Goal: Task Accomplishment & Management: Manage account settings

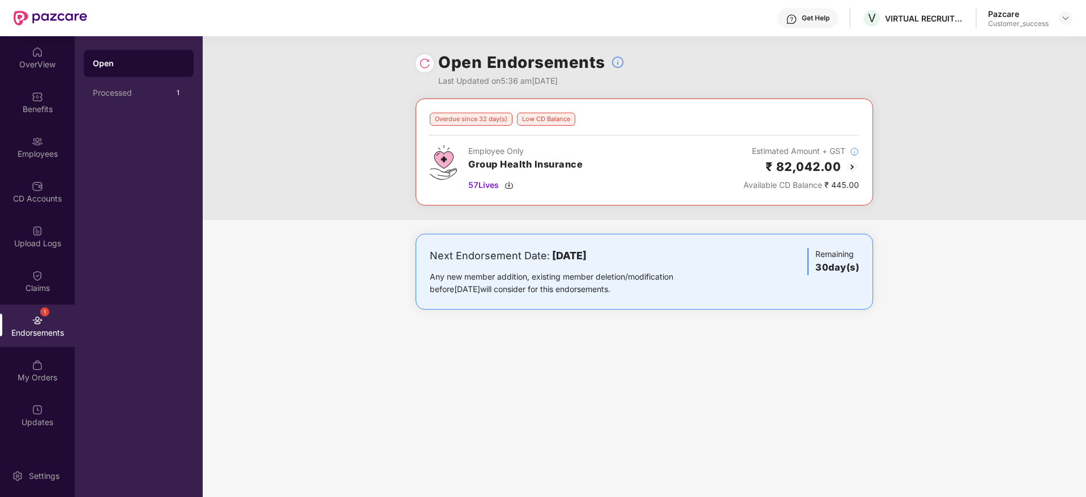
click at [1073, 22] on header "Get Help V VIRTUAL RECRUITERS Pazcare Customer_success" at bounding box center [543, 18] width 1086 height 36
click at [1068, 23] on div at bounding box center [1066, 18] width 14 height 14
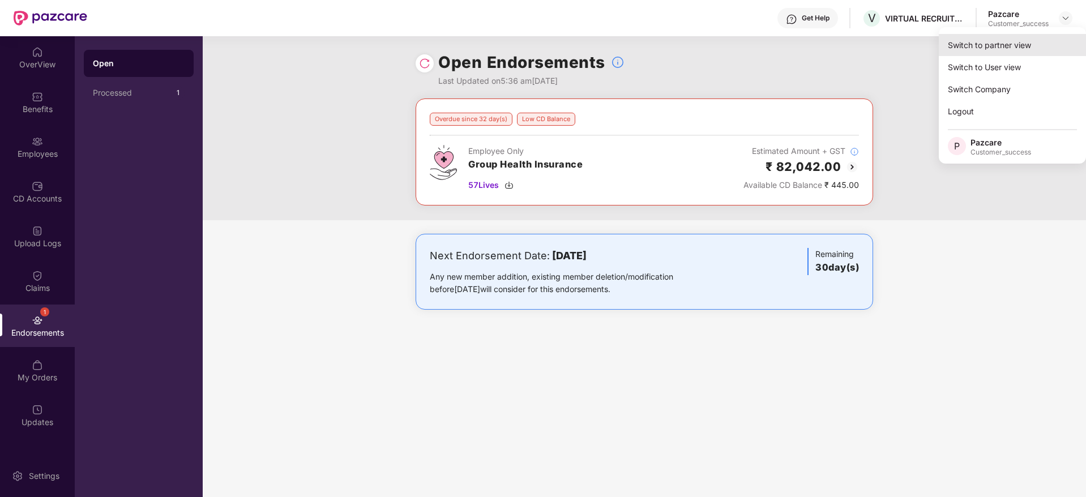
click at [1053, 41] on div "Switch to partner view" at bounding box center [1012, 45] width 147 height 22
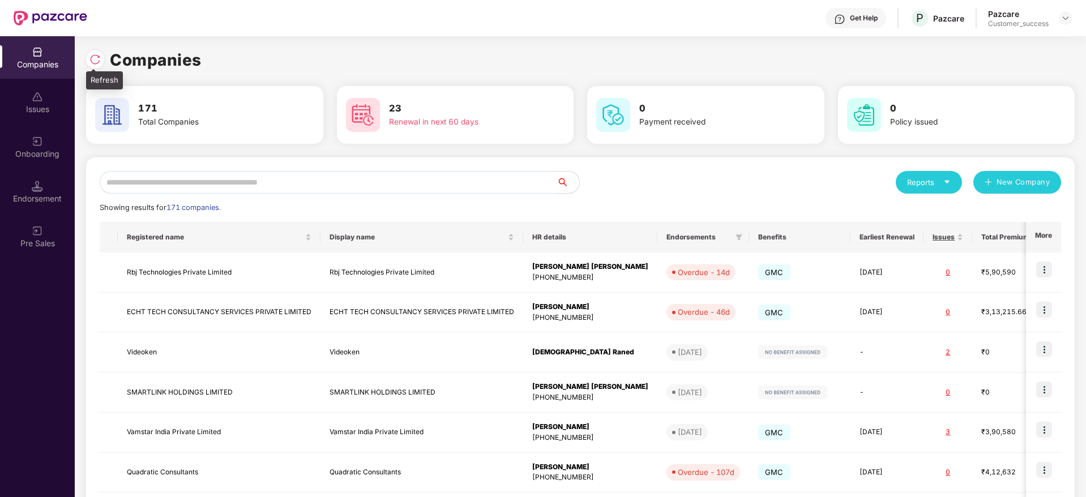
click at [96, 59] on img at bounding box center [94, 59] width 11 height 11
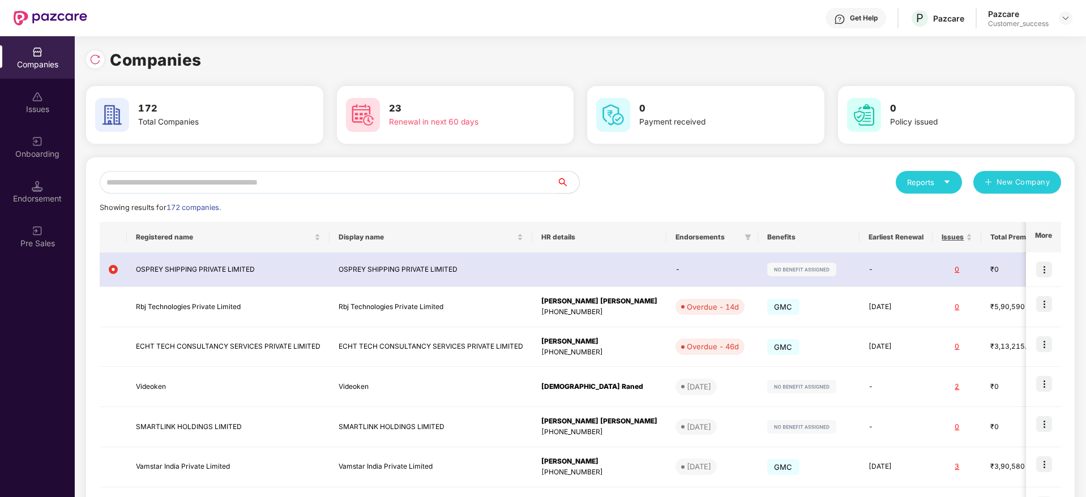
click at [367, 183] on input "text" at bounding box center [328, 182] width 457 height 23
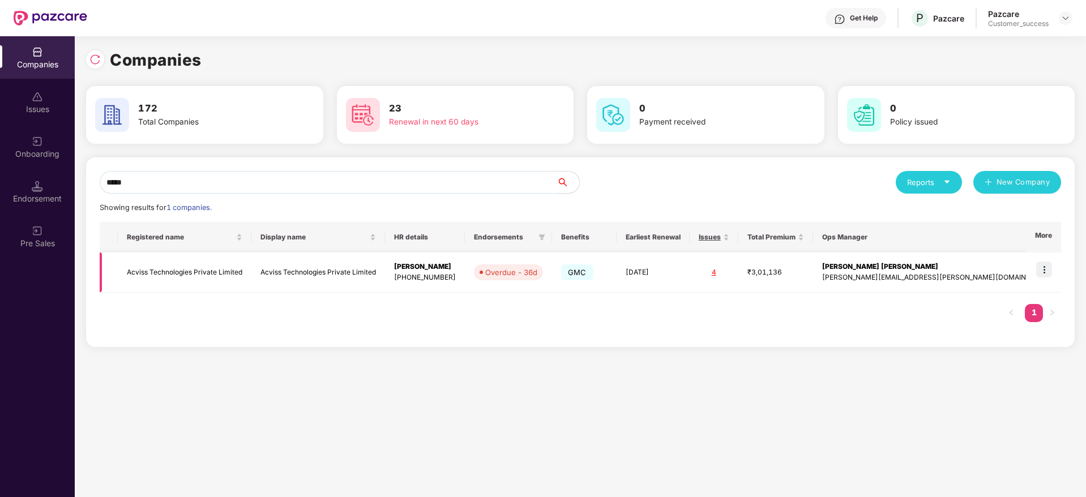
type input "*****"
click at [1037, 272] on img at bounding box center [1044, 270] width 16 height 16
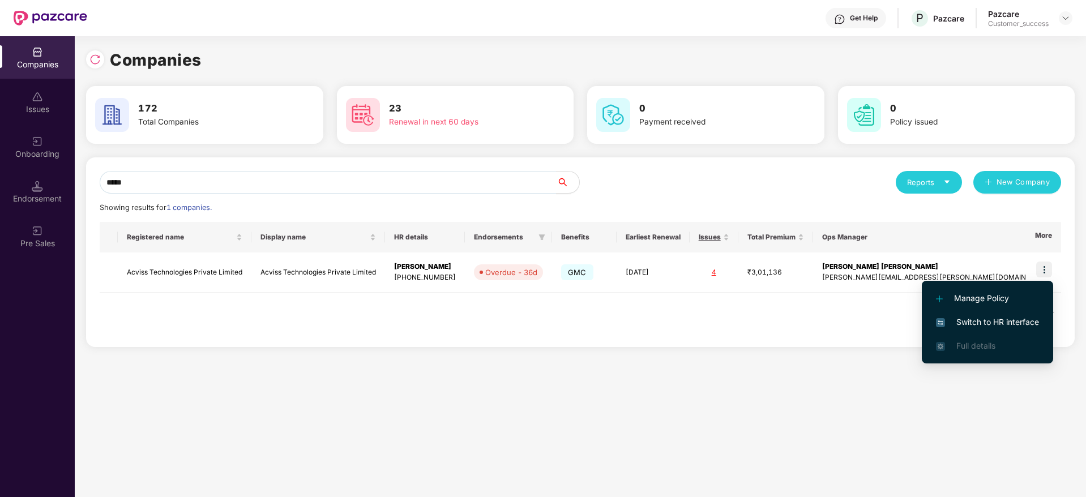
click at [999, 325] on span "Switch to HR interface" at bounding box center [987, 322] width 103 height 12
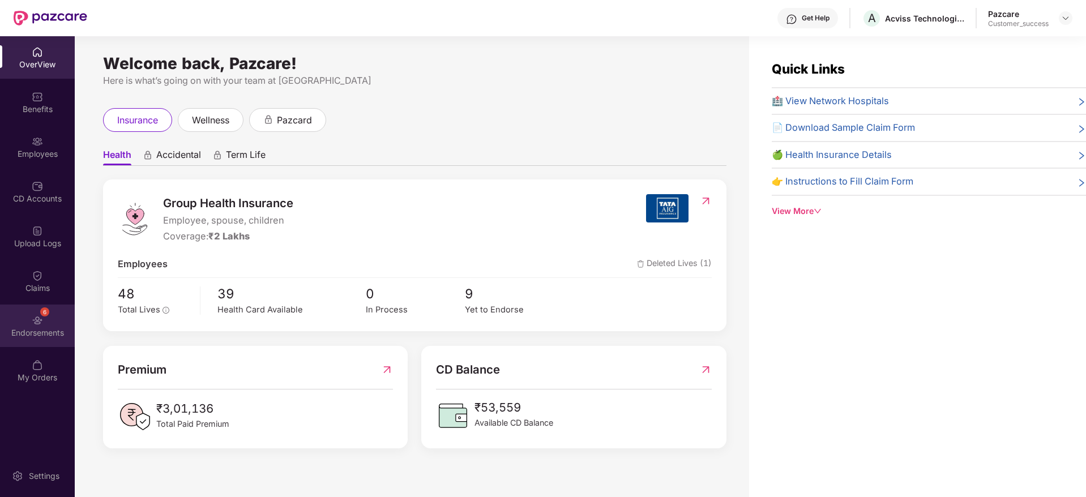
click at [39, 314] on div "6" at bounding box center [37, 319] width 11 height 11
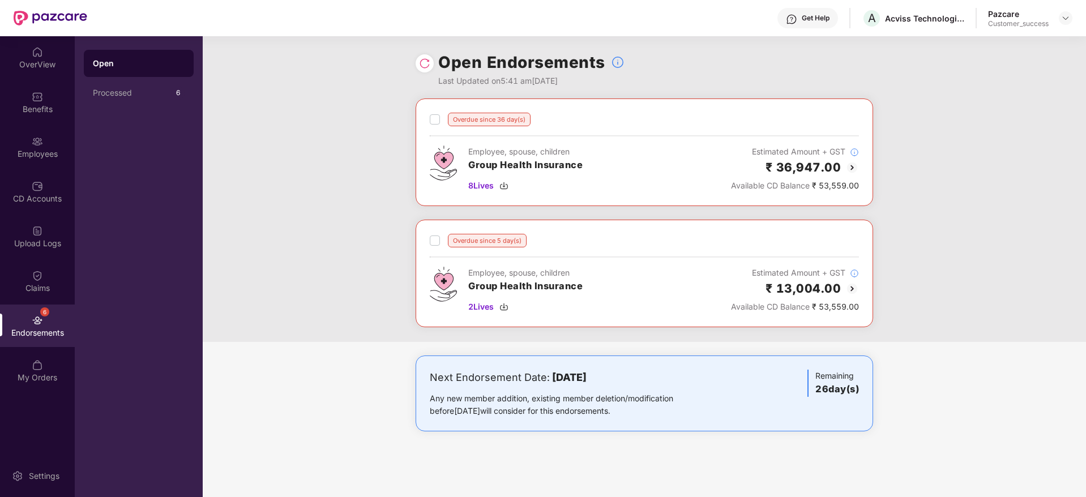
click at [1048, 391] on div "Next Endorsement Date: 14 September 2025 Any new member addition, existing memb…" at bounding box center [644, 405] width 883 height 98
click at [1017, 232] on div "Overdue since 36 day(s) Employee, spouse, children Group Health Insurance 8 Liv…" at bounding box center [644, 219] width 883 height 243
click at [1070, 22] on div at bounding box center [1066, 18] width 14 height 14
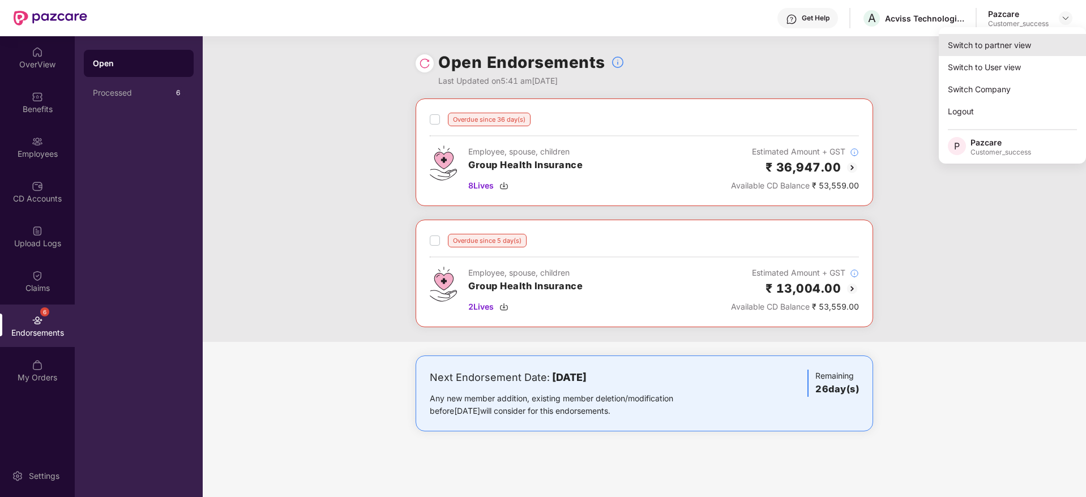
click at [1058, 42] on div "Switch to partner view" at bounding box center [1012, 45] width 147 height 22
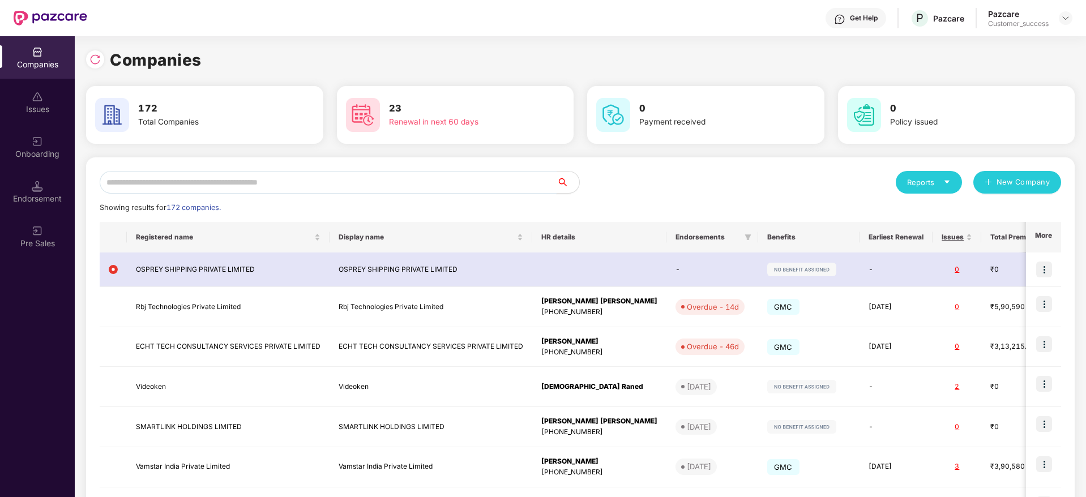
click at [400, 182] on input "text" at bounding box center [328, 182] width 457 height 23
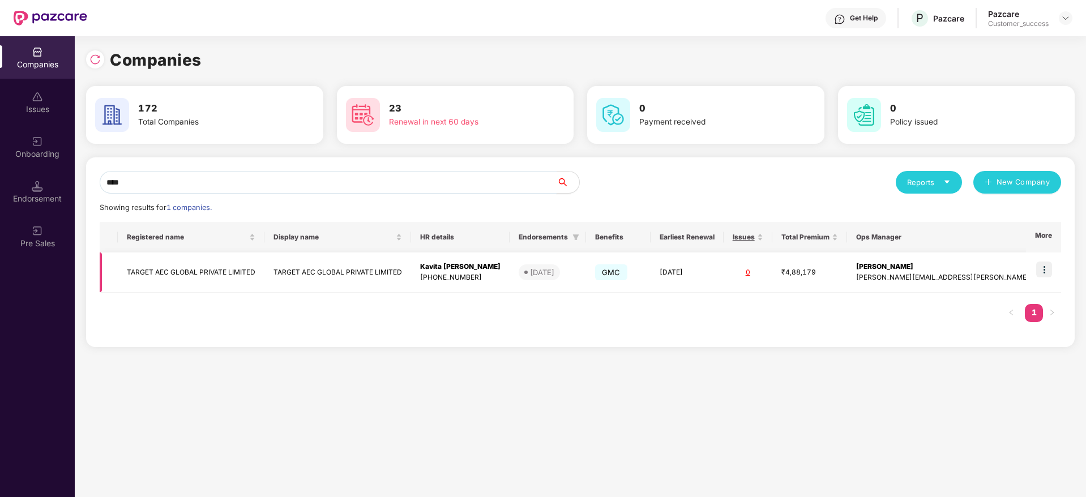
type input "****"
click at [1040, 269] on img at bounding box center [1044, 270] width 16 height 16
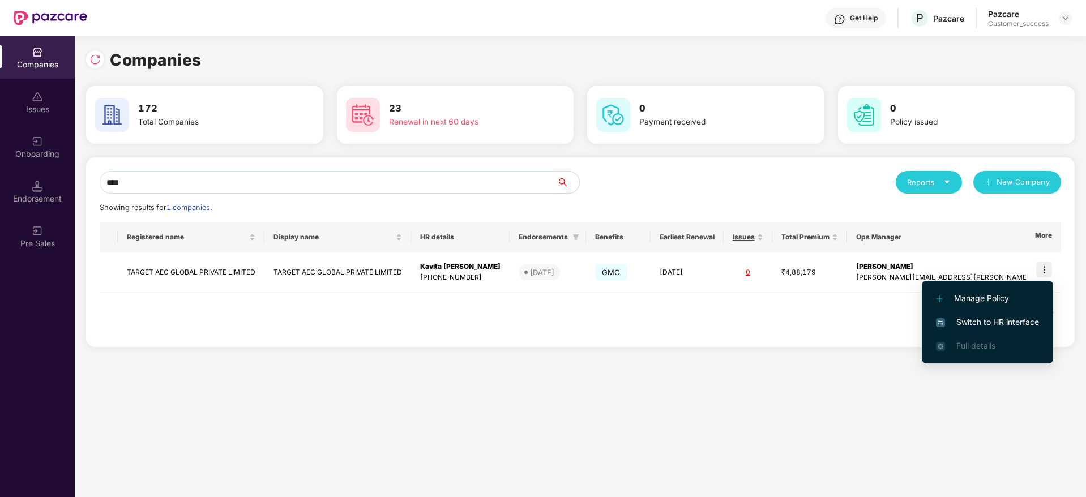
click at [1013, 318] on span "Switch to HR interface" at bounding box center [987, 322] width 103 height 12
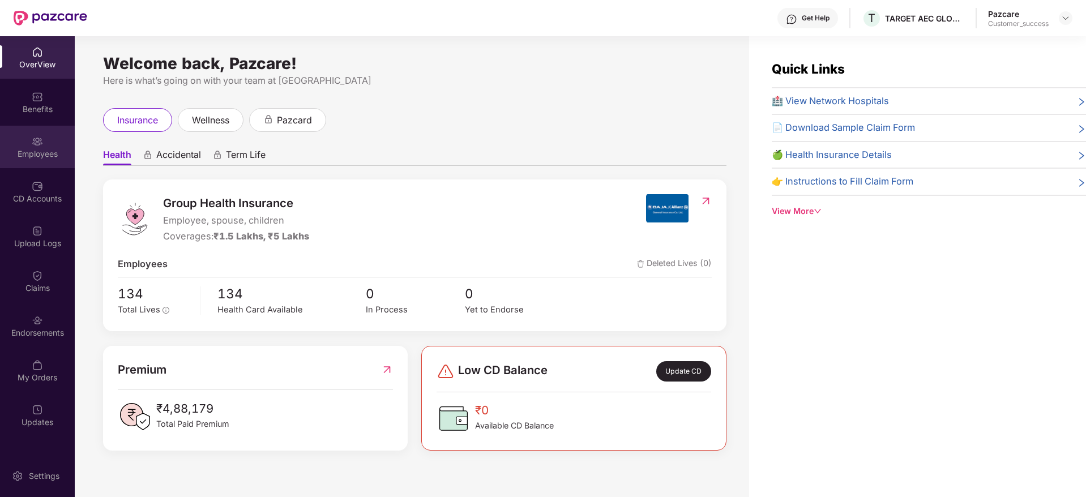
click at [54, 155] on div "Employees" at bounding box center [37, 153] width 75 height 11
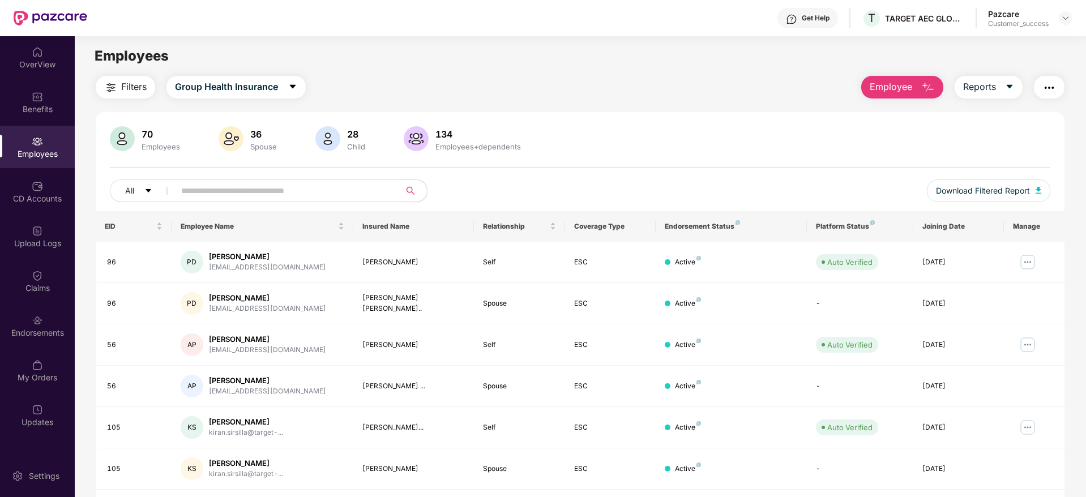
click at [137, 76] on button "Filters" at bounding box center [125, 87] width 59 height 23
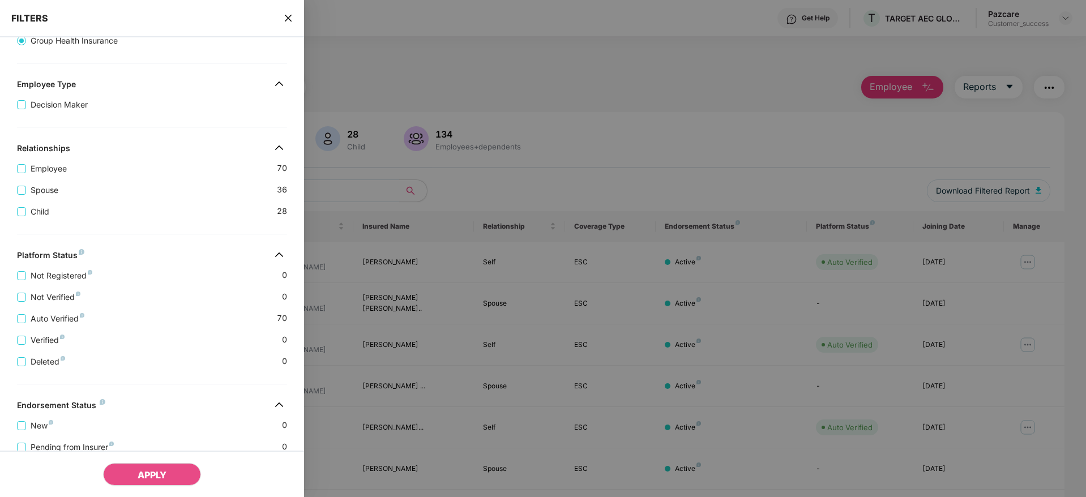
scroll to position [220, 0]
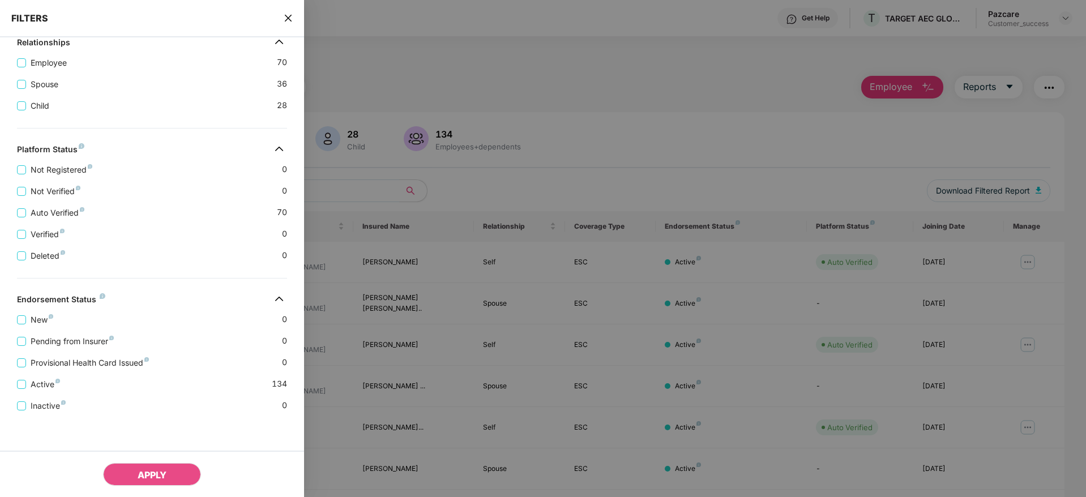
click at [288, 22] on icon "close" at bounding box center [288, 18] width 9 height 9
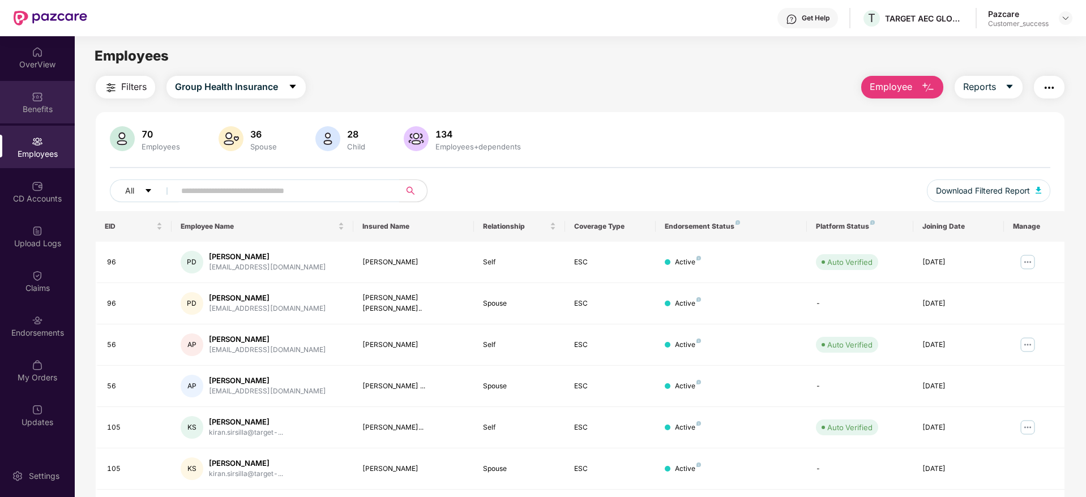
click at [6, 106] on div "Benefits" at bounding box center [37, 109] width 75 height 11
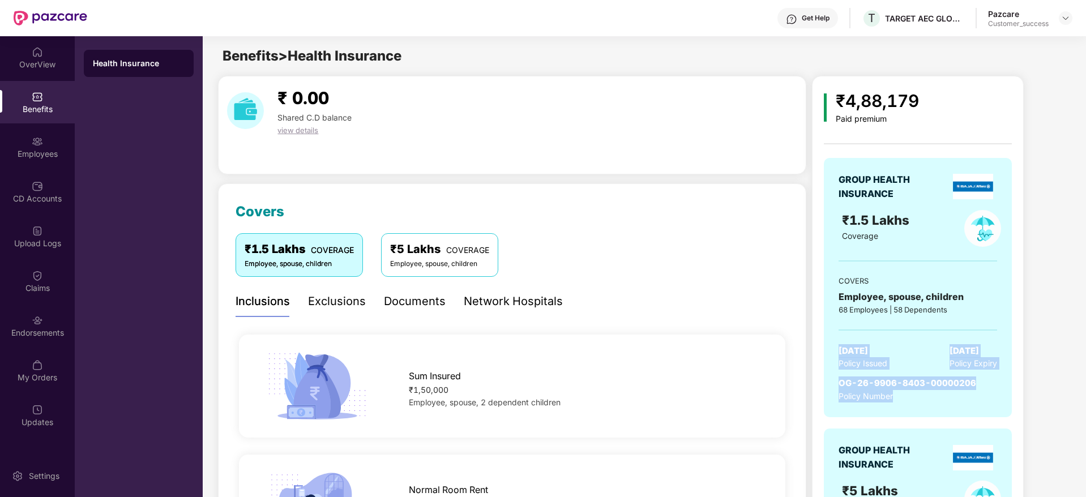
drag, startPoint x: 970, startPoint y: 396, endPoint x: 832, endPoint y: 319, distance: 157.9
click at [832, 319] on div "GROUP HEALTH INSURANCE ₹1.5 Lakhs Coverage COVERS Employee, spouse, children 68…" at bounding box center [918, 287] width 188 height 259
drag, startPoint x: 918, startPoint y: 369, endPoint x: 951, endPoint y: 387, distance: 37.5
click at [951, 387] on div "GROUP HEALTH INSURANCE ₹1.5 Lakhs Coverage COVERS Employee, spouse, children 68…" at bounding box center [918, 287] width 188 height 259
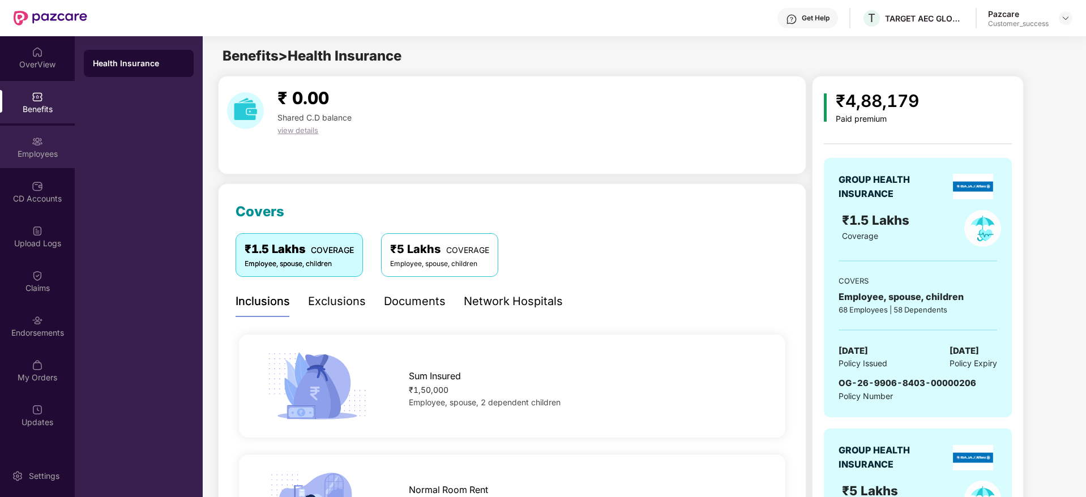
click at [46, 165] on div "Employees" at bounding box center [37, 147] width 75 height 42
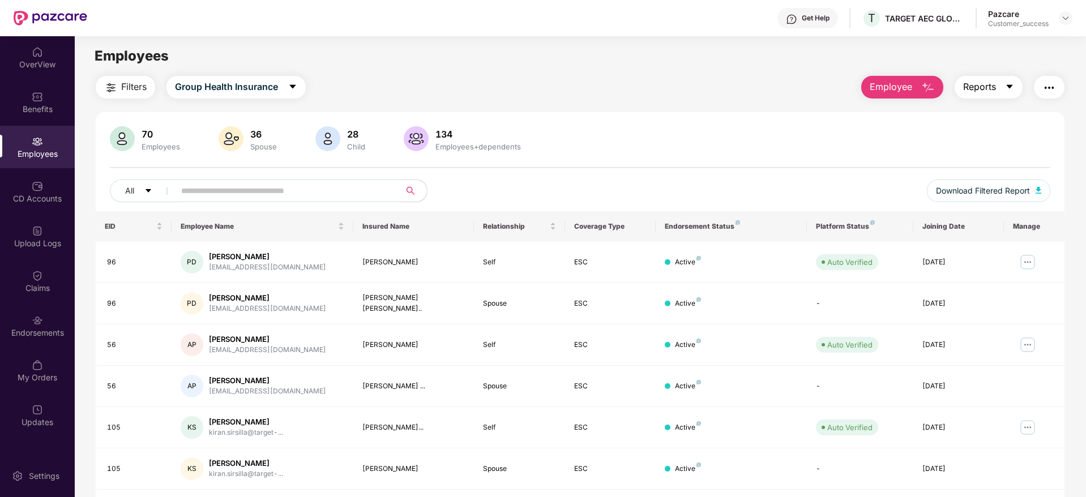
click at [984, 93] on span "Reports" at bounding box center [979, 87] width 33 height 14
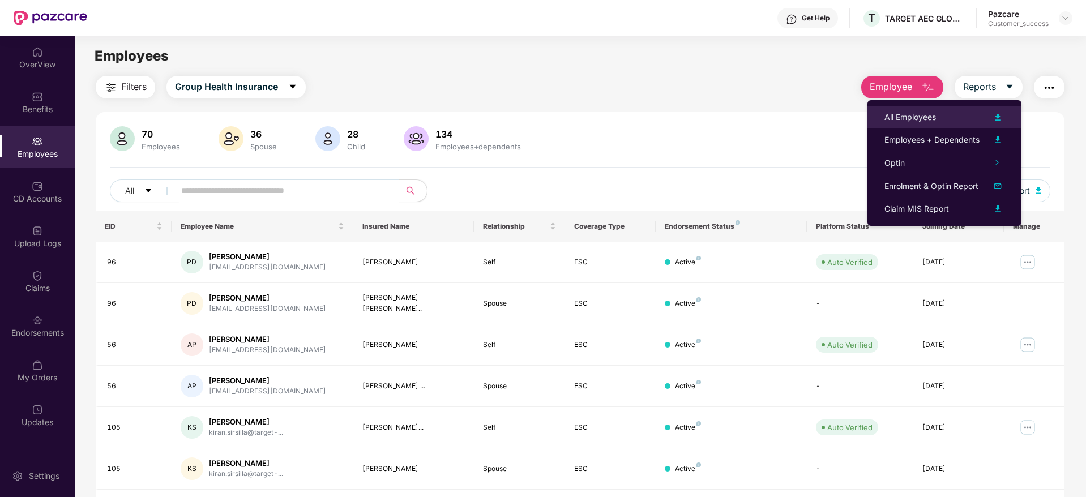
click at [963, 118] on div "All Employees" at bounding box center [944, 117] width 120 height 14
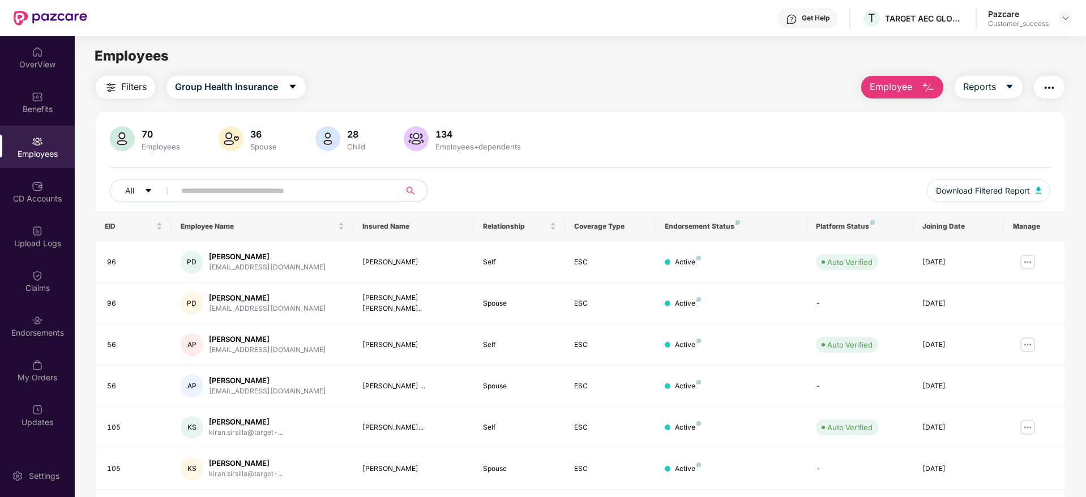
click at [908, 93] on span "Employee" at bounding box center [891, 87] width 42 height 14
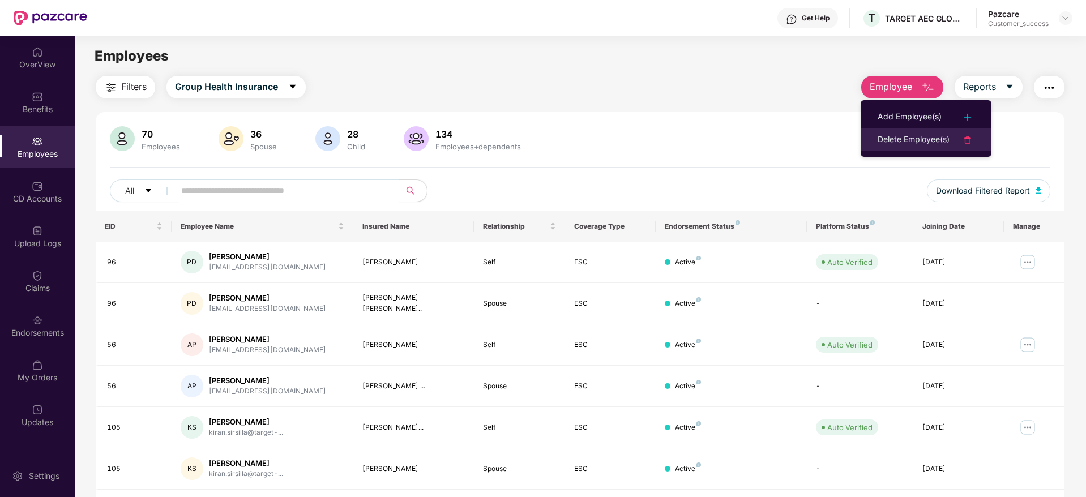
click at [915, 138] on div "Delete Employee(s)" at bounding box center [913, 140] width 72 height 14
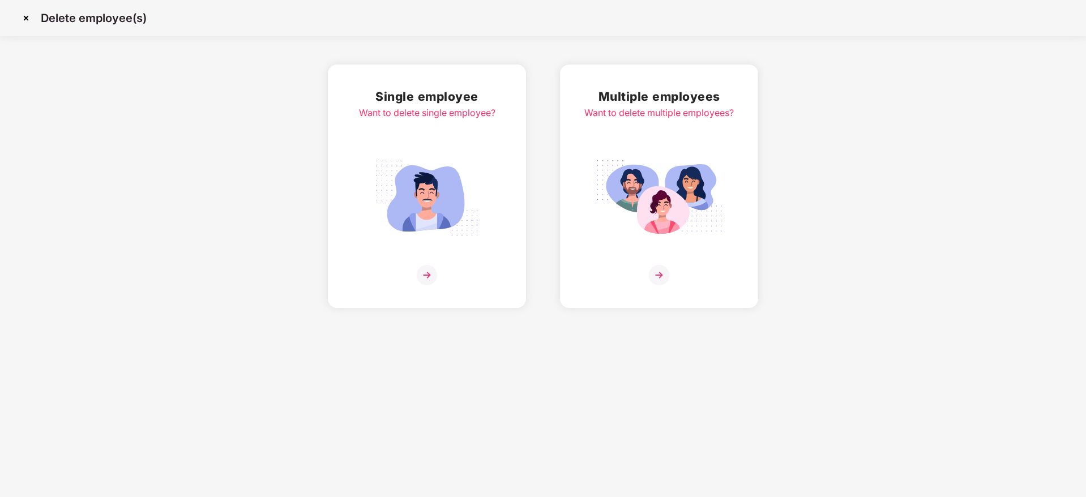
click at [693, 211] on img at bounding box center [659, 198] width 127 height 88
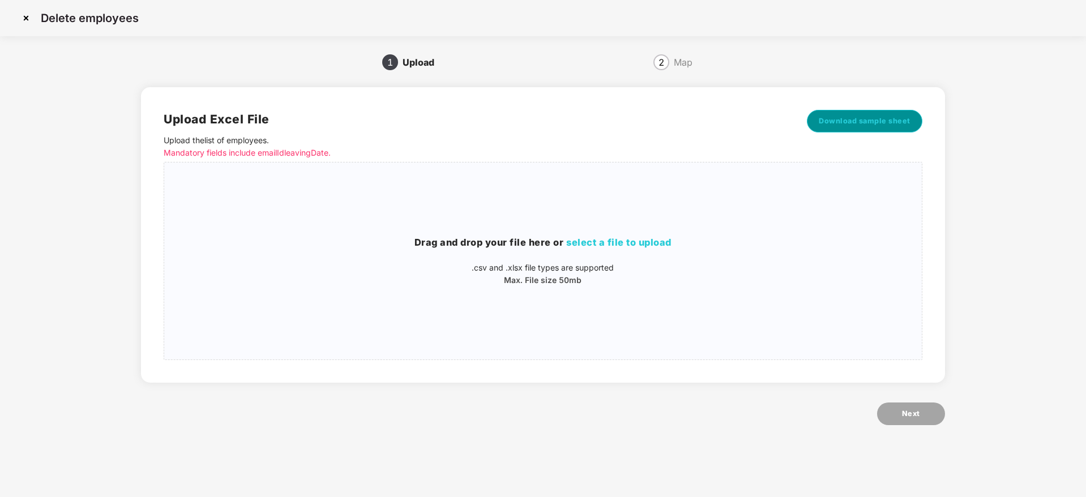
click at [871, 125] on span "Download sample sheet" at bounding box center [865, 120] width 92 height 11
click at [849, 123] on span "Download sample sheet" at bounding box center [865, 120] width 92 height 11
click at [31, 21] on img at bounding box center [26, 18] width 18 height 18
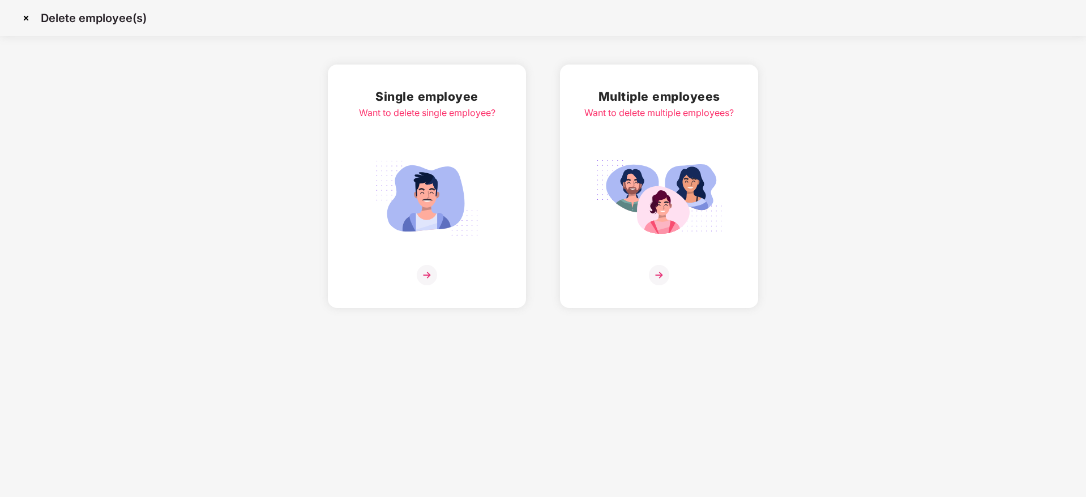
click at [31, 21] on img at bounding box center [26, 18] width 18 height 18
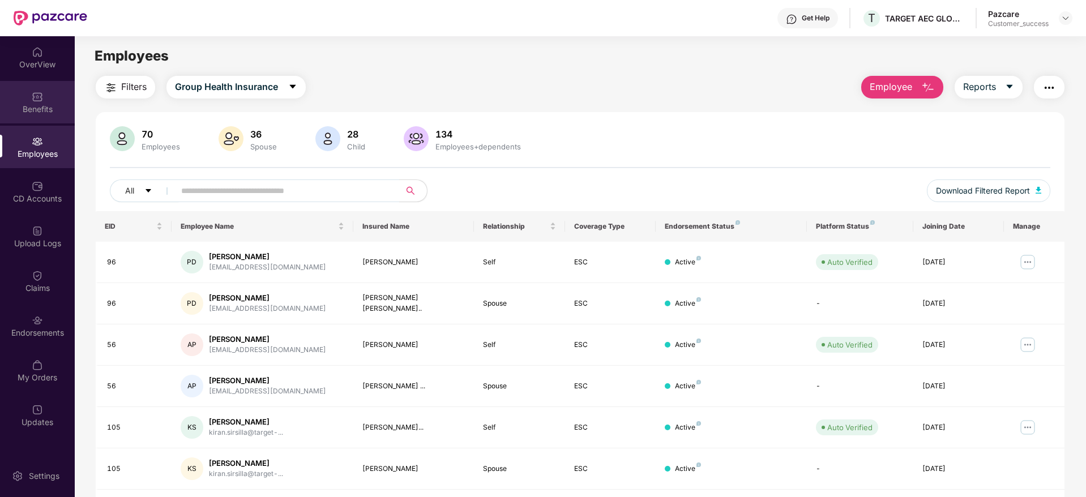
click at [48, 107] on div "Benefits" at bounding box center [37, 109] width 75 height 11
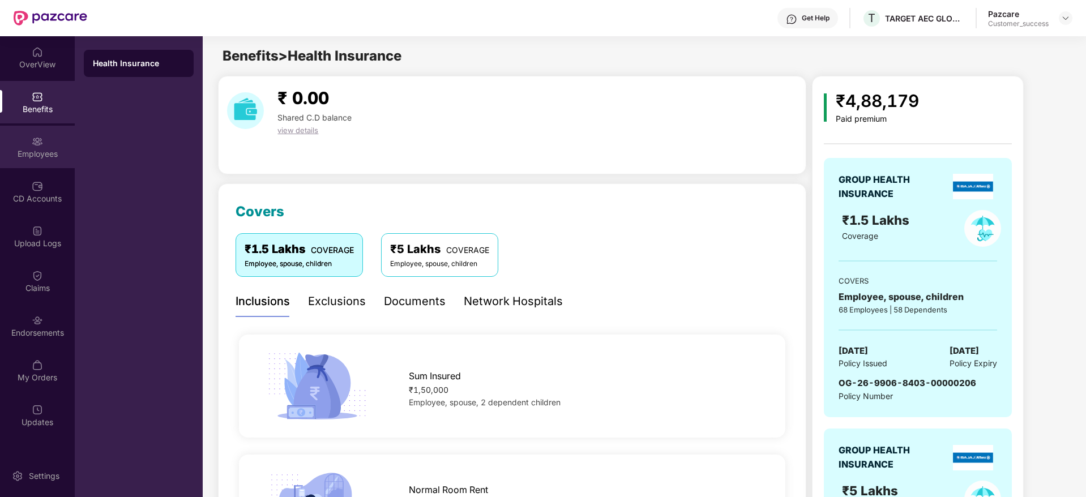
click at [57, 139] on div "Employees" at bounding box center [37, 147] width 75 height 42
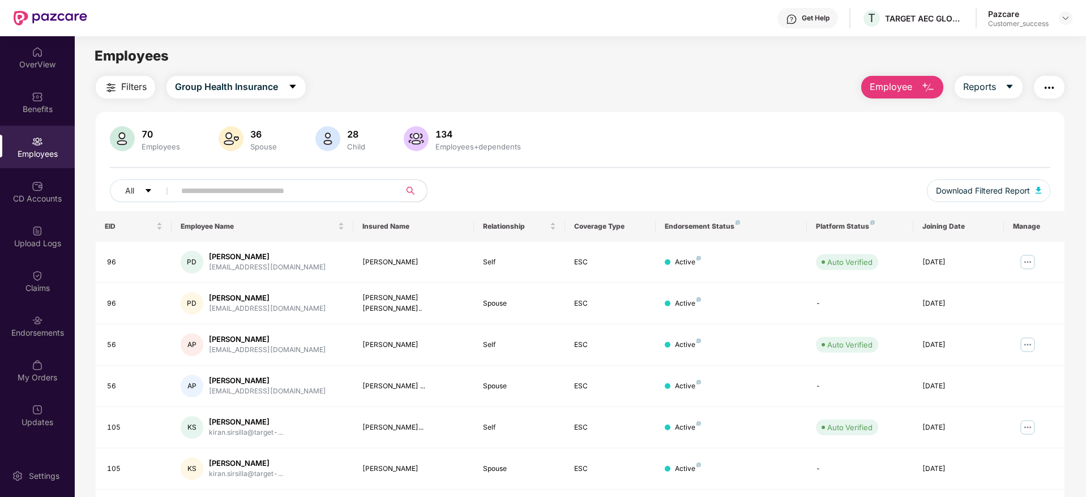
click at [910, 89] on span "Employee" at bounding box center [891, 87] width 42 height 14
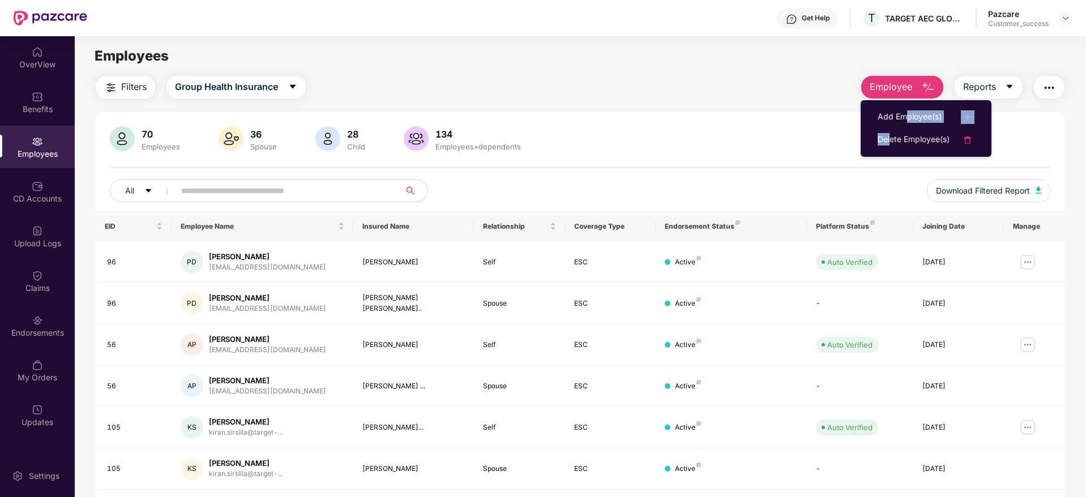
drag, startPoint x: 909, startPoint y: 120, endPoint x: 768, endPoint y: 134, distance: 141.1
click at [879, 149] on ul "Add Employee(s) Delete Employee(s)" at bounding box center [925, 128] width 131 height 57
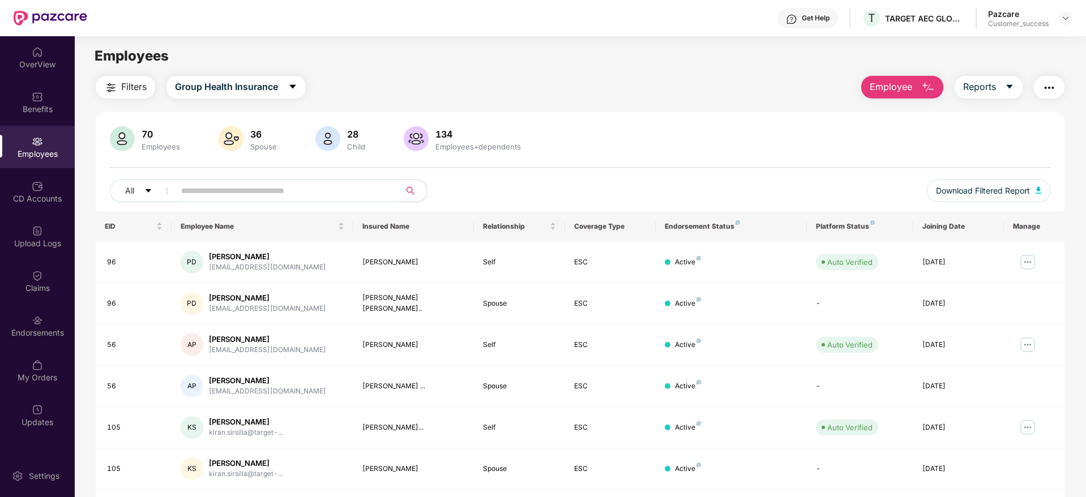
drag, startPoint x: 768, startPoint y: 134, endPoint x: 919, endPoint y: 114, distance: 152.0
click at [769, 134] on div "70 Employees 36 Spouse 28 Child [DEMOGRAPHIC_DATA] Employees+dependents" at bounding box center [580, 139] width 940 height 27
click at [930, 89] on img "button" at bounding box center [928, 88] width 14 height 14
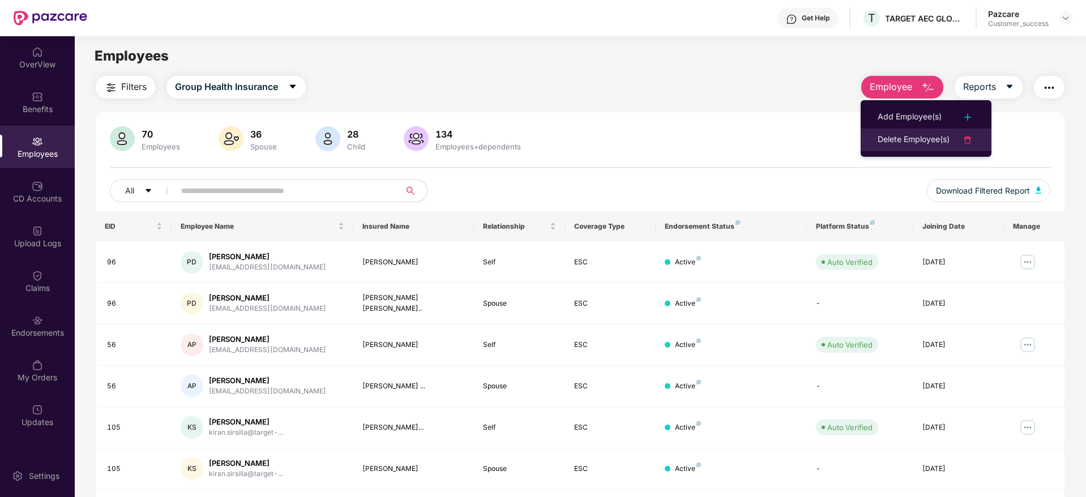
click at [923, 134] on div "Delete Employee(s)" at bounding box center [913, 140] width 72 height 14
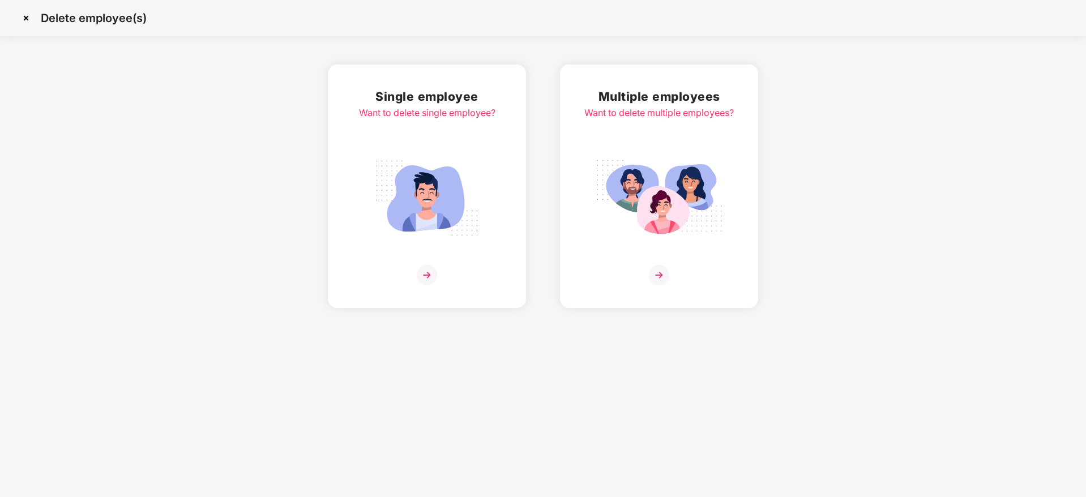
click at [628, 185] on img at bounding box center [659, 198] width 127 height 88
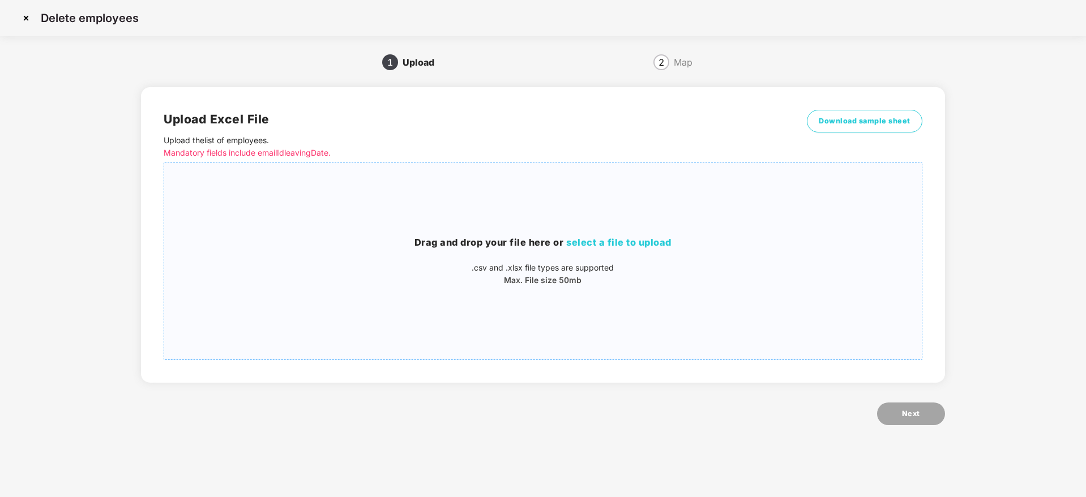
click at [799, 226] on div "Drag and drop your file here or select a file to upload .csv and .xlsx file typ…" at bounding box center [542, 261] width 757 height 179
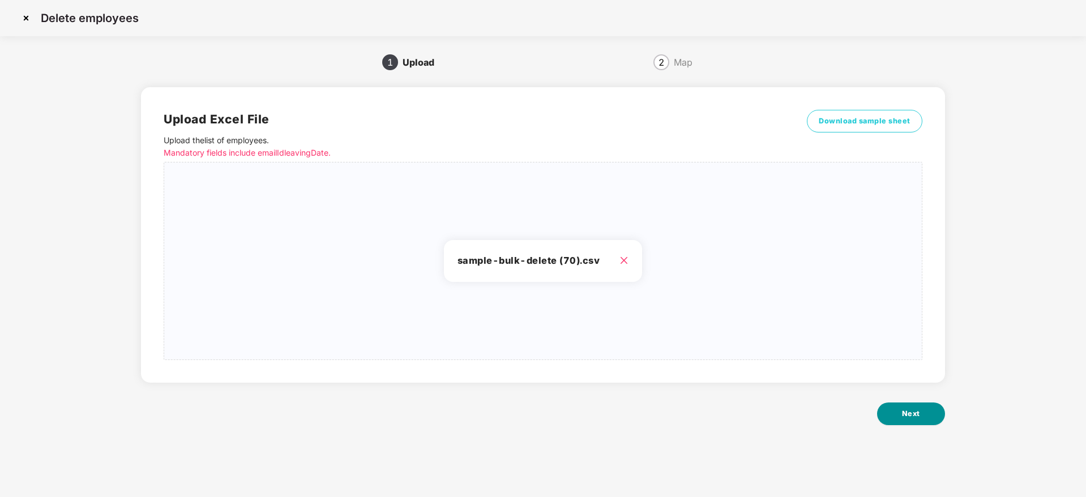
click at [940, 418] on button "Next" at bounding box center [911, 413] width 68 height 23
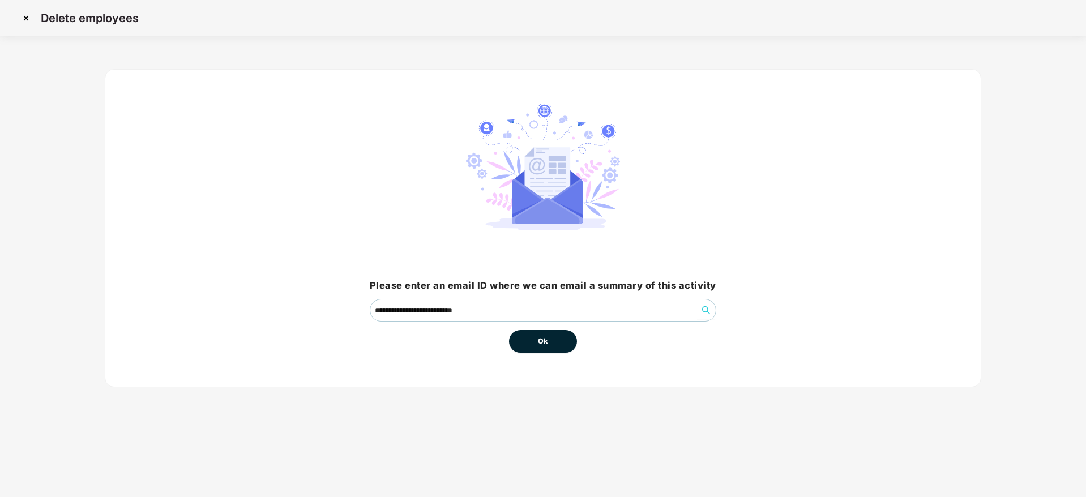
click at [552, 348] on button "Ok" at bounding box center [543, 341] width 68 height 23
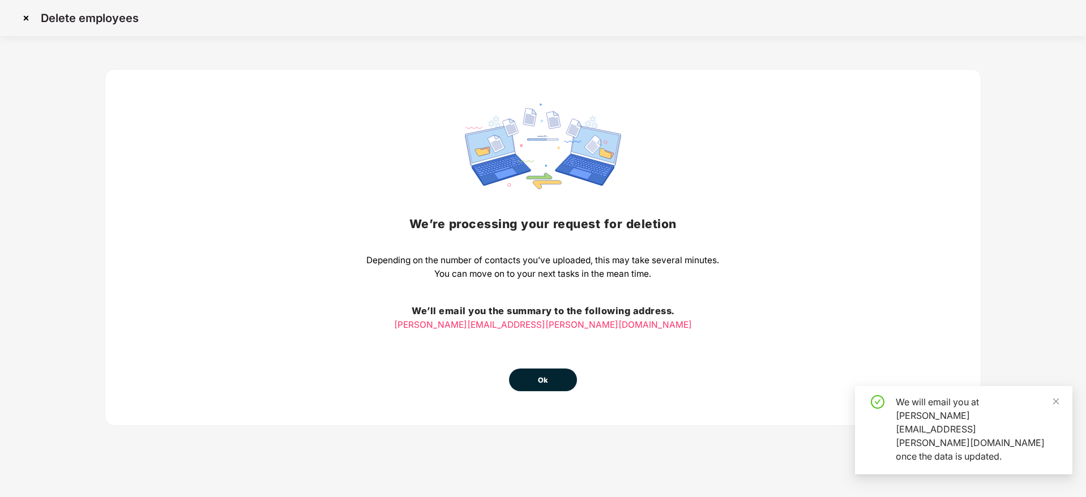
click at [555, 383] on button "Ok" at bounding box center [543, 380] width 68 height 23
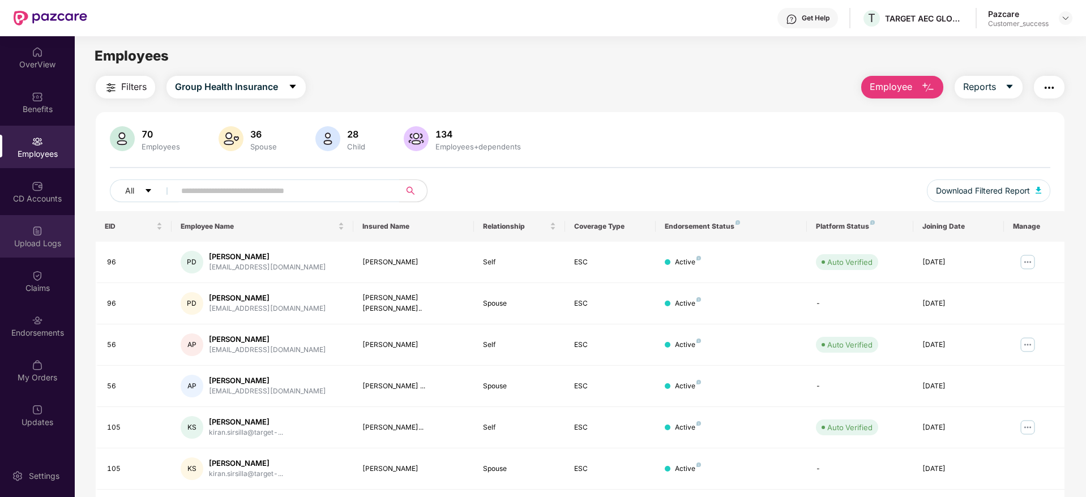
click at [39, 253] on div "Upload Logs" at bounding box center [37, 236] width 75 height 42
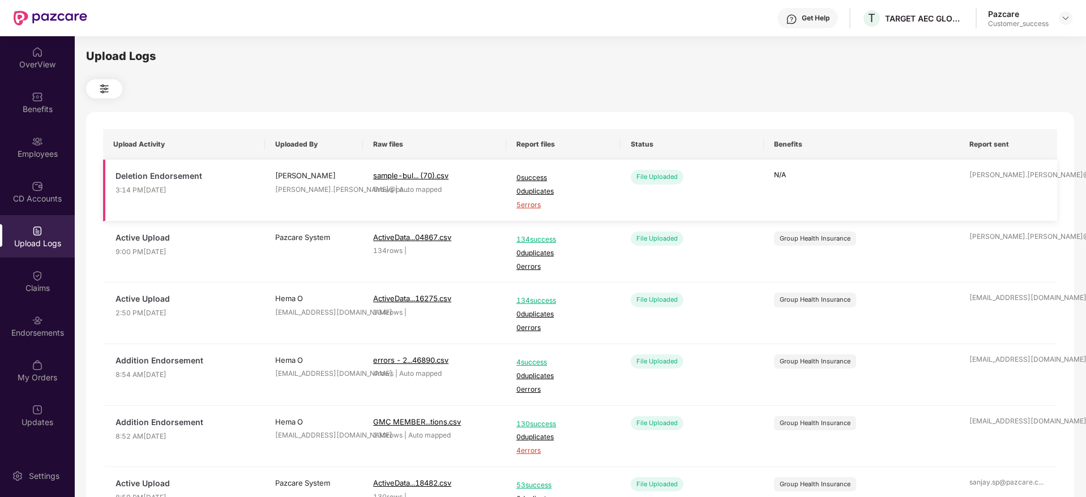
click at [528, 204] on span "5 errors" at bounding box center [563, 205] width 94 height 11
click at [47, 145] on div "Employees" at bounding box center [37, 147] width 75 height 42
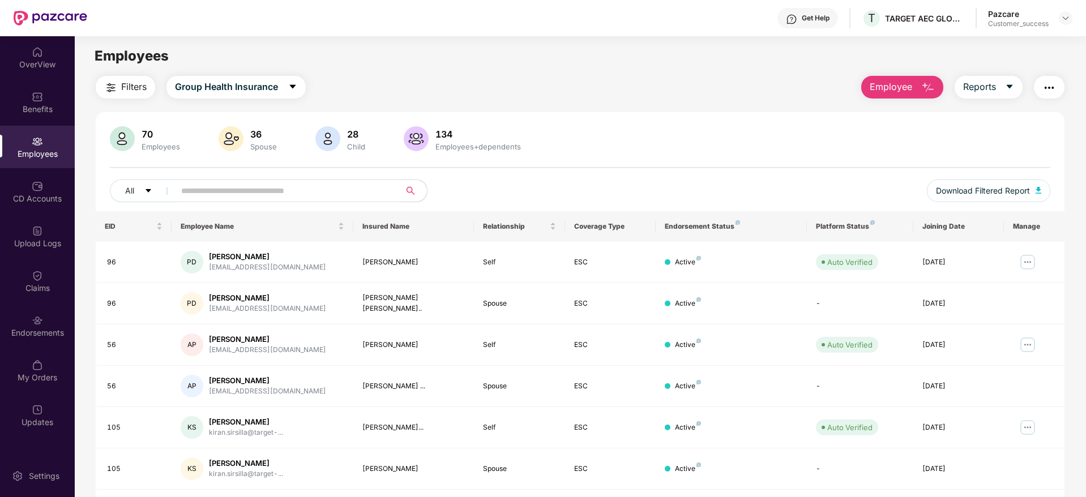
click at [907, 91] on span "Employee" at bounding box center [891, 87] width 42 height 14
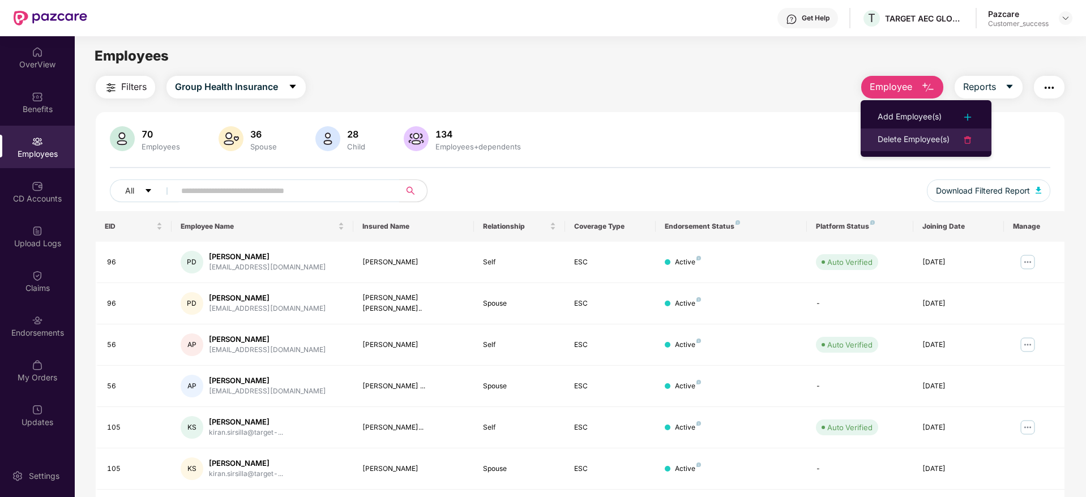
click at [894, 140] on div "Delete Employee(s)" at bounding box center [913, 140] width 72 height 14
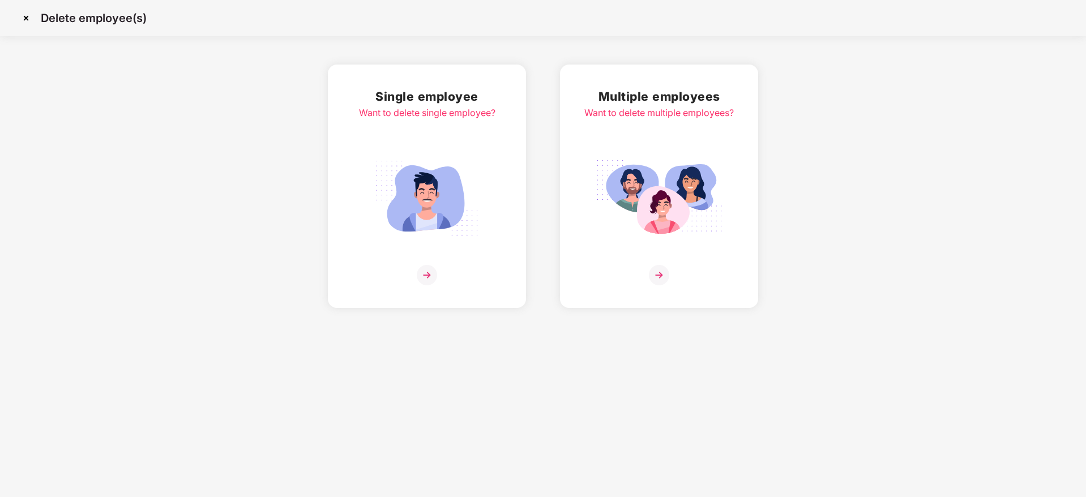
click at [670, 217] on img at bounding box center [659, 198] width 127 height 88
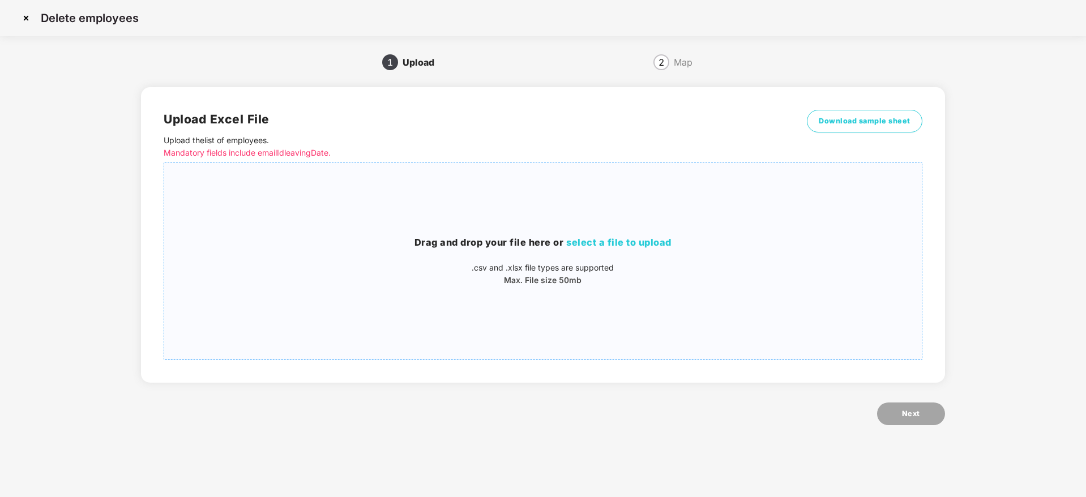
click at [521, 241] on h3 "Drag and drop your file here or select a file to upload" at bounding box center [542, 242] width 757 height 15
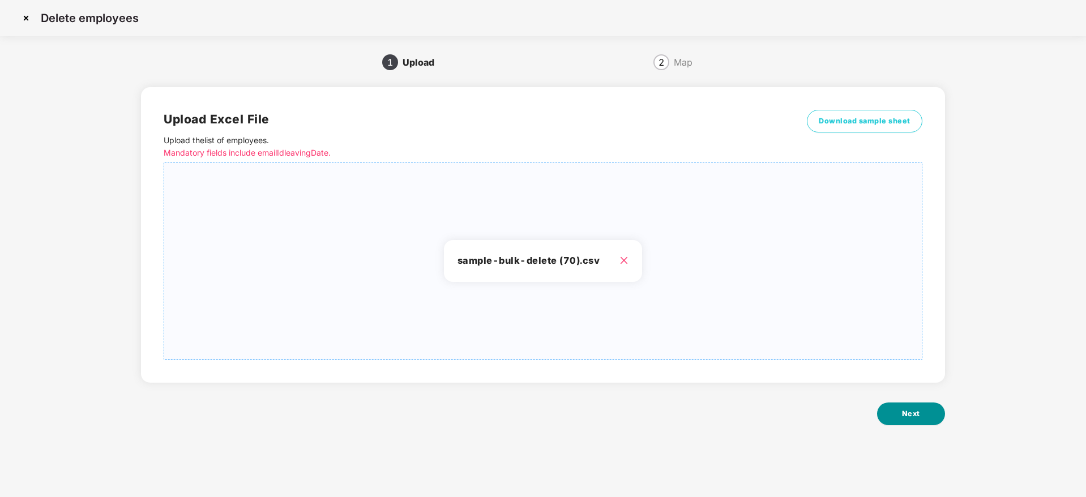
click at [889, 407] on button "Next" at bounding box center [911, 413] width 68 height 23
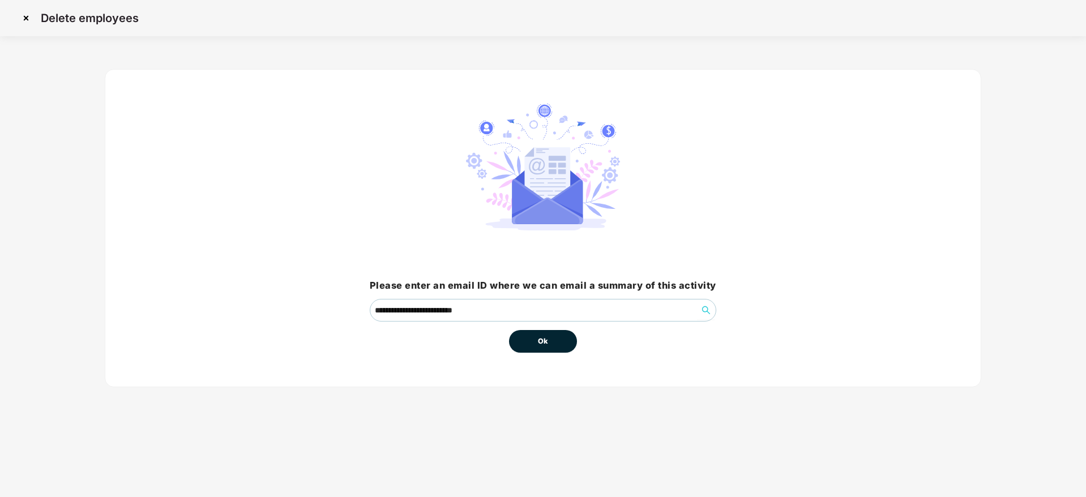
click at [529, 350] on button "Ok" at bounding box center [543, 341] width 68 height 23
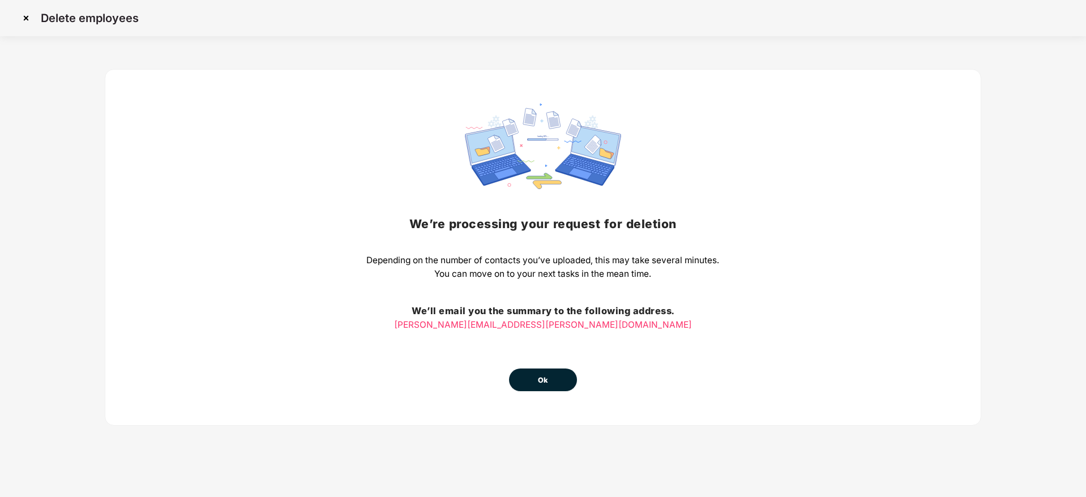
click at [522, 387] on button "Ok" at bounding box center [543, 380] width 68 height 23
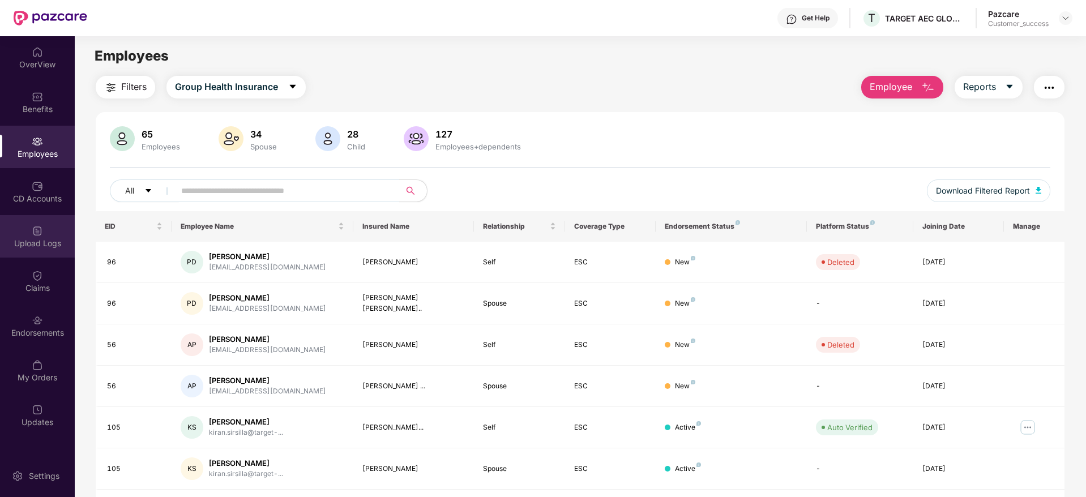
click at [28, 227] on div "Upload Logs" at bounding box center [37, 236] width 75 height 42
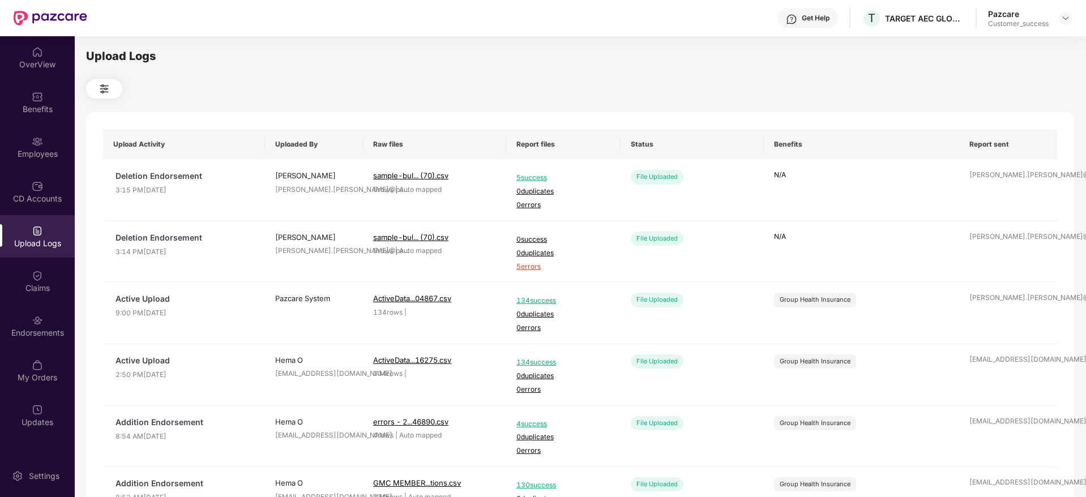
drag, startPoint x: 1064, startPoint y: 18, endPoint x: 1056, endPoint y: 25, distance: 10.8
click at [1063, 18] on img at bounding box center [1065, 18] width 9 height 9
click at [1052, 35] on div "Switch to partner view" at bounding box center [1012, 45] width 147 height 22
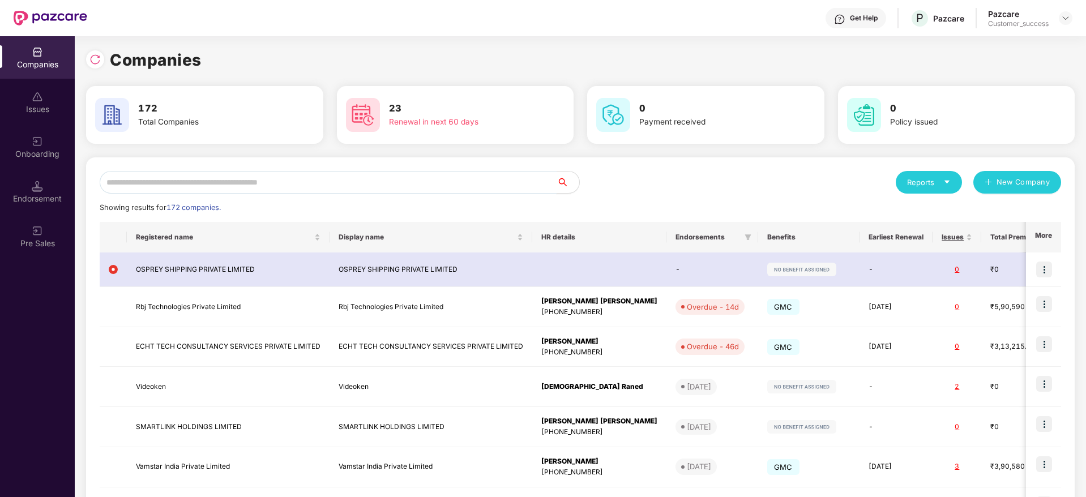
click at [359, 178] on input "text" at bounding box center [328, 182] width 457 height 23
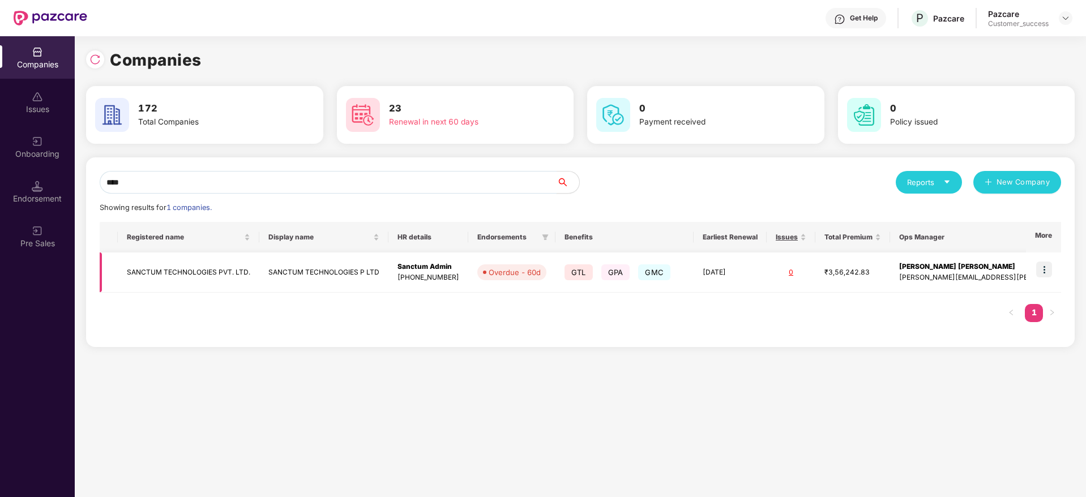
type input "****"
click at [357, 277] on td "SANCTUM TECHNOLOGIES P LTD" at bounding box center [323, 272] width 129 height 40
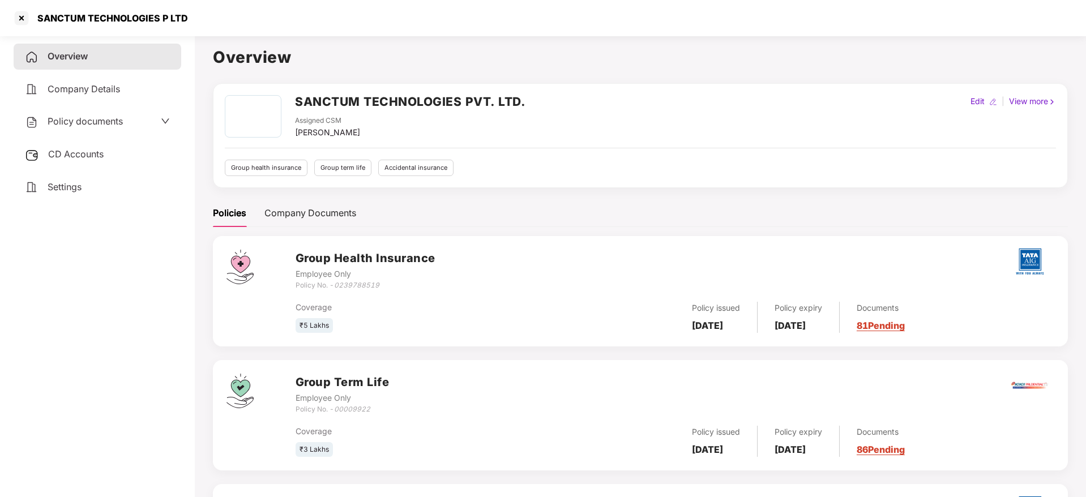
click at [96, 91] on span "Company Details" at bounding box center [84, 88] width 72 height 11
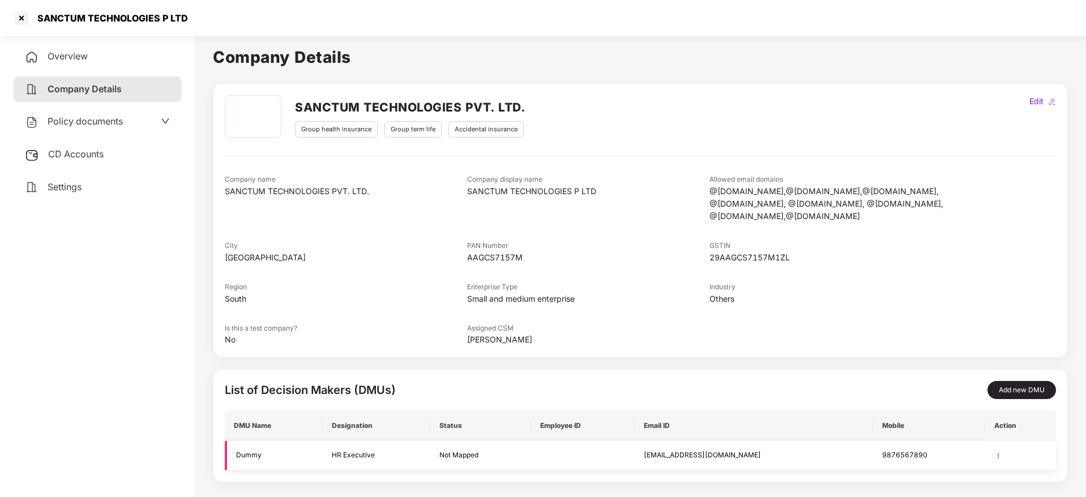
scroll to position [31, 0]
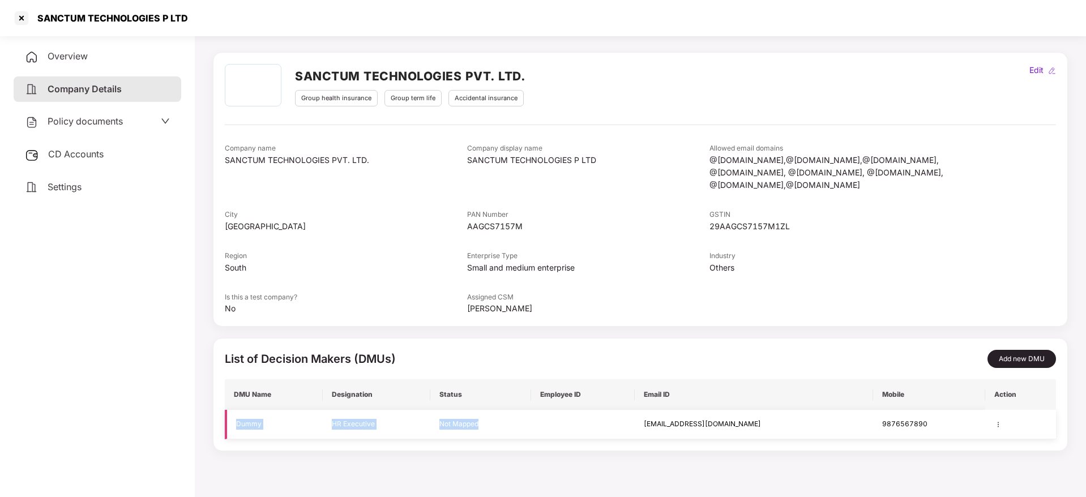
drag, startPoint x: 232, startPoint y: 427, endPoint x: 566, endPoint y: 430, distance: 334.0
click at [566, 430] on tr "Dummy HR Executive Not Mapped [EMAIL_ADDRESS][DOMAIN_NAME] 9876567890" at bounding box center [640, 424] width 831 height 29
click at [531, 430] on td "Not Mapped" at bounding box center [480, 424] width 101 height 29
drag, startPoint x: 566, startPoint y: 430, endPoint x: 896, endPoint y: 419, distance: 330.2
click at [896, 419] on tr "Dummy HR Executive Not Mapped [EMAIL_ADDRESS][DOMAIN_NAME] 9876567890" at bounding box center [640, 424] width 831 height 29
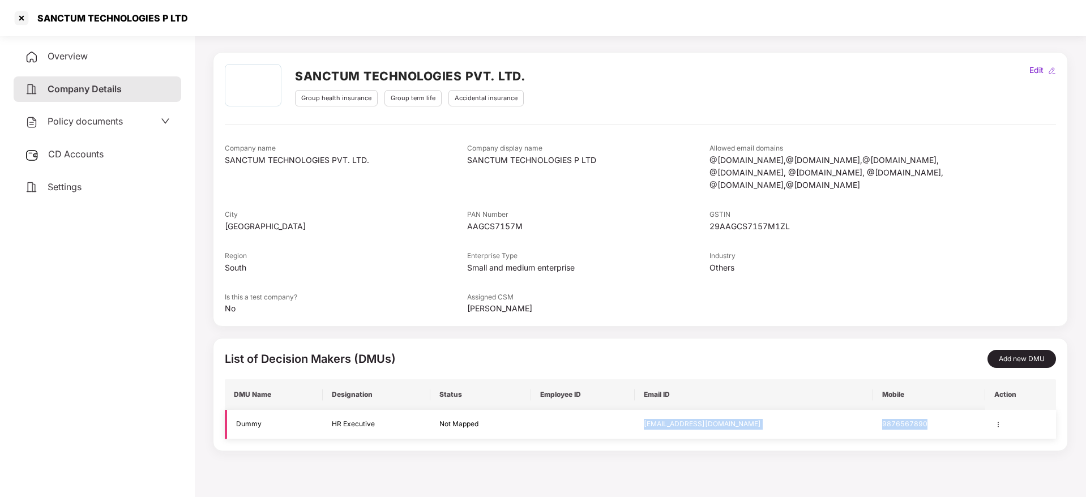
click at [896, 419] on div "9876567890" at bounding box center [928, 424] width 93 height 11
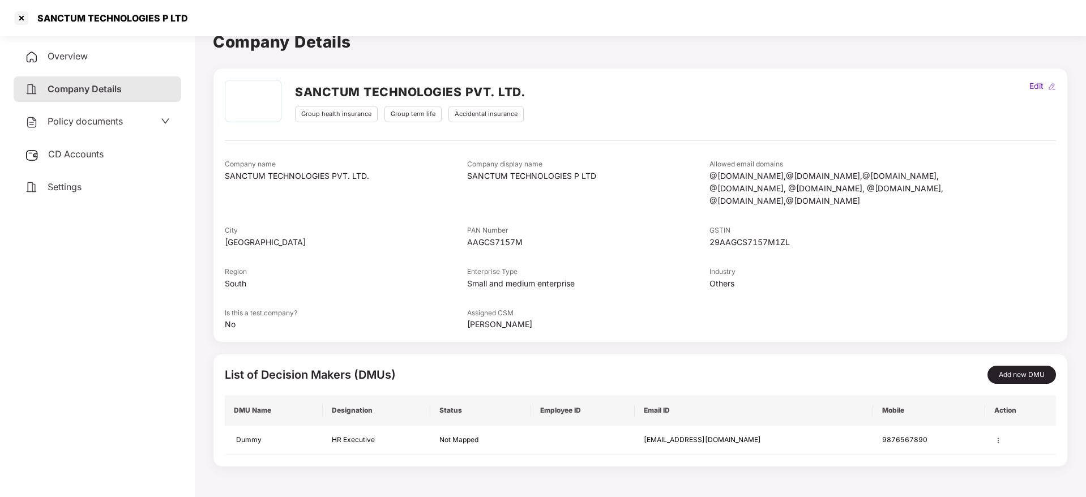
scroll to position [0, 0]
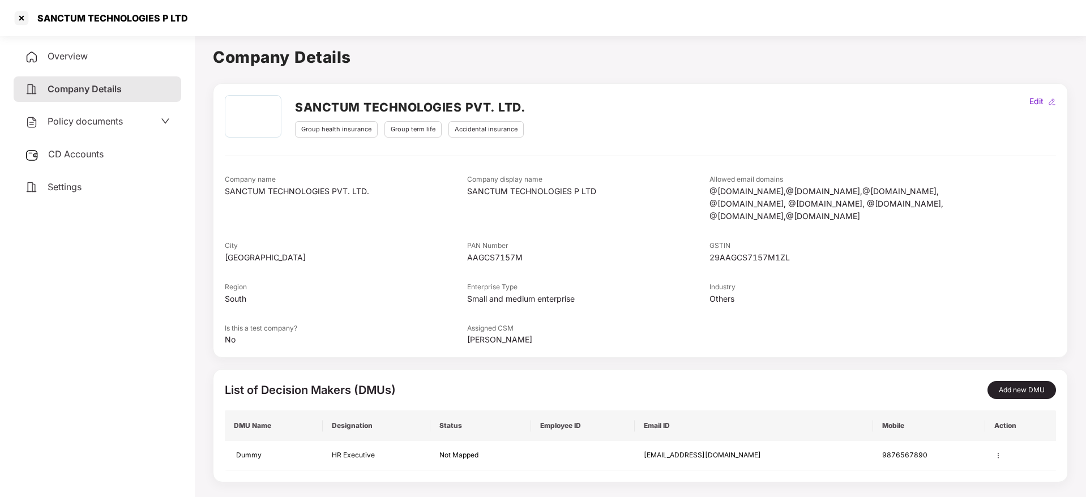
click at [74, 3] on div "SANCTUM TECHNOLOGIES P LTD" at bounding box center [543, 18] width 1086 height 36
copy div "SANCTUM TECHNOLOGIES P LTD"
click at [20, 14] on div at bounding box center [21, 18] width 18 height 18
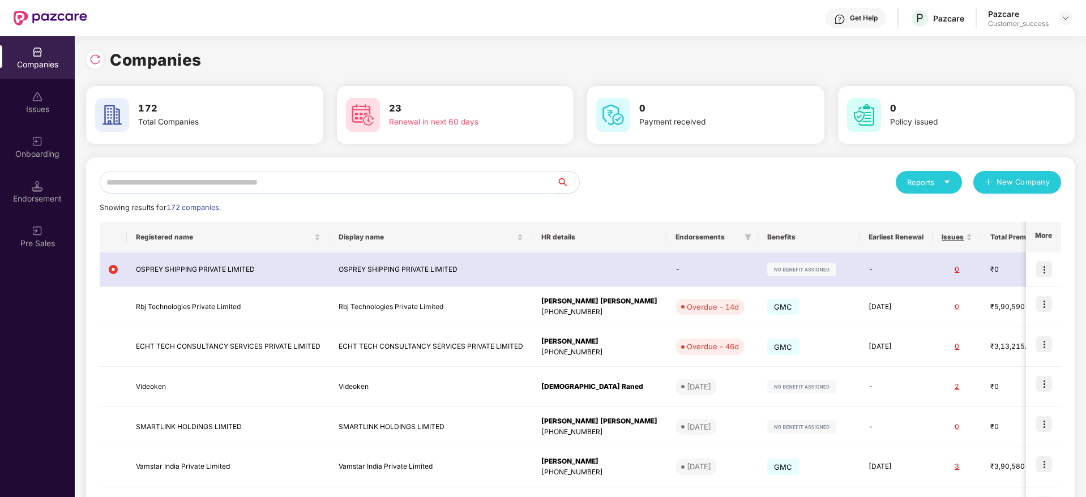
click at [283, 181] on input "text" at bounding box center [328, 182] width 457 height 23
paste input "**********"
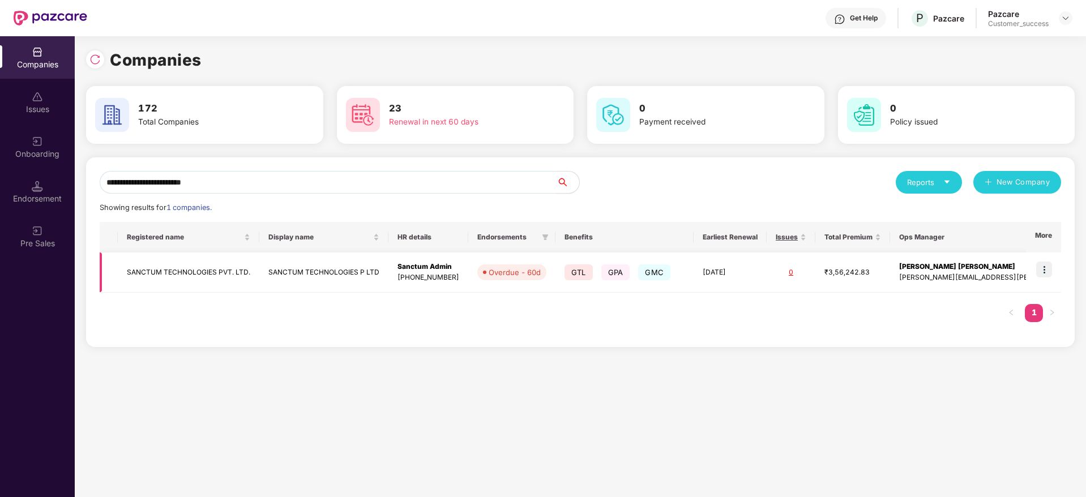
type input "**********"
click at [1045, 272] on img at bounding box center [1044, 270] width 16 height 16
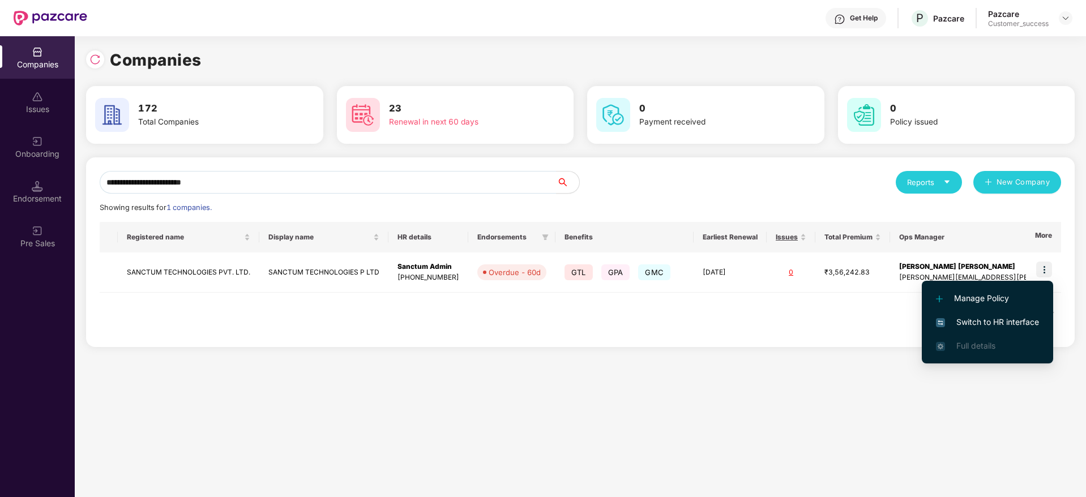
click at [1026, 318] on span "Switch to HR interface" at bounding box center [987, 322] width 103 height 12
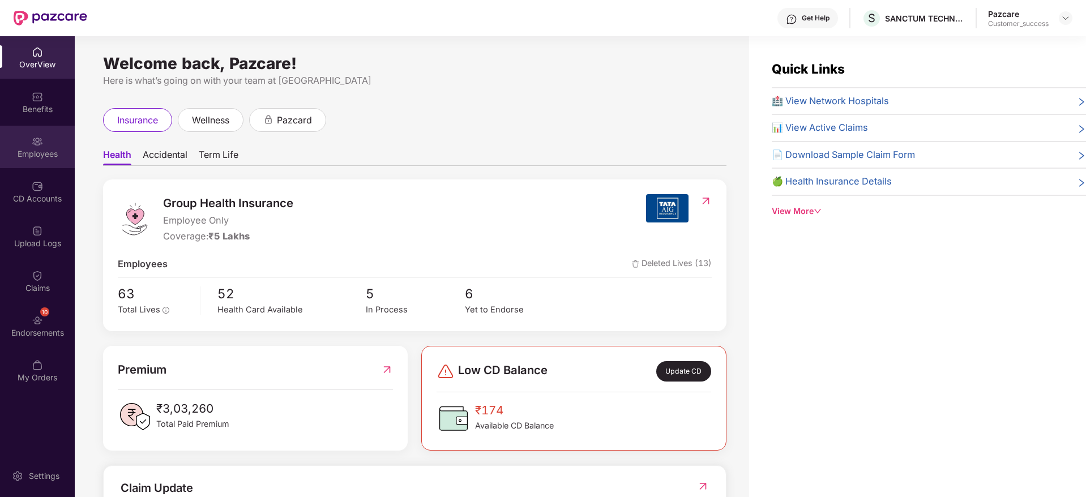
click at [29, 142] on div "Employees" at bounding box center [37, 147] width 75 height 42
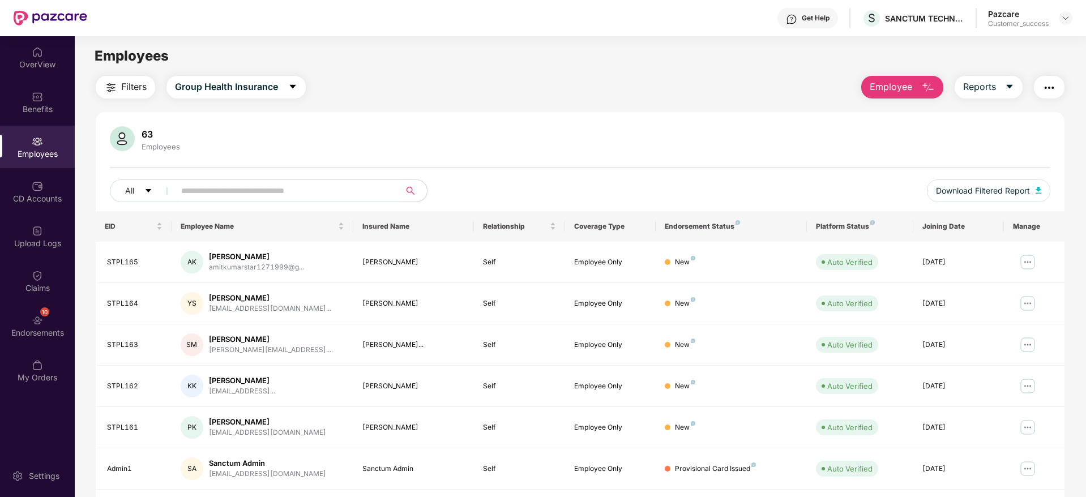
click at [329, 188] on input "text" at bounding box center [282, 190] width 203 height 17
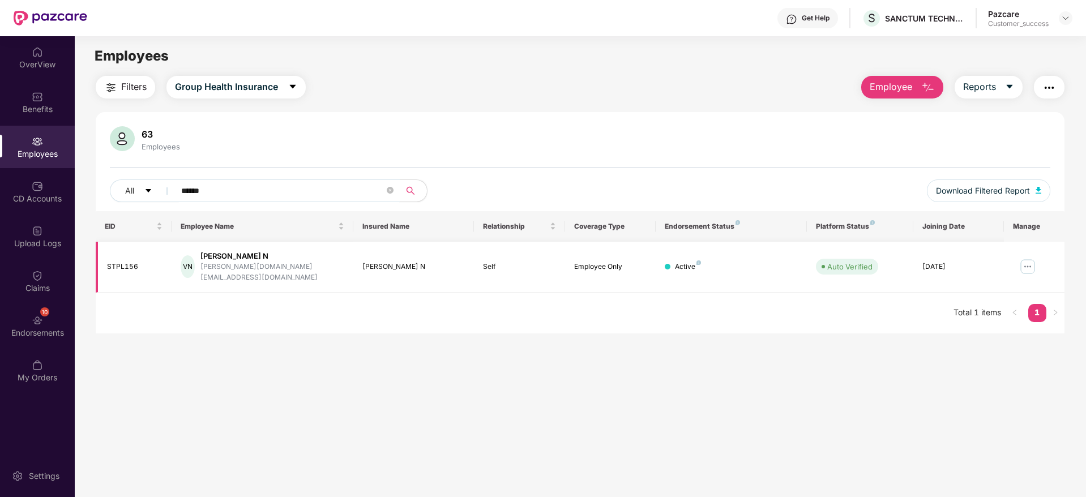
type input "******"
click at [1032, 263] on img at bounding box center [1027, 267] width 18 height 18
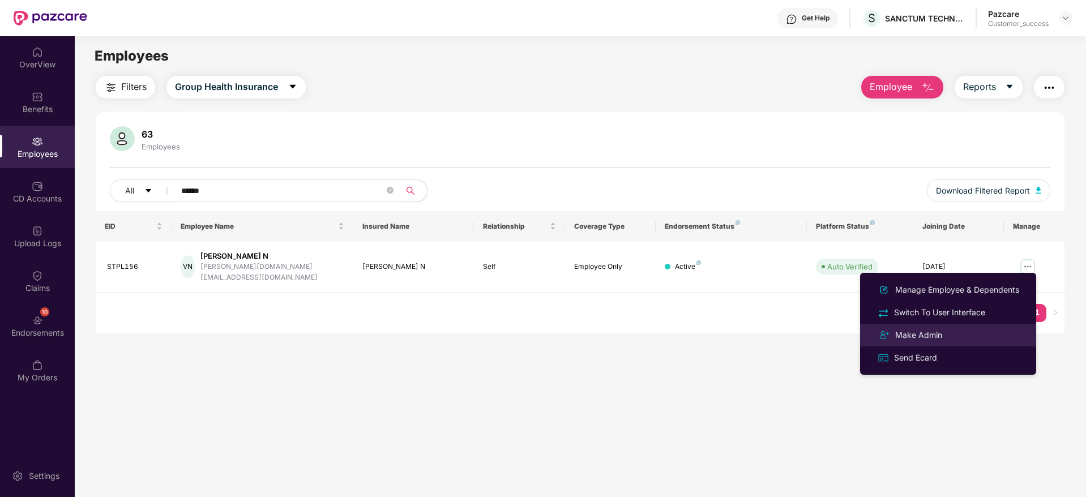
click at [957, 337] on div "Make Admin" at bounding box center [948, 335] width 147 height 14
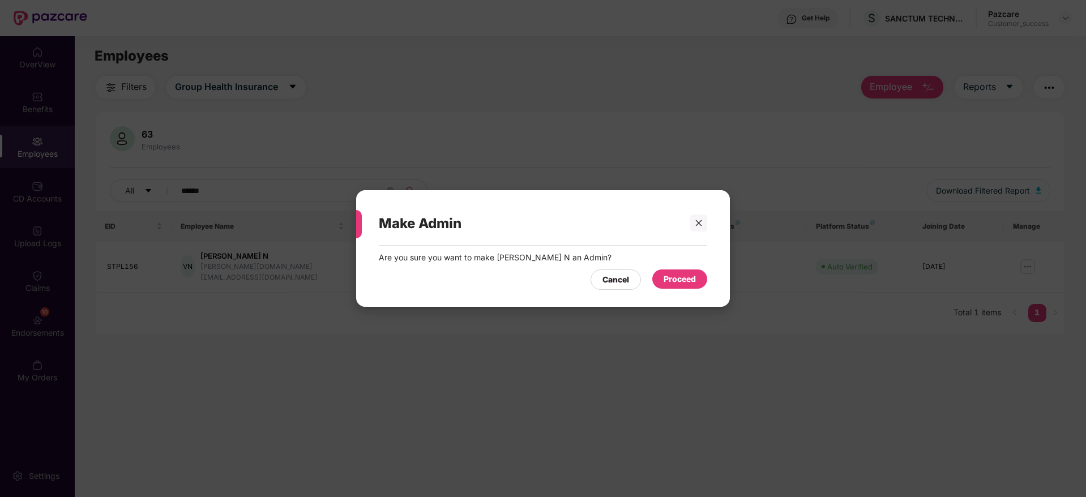
click at [663, 282] on div "Proceed" at bounding box center [679, 279] width 32 height 12
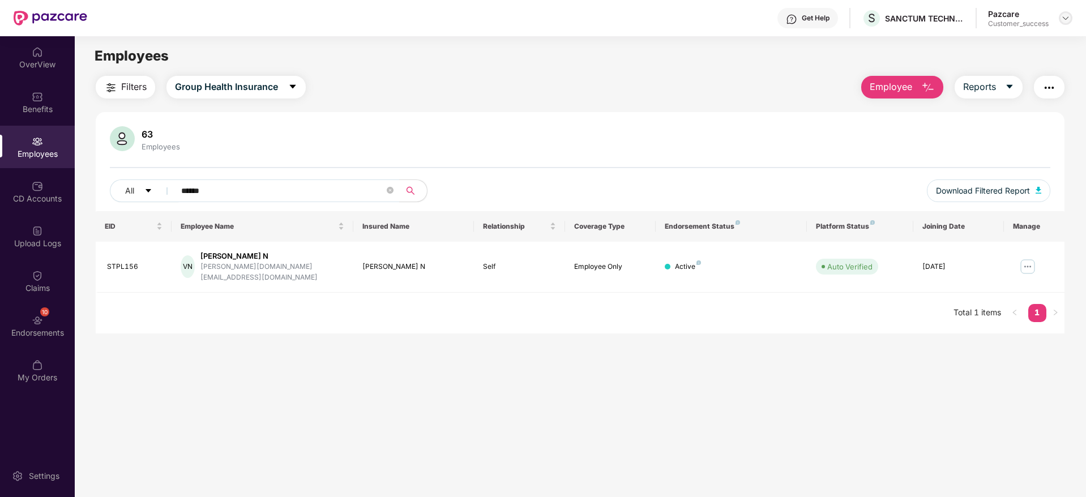
click at [1060, 17] on div at bounding box center [1066, 18] width 14 height 14
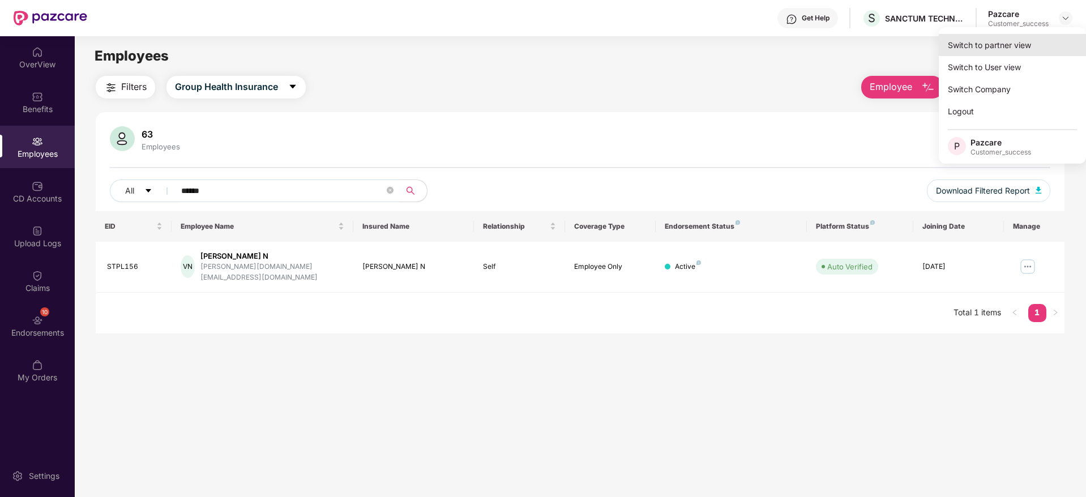
click at [1046, 46] on div "Switch to partner view" at bounding box center [1012, 45] width 147 height 22
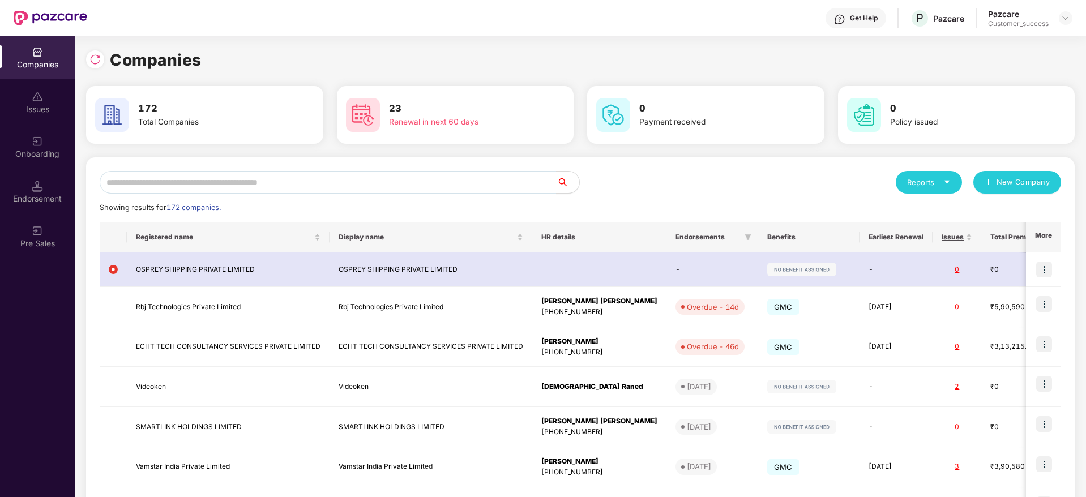
click at [49, 147] on div "Onboarding" at bounding box center [37, 147] width 75 height 42
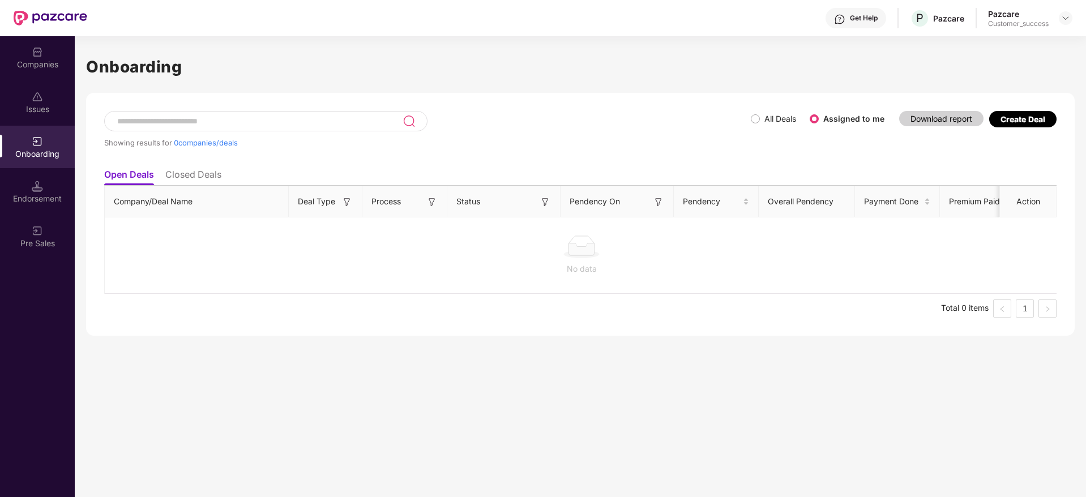
click at [1047, 108] on div "Showing results for 0 companies/deals All Deals Assigned to me Download report …" at bounding box center [580, 214] width 988 height 243
click at [1037, 118] on div "Create Deal" at bounding box center [1022, 119] width 45 height 10
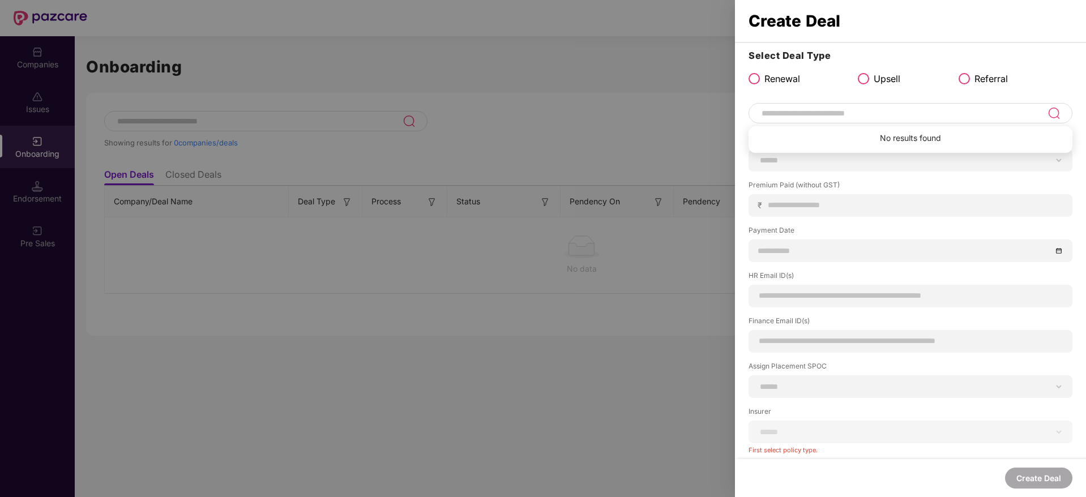
click at [831, 116] on input at bounding box center [903, 113] width 287 height 14
click at [874, 78] on span "Upsell" at bounding box center [886, 79] width 27 height 14
click at [965, 81] on span at bounding box center [963, 78] width 11 height 11
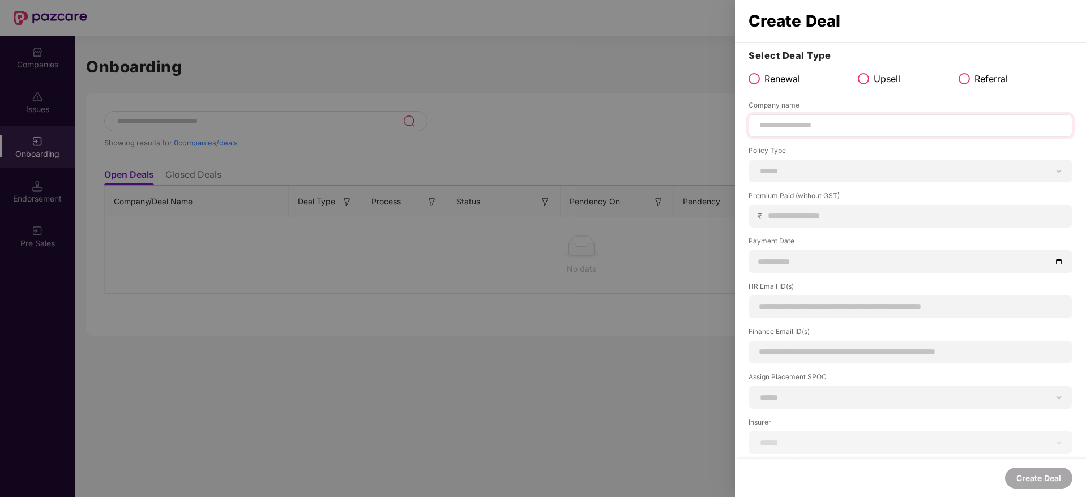
click at [854, 114] on div at bounding box center [910, 125] width 324 height 23
click at [878, 136] on div at bounding box center [910, 125] width 324 height 23
click at [881, 128] on input at bounding box center [910, 125] width 305 height 12
paste input "**********"
type input "**********"
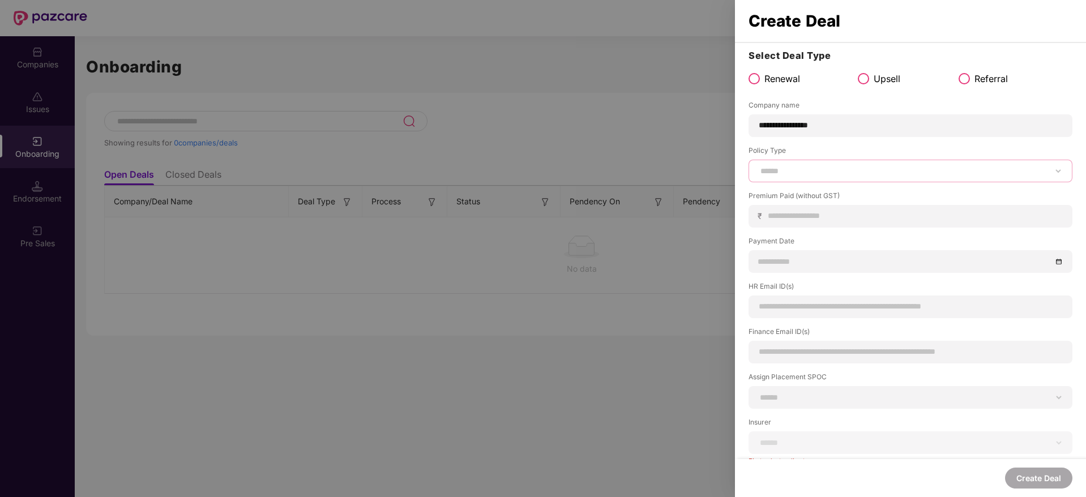
click at [827, 169] on select "****** *** ********* *** *** *** **** ***" at bounding box center [910, 170] width 305 height 9
select select "***"
click at [758, 166] on select "****** *** ********* *** *** *** **** ***" at bounding box center [910, 170] width 305 height 9
click at [830, 205] on div "₹" at bounding box center [910, 216] width 324 height 23
click at [844, 216] on input at bounding box center [914, 216] width 295 height 12
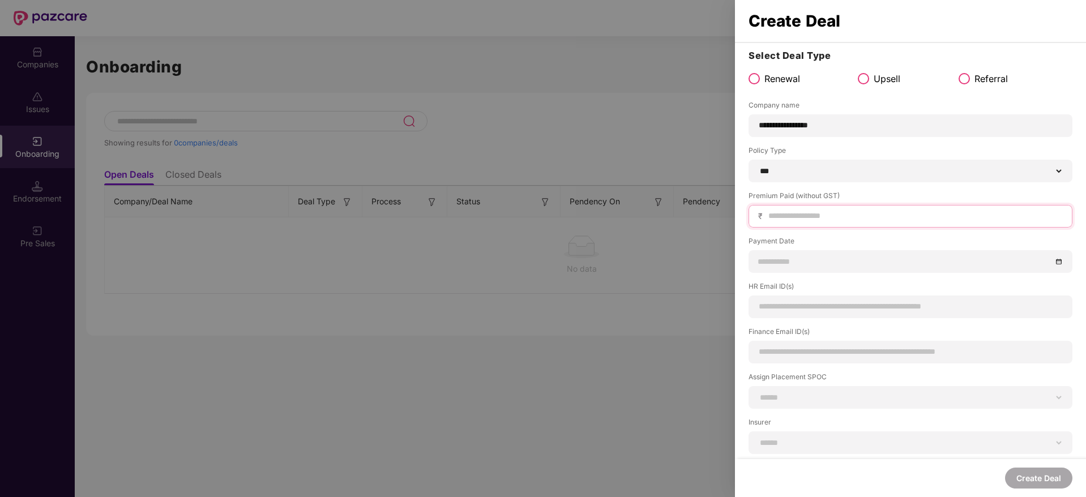
paste input "**********"
type input "******"
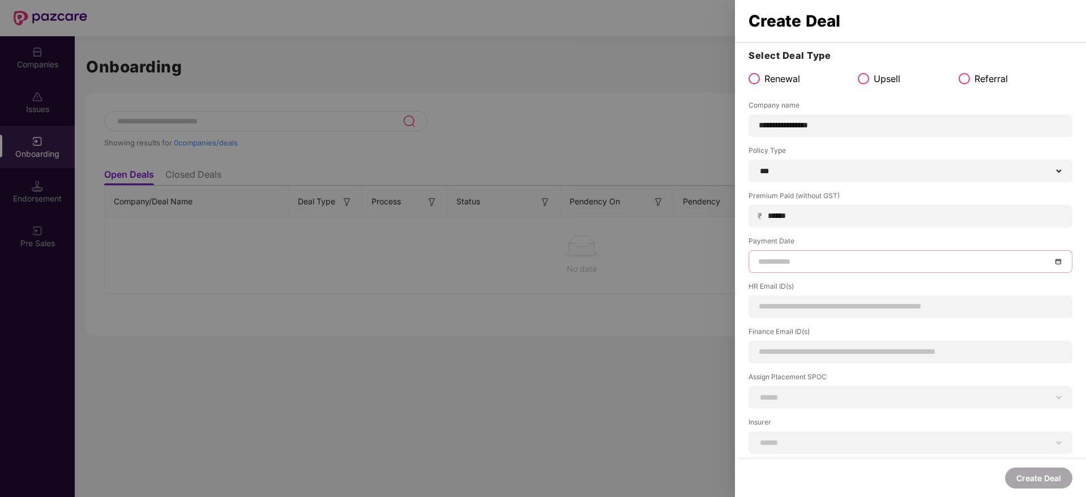
click at [864, 272] on div at bounding box center [910, 261] width 324 height 23
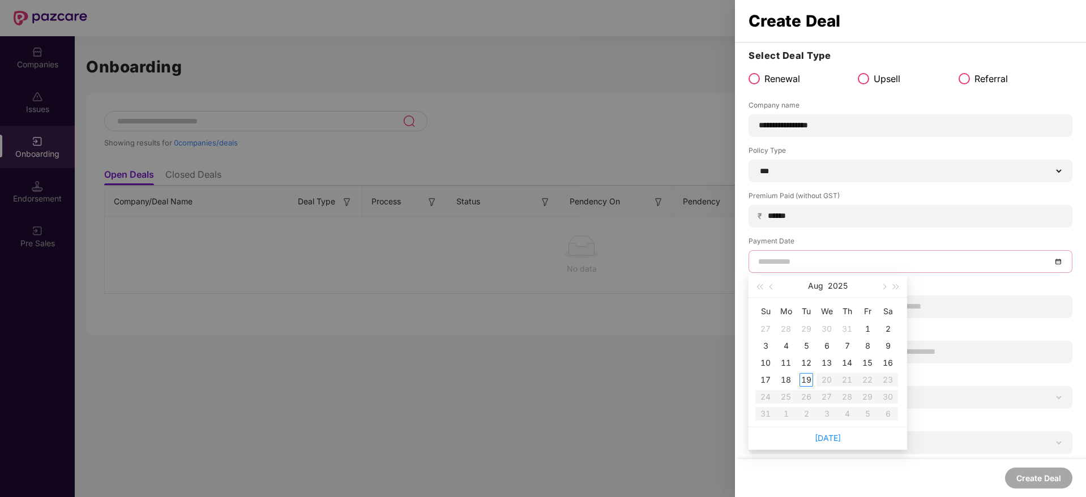
click at [864, 262] on input at bounding box center [904, 261] width 293 height 12
type input "**********"
click at [782, 379] on div "18" at bounding box center [786, 380] width 14 height 14
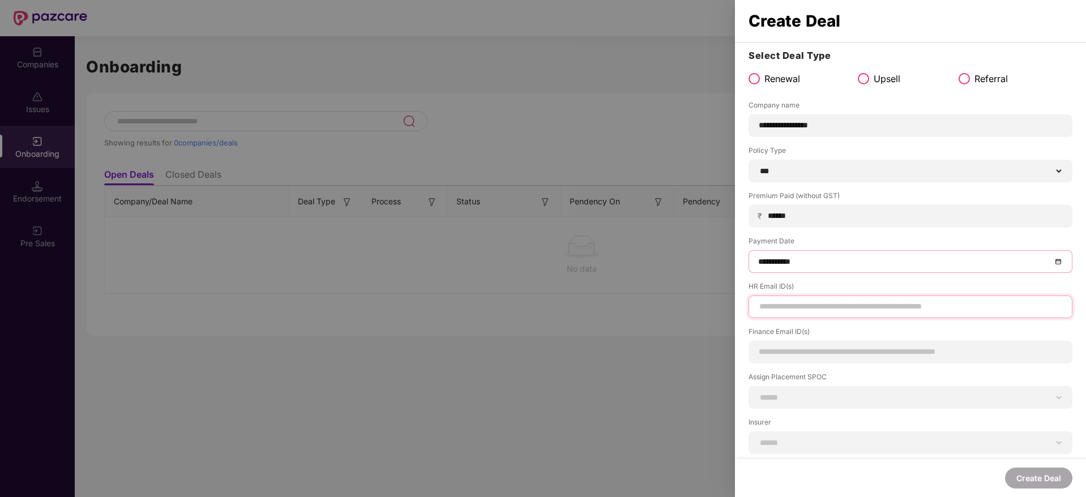
click at [803, 301] on input at bounding box center [910, 307] width 305 height 12
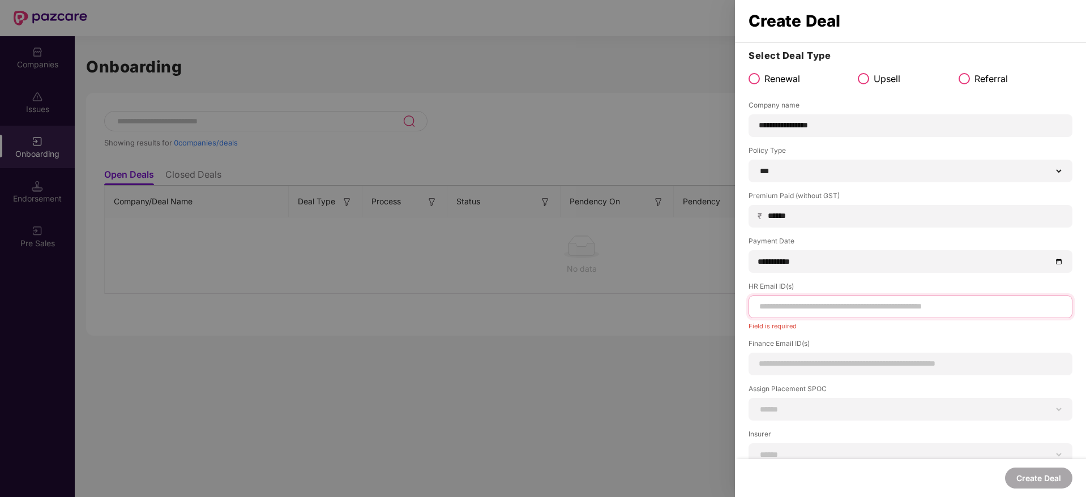
paste input "**********"
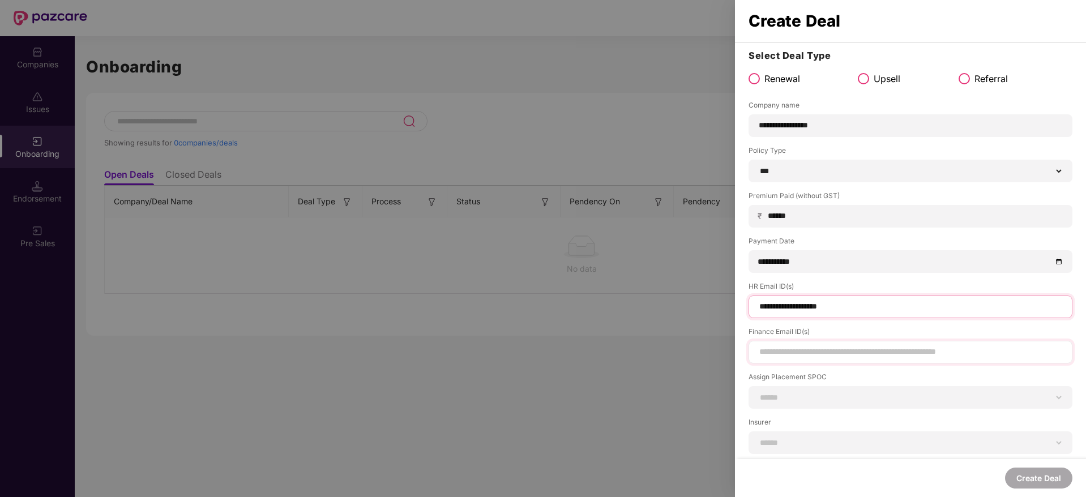
type input "**********"
click at [878, 353] on input at bounding box center [910, 352] width 305 height 12
paste input "**********"
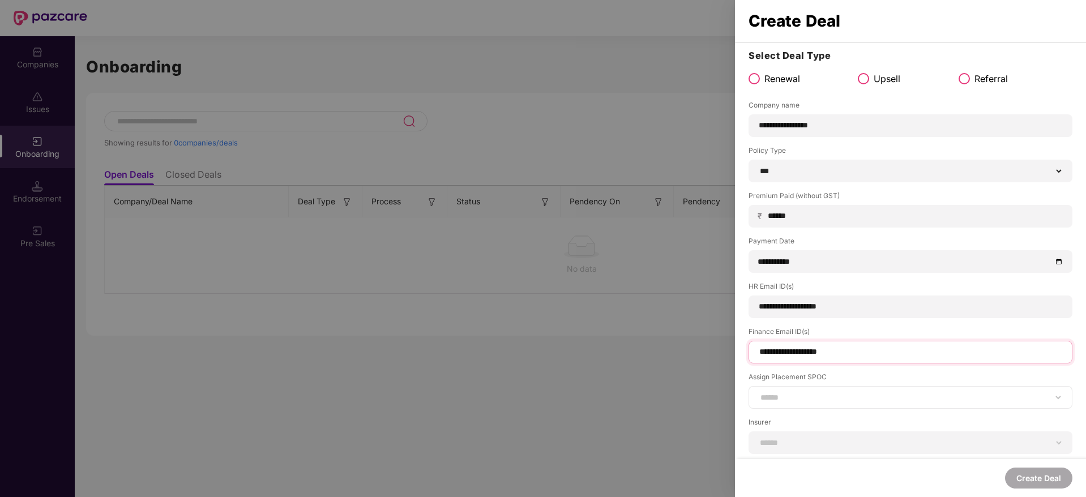
type input "**********"
click at [851, 389] on div "**********" at bounding box center [910, 397] width 324 height 23
click at [855, 400] on select "**********" at bounding box center [910, 397] width 305 height 9
select select "**********"
click at [758, 393] on select "**********" at bounding box center [910, 397] width 305 height 9
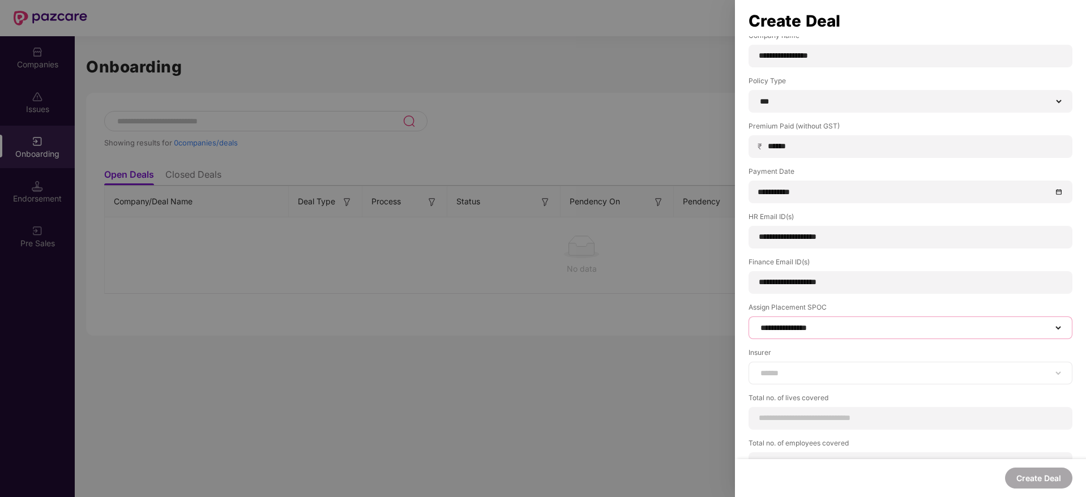
scroll to position [94, 0]
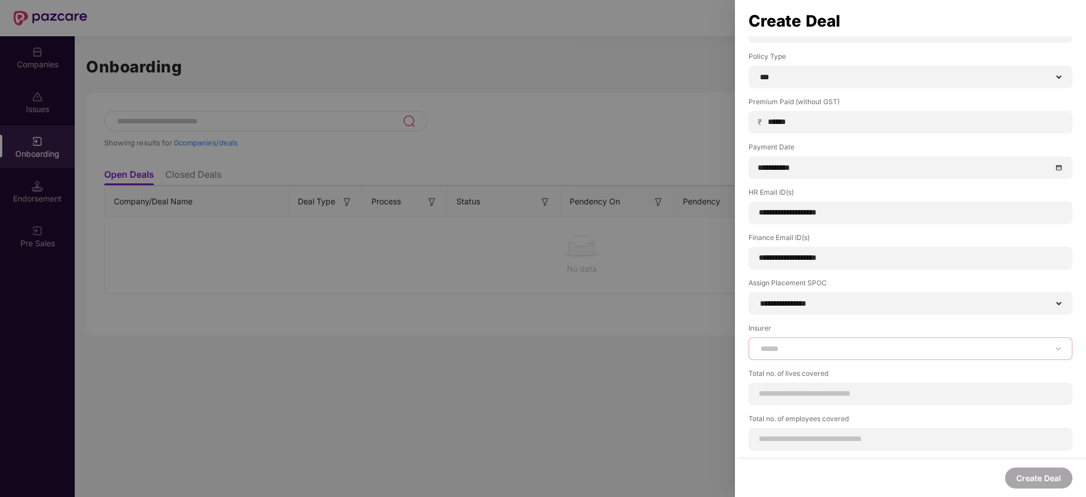
click at [838, 350] on select "**********" at bounding box center [910, 348] width 305 height 9
select select "*****"
click at [758, 344] on select "**********" at bounding box center [910, 348] width 305 height 9
click at [831, 386] on div at bounding box center [910, 394] width 324 height 23
click at [836, 391] on input at bounding box center [910, 394] width 305 height 12
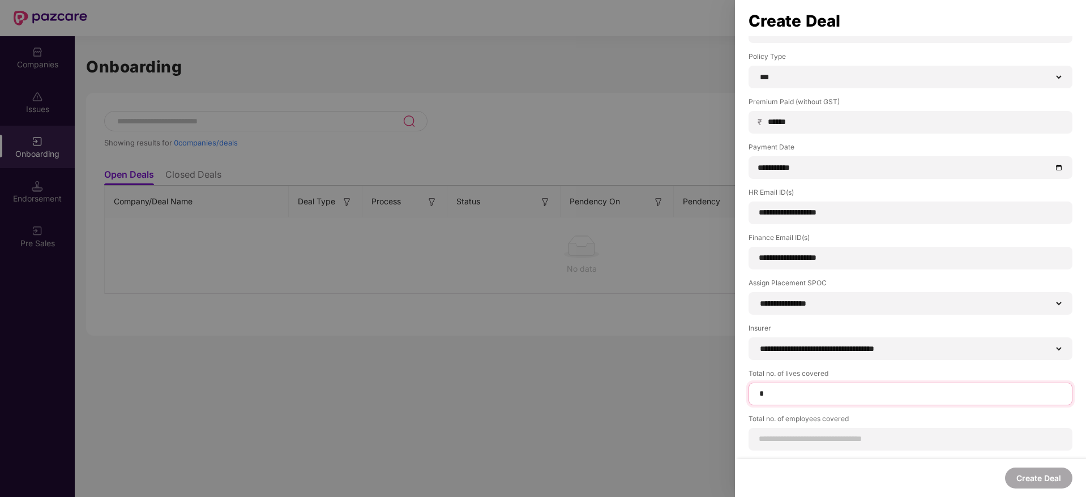
type input "*"
click at [886, 436] on div "Total no. of employees covered" at bounding box center [910, 432] width 324 height 37
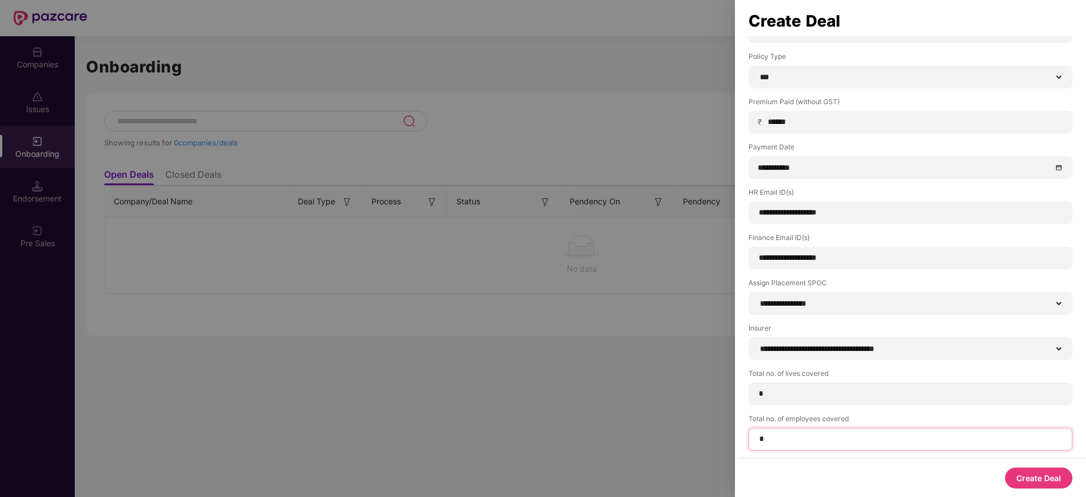
type input "*"
click at [1045, 485] on button "Create Deal" at bounding box center [1038, 478] width 67 height 21
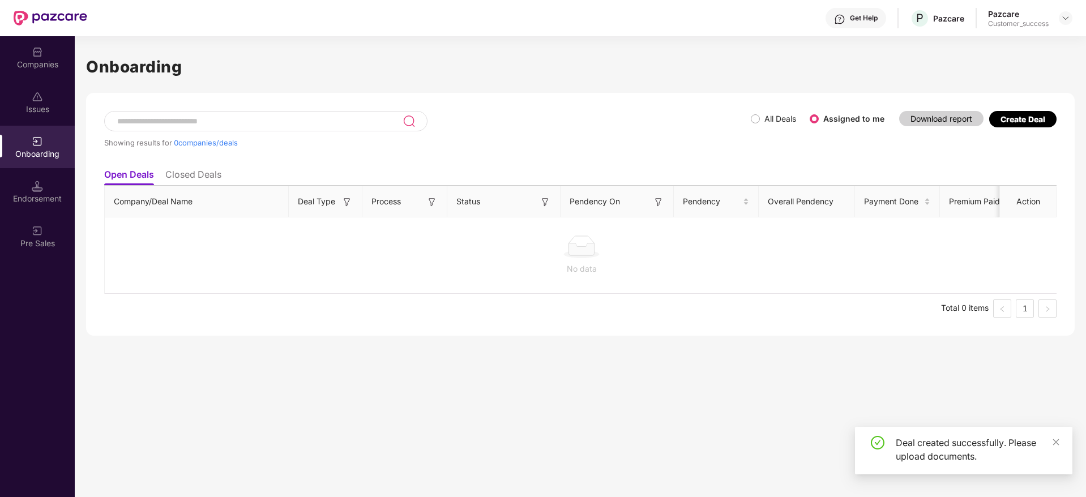
click at [759, 113] on label "All Deals" at bounding box center [776, 119] width 50 height 12
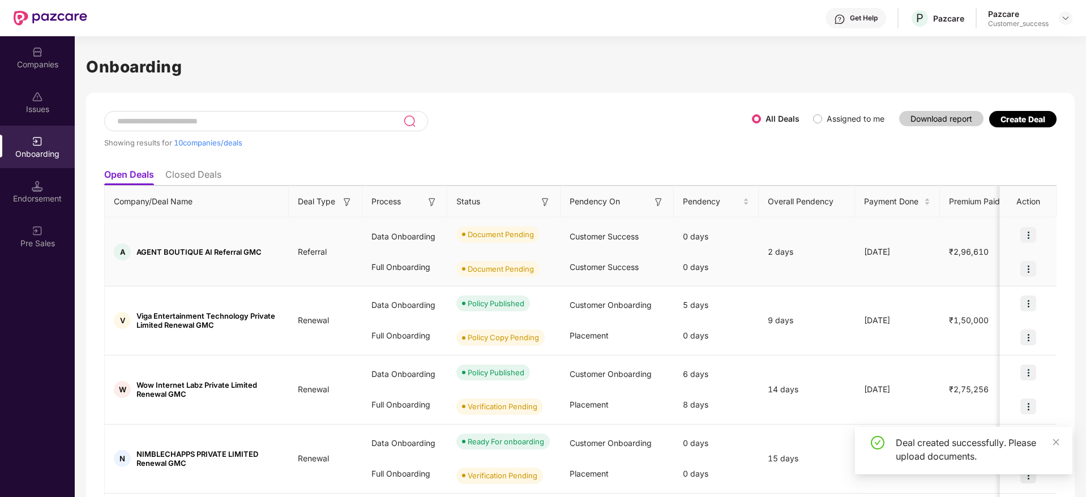
click at [1026, 241] on img at bounding box center [1028, 235] width 16 height 16
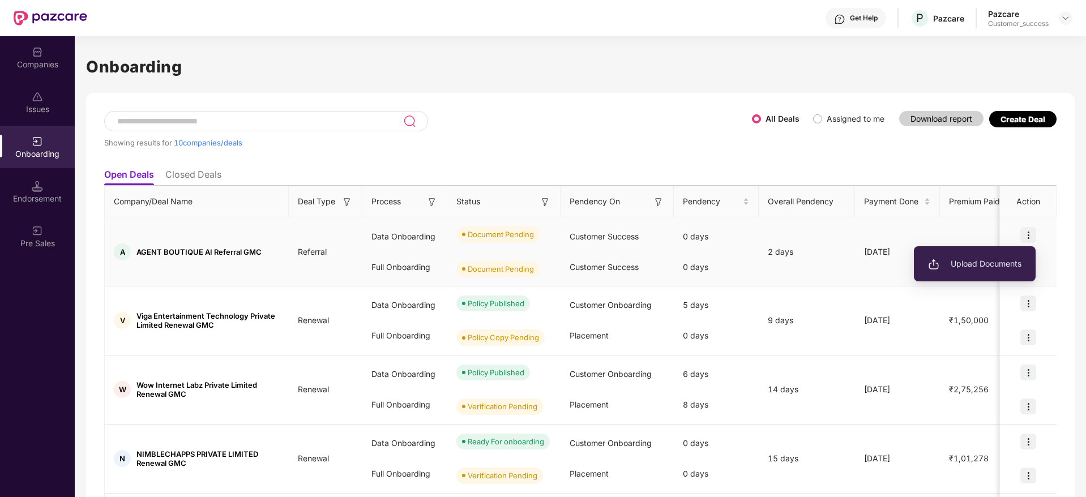
click at [1008, 273] on li "Upload Documents" at bounding box center [975, 264] width 122 height 24
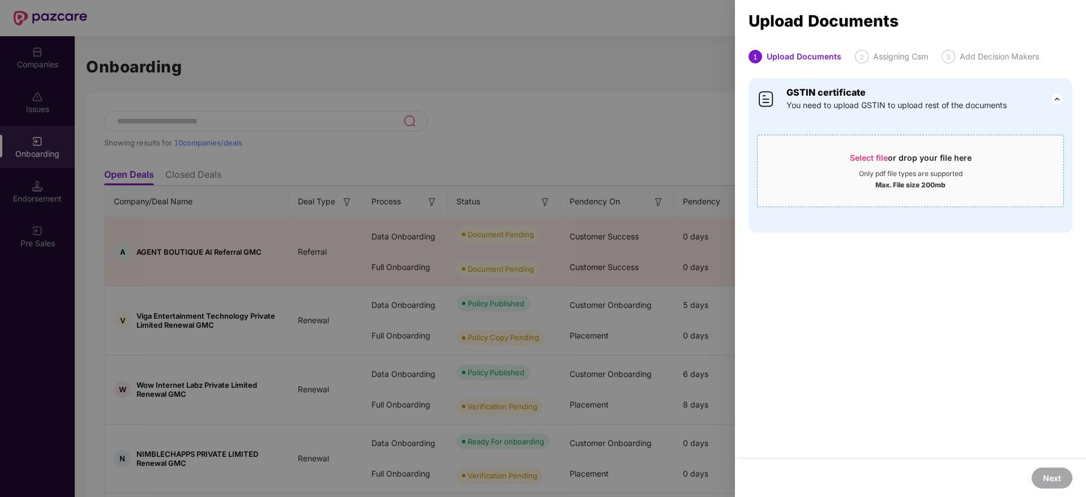
click at [1017, 160] on div "Select file or drop your file here" at bounding box center [910, 160] width 306 height 17
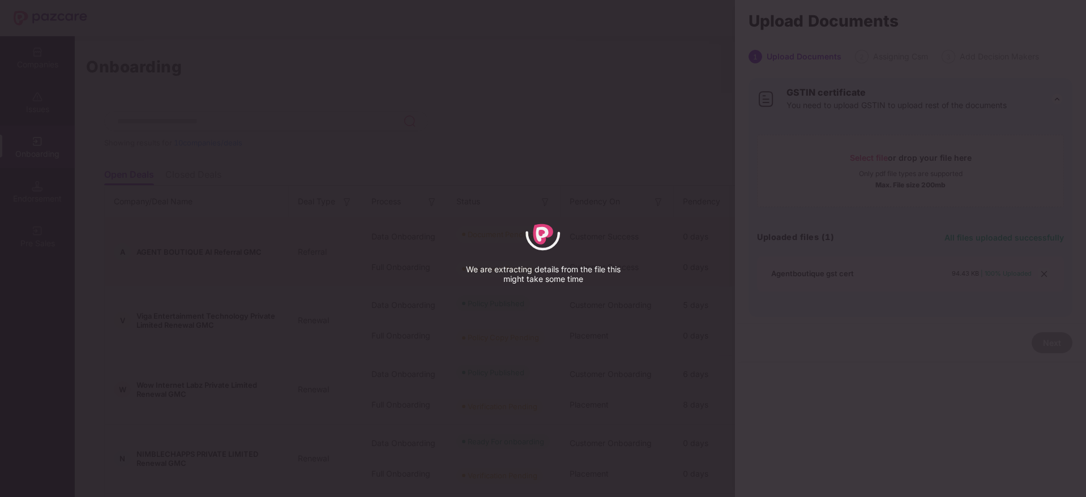
select select "*****"
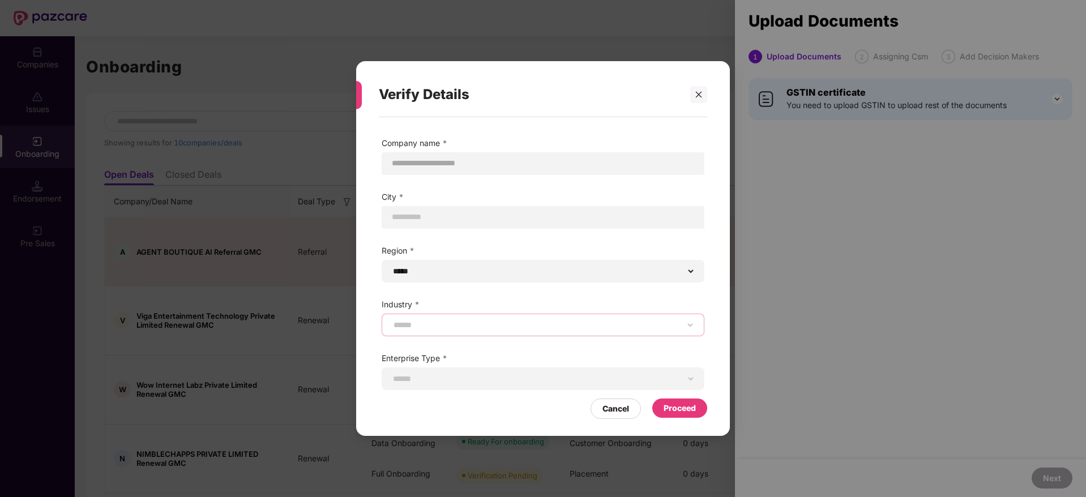
click at [508, 328] on select "**********" at bounding box center [542, 324] width 303 height 9
select select "******"
click at [391, 320] on select "**********" at bounding box center [542, 324] width 303 height 9
click at [549, 370] on div "**********" at bounding box center [543, 378] width 323 height 23
click at [549, 378] on select "**********" at bounding box center [542, 378] width 303 height 9
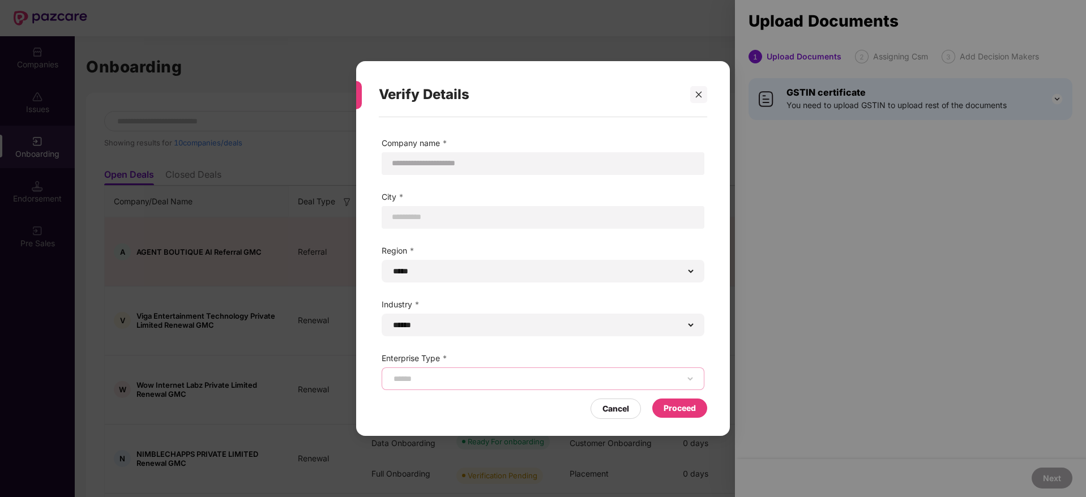
select select "**********"
click at [391, 374] on select "**********" at bounding box center [542, 378] width 303 height 9
click at [686, 410] on div "Proceed" at bounding box center [679, 408] width 32 height 12
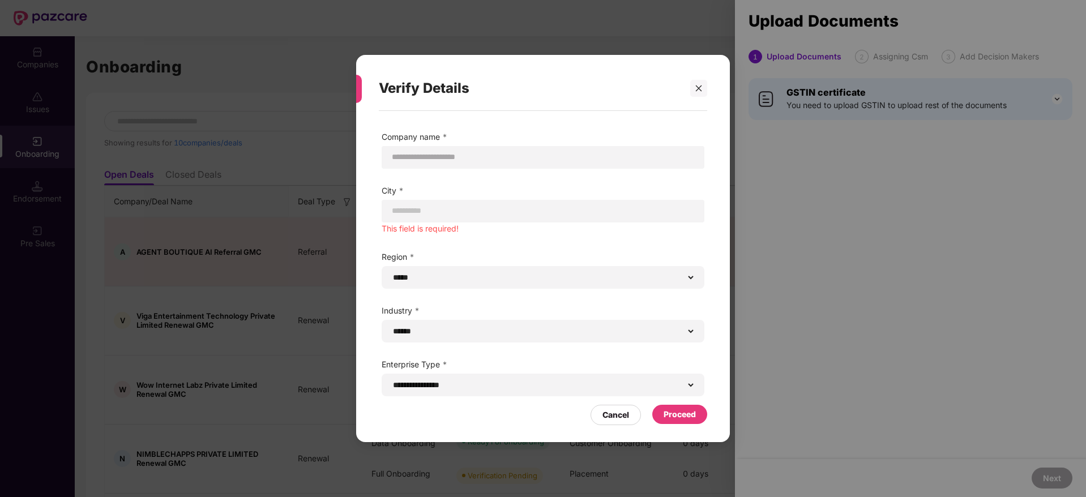
click at [535, 217] on div at bounding box center [543, 211] width 323 height 23
click at [668, 419] on div "Proceed" at bounding box center [679, 414] width 32 height 12
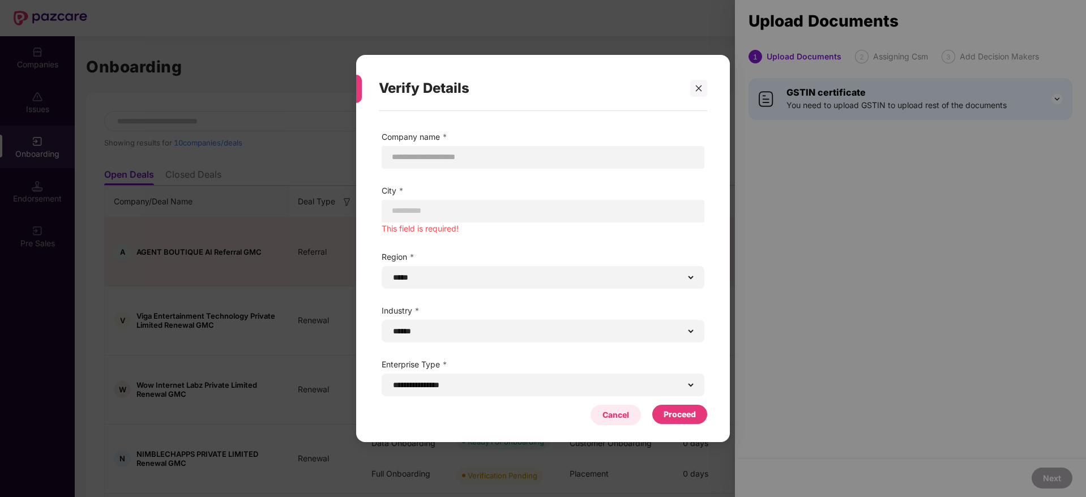
click at [617, 416] on div "Cancel" at bounding box center [615, 415] width 27 height 12
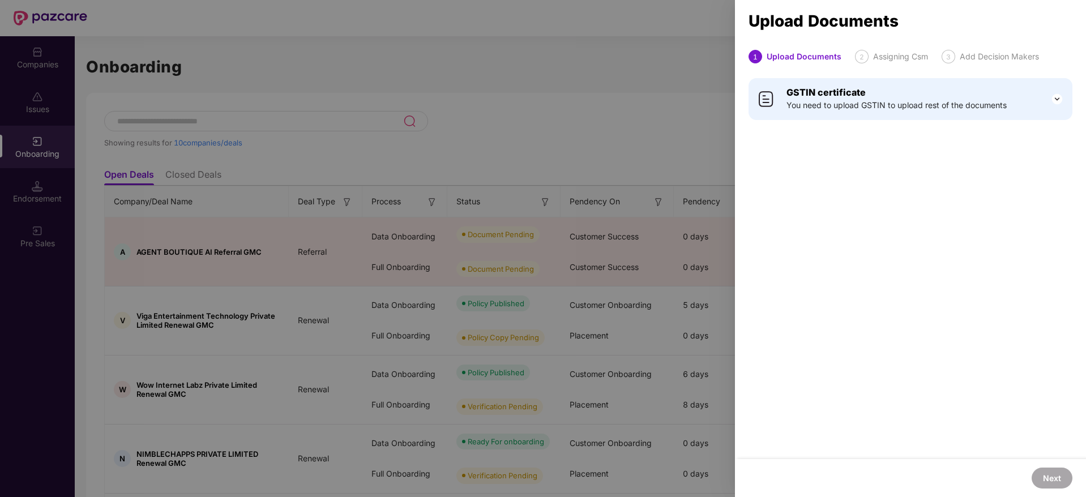
click at [859, 121] on div "GSTIN certificate You need to upload GSTIN to upload rest of the documents" at bounding box center [910, 98] width 351 height 55
click at [547, 59] on div at bounding box center [543, 248] width 1086 height 497
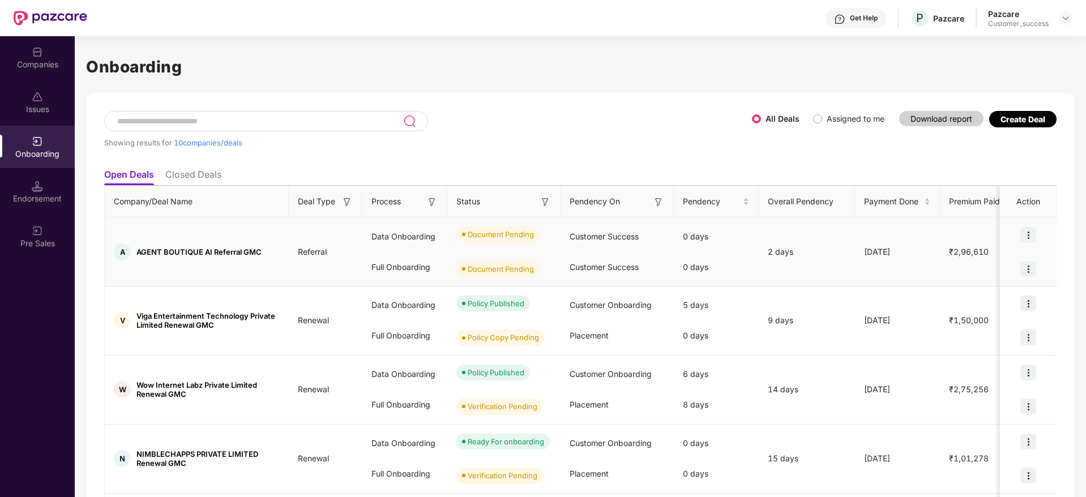
click at [1033, 235] on img at bounding box center [1028, 235] width 16 height 16
click at [1006, 255] on li "Upload Documents" at bounding box center [975, 264] width 122 height 24
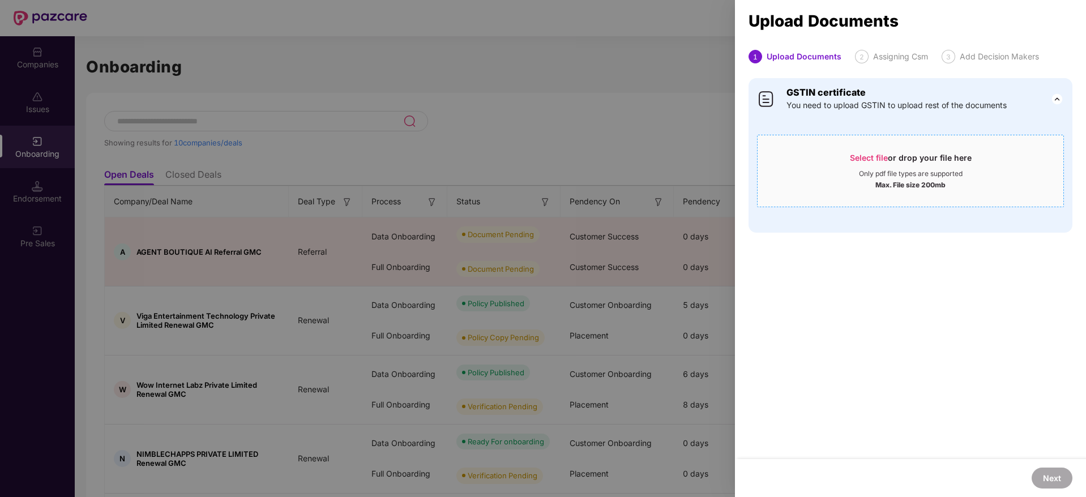
click at [860, 164] on div "Select file or drop your file here" at bounding box center [911, 160] width 122 height 17
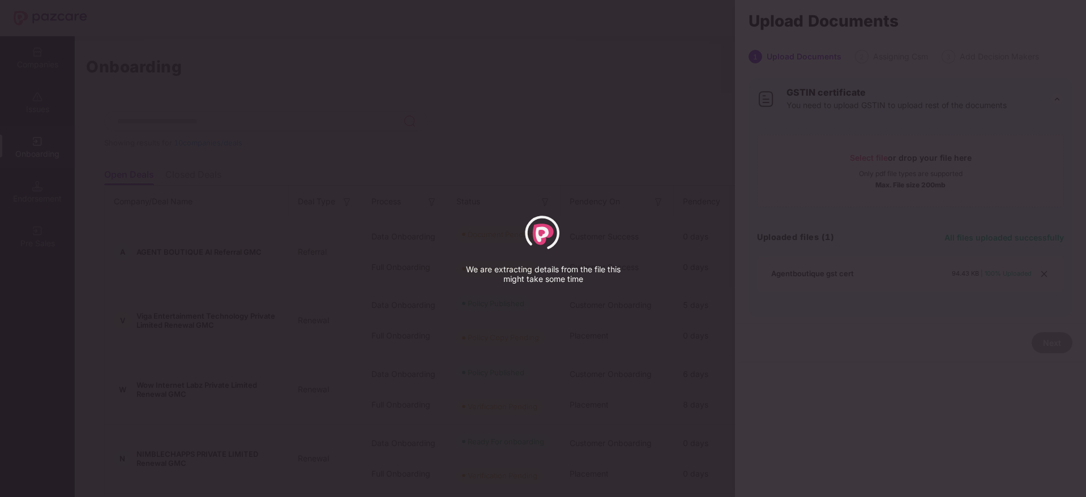
select select "*****"
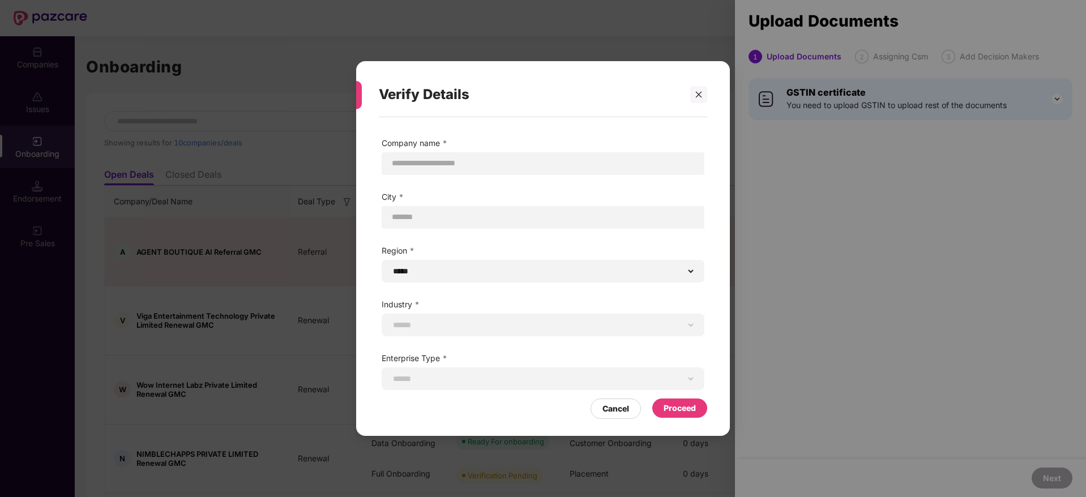
click at [685, 402] on div "Proceed" at bounding box center [679, 408] width 32 height 12
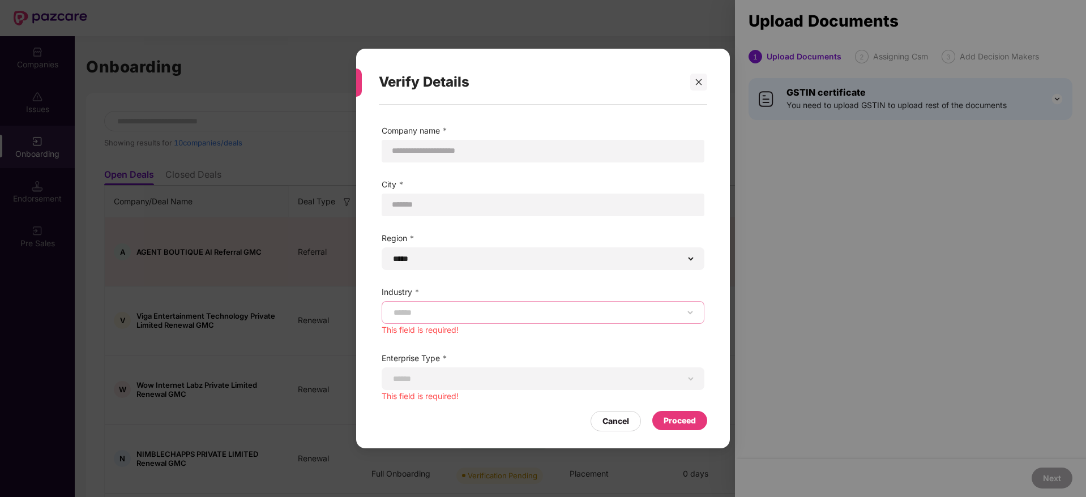
click at [481, 314] on select "**********" at bounding box center [542, 312] width 303 height 9
select select "******"
click at [391, 313] on select "**********" at bounding box center [542, 312] width 303 height 9
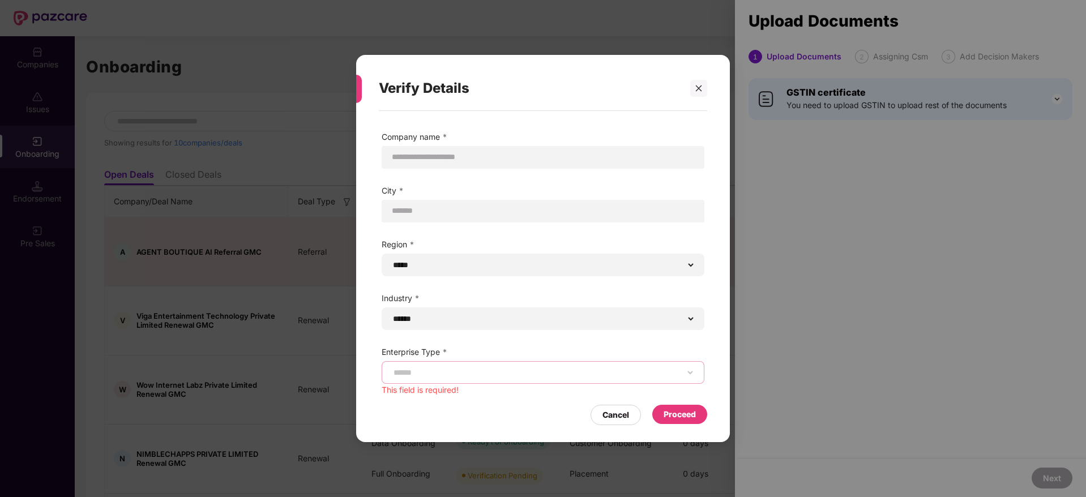
click at [495, 372] on select "**********" at bounding box center [542, 372] width 303 height 9
select select "**********"
click at [391, 373] on select "**********" at bounding box center [542, 372] width 303 height 9
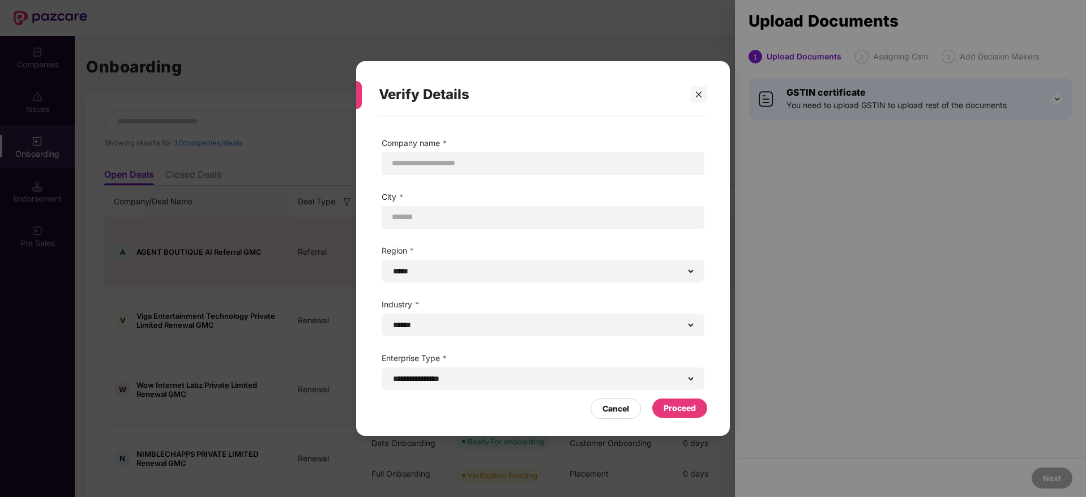
click at [677, 412] on div "Proceed" at bounding box center [679, 408] width 32 height 12
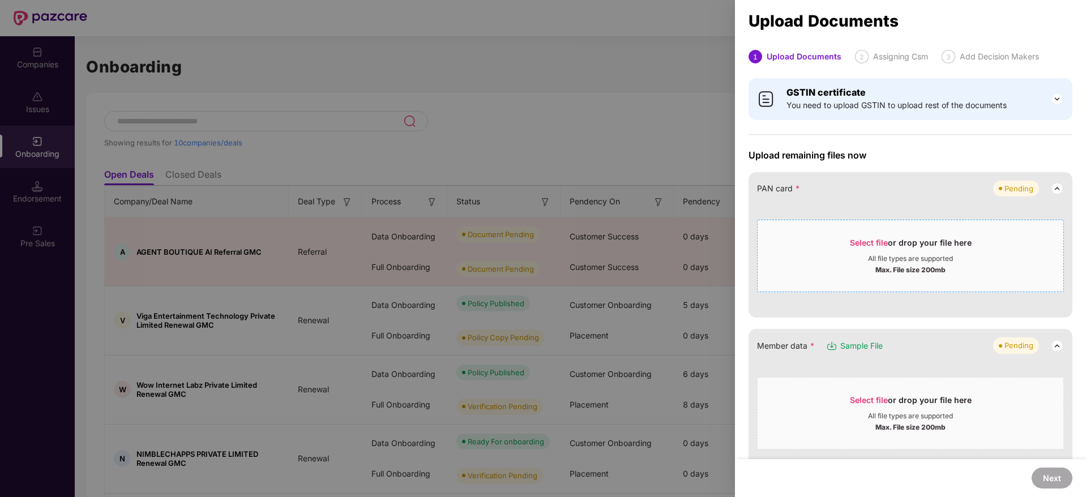
click at [890, 253] on div "Select file or drop your file here" at bounding box center [911, 245] width 122 height 17
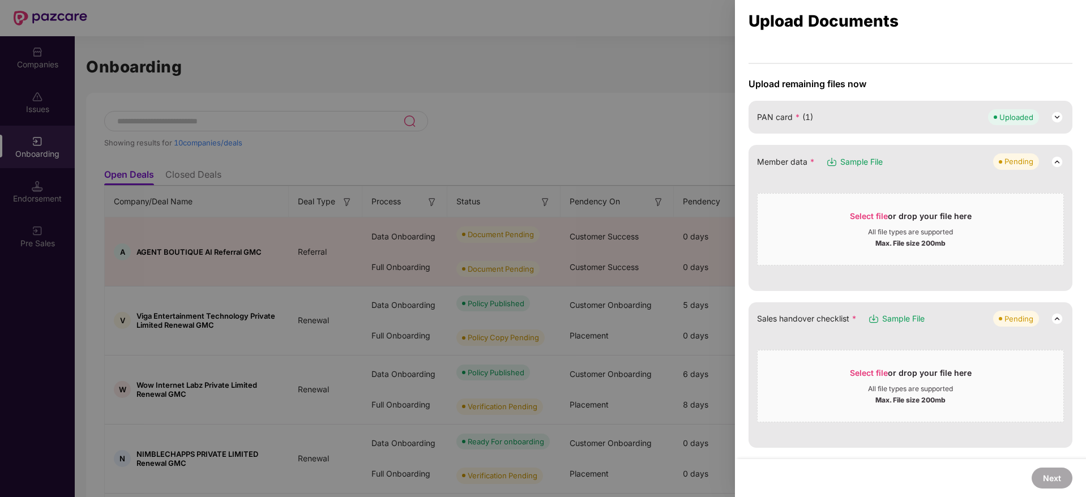
scroll to position [170, 0]
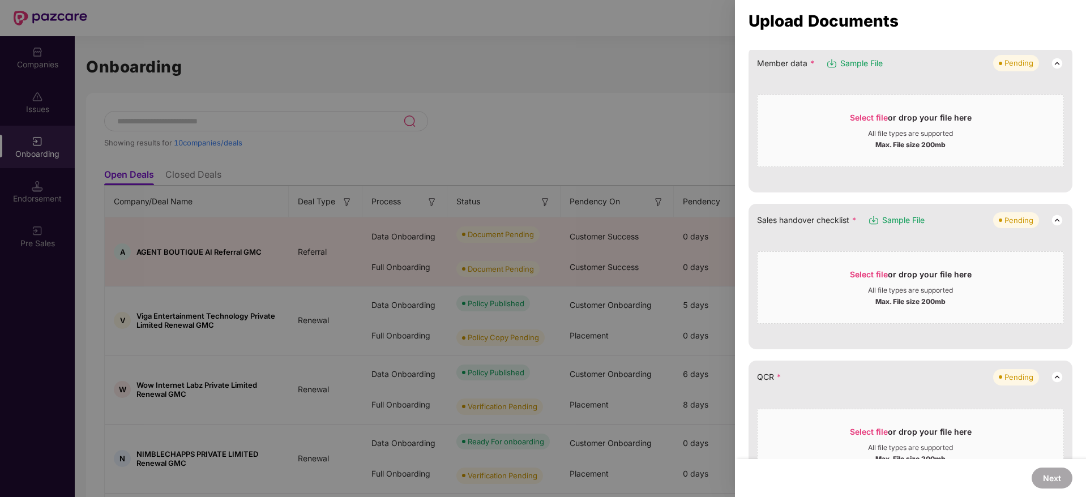
click at [650, 75] on div at bounding box center [543, 248] width 1086 height 497
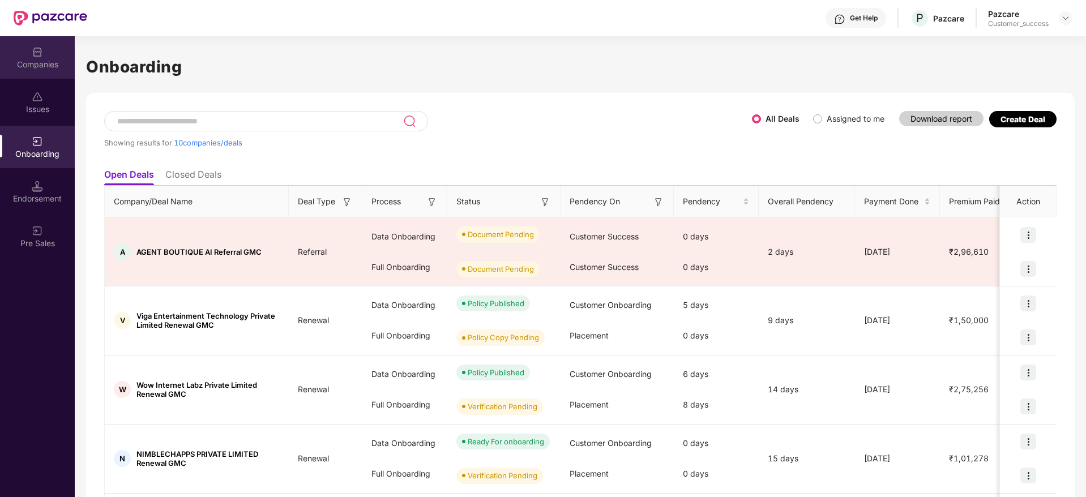
click at [65, 54] on div "Companies" at bounding box center [37, 57] width 75 height 42
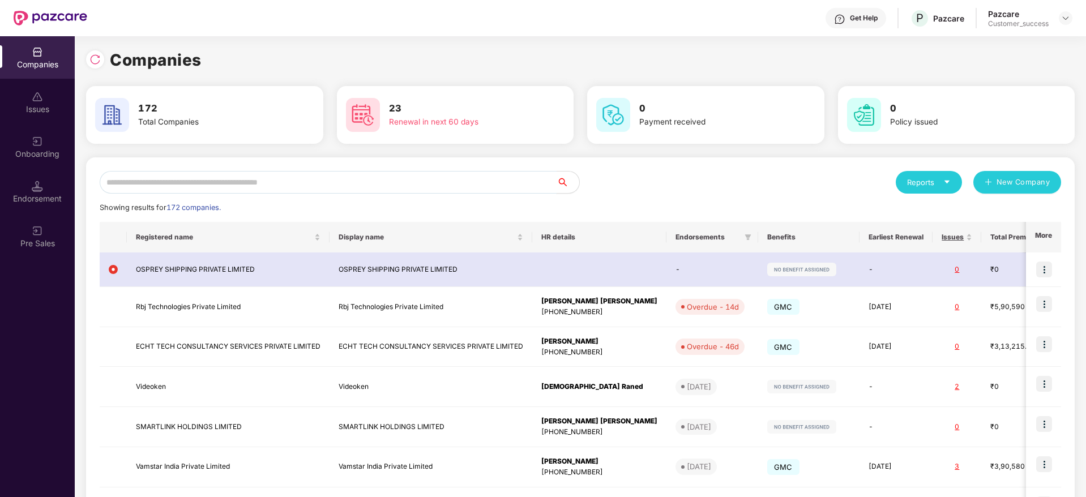
click at [313, 186] on input "text" at bounding box center [328, 182] width 457 height 23
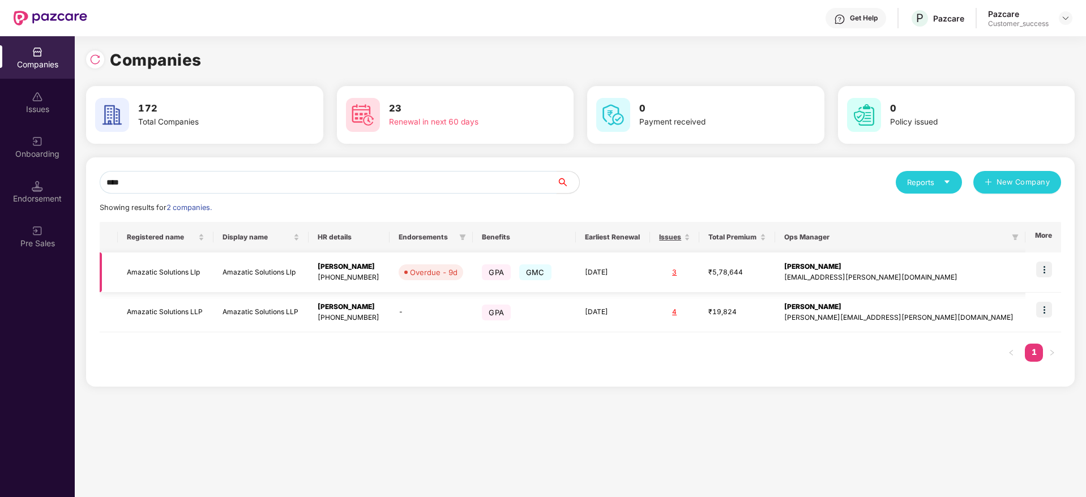
type input "****"
click at [1048, 268] on img at bounding box center [1044, 270] width 16 height 16
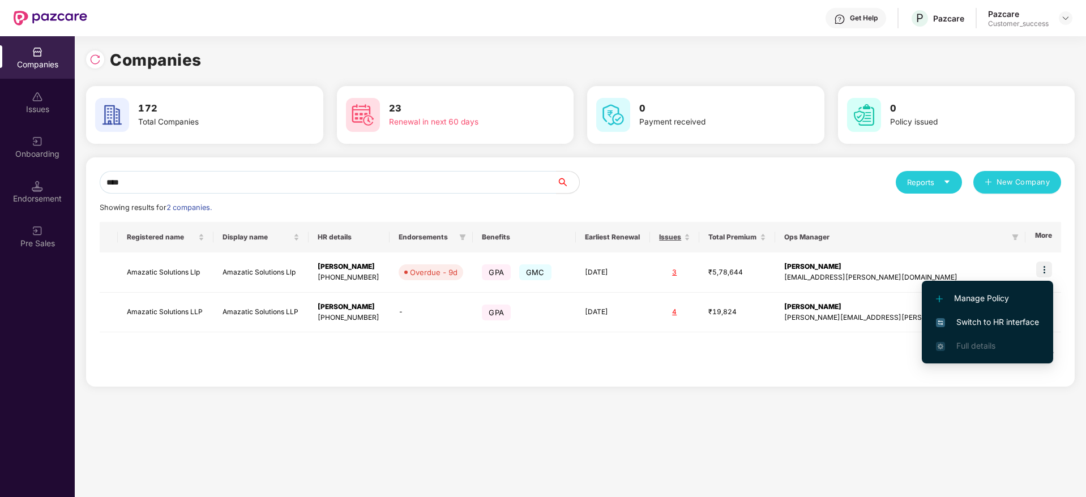
click at [1016, 327] on li "Switch to HR interface" at bounding box center [987, 322] width 131 height 24
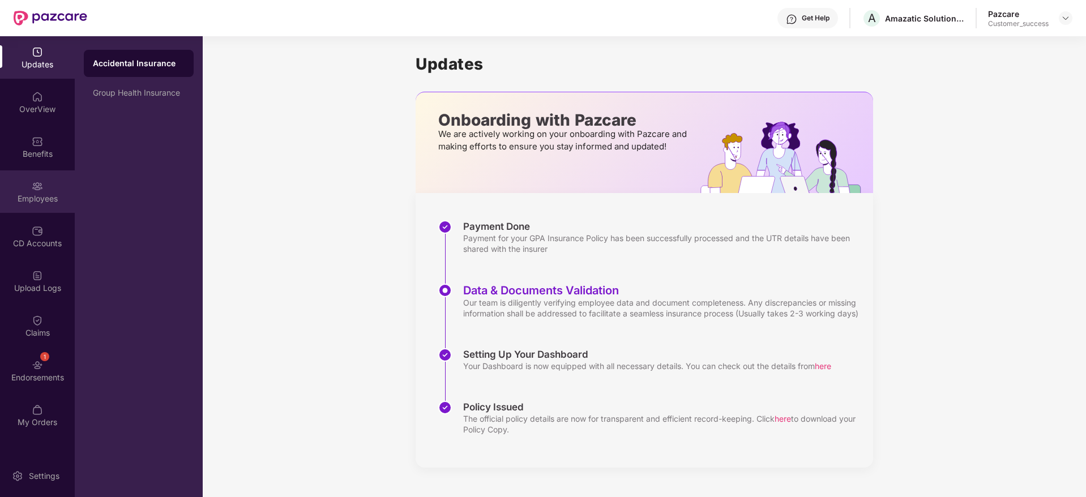
click at [18, 185] on div "Employees" at bounding box center [37, 191] width 75 height 42
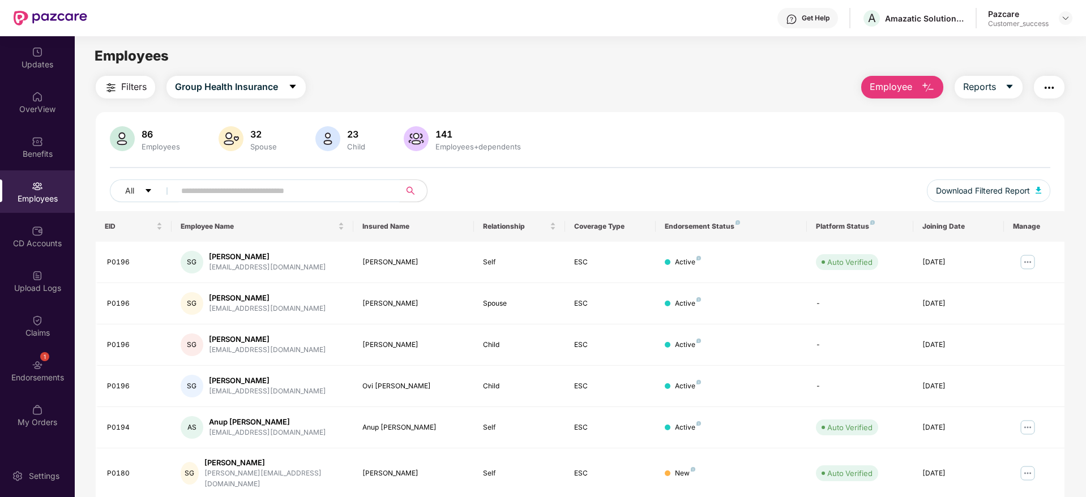
click at [265, 185] on input "text" at bounding box center [282, 190] width 203 height 17
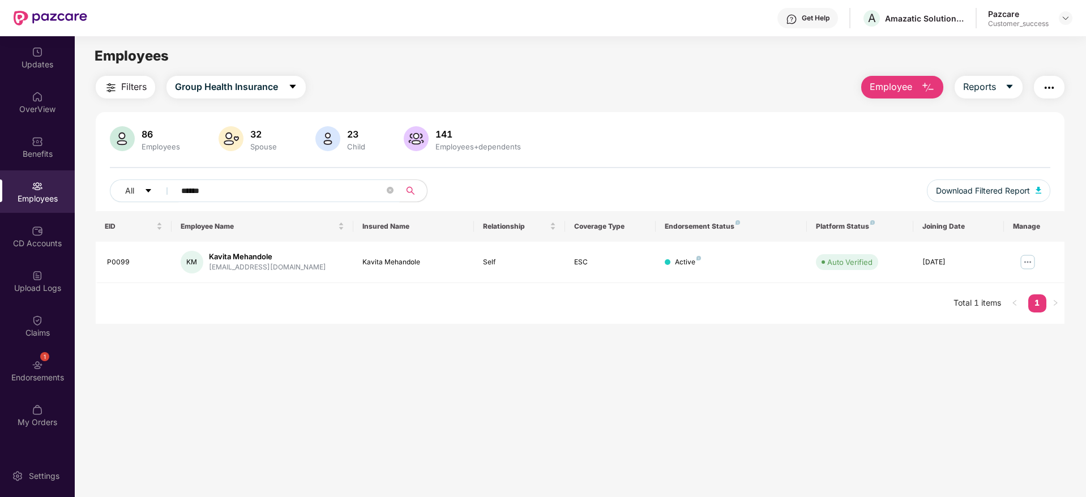
type input "******"
click at [506, 422] on main "Employees Filters Group Health Insurance Employee Reports 86 Employees 32 Spous…" at bounding box center [580, 284] width 1010 height 497
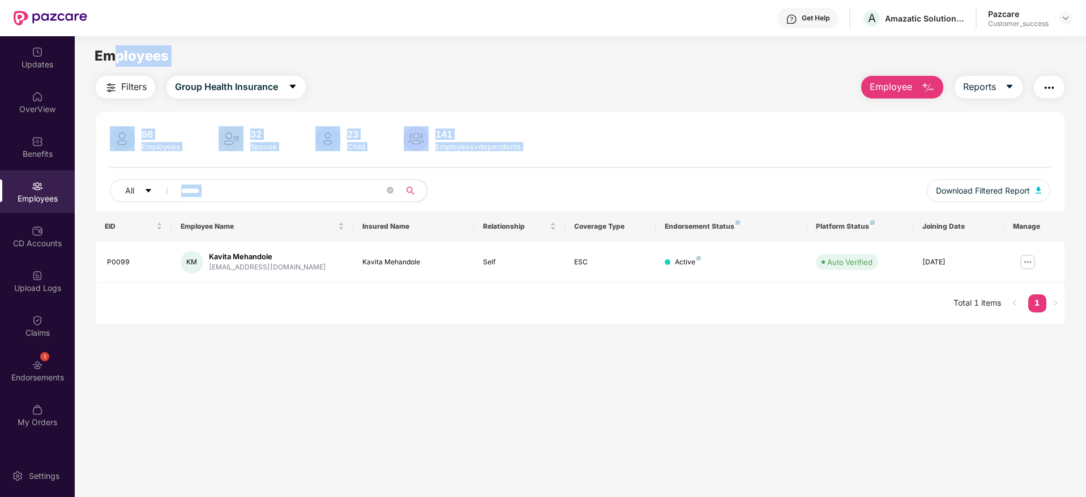
drag, startPoint x: 908, startPoint y: 323, endPoint x: 110, endPoint y: 41, distance: 846.0
click at [110, 41] on main "Employees Filters Group Health Insurance Employee Reports 86 Employees 32 Spous…" at bounding box center [580, 284] width 1010 height 497
drag, startPoint x: 76, startPoint y: 39, endPoint x: 738, endPoint y: 385, distance: 747.2
click at [738, 385] on main "Employees Filters Group Health Insurance Employee Reports 86 Employees 32 Spous…" at bounding box center [580, 284] width 1010 height 497
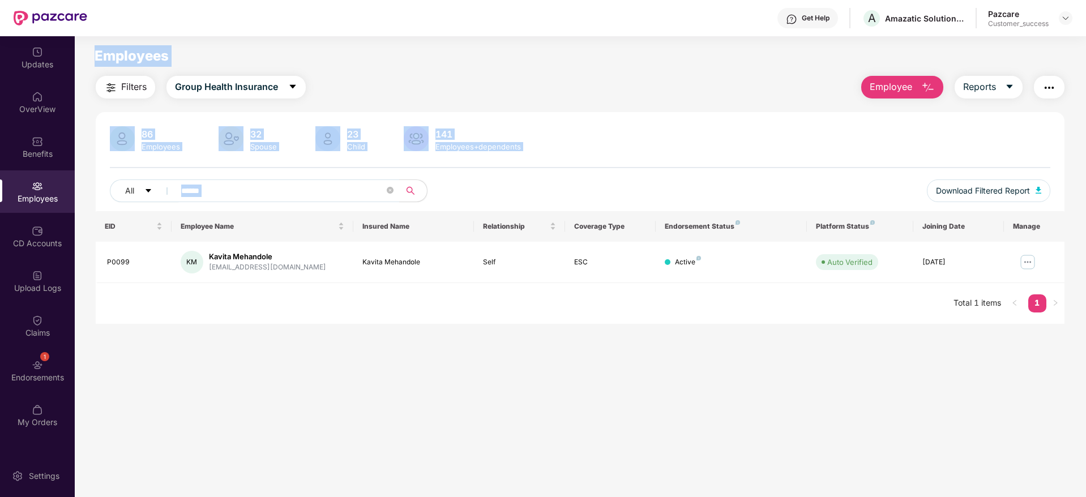
click at [738, 385] on main "Employees Filters Group Health Insurance Employee Reports 86 Employees 32 Spous…" at bounding box center [580, 284] width 1010 height 497
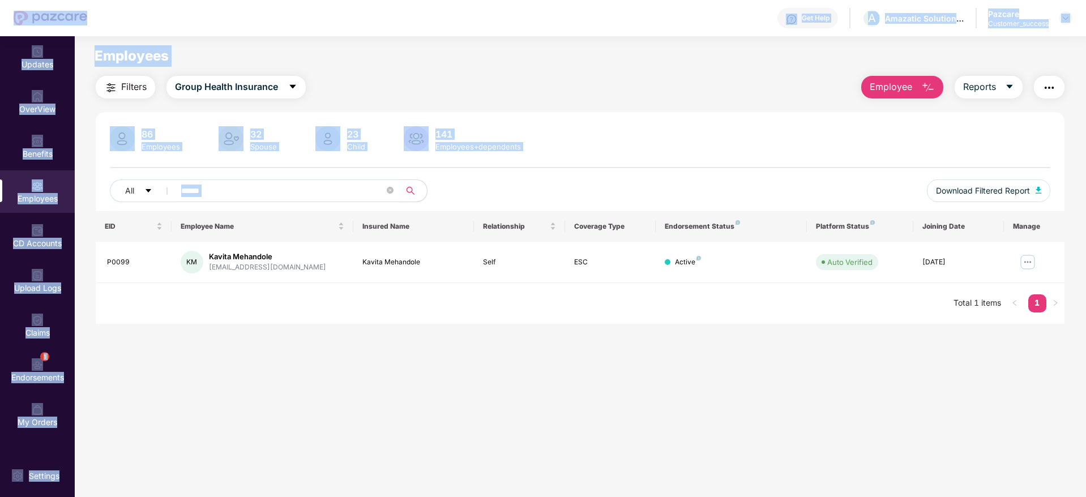
drag, startPoint x: 740, startPoint y: 385, endPoint x: 57, endPoint y: 27, distance: 771.0
click at [57, 27] on div "Get Help A Amazatic Solutions Llp Pazcare Customer_success Updates OverView Ben…" at bounding box center [543, 248] width 1086 height 497
click at [184, 23] on div "Get Help A Amazatic Solutions Llp Pazcare Customer_success" at bounding box center [579, 18] width 985 height 36
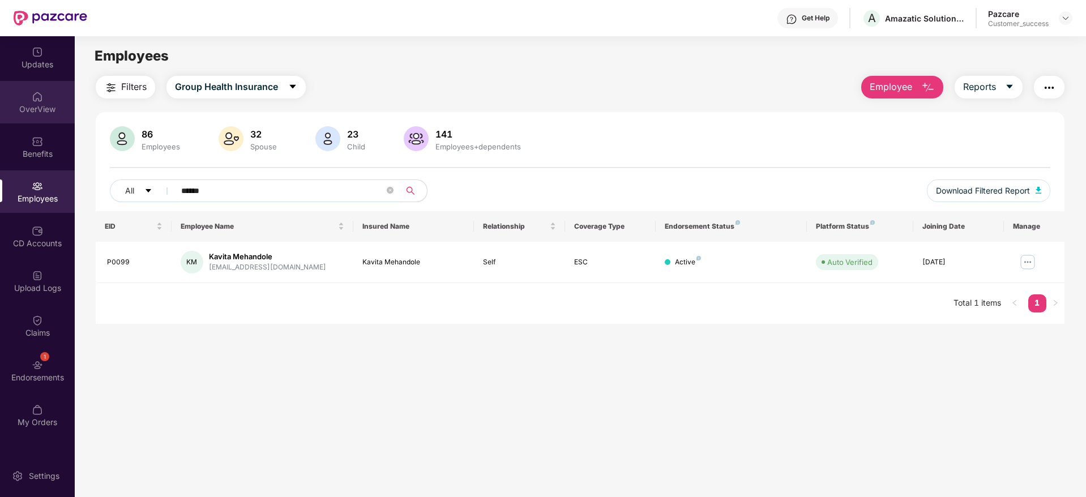
click at [8, 119] on div "OverView" at bounding box center [37, 102] width 75 height 42
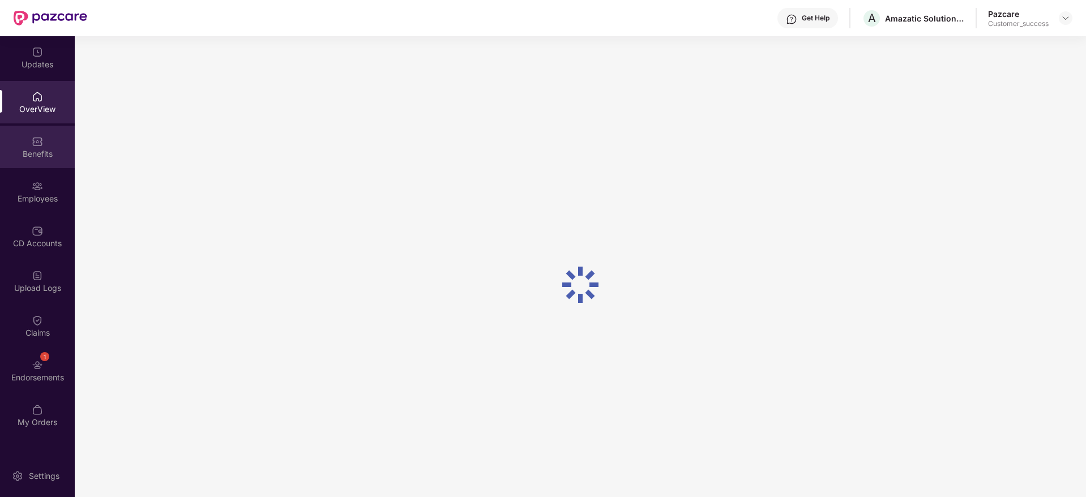
click at [23, 152] on div "Benefits" at bounding box center [37, 153] width 75 height 11
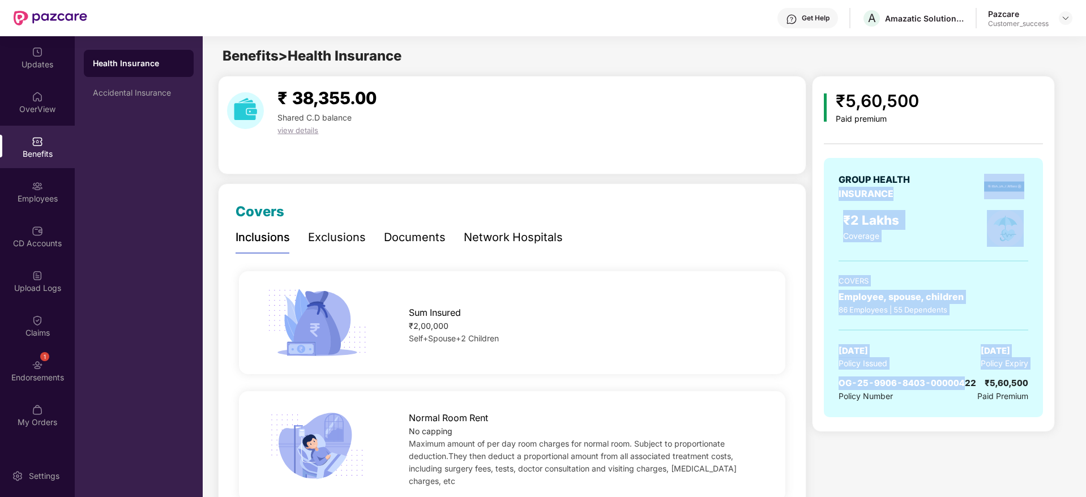
drag, startPoint x: 840, startPoint y: 194, endPoint x: 962, endPoint y: 384, distance: 225.6
click at [962, 384] on div "GROUP HEALTH INSURANCE ₹2 Lakhs Coverage COVERS Employee, spouse, children 86 E…" at bounding box center [933, 287] width 219 height 259
click at [962, 384] on span "OG-25-9906-8403-00000422" at bounding box center [907, 383] width 138 height 11
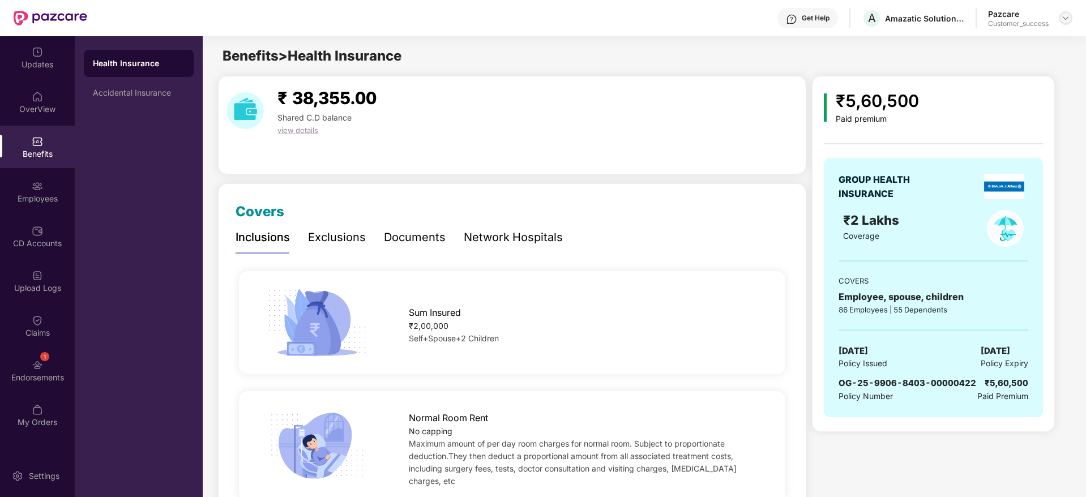
click at [1064, 14] on img at bounding box center [1065, 18] width 9 height 9
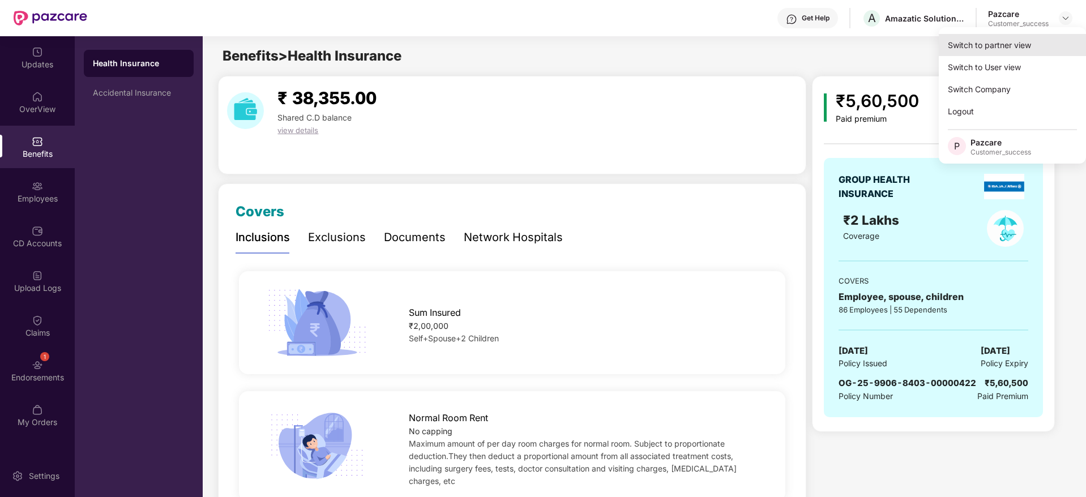
click at [1055, 37] on div "Switch to partner view" at bounding box center [1012, 45] width 147 height 22
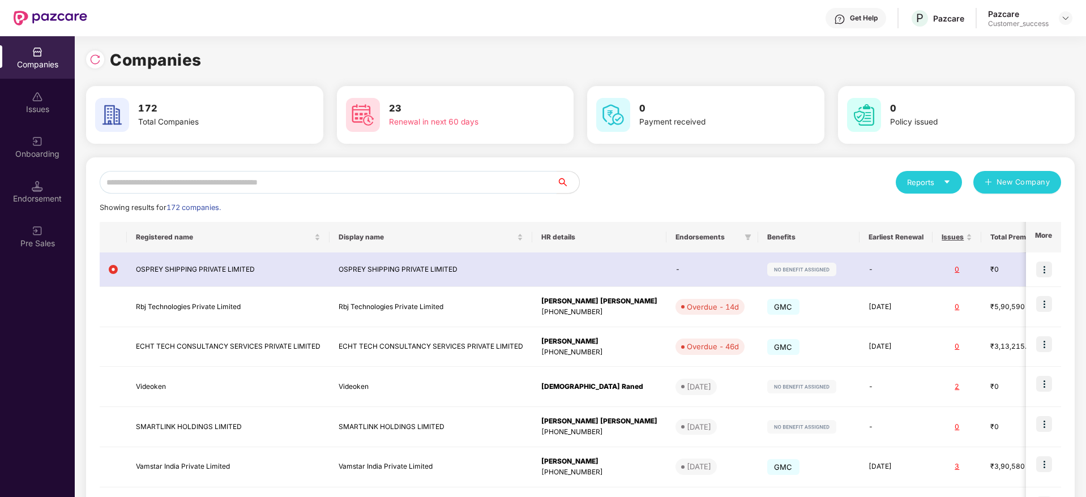
click at [474, 180] on input "text" at bounding box center [328, 182] width 457 height 23
paste input "**********"
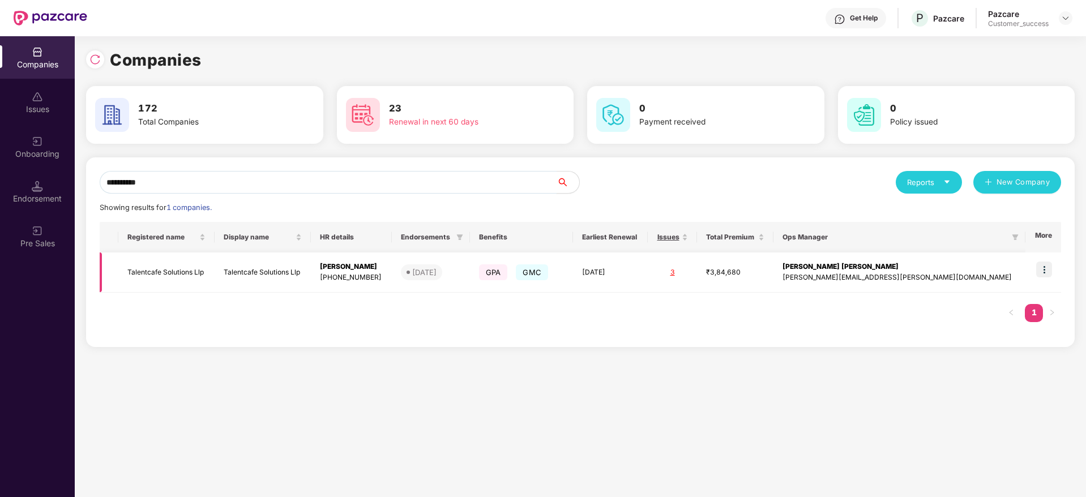
type input "**********"
click at [1051, 271] on img at bounding box center [1044, 270] width 16 height 16
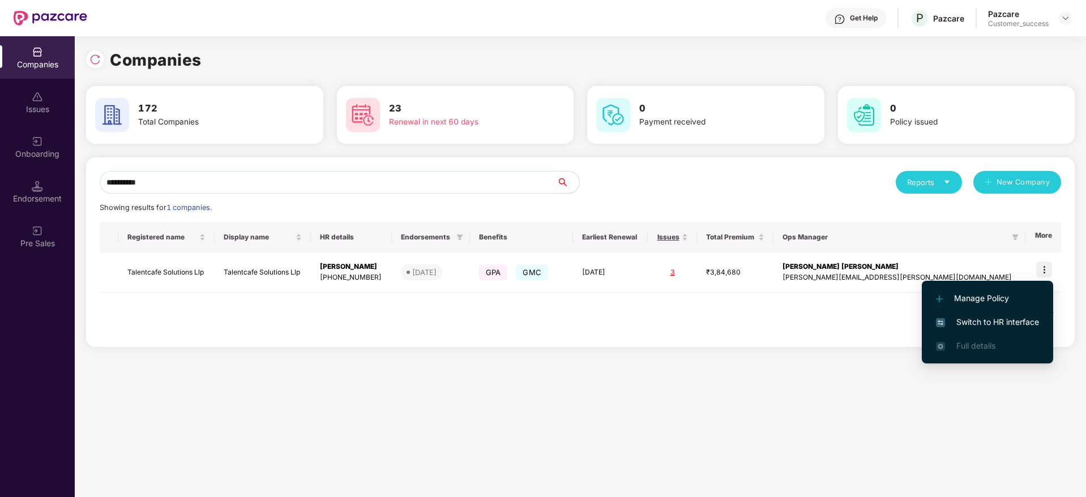
click at [1027, 317] on span "Switch to HR interface" at bounding box center [987, 322] width 103 height 12
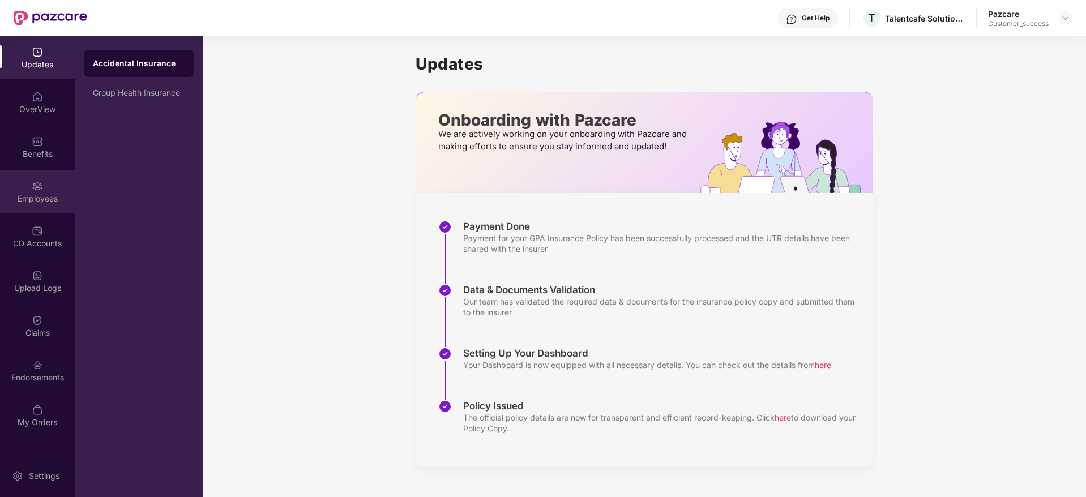
click at [23, 186] on div "Employees" at bounding box center [37, 191] width 75 height 42
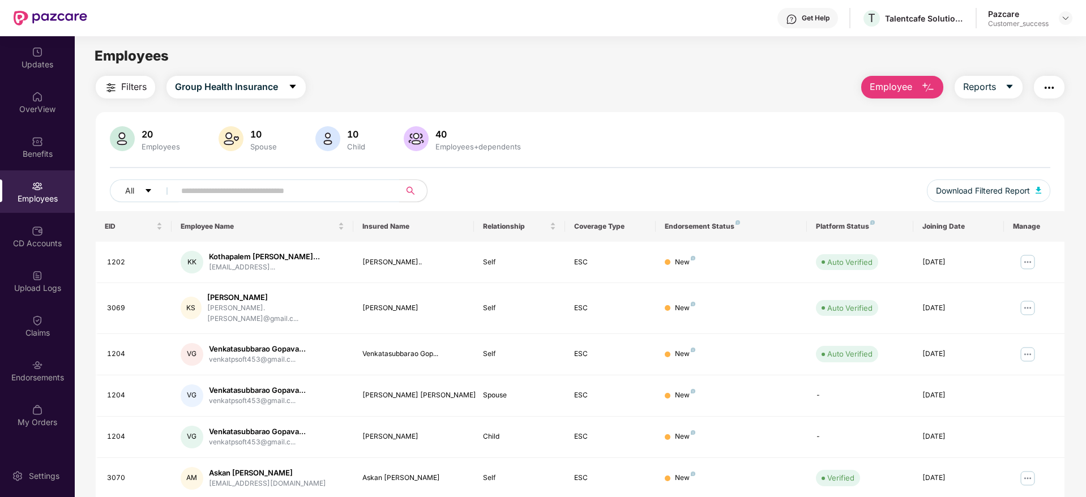
click at [915, 86] on button "Employee" at bounding box center [902, 87] width 82 height 23
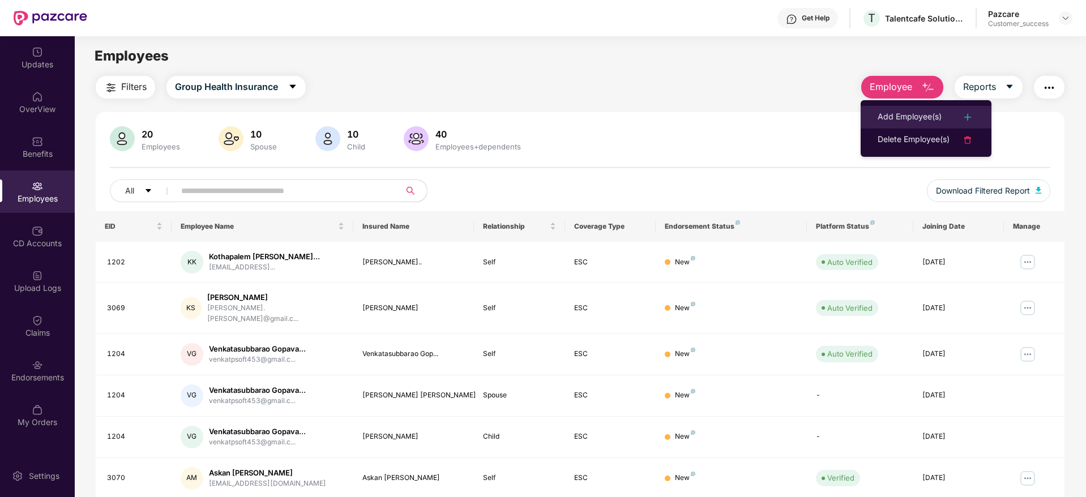
click at [905, 106] on li "Add Employee(s)" at bounding box center [925, 117] width 131 height 23
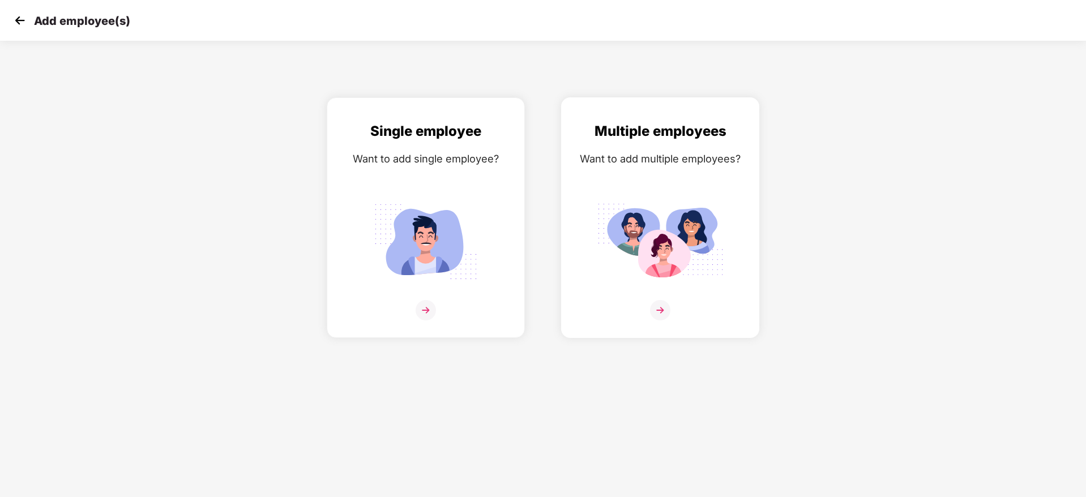
click at [680, 215] on img at bounding box center [660, 242] width 127 height 88
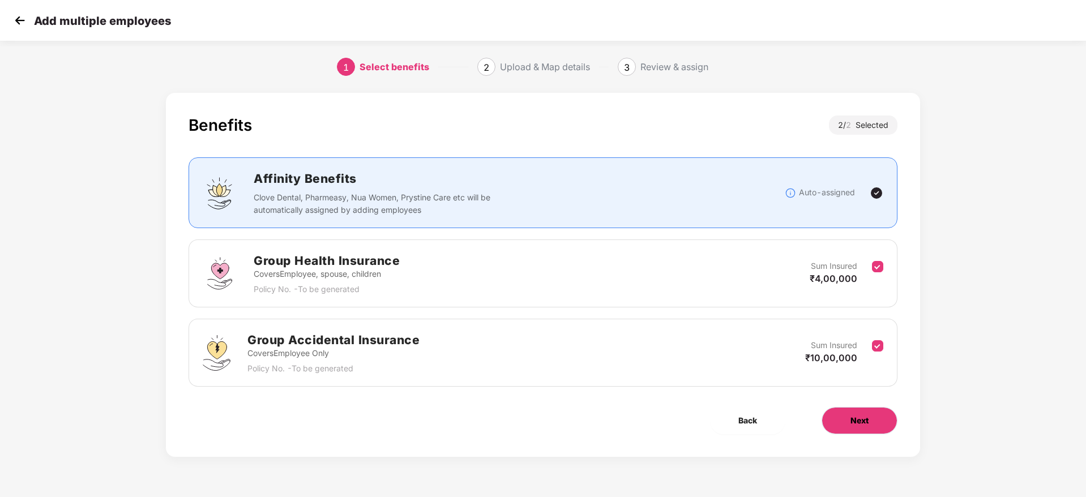
click at [890, 423] on button "Next" at bounding box center [859, 420] width 76 height 27
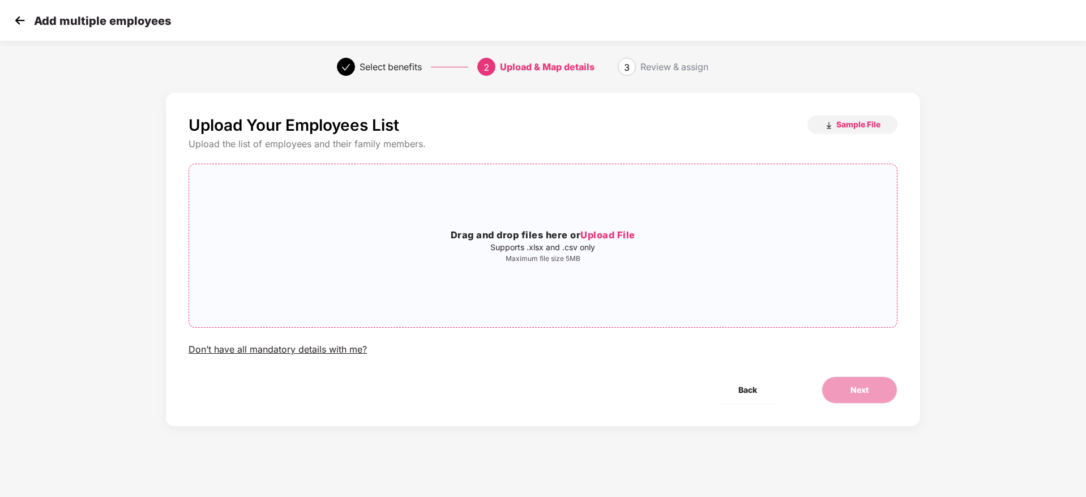
click at [517, 257] on p "Maximum file size 5MB" at bounding box center [543, 258] width 708 height 9
click at [839, 400] on button "Next" at bounding box center [859, 389] width 76 height 27
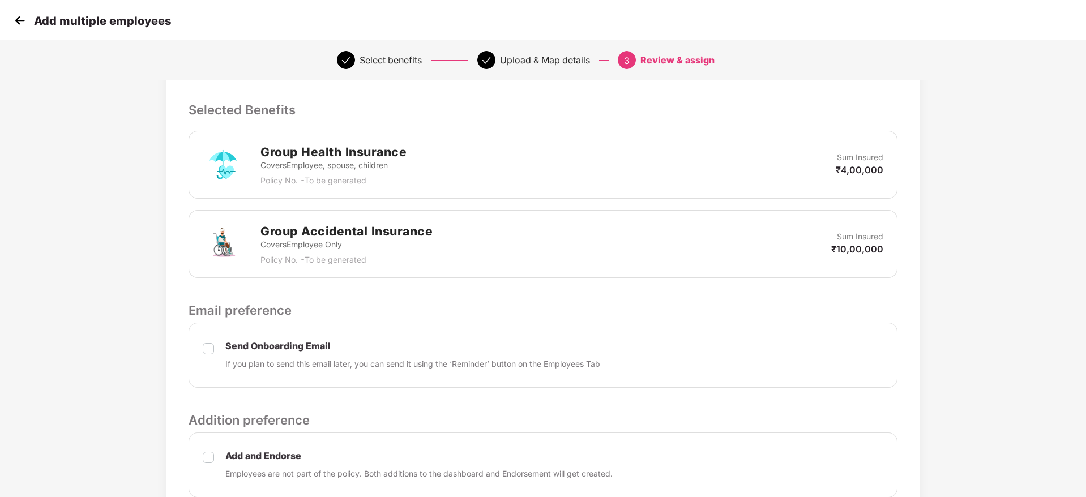
scroll to position [323, 0]
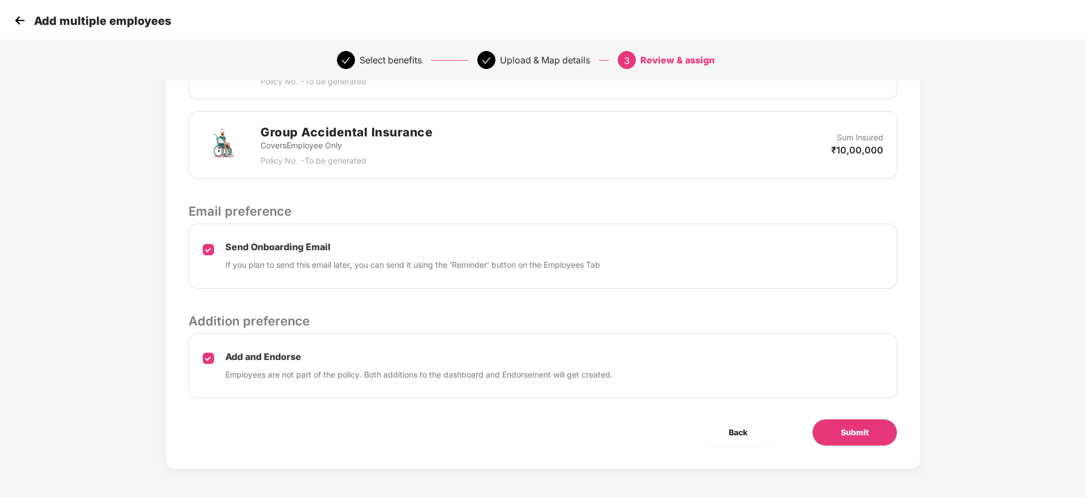
click at [881, 416] on div "Review & Assign Benefits Data Mapped Successfully Employee-data.csv Affinity Be…" at bounding box center [543, 119] width 754 height 699
click at [881, 421] on button "Submit" at bounding box center [854, 432] width 85 height 27
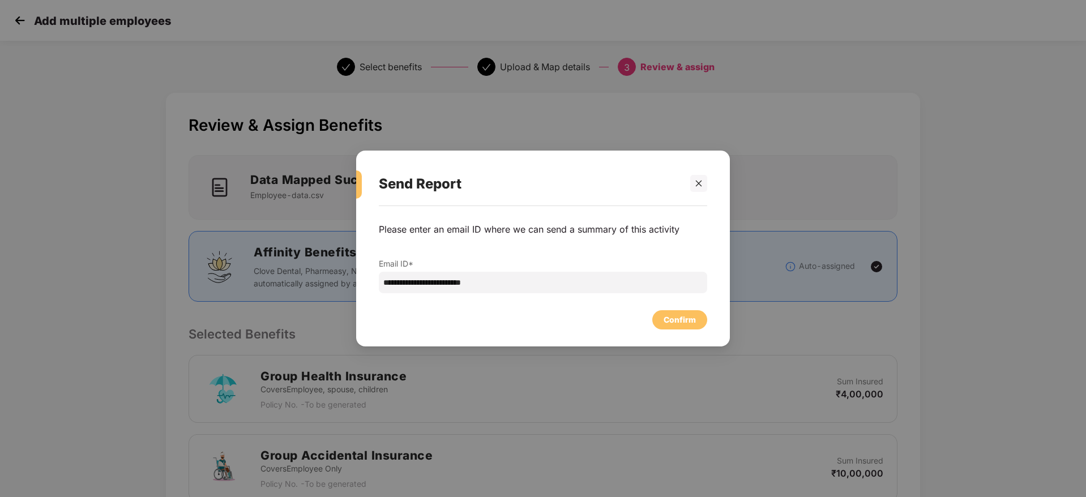
click at [621, 298] on div "**********" at bounding box center [543, 258] width 328 height 93
click at [658, 318] on div "Confirm" at bounding box center [679, 319] width 55 height 19
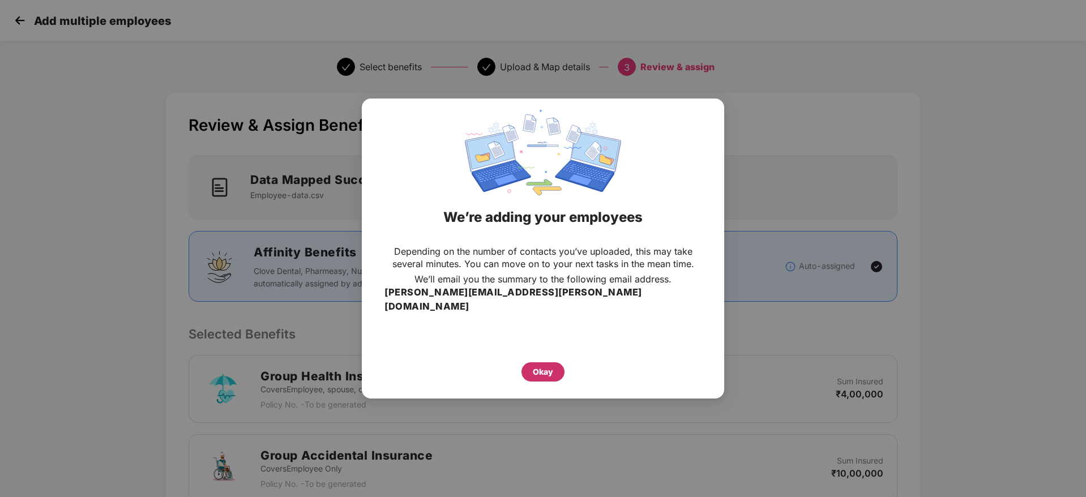
click at [543, 366] on div "Okay" at bounding box center [543, 372] width 20 height 12
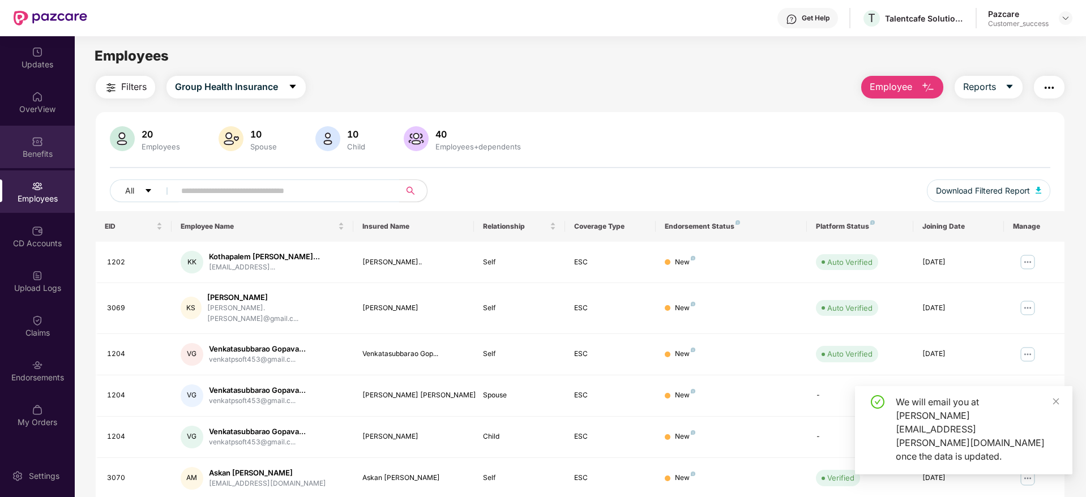
click at [37, 160] on div "Benefits" at bounding box center [37, 147] width 75 height 42
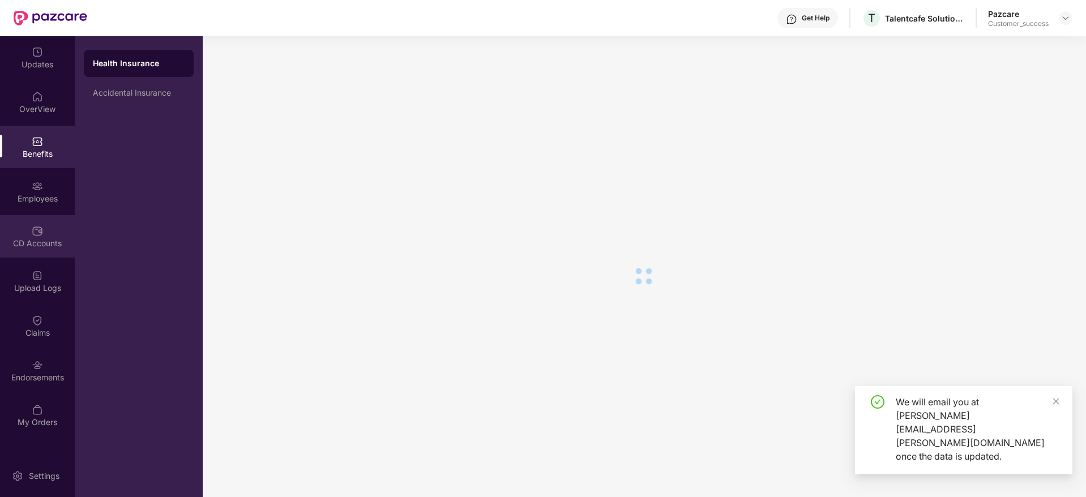
click at [38, 234] on img at bounding box center [37, 230] width 11 height 11
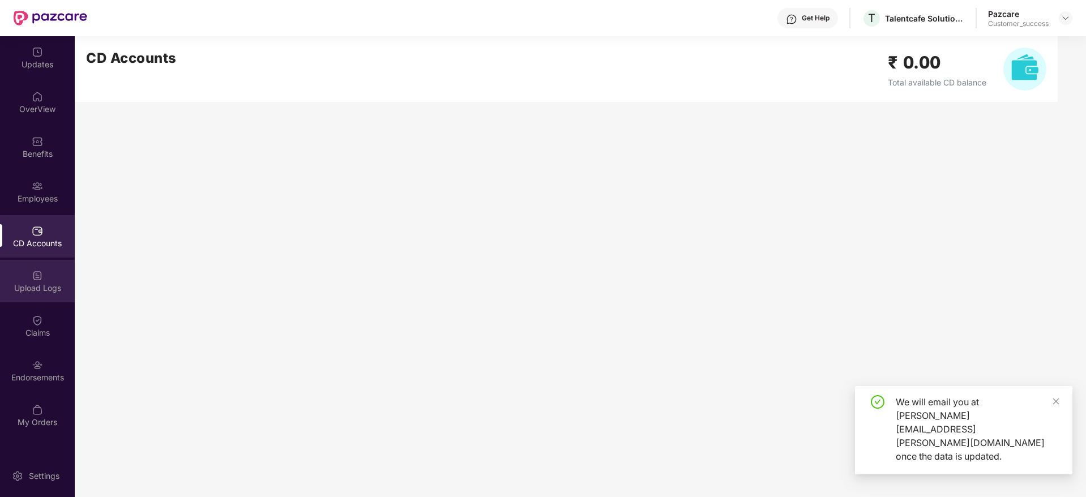
click at [37, 284] on div "Upload Logs" at bounding box center [37, 287] width 75 height 11
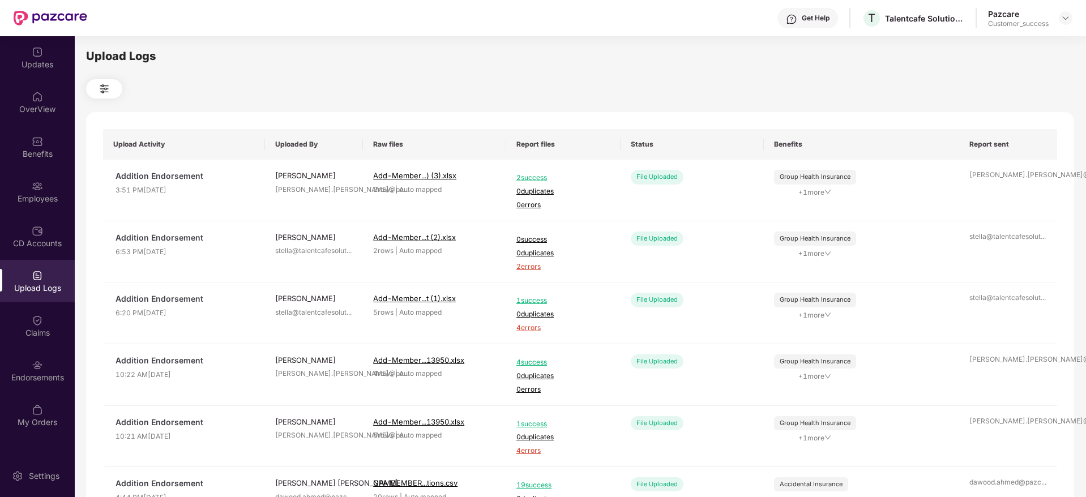
click at [1072, 13] on header "Get Help T Talentcafe Solutions Llp Pazcare Customer_success" at bounding box center [543, 18] width 1086 height 36
click at [1067, 18] on img at bounding box center [1065, 18] width 9 height 9
click at [1037, 36] on div "Switch to partner view" at bounding box center [1012, 45] width 147 height 22
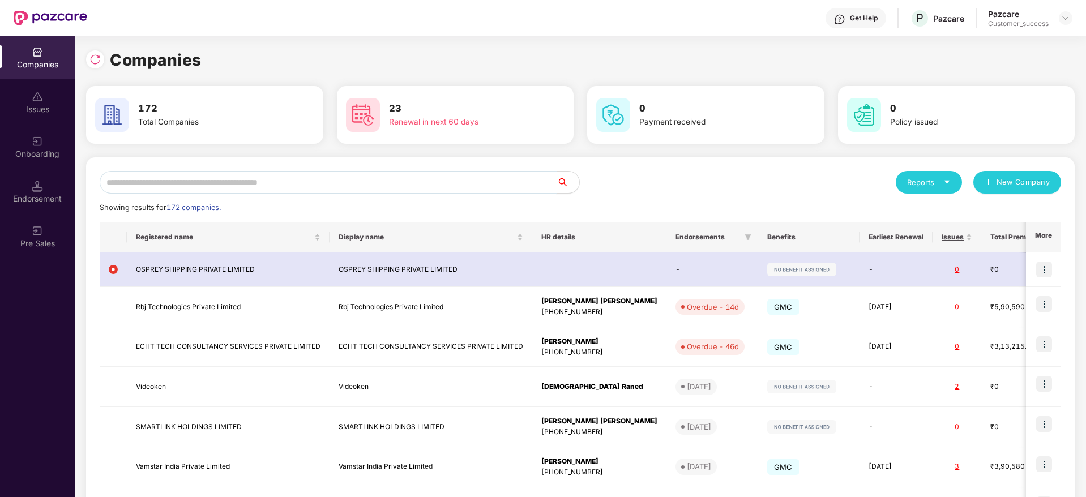
click at [327, 177] on input "text" at bounding box center [328, 182] width 457 height 23
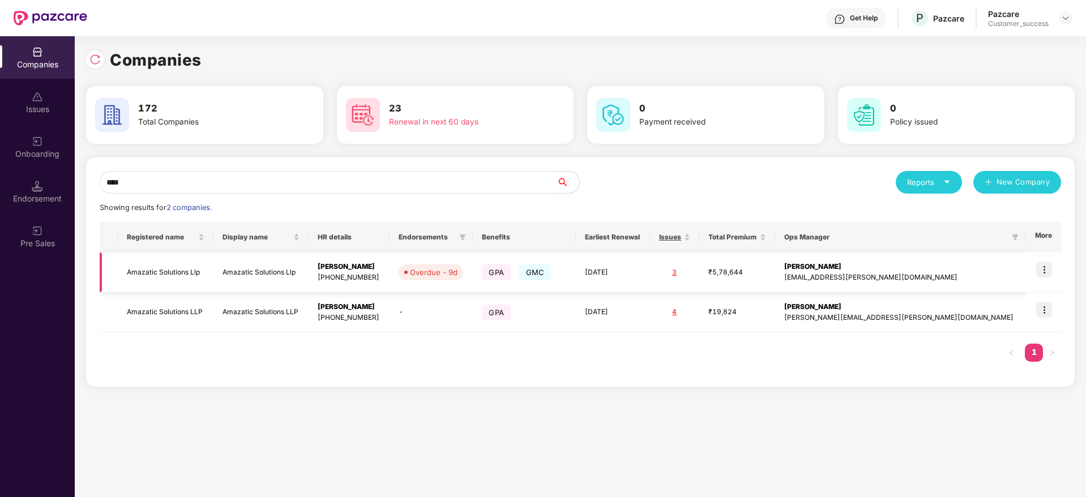
type input "****"
click at [1041, 275] on img at bounding box center [1044, 270] width 16 height 16
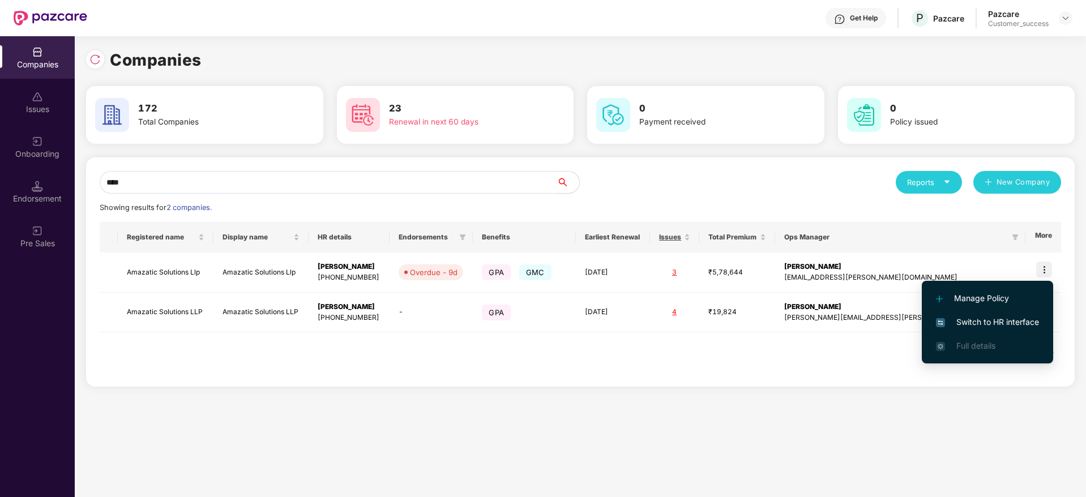
click at [1004, 315] on li "Switch to HR interface" at bounding box center [987, 322] width 131 height 24
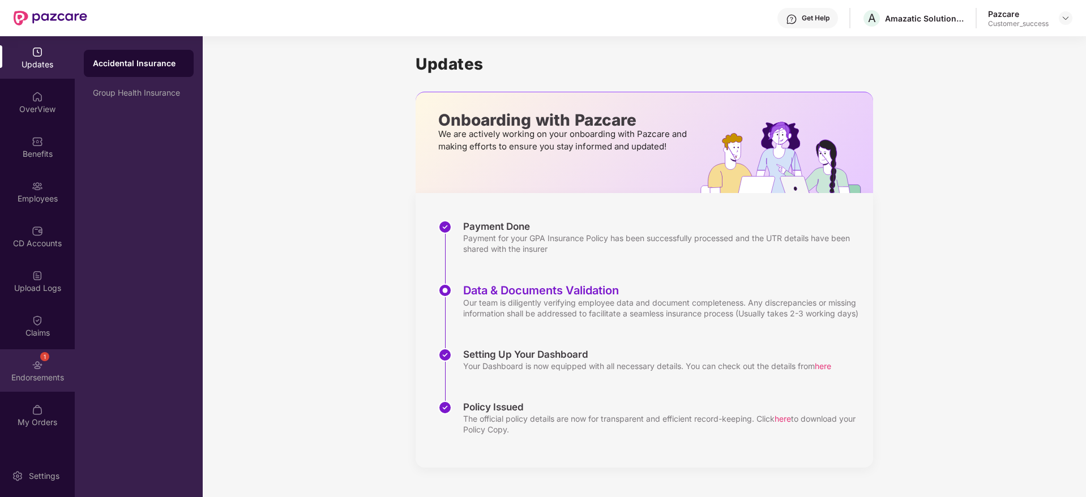
click at [15, 372] on div "Endorsements" at bounding box center [37, 377] width 75 height 11
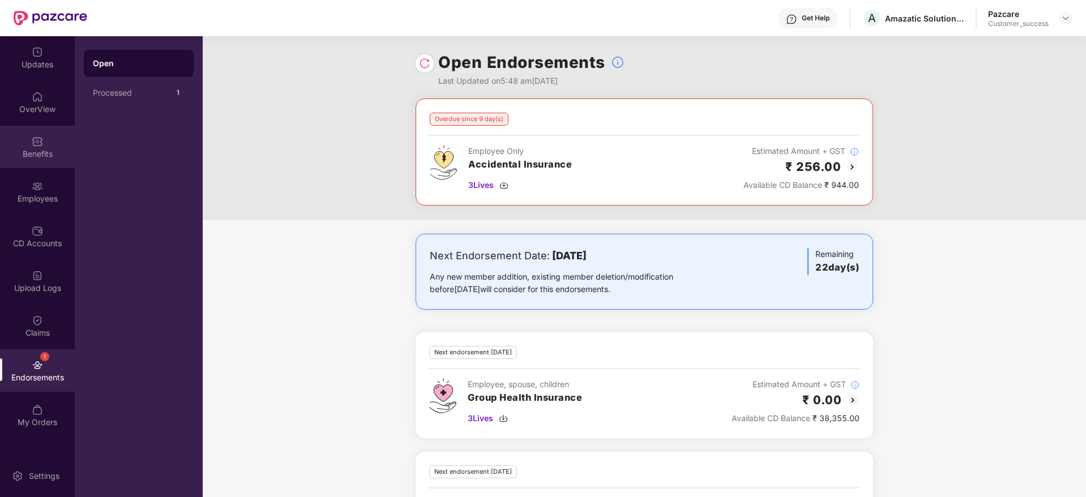
click at [22, 164] on div "Benefits" at bounding box center [37, 147] width 75 height 42
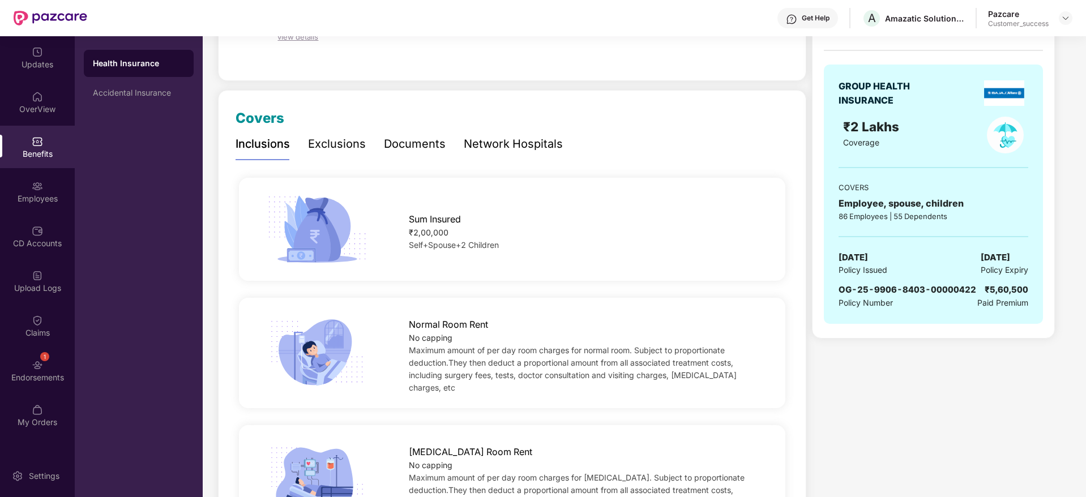
scroll to position [98, 0]
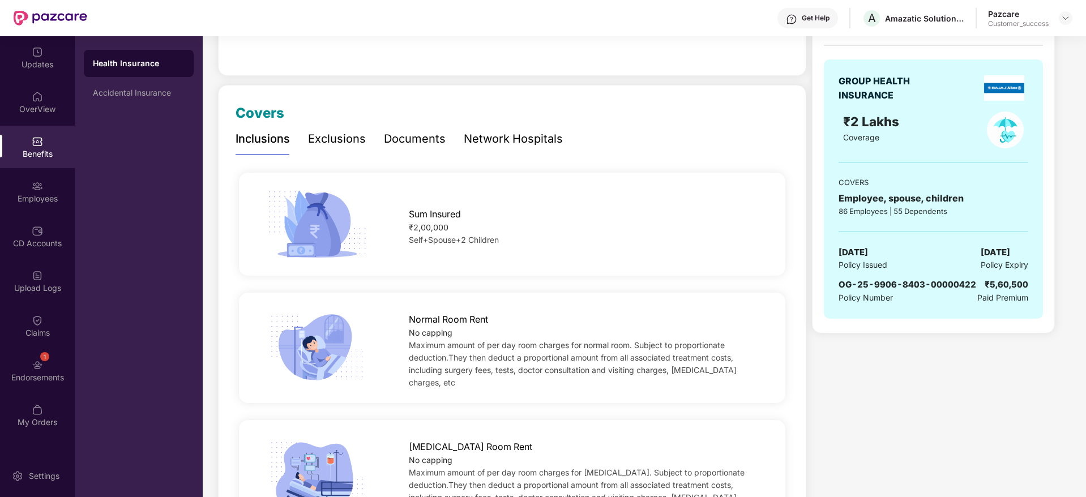
click at [410, 145] on div "Documents" at bounding box center [415, 139] width 62 height 18
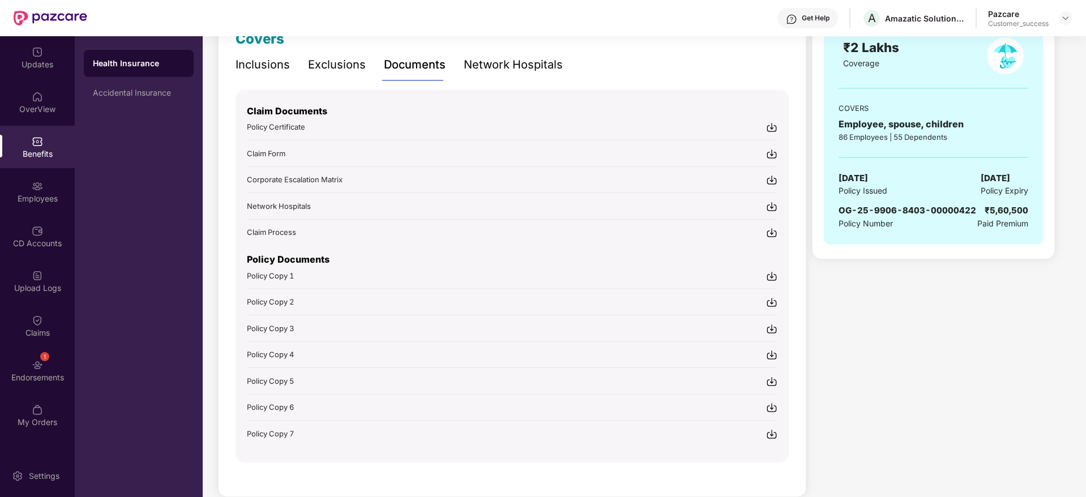
scroll to position [173, 0]
click at [773, 276] on img at bounding box center [771, 275] width 11 height 11
click at [769, 301] on img at bounding box center [771, 301] width 11 height 11
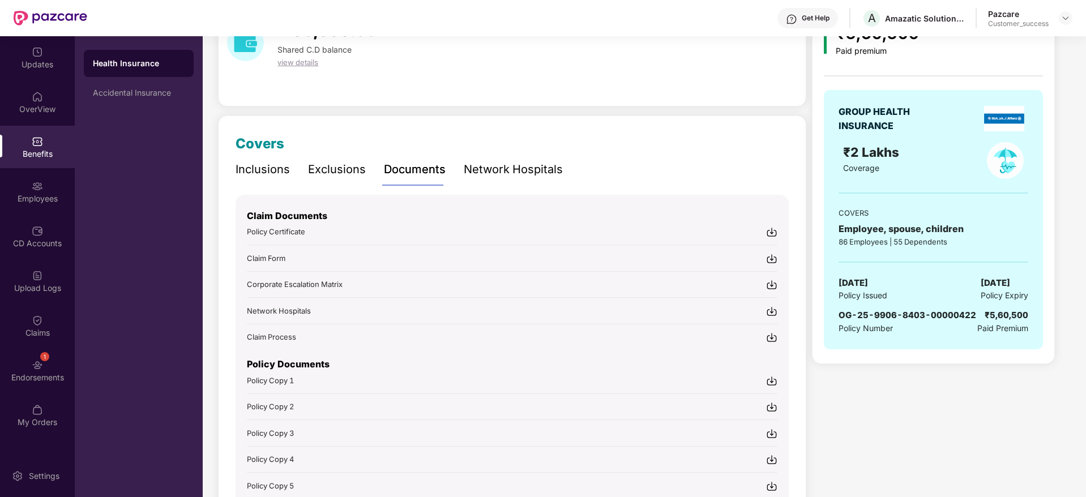
scroll to position [0, 0]
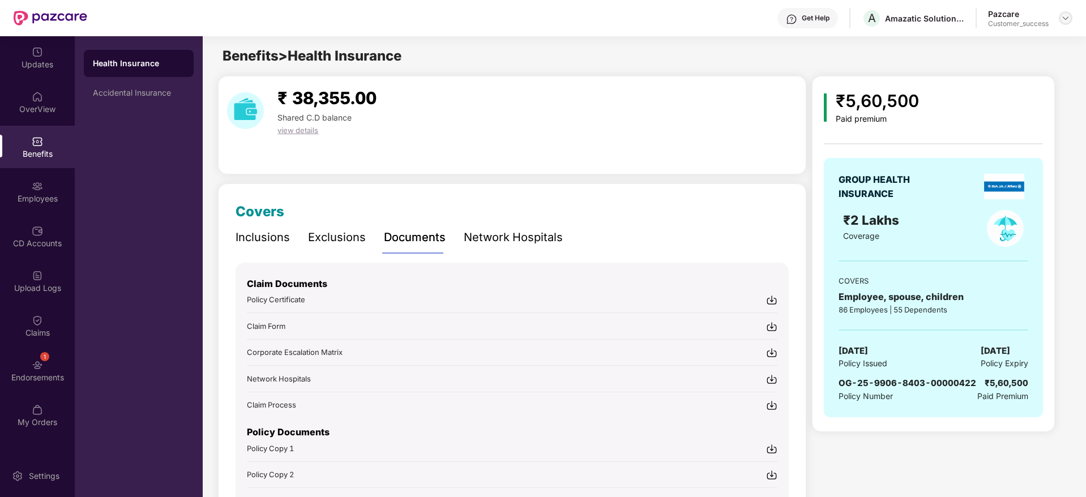
click at [1065, 16] on img at bounding box center [1065, 18] width 9 height 9
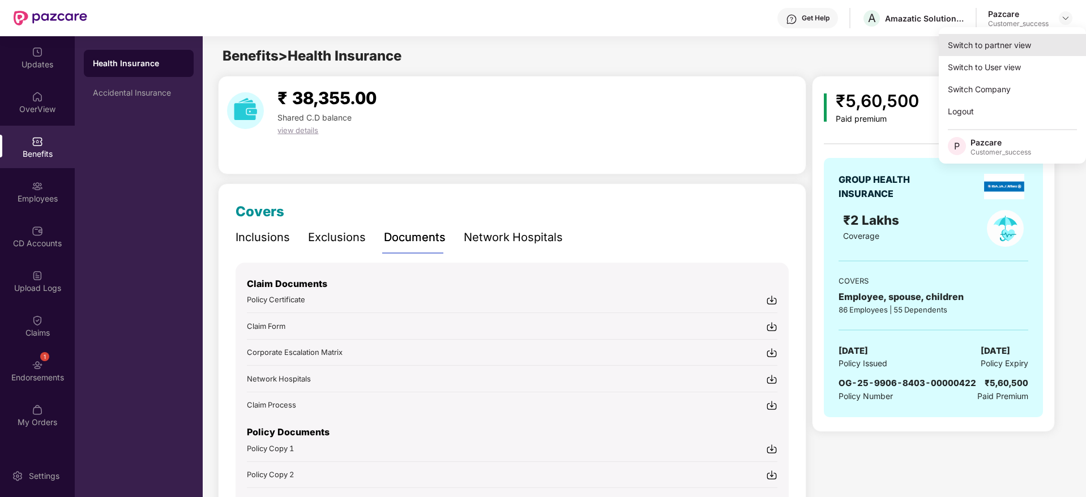
click at [1044, 38] on div "Switch to partner view" at bounding box center [1012, 45] width 147 height 22
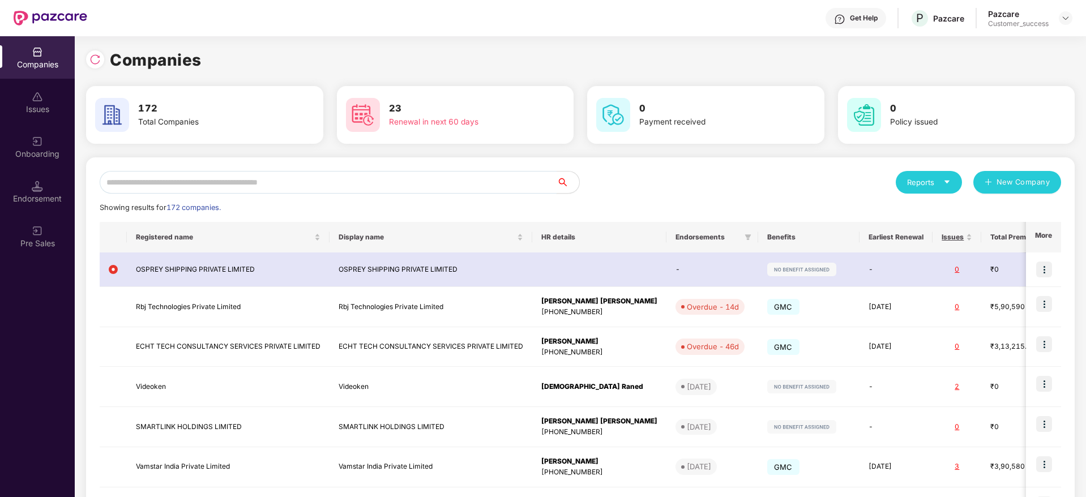
click at [491, 188] on input "text" at bounding box center [328, 182] width 457 height 23
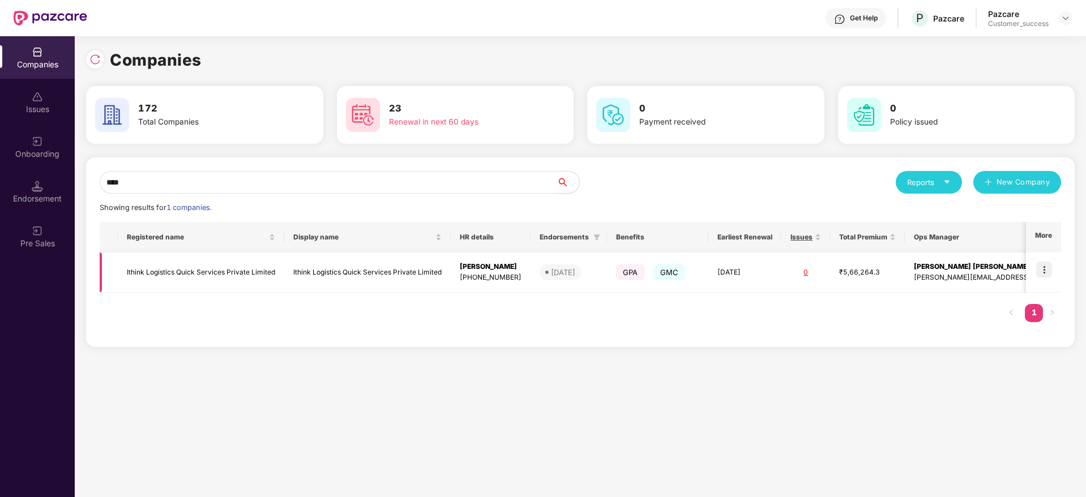
type input "****"
click at [1047, 268] on img at bounding box center [1044, 270] width 16 height 16
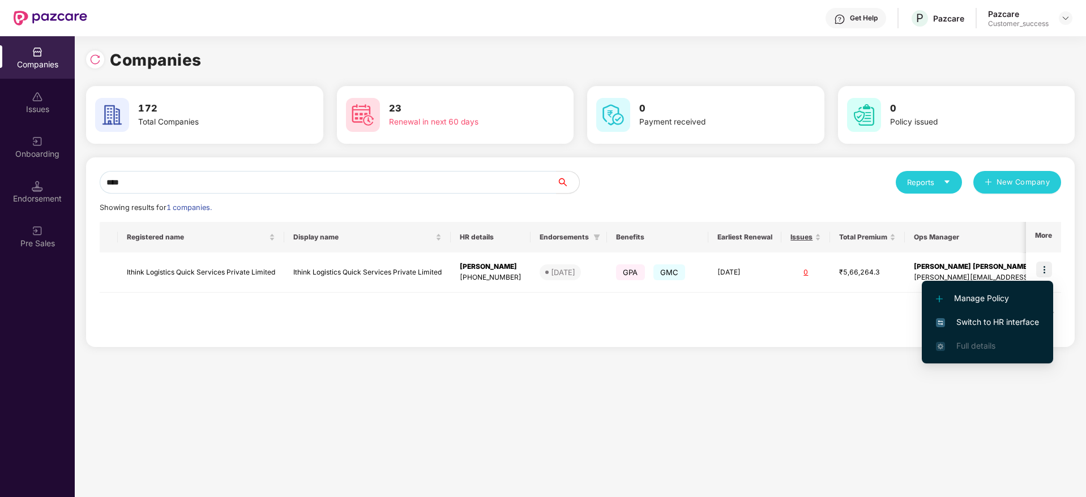
click at [1032, 321] on span "Switch to HR interface" at bounding box center [987, 322] width 103 height 12
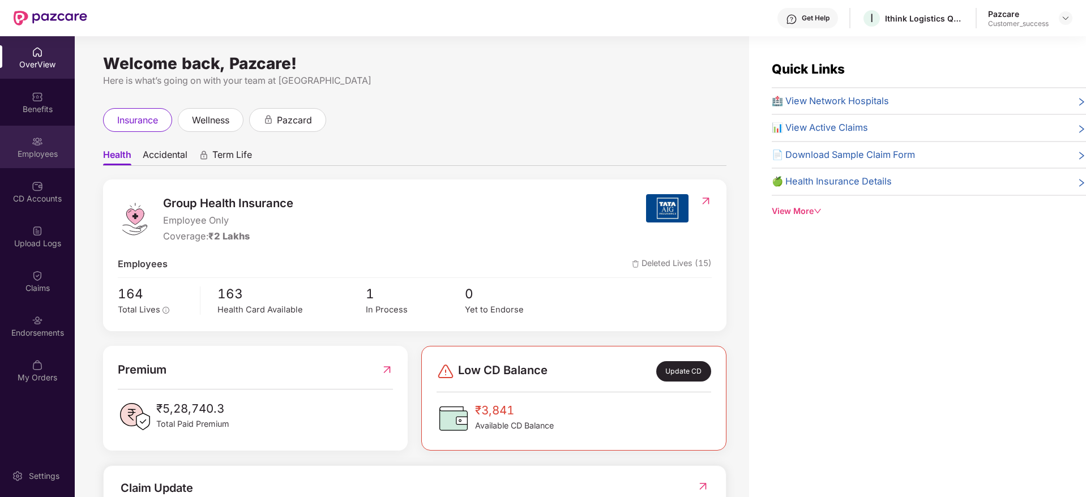
click at [34, 152] on div "Employees" at bounding box center [37, 153] width 75 height 11
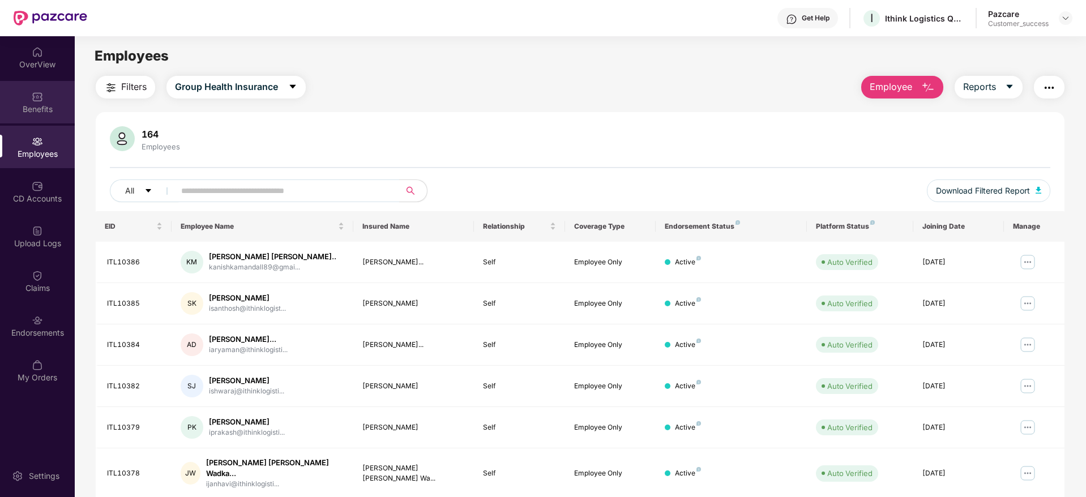
click at [44, 112] on div "Benefits" at bounding box center [37, 109] width 75 height 11
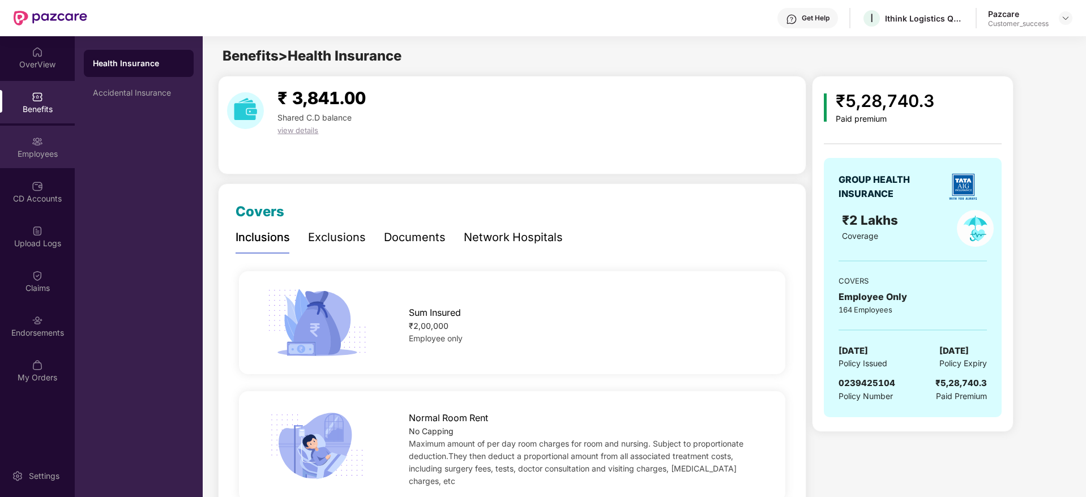
click at [21, 148] on div "Employees" at bounding box center [37, 153] width 75 height 11
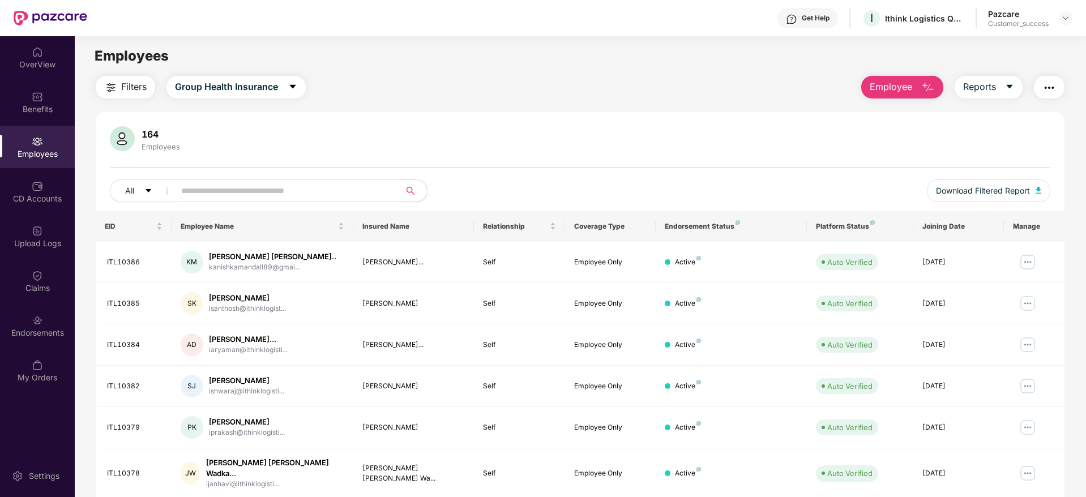
click at [323, 186] on input "text" at bounding box center [282, 190] width 203 height 17
click at [11, 101] on div "Benefits" at bounding box center [37, 102] width 75 height 42
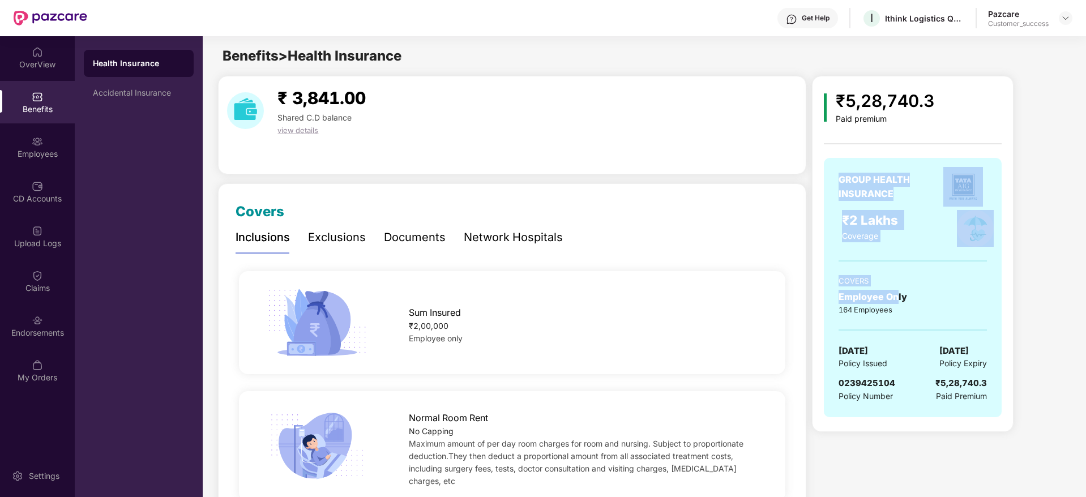
click at [826, 177] on div "GROUP HEALTH INSURANCE ₹2 Lakhs Coverage COVERS Employee Only 164 Employees 15 …" at bounding box center [913, 287] width 178 height 259
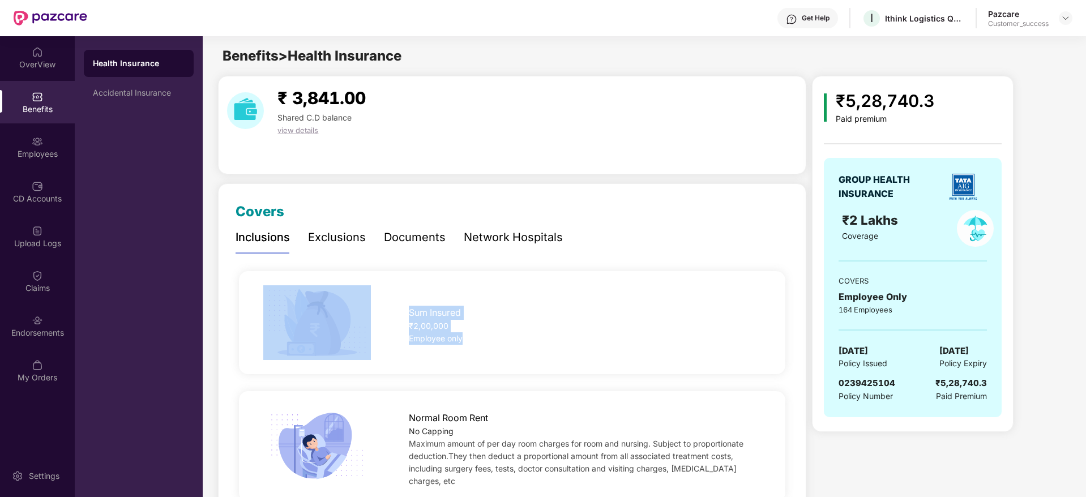
drag, startPoint x: 468, startPoint y: 341, endPoint x: 226, endPoint y: 267, distance: 253.2
drag, startPoint x: 314, startPoint y: 288, endPoint x: 604, endPoint y: 351, distance: 296.7
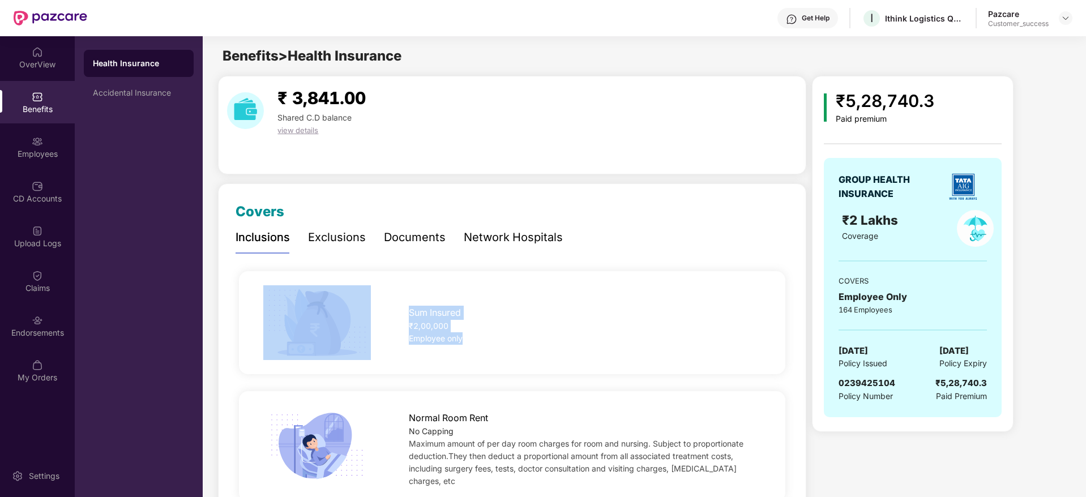
click at [604, 351] on div "Sum Insured ₹2,00,000 Employee only" at bounding box center [512, 322] width 582 height 75
drag, startPoint x: 604, startPoint y: 351, endPoint x: 236, endPoint y: 282, distance: 374.4
click at [236, 282] on div "Sum Insured ₹2,00,000 Employee only" at bounding box center [511, 323] width 553 height 120
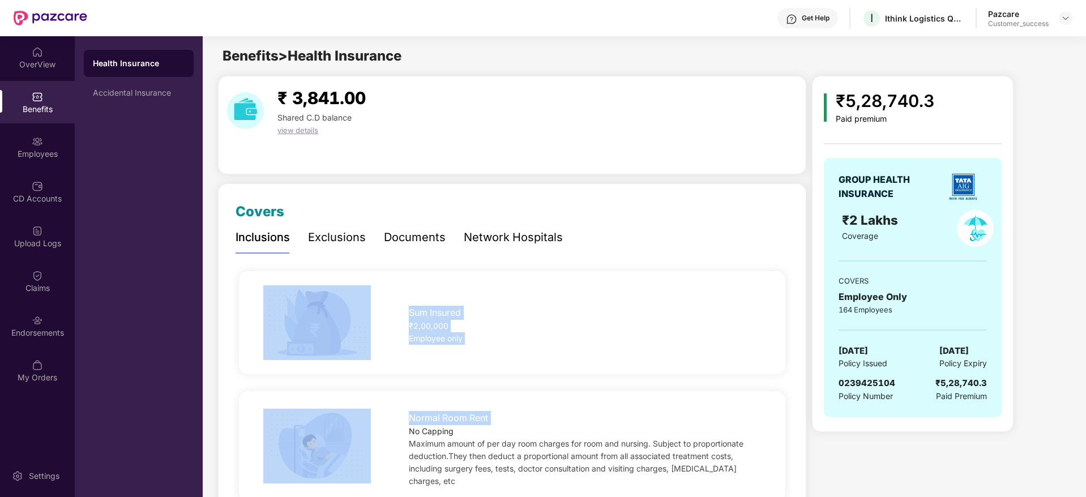
drag, startPoint x: 236, startPoint y: 282, endPoint x: 647, endPoint y: 411, distance: 430.8
click at [647, 411] on div "Normal Room Rent" at bounding box center [585, 415] width 352 height 20
drag, startPoint x: 696, startPoint y: 446, endPoint x: 230, endPoint y: 265, distance: 500.2
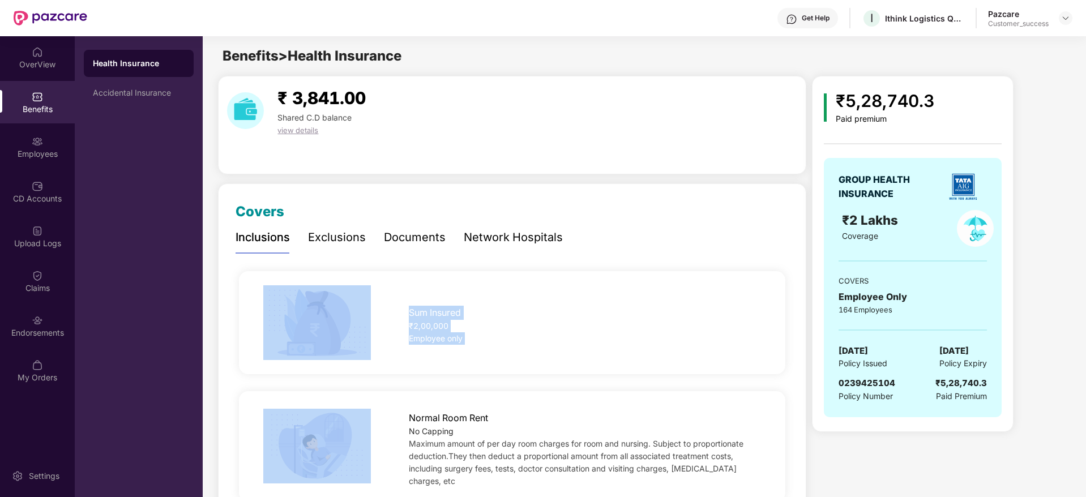
drag, startPoint x: 535, startPoint y: 345, endPoint x: 563, endPoint y: 353, distance: 28.7
click at [563, 353] on div "Sum Insured ₹2,00,000 Employee only" at bounding box center [512, 322] width 582 height 75
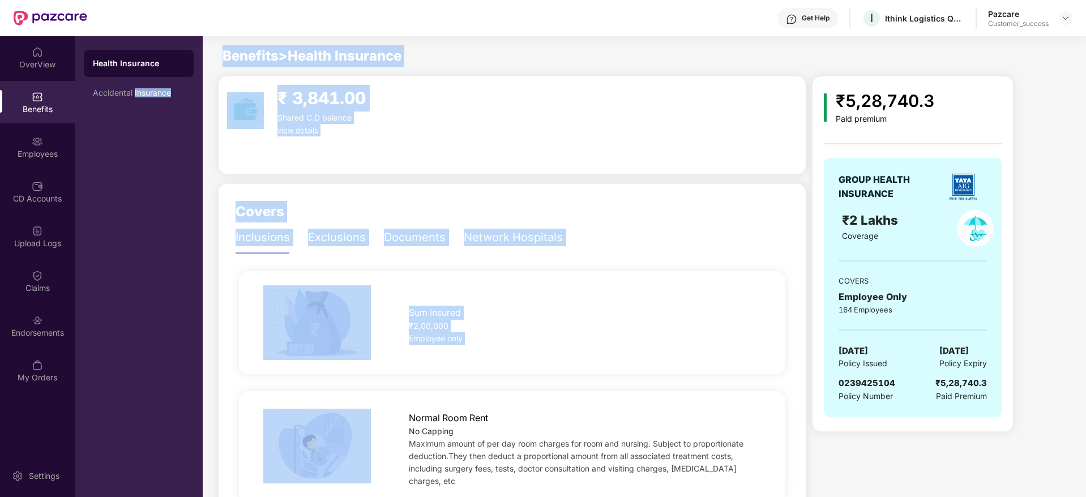
drag, startPoint x: 563, startPoint y: 353, endPoint x: 157, endPoint y: 264, distance: 414.8
click at [157, 264] on div "OverView Benefits Employees CD Accounts Upload Logs Claims Endorsements My Orde…" at bounding box center [543, 266] width 1086 height 461
click at [262, 275] on div "Sum Insured ₹2,00,000 Employee only" at bounding box center [512, 322] width 546 height 103
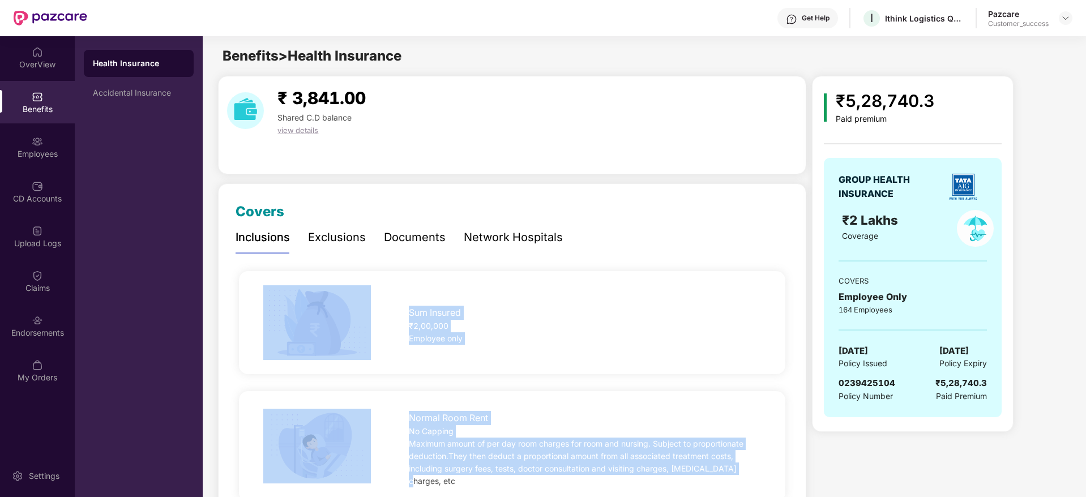
drag, startPoint x: 250, startPoint y: 273, endPoint x: 767, endPoint y: 482, distance: 557.7
click at [767, 482] on div "Normal Room Rent No Capping Maximum amount of per day room charges for room and…" at bounding box center [512, 446] width 546 height 110
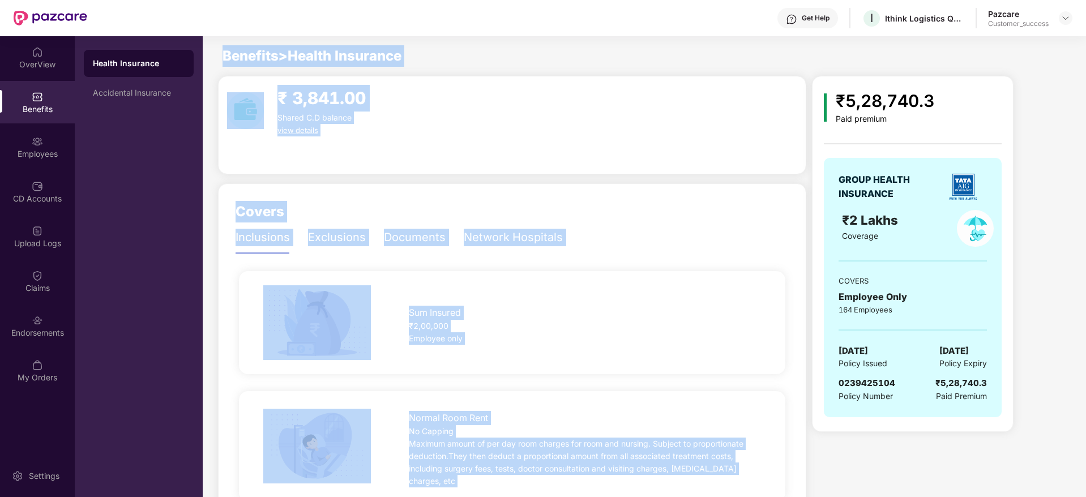
drag, startPoint x: 767, startPoint y: 482, endPoint x: 193, endPoint y: 130, distance: 673.7
click at [193, 130] on div "OverView Benefits Employees CD Accounts Upload Logs Claims Endorsements My Orde…" at bounding box center [543, 266] width 1086 height 461
click at [193, 130] on div "Health Insurance Accidental Insurance" at bounding box center [139, 266] width 128 height 461
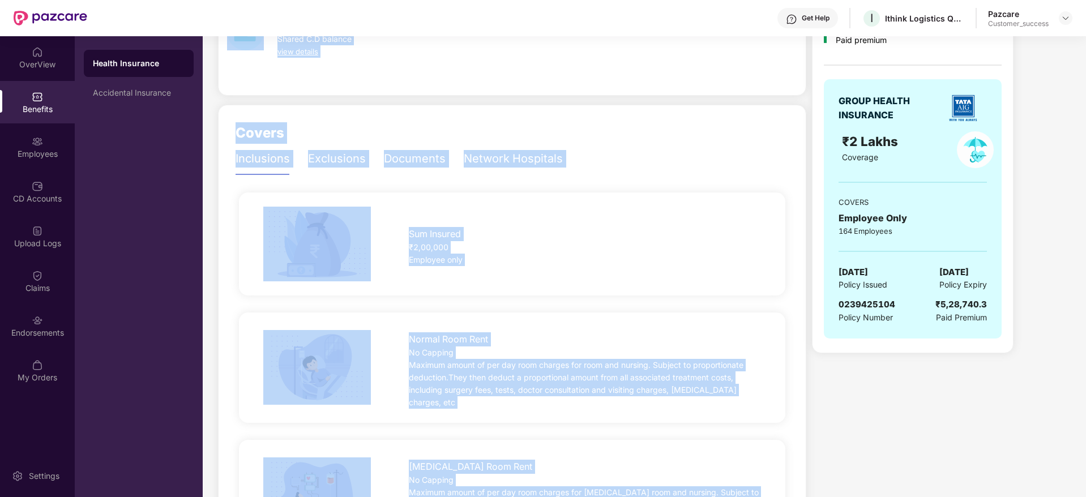
drag, startPoint x: 193, startPoint y: 130, endPoint x: 804, endPoint y: 490, distance: 709.3
click at [804, 490] on div "OverView Benefits Employees CD Accounts Upload Logs Claims Endorsements My Orde…" at bounding box center [543, 266] width 1086 height 461
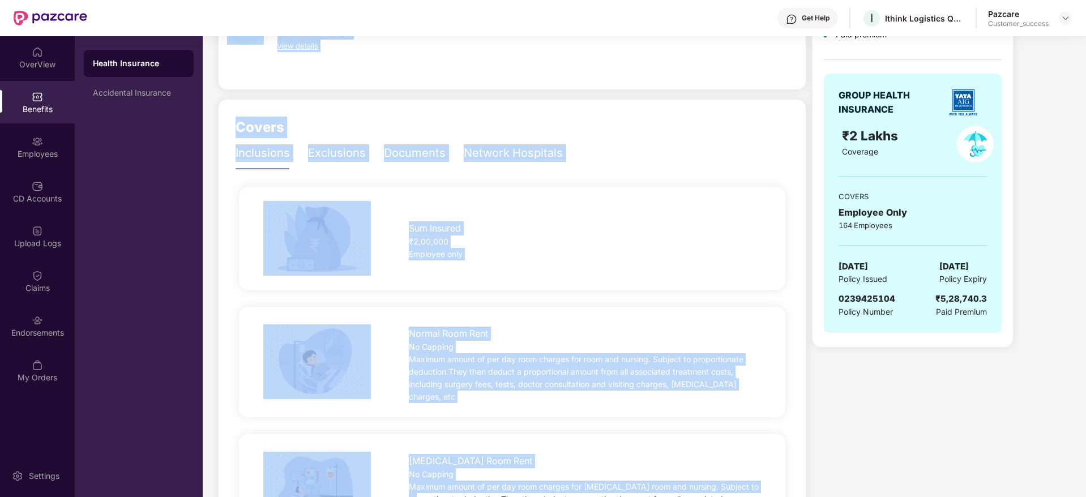
click at [773, 434] on div "ICU Room Rent No Capping Maximum amount of per day room charges for ICU room an…" at bounding box center [512, 489] width 546 height 110
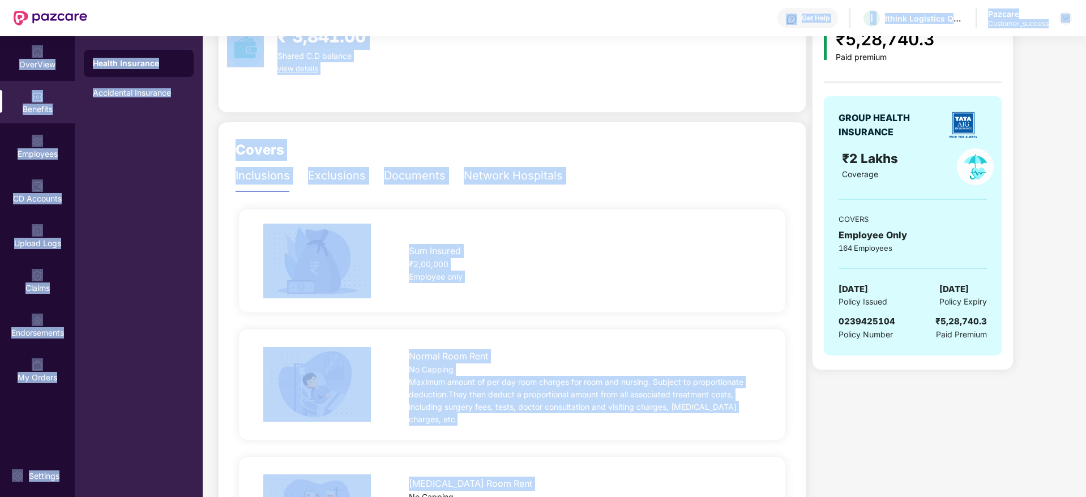
scroll to position [0, 0]
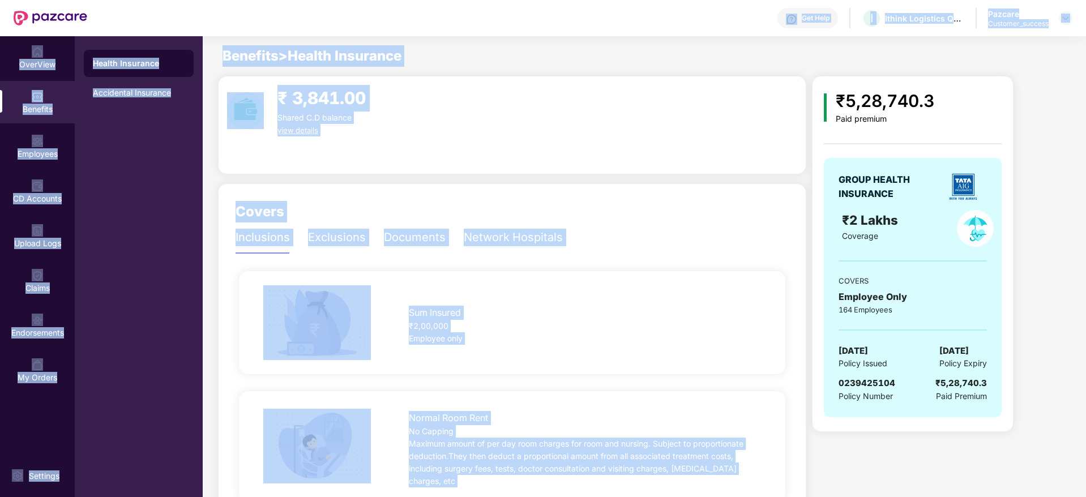
drag, startPoint x: 770, startPoint y: 429, endPoint x: 230, endPoint y: 29, distance: 671.0
click at [230, 29] on div "Get Help I Ithink Logistics Quick Services Private Limited Pazcare Customer_suc…" at bounding box center [543, 248] width 1086 height 497
click at [469, 94] on div "₹ 3,841.00 Shared C.D balance view details" at bounding box center [511, 111] width 579 height 52
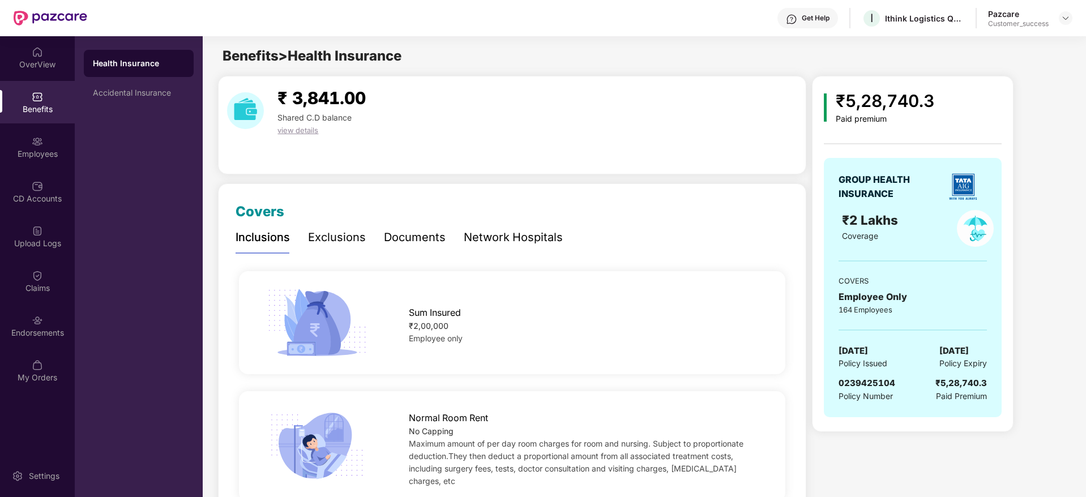
click at [418, 223] on div "Documents" at bounding box center [415, 237] width 62 height 31
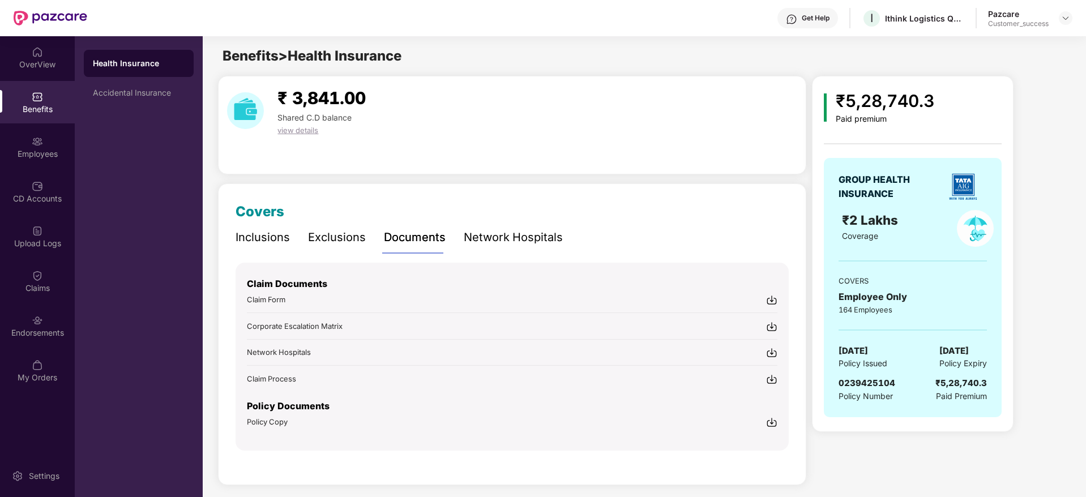
click at [504, 229] on div "Network Hospitals" at bounding box center [513, 238] width 99 height 18
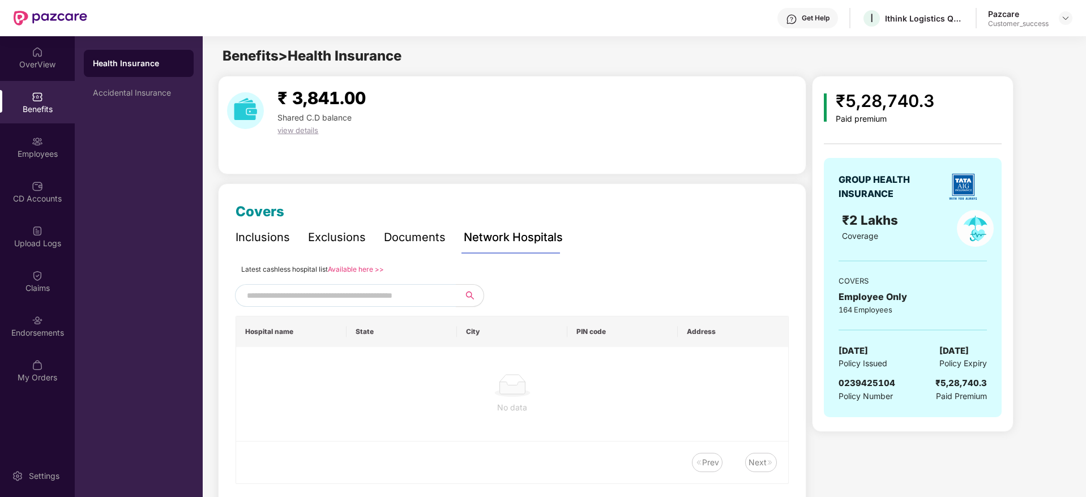
click at [369, 233] on div "Inclusions Exclusions Documents Network Hospitals" at bounding box center [398, 237] width 327 height 31
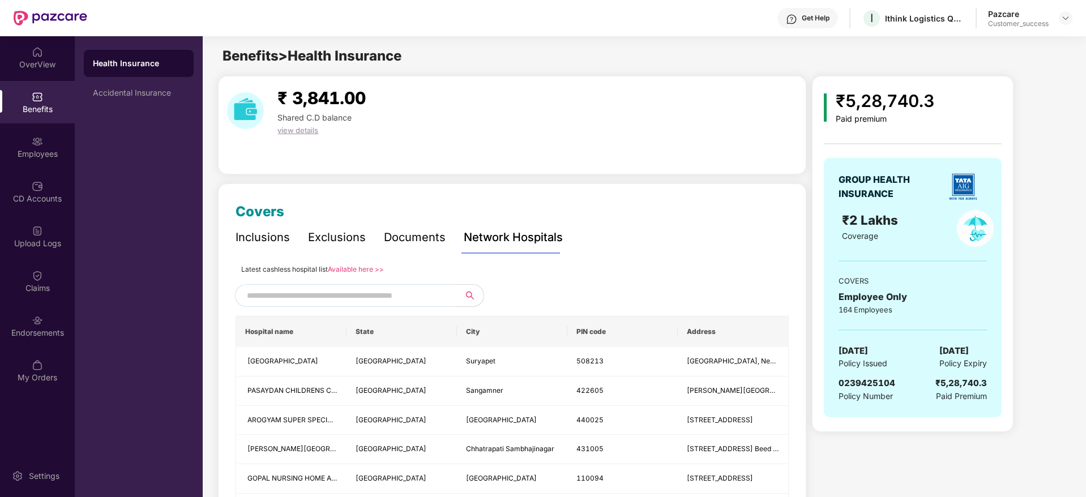
click at [251, 239] on div "Inclusions" at bounding box center [262, 238] width 54 height 18
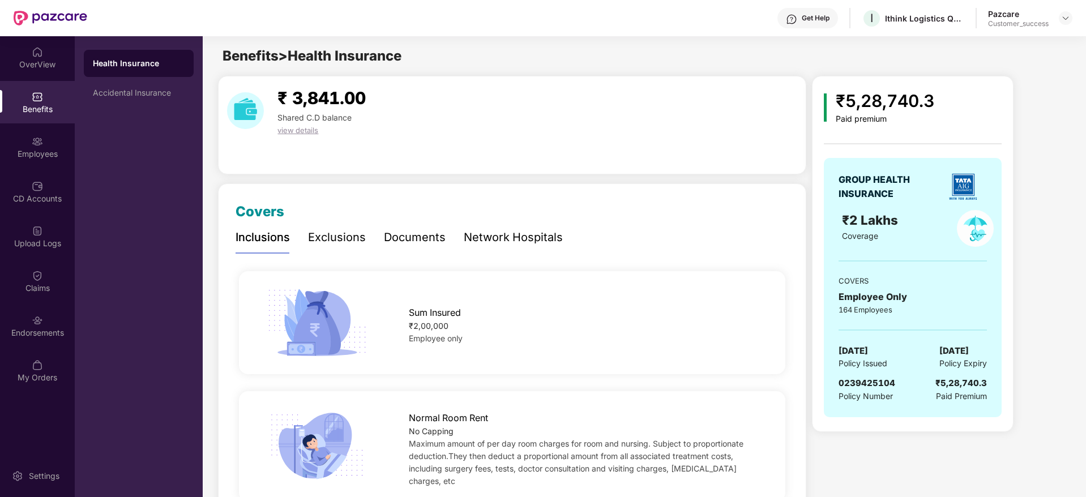
click at [315, 238] on div "Exclusions" at bounding box center [337, 238] width 58 height 18
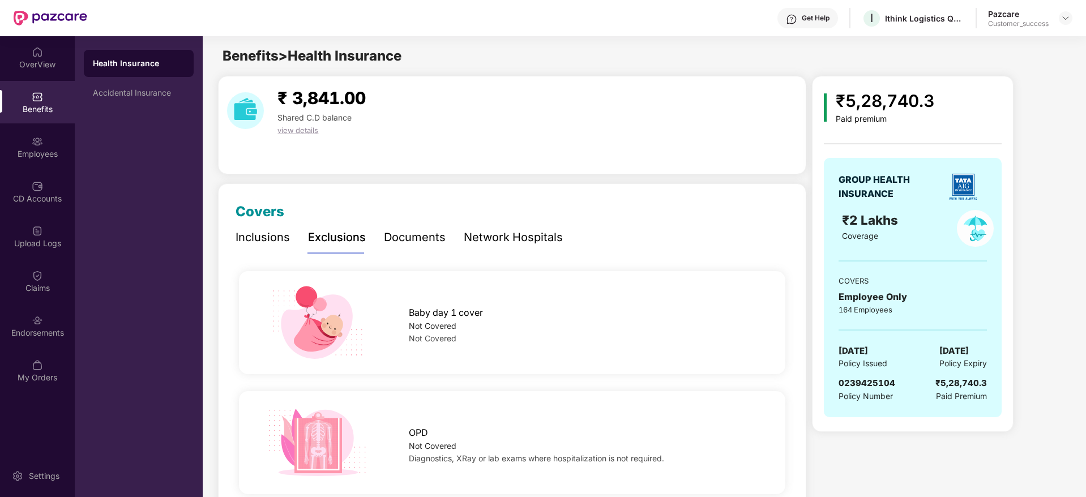
click at [271, 242] on div "Inclusions" at bounding box center [262, 238] width 54 height 18
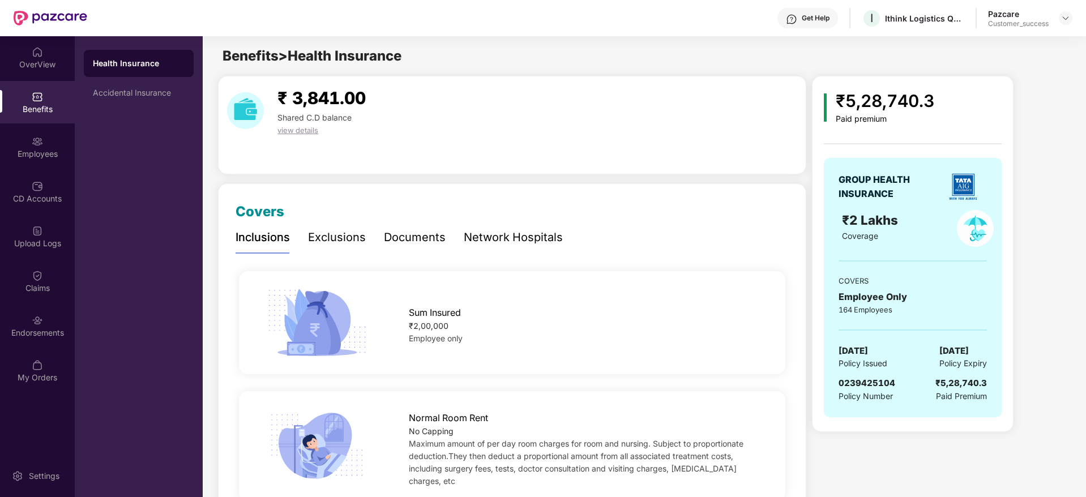
click at [366, 239] on div "Inclusions Exclusions Documents Network Hospitals" at bounding box center [398, 237] width 327 height 31
click at [348, 240] on div "Exclusions" at bounding box center [337, 238] width 58 height 18
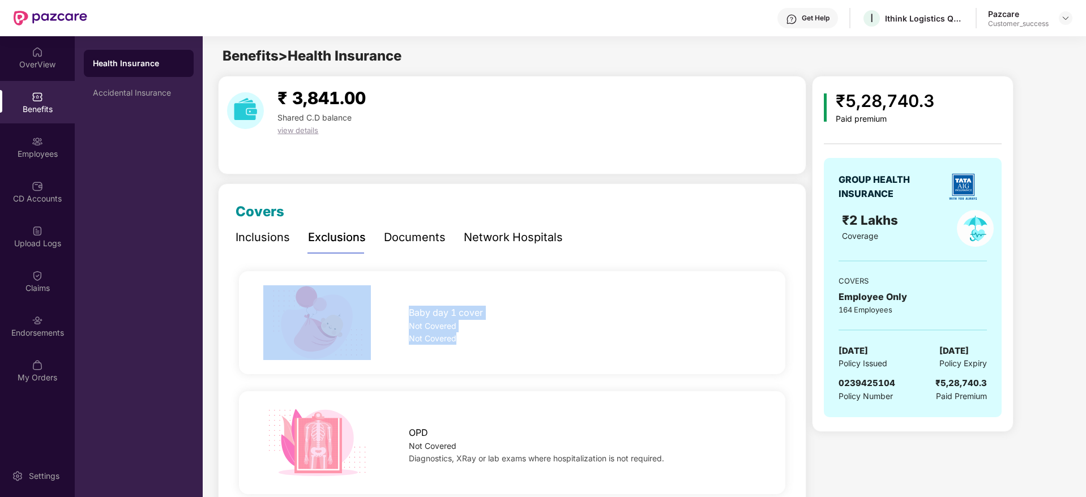
drag, startPoint x: 416, startPoint y: 297, endPoint x: 471, endPoint y: 335, distance: 67.2
click at [471, 335] on div "Baby day 1 cover Not Covered Not Covered" at bounding box center [512, 322] width 546 height 103
click at [471, 335] on div "Not Covered" at bounding box center [585, 338] width 352 height 12
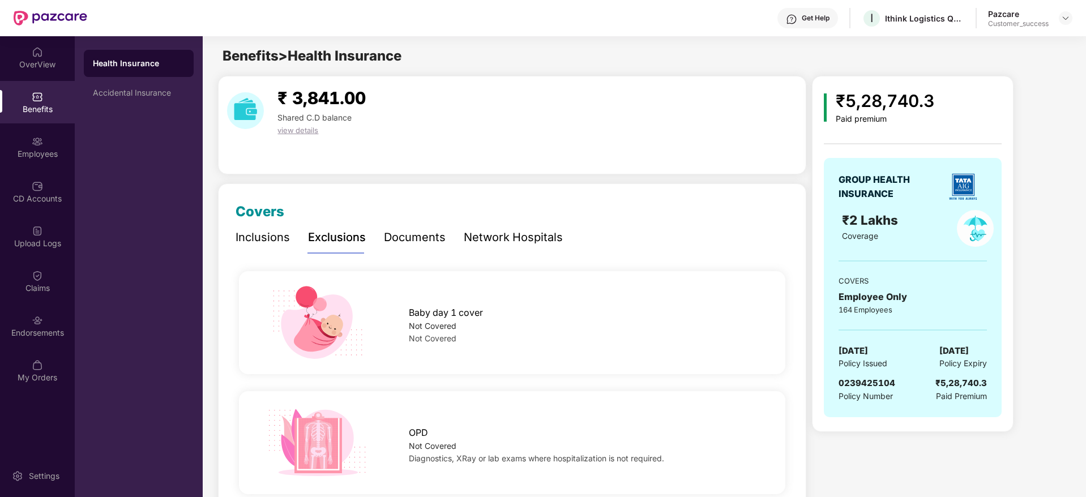
click at [425, 233] on div "Documents" at bounding box center [415, 238] width 62 height 18
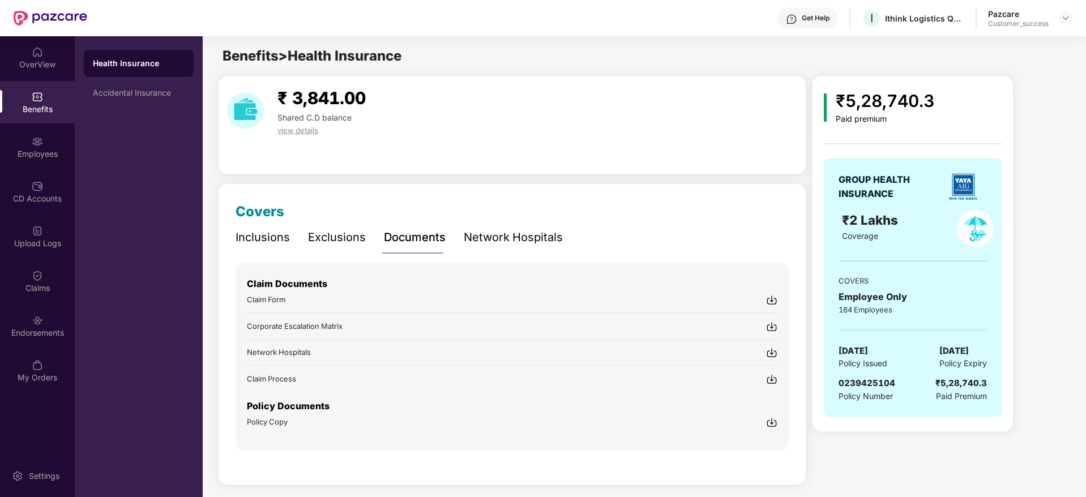
click at [525, 239] on div "Network Hospitals" at bounding box center [513, 238] width 99 height 18
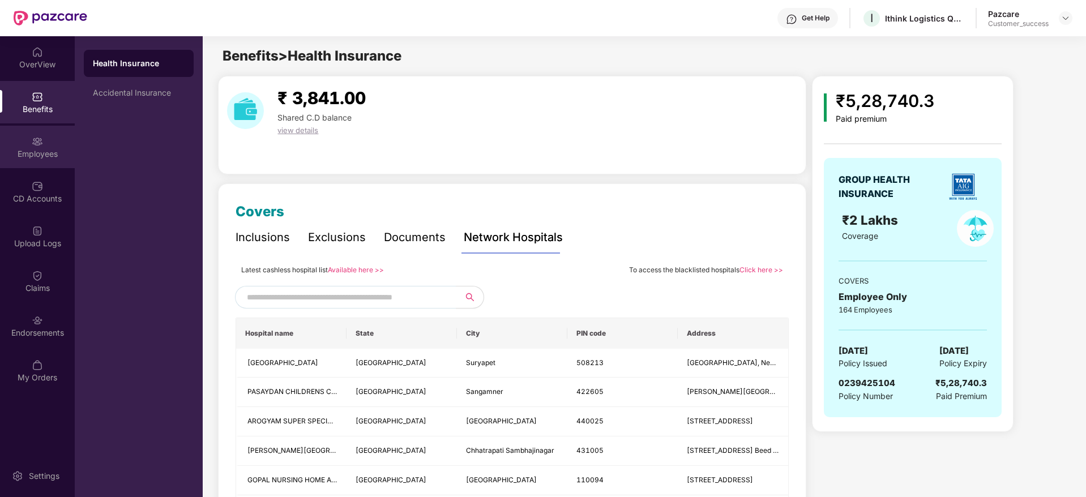
click at [46, 140] on div "Employees" at bounding box center [37, 147] width 75 height 42
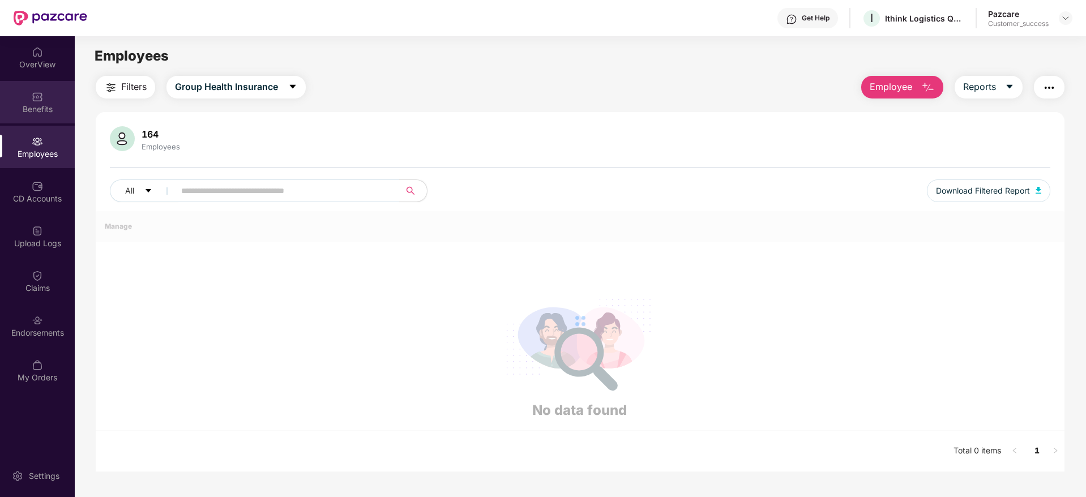
click at [43, 97] on div "Benefits" at bounding box center [37, 102] width 75 height 42
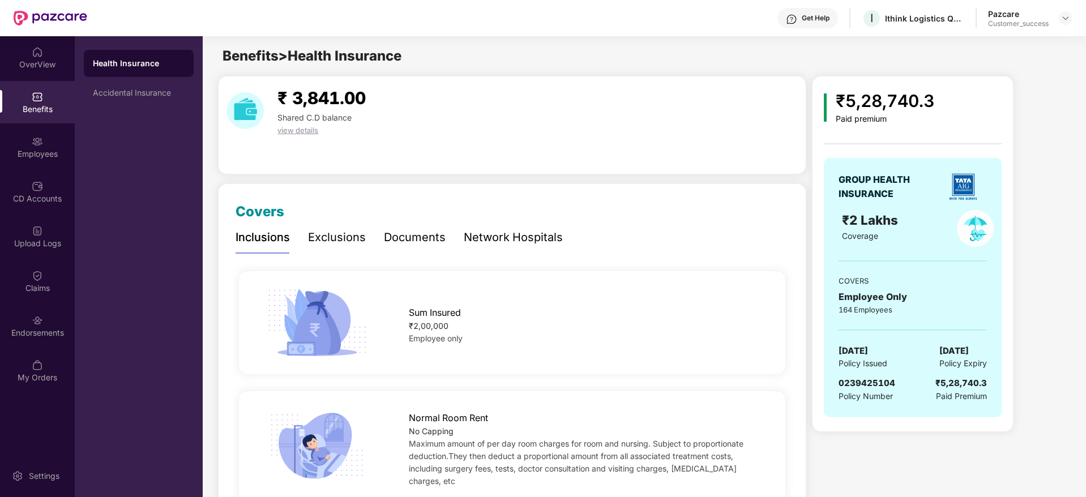
drag, startPoint x: 937, startPoint y: 348, endPoint x: 996, endPoint y: 348, distance: 58.9
click at [996, 348] on div "GROUP HEALTH INSURANCE ₹2 Lakhs Coverage COVERS Employee Only 164 Employees 15 …" at bounding box center [913, 287] width 178 height 259
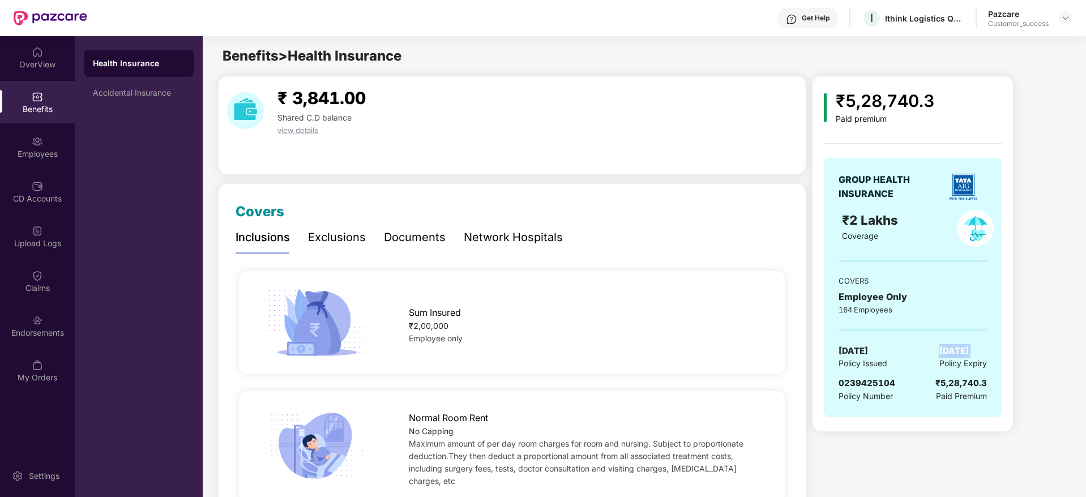
click at [996, 348] on div "GROUP HEALTH INSURANCE ₹2 Lakhs Coverage COVERS Employee Only 164 Employees 15 …" at bounding box center [913, 287] width 178 height 259
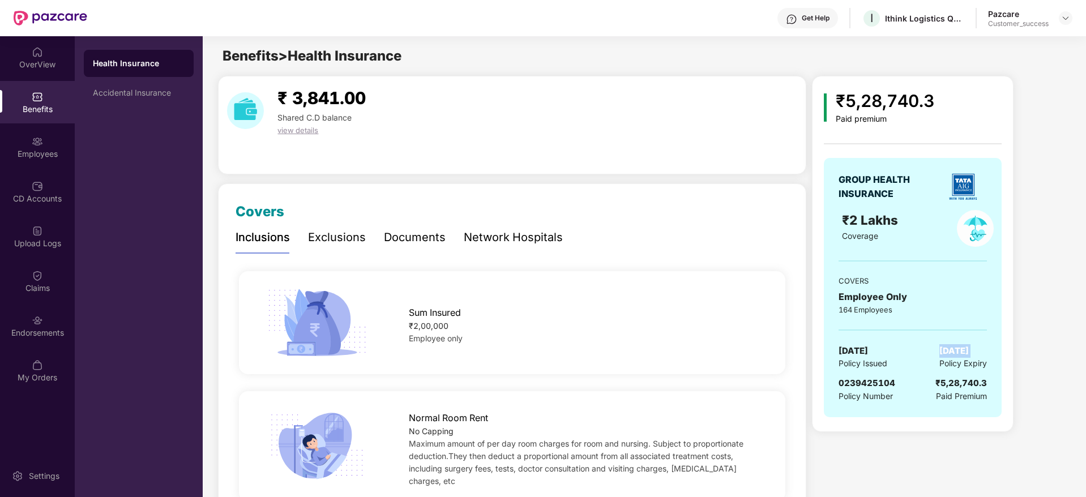
click at [996, 348] on div "GROUP HEALTH INSURANCE ₹2 Lakhs Coverage COVERS Employee Only 164 Employees 15 …" at bounding box center [913, 287] width 178 height 259
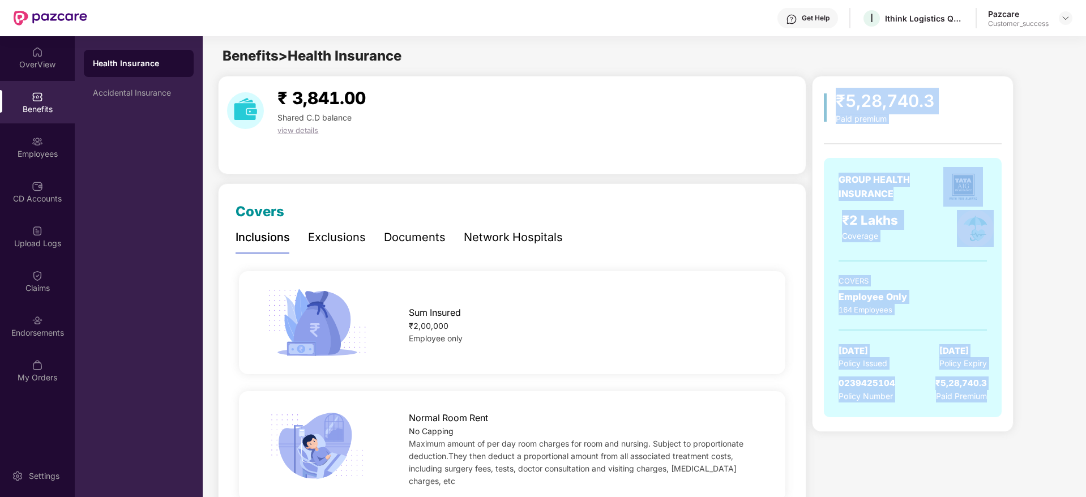
drag, startPoint x: 995, startPoint y: 399, endPoint x: 826, endPoint y: 110, distance: 335.1
click at [826, 110] on div "₹5,28,740.3 Paid premium GROUP HEALTH INSURANCE ₹2 Lakhs Coverage COVERS Employ…" at bounding box center [913, 258] width 178 height 341
click at [826, 110] on img at bounding box center [825, 107] width 3 height 28
click at [830, 85] on div "₹5,28,740.3 Paid premium GROUP HEALTH INSURANCE ₹2 Lakhs Coverage COVERS Employ…" at bounding box center [913, 254] width 202 height 356
drag, startPoint x: 832, startPoint y: 83, endPoint x: 1012, endPoint y: 416, distance: 378.7
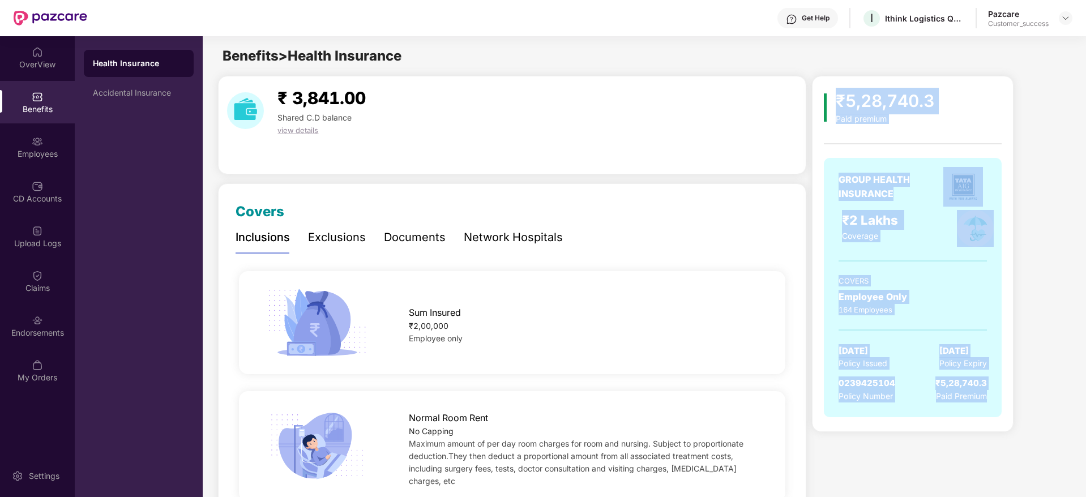
click at [1012, 416] on div "₹5,28,740.3 Paid premium GROUP HEALTH INSURANCE ₹2 Lakhs Coverage COVERS Employ…" at bounding box center [913, 254] width 202 height 356
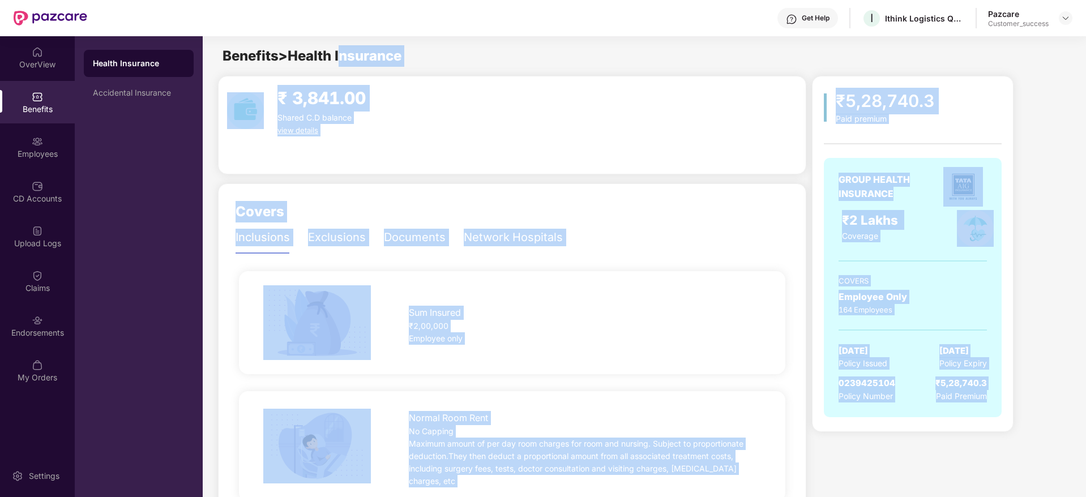
drag, startPoint x: 1012, startPoint y: 416, endPoint x: 371, endPoint y: 37, distance: 744.5
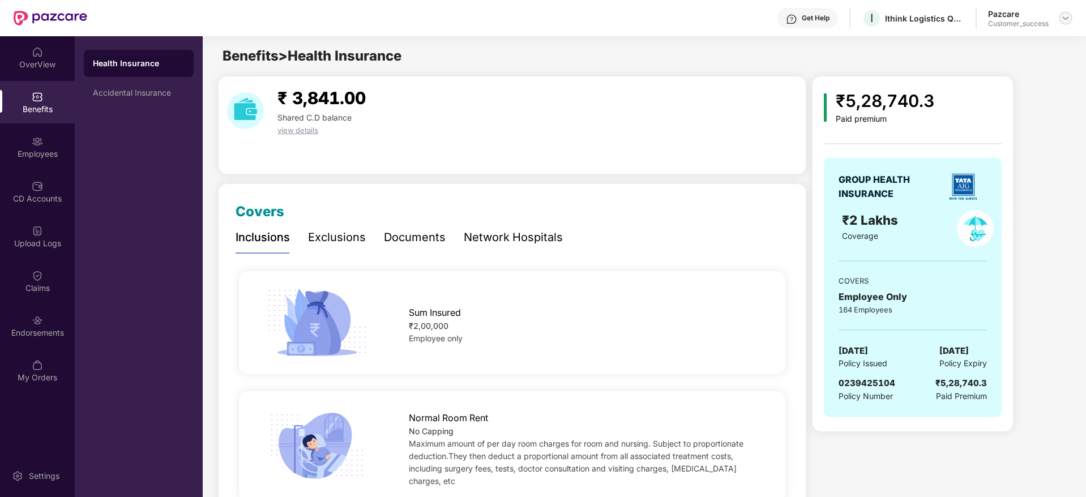
click at [1070, 19] on div at bounding box center [1066, 18] width 14 height 14
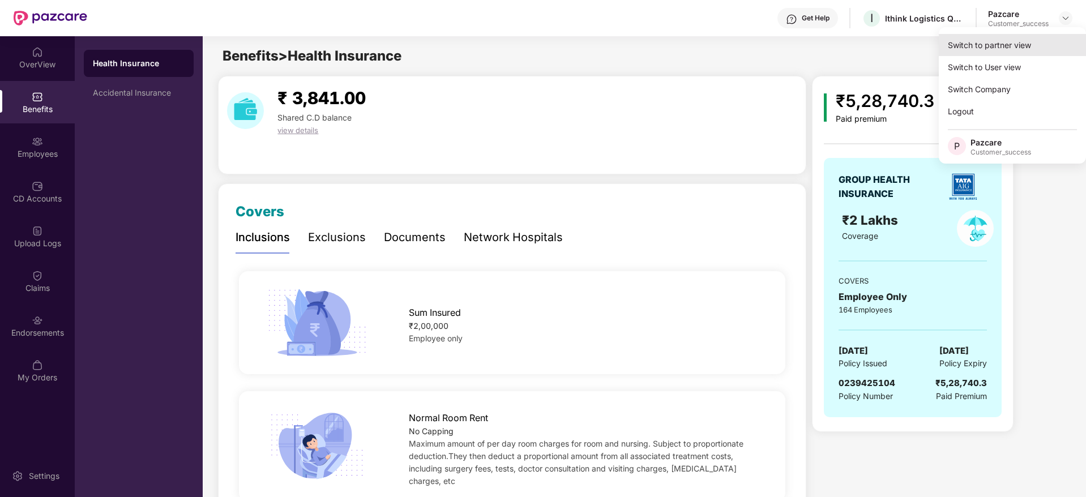
click at [1062, 36] on div "Switch to partner view" at bounding box center [1012, 45] width 147 height 22
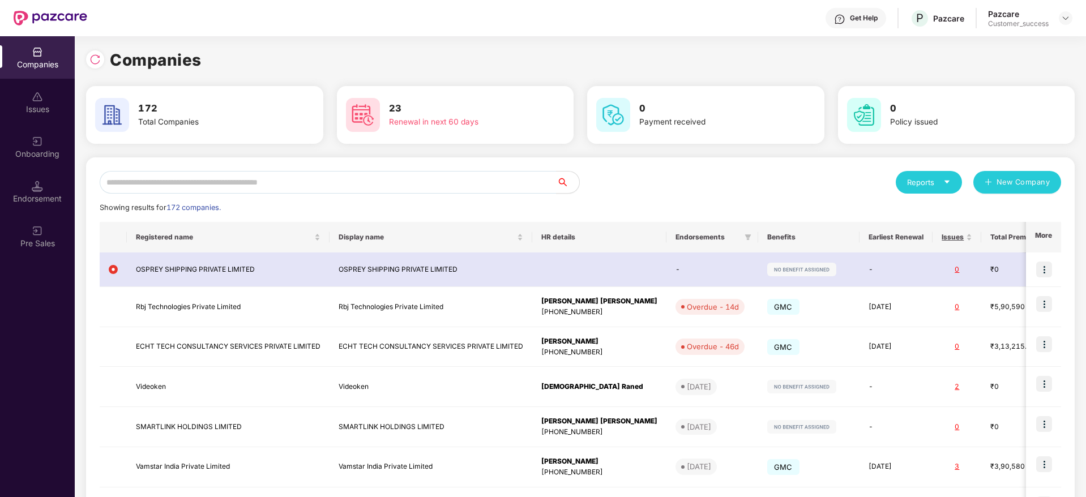
click at [470, 166] on div "Reports New Company Showing results for 172 companies. Registered name Display …" at bounding box center [580, 429] width 988 height 544
click at [472, 174] on input "text" at bounding box center [328, 182] width 457 height 23
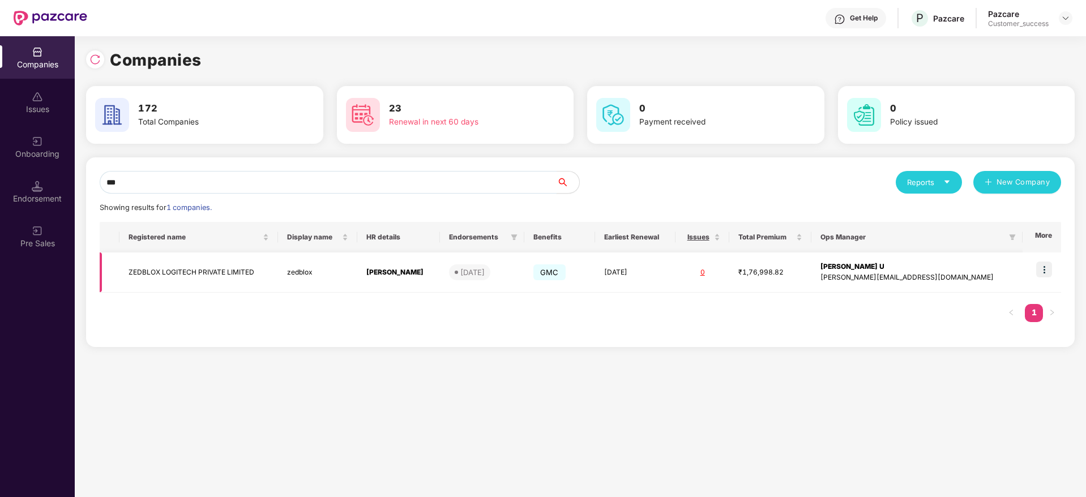
type input "***"
click at [1042, 268] on img at bounding box center [1044, 270] width 16 height 16
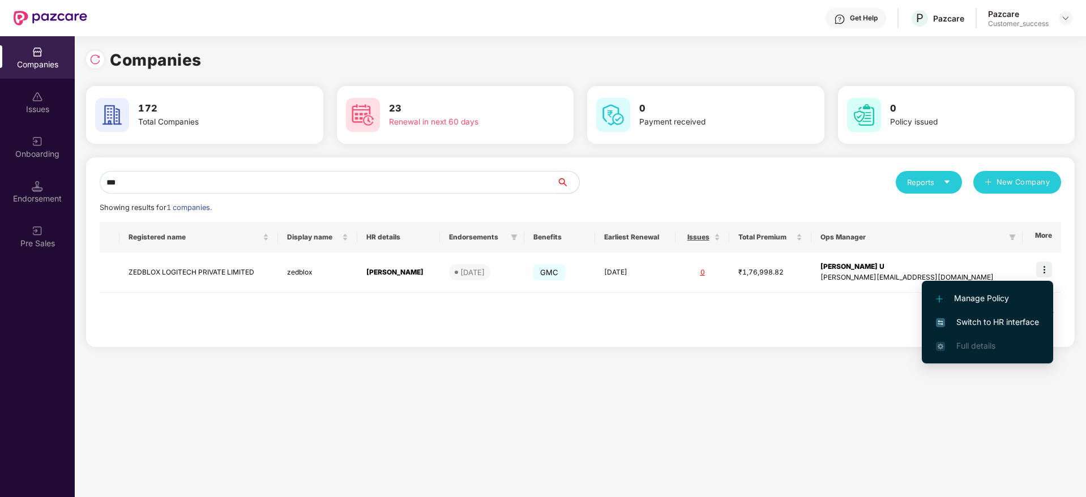
click at [1020, 319] on span "Switch to HR interface" at bounding box center [987, 322] width 103 height 12
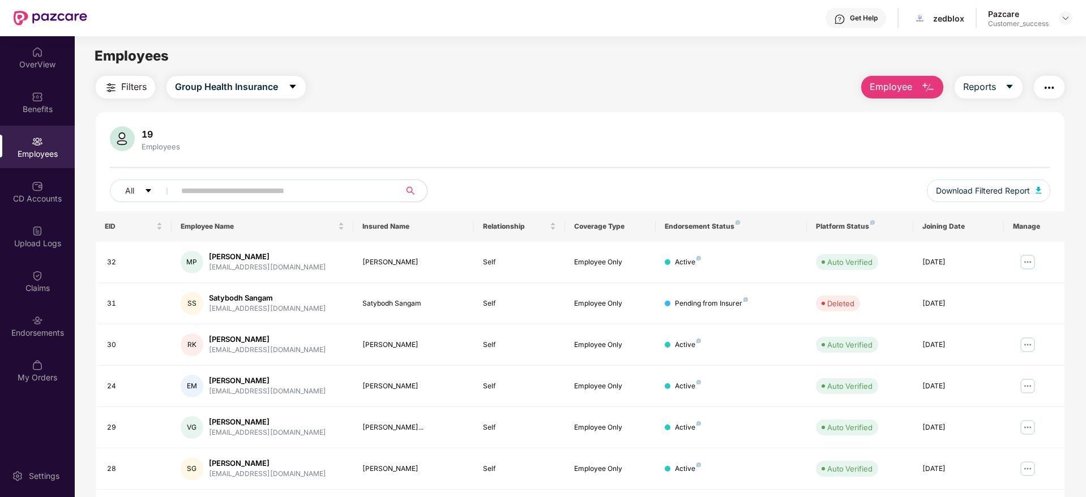
click at [231, 198] on input "text" at bounding box center [282, 190] width 203 height 17
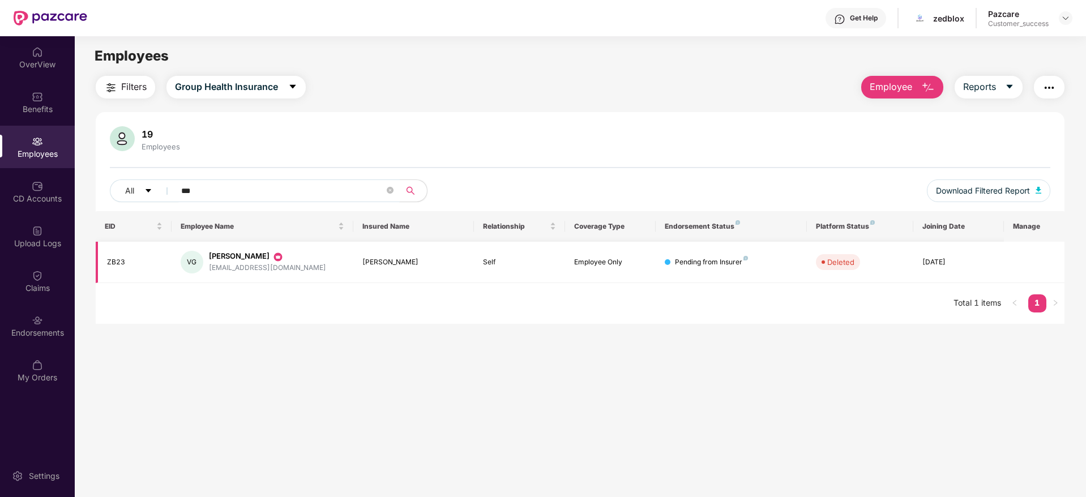
type input "***"
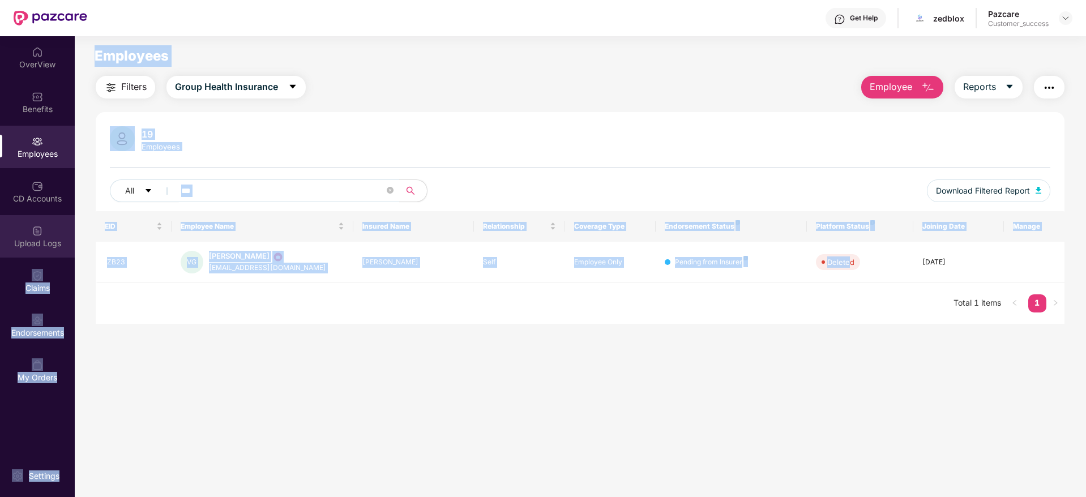
drag, startPoint x: 597, startPoint y: 268, endPoint x: 69, endPoint y: 254, distance: 528.3
click at [69, 254] on div "OverView Benefits Employees CD Accounts Upload Logs Claims Endorsements My Orde…" at bounding box center [543, 266] width 1086 height 461
click at [288, 353] on main "Employees Filters Group Health Insurance Employee Reports 19 Employees All *** …" at bounding box center [580, 284] width 1010 height 497
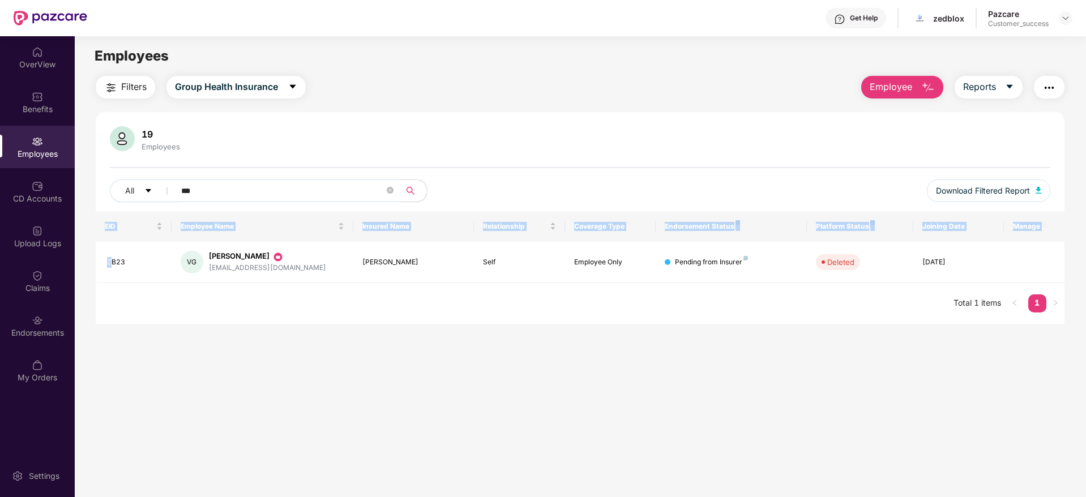
drag, startPoint x: 111, startPoint y: 258, endPoint x: 1086, endPoint y: 281, distance: 975.7
click at [1085, 281] on html "Get Help zedblox Pazcare Customer_success OverView Benefits Employees CD Accoun…" at bounding box center [543, 248] width 1086 height 497
click at [935, 277] on td "01 Sept 2024" at bounding box center [958, 262] width 91 height 41
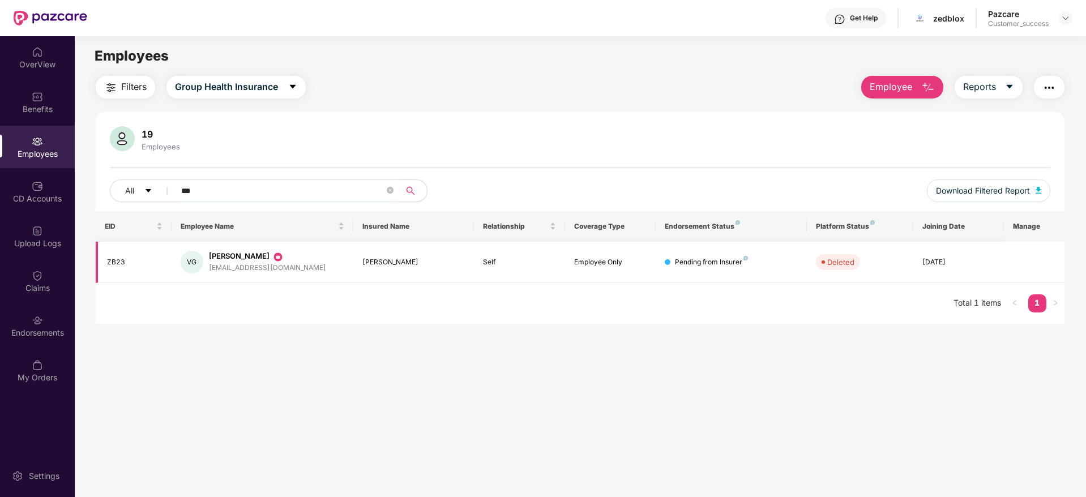
click at [935, 277] on td "01 Sept 2024" at bounding box center [958, 262] width 91 height 41
click at [939, 281] on td "01 Sept 2024" at bounding box center [958, 262] width 91 height 41
click at [1067, 14] on img at bounding box center [1065, 18] width 9 height 9
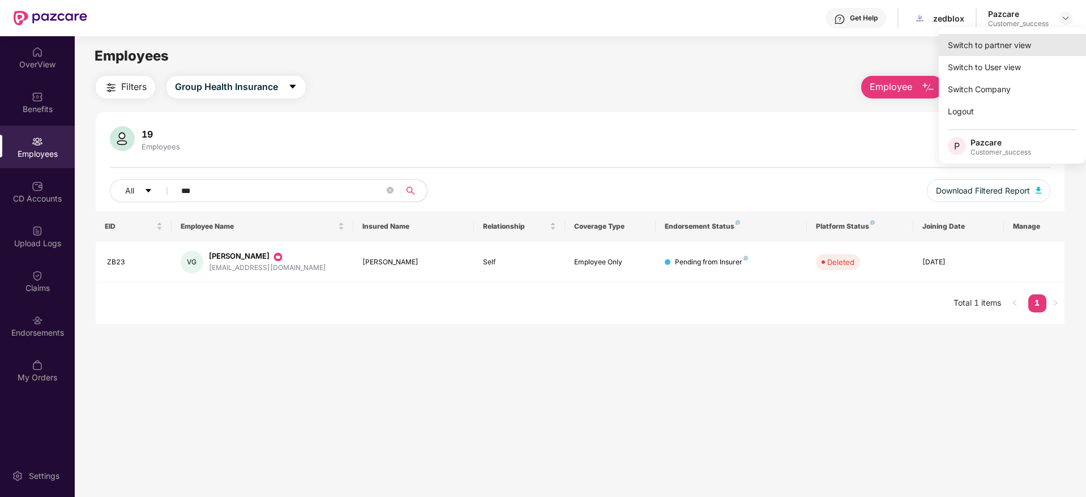
click at [1050, 45] on div "Switch to partner view" at bounding box center [1012, 45] width 147 height 22
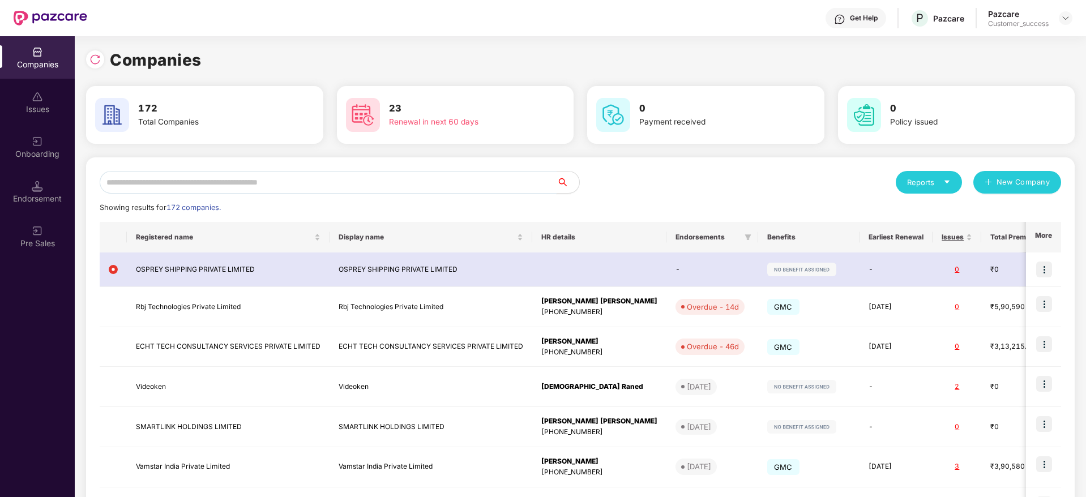
click at [481, 186] on input "text" at bounding box center [328, 182] width 457 height 23
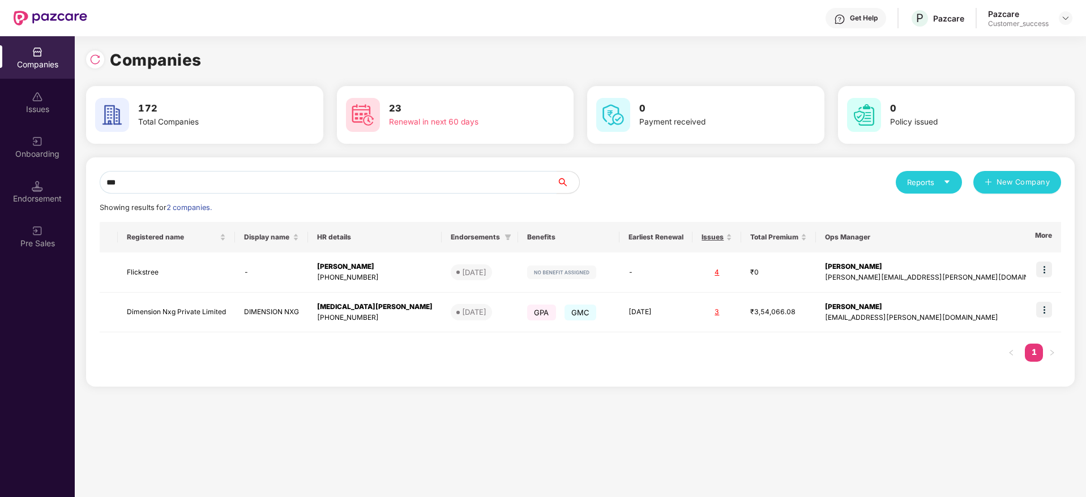
click at [404, 189] on input "***" at bounding box center [328, 182] width 457 height 23
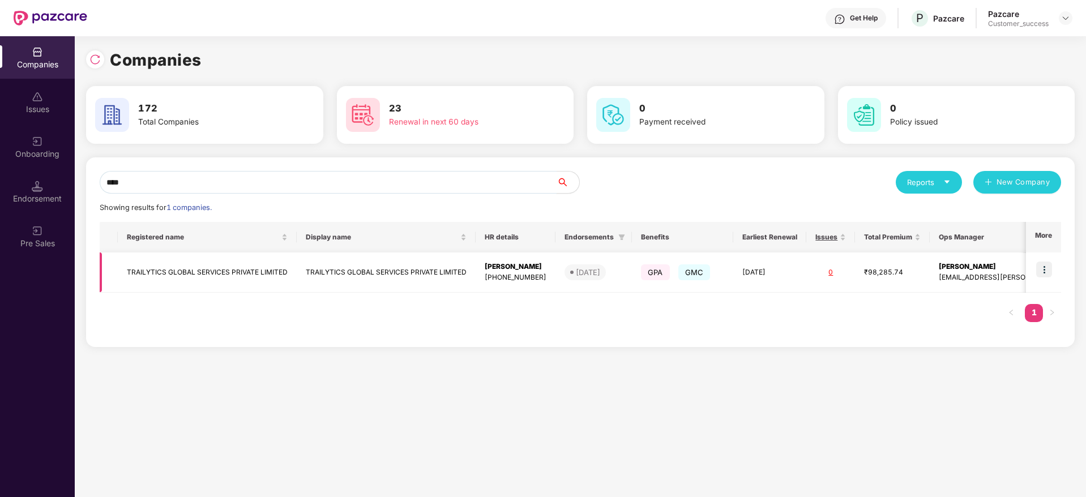
type input "****"
click at [1046, 273] on img at bounding box center [1044, 270] width 16 height 16
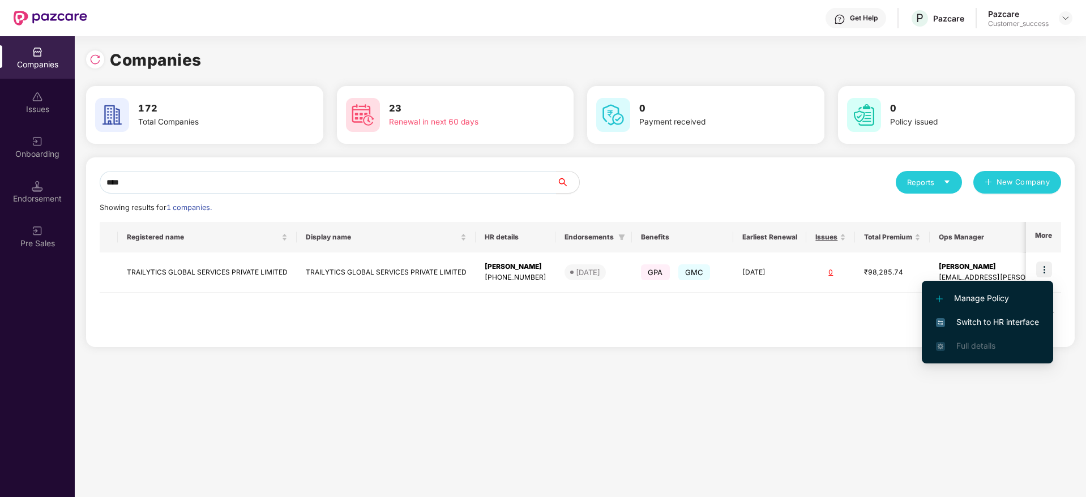
click at [1009, 323] on span "Switch to HR interface" at bounding box center [987, 322] width 103 height 12
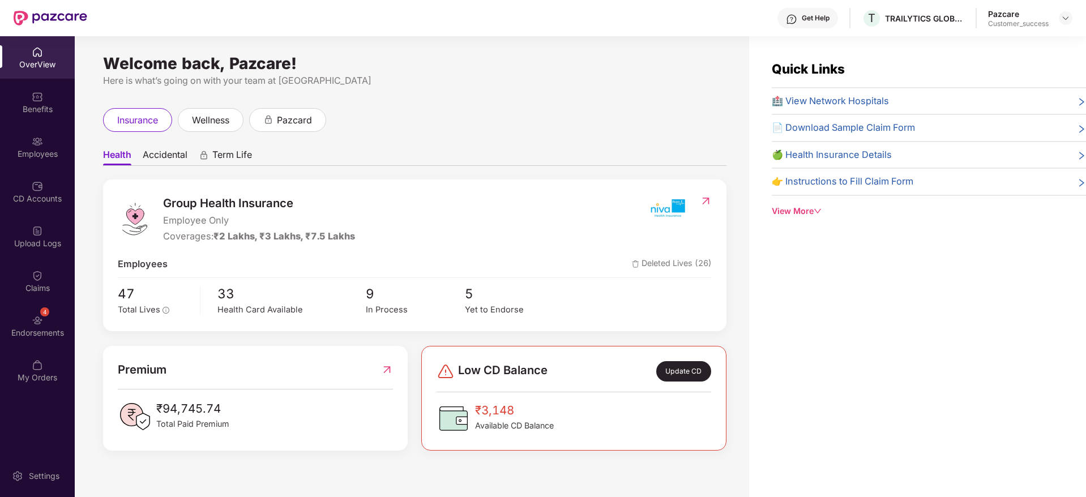
click at [44, 319] on div "4 Endorsements" at bounding box center [37, 326] width 75 height 42
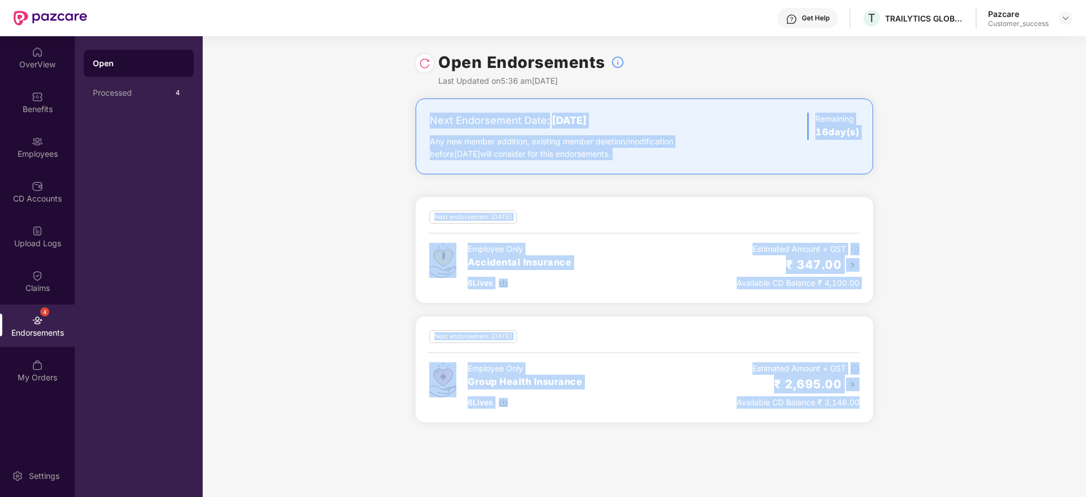
drag, startPoint x: 645, startPoint y: 285, endPoint x: 366, endPoint y: 104, distance: 333.0
click at [366, 104] on div "Next Endorsement Date: 04 September 2025 Any new member addition, existing memb…" at bounding box center [644, 266] width 883 height 337
drag, startPoint x: 803, startPoint y: 290, endPoint x: 991, endPoint y: 410, distance: 223.0
click at [991, 410] on div "Next Endorsement Date: 04 September 2025 Any new member addition, existing memb…" at bounding box center [644, 266] width 883 height 337
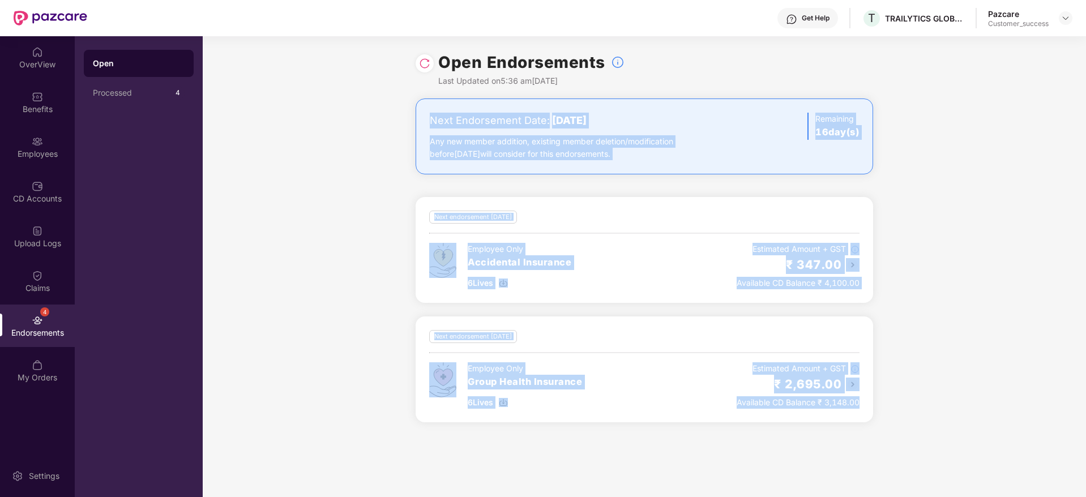
click at [991, 410] on div "Next Endorsement Date: 04 September 2025 Any new member addition, existing memb…" at bounding box center [644, 266] width 883 height 337
drag, startPoint x: 991, startPoint y: 410, endPoint x: 364, endPoint y: 130, distance: 686.7
click at [364, 130] on div "Next Endorsement Date: 04 September 2025 Any new member addition, existing memb…" at bounding box center [644, 266] width 883 height 337
drag, startPoint x: 370, startPoint y: 102, endPoint x: 1043, endPoint y: 427, distance: 747.2
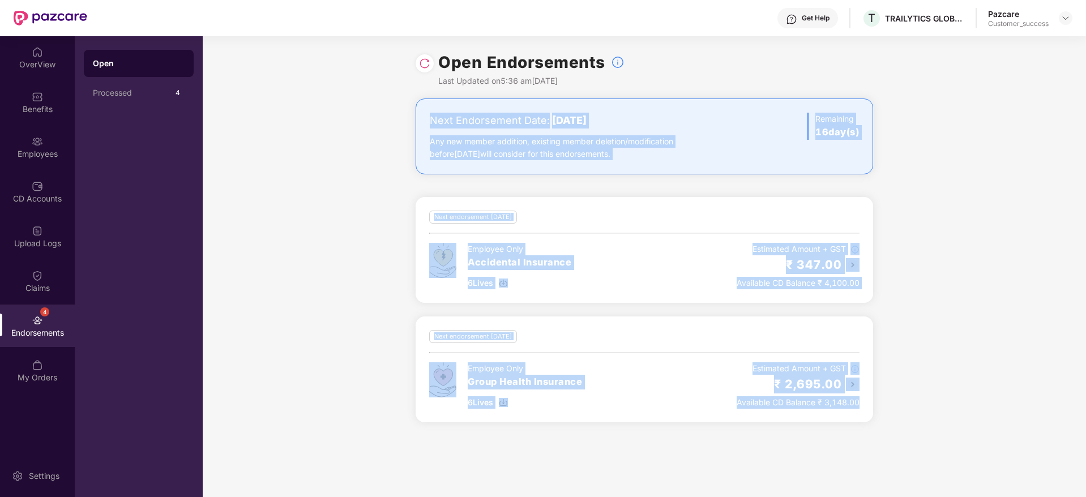
click at [1043, 427] on div "Next Endorsement Date: 04 September 2025 Any new member addition, existing memb…" at bounding box center [644, 266] width 883 height 337
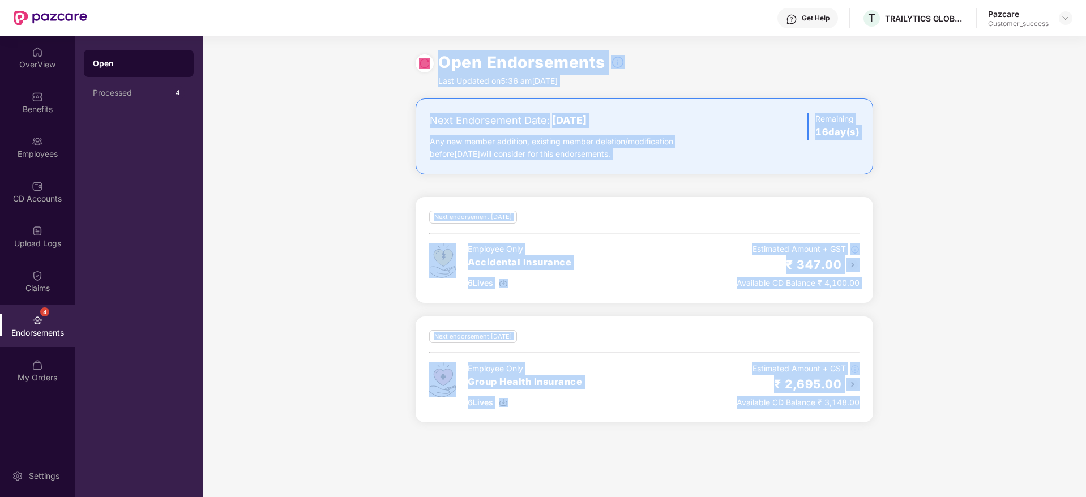
drag, startPoint x: 1043, startPoint y: 427, endPoint x: 247, endPoint y: 81, distance: 868.3
click at [247, 81] on div "Open Endorsements Last Updated on 5:36 am, 19 Aug 2025 Next Endorsement Date: 0…" at bounding box center [644, 266] width 883 height 461
click at [247, 81] on div "Open Endorsements Last Updated on 5:36 am, 19 Aug 2025" at bounding box center [644, 67] width 883 height 62
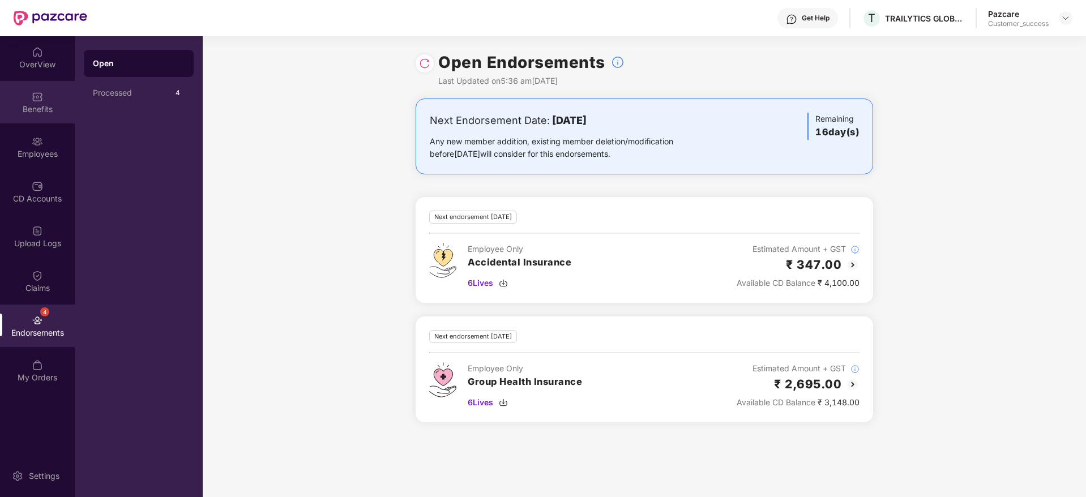
click at [65, 102] on div "Benefits" at bounding box center [37, 102] width 75 height 42
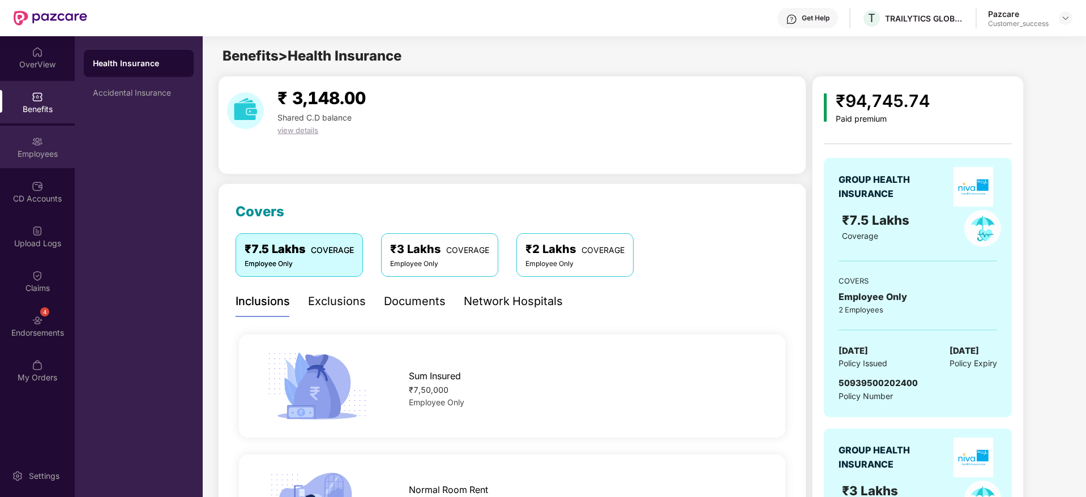
click at [22, 157] on div "Employees" at bounding box center [37, 153] width 75 height 11
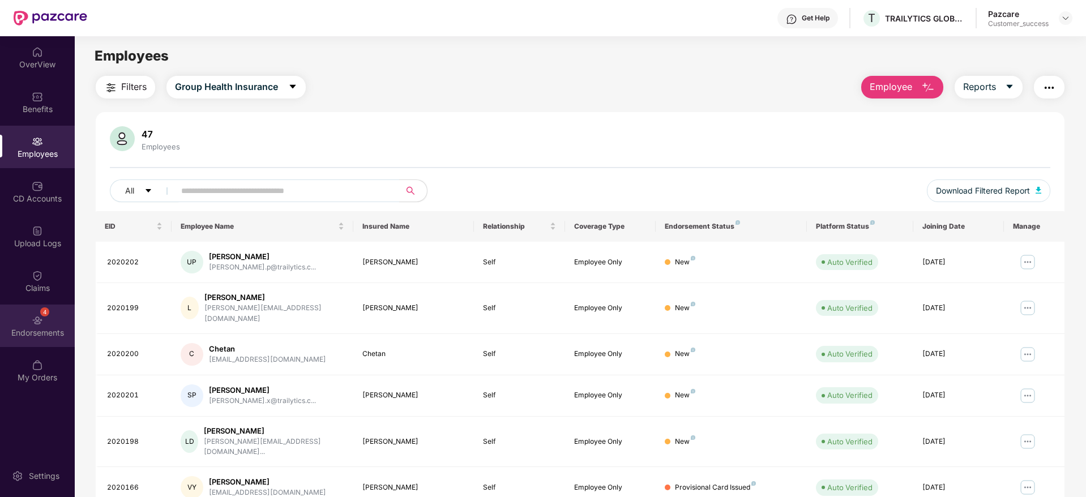
click at [39, 311] on div "4 Endorsements" at bounding box center [37, 326] width 75 height 42
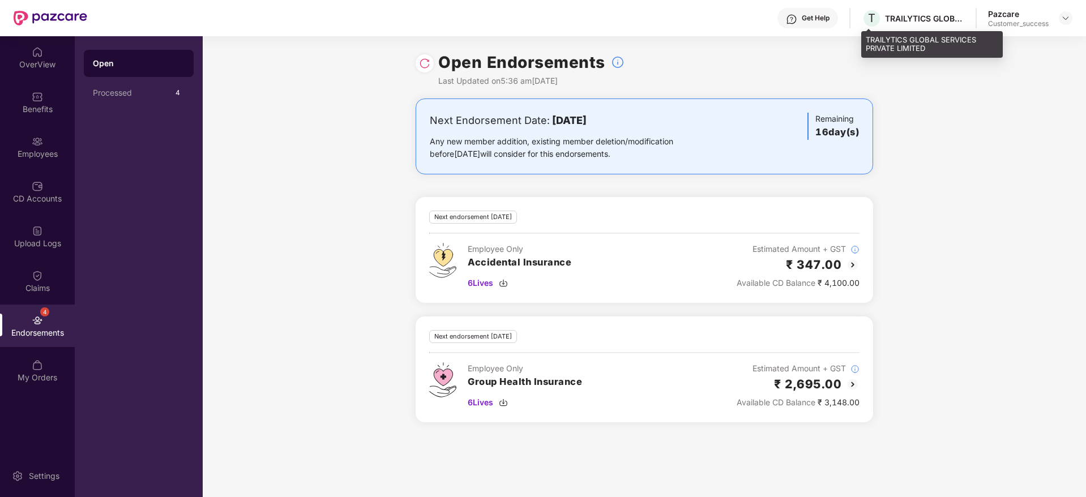
click at [910, 27] on div "T TRAILYTICS GLOBAL SERVICES PRIVATE LIMITED" at bounding box center [913, 18] width 102 height 20
copy div "TRAILYTICS GLOBAL SERVICES PRIVATE LIMITED"
click at [1073, 16] on header "Get Help T TRAILYTICS GLOBAL SERVICES PRIVATE LIMITED Pazcare Customer_success" at bounding box center [543, 18] width 1086 height 36
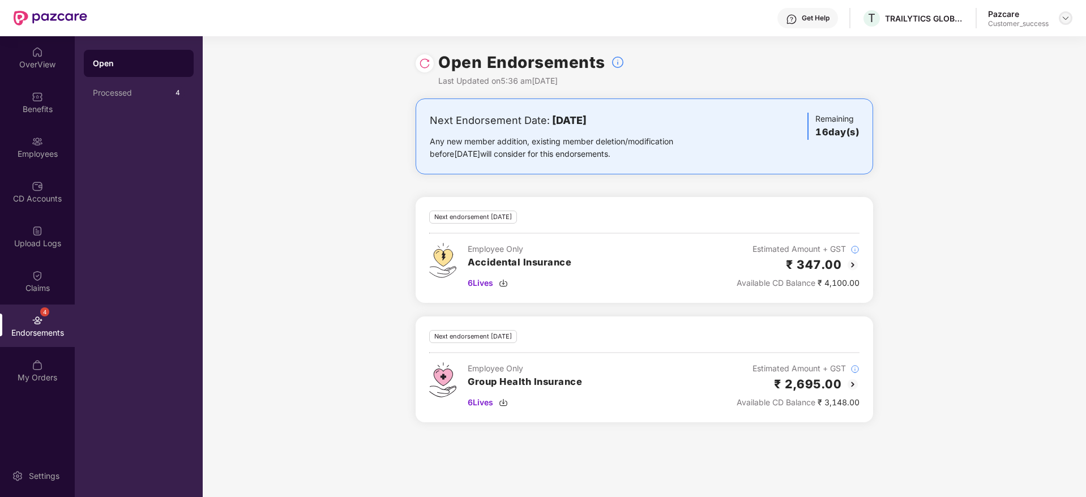
click at [1068, 16] on img at bounding box center [1065, 18] width 9 height 9
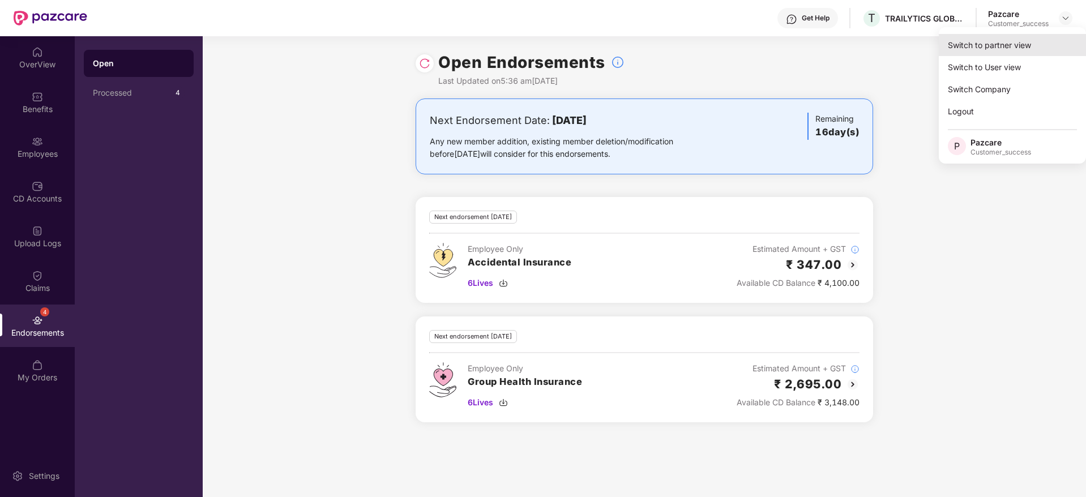
click at [1014, 44] on div "Switch to partner view" at bounding box center [1012, 45] width 147 height 22
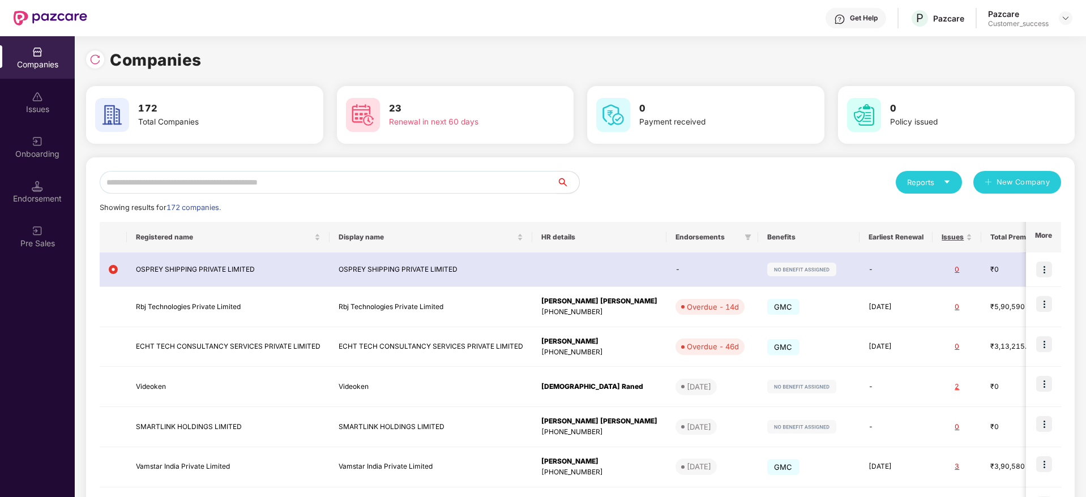
click at [459, 172] on input "text" at bounding box center [328, 182] width 457 height 23
paste input "**********"
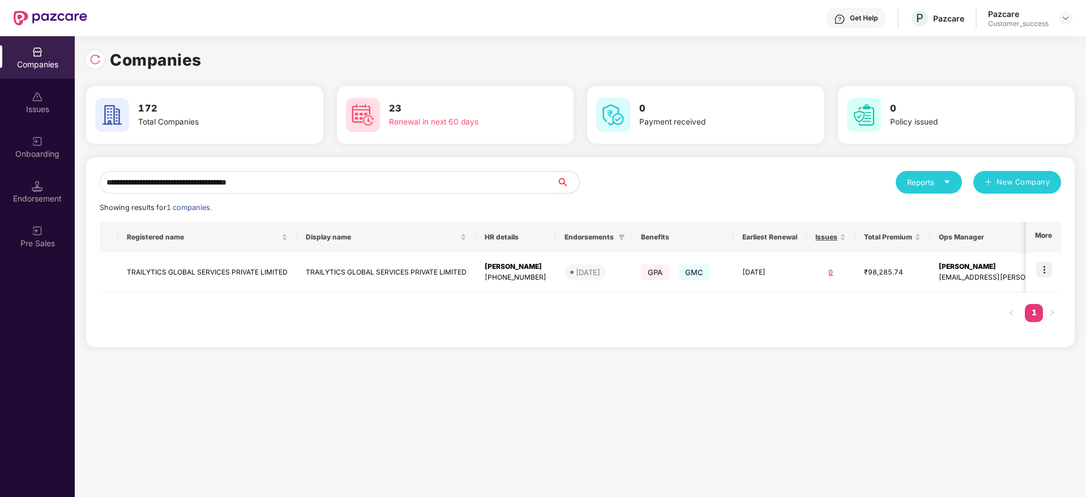
type input "**********"
click at [1044, 271] on img at bounding box center [1044, 270] width 16 height 16
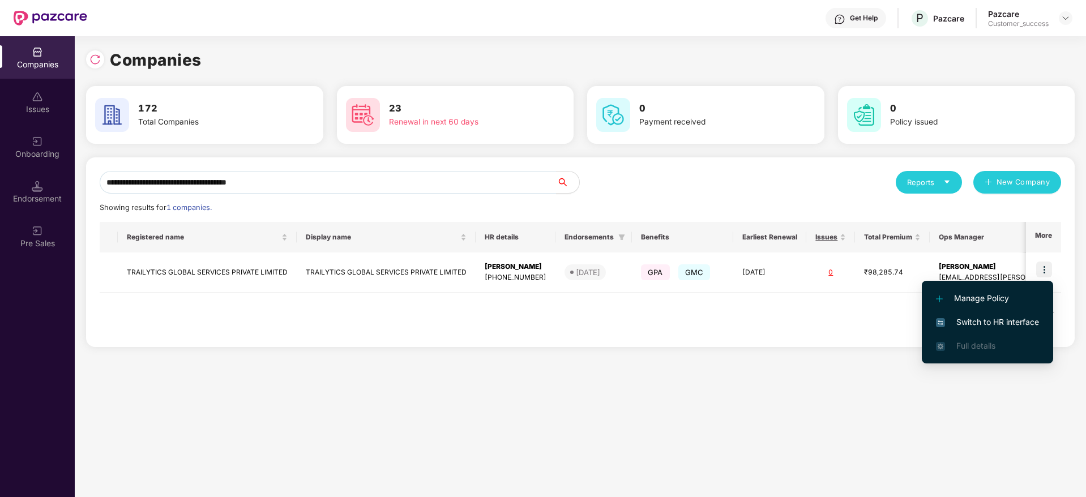
click at [1029, 315] on li "Switch to HR interface" at bounding box center [987, 322] width 131 height 24
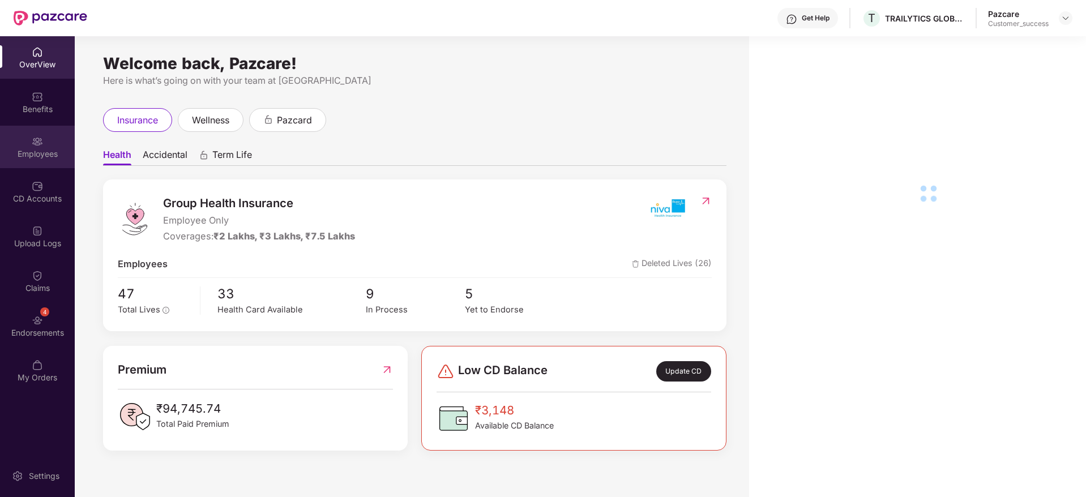
click at [72, 149] on div "Employees" at bounding box center [37, 153] width 75 height 11
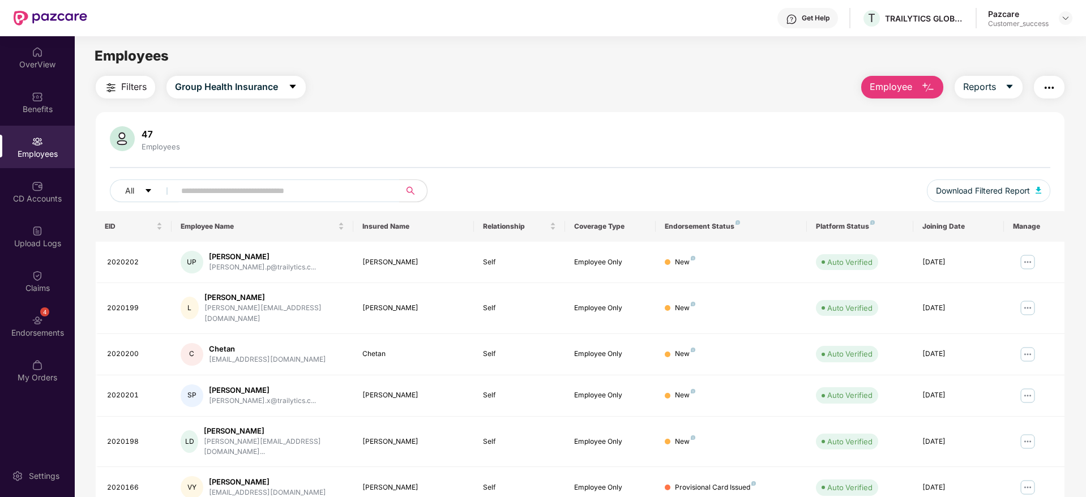
click at [142, 85] on span "Filters" at bounding box center [133, 87] width 25 height 14
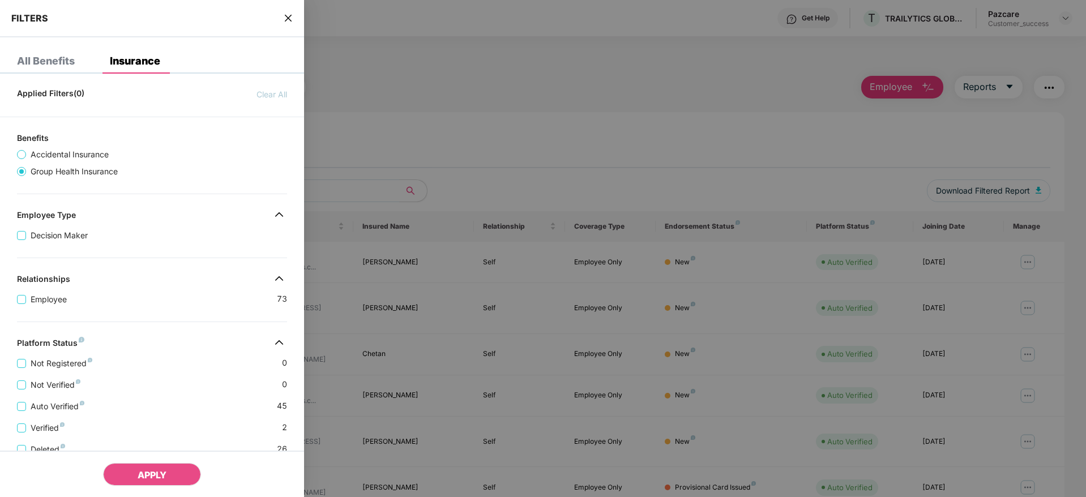
scroll to position [194, 0]
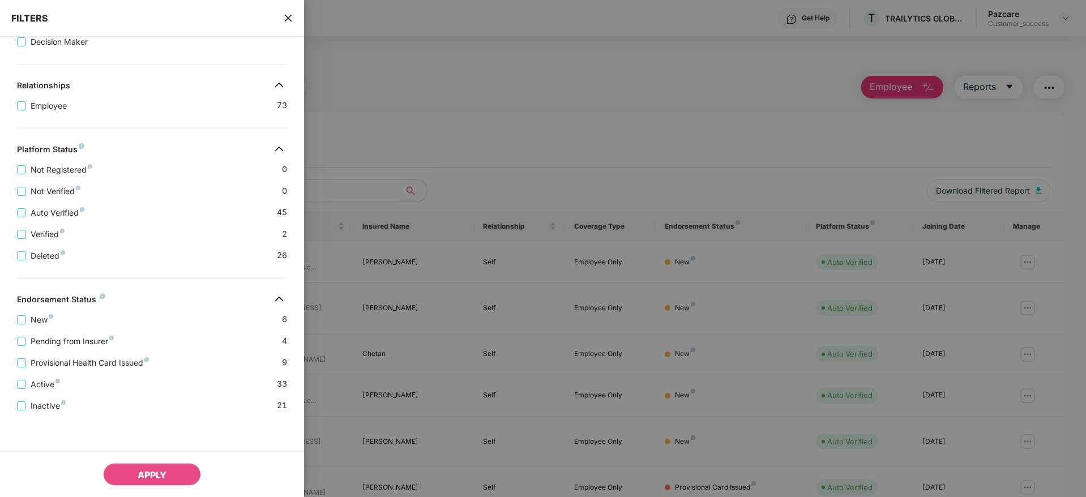
click at [290, 16] on icon "close" at bounding box center [288, 18] width 7 height 7
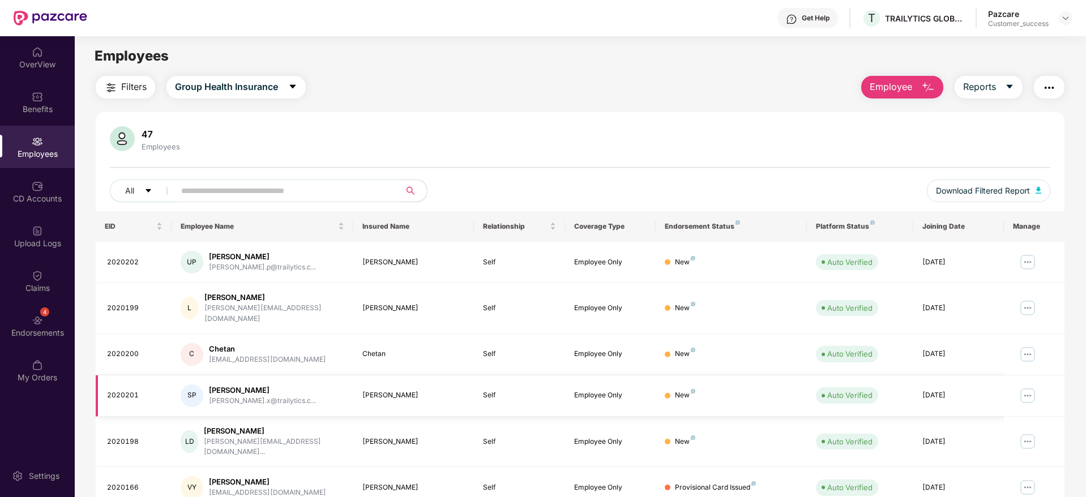
scroll to position [199, 0]
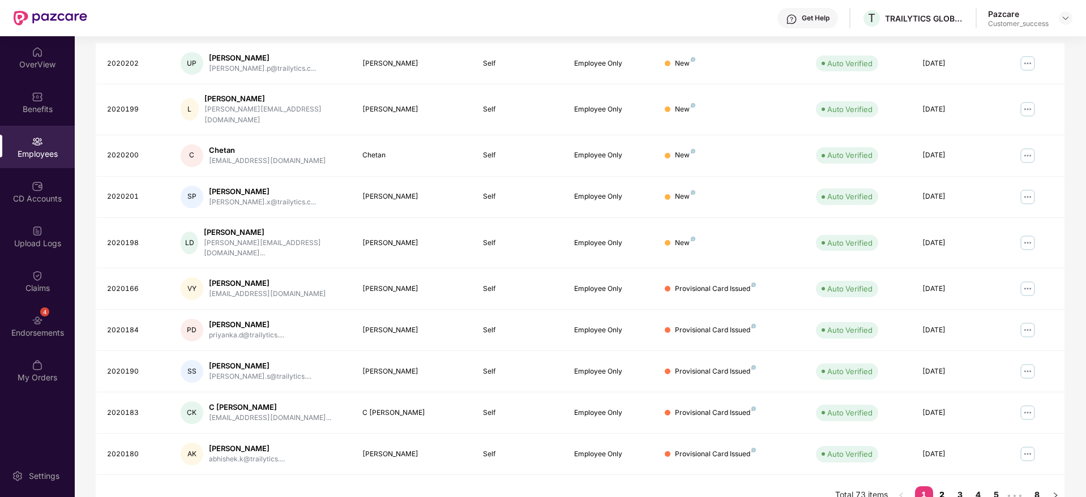
click at [940, 486] on link "2" at bounding box center [942, 494] width 18 height 17
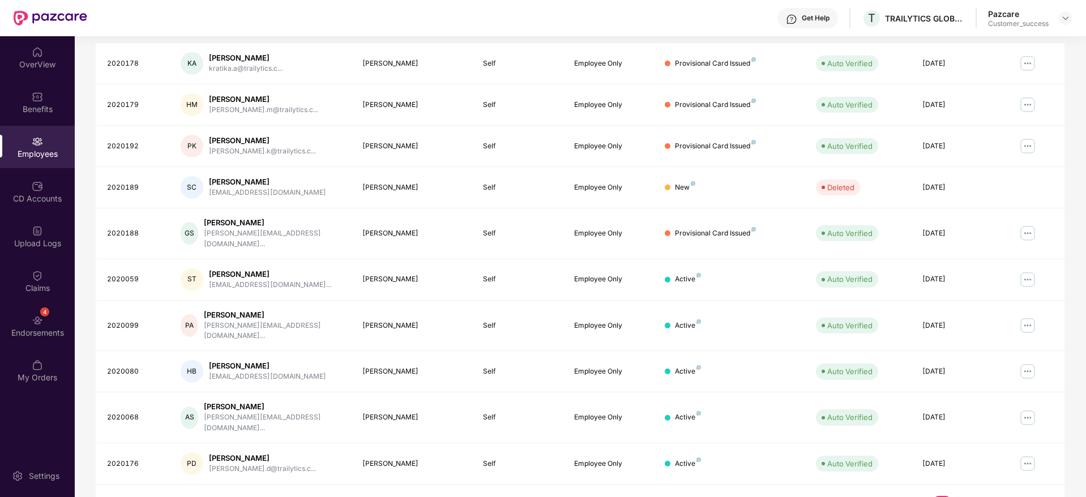
click at [992, 496] on link "5" at bounding box center [996, 504] width 18 height 17
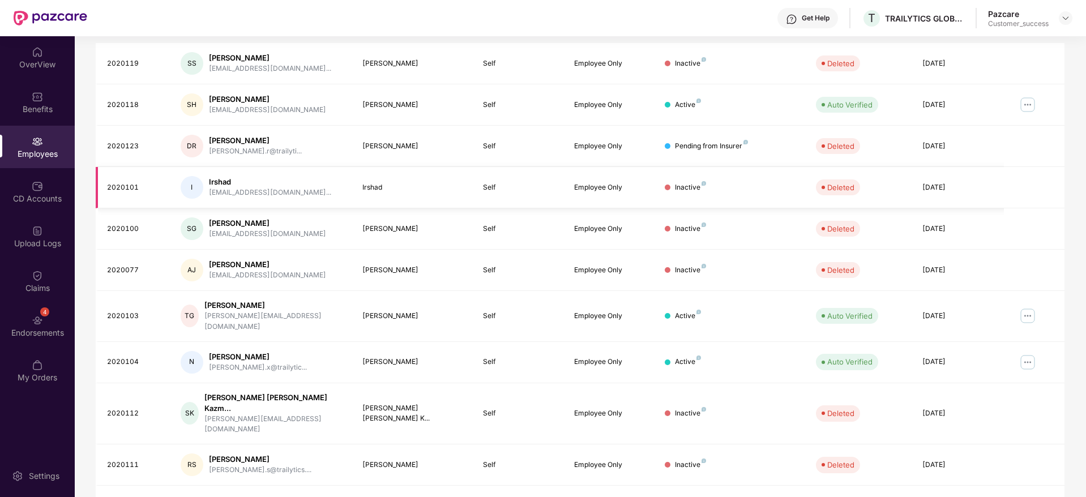
scroll to position [0, 0]
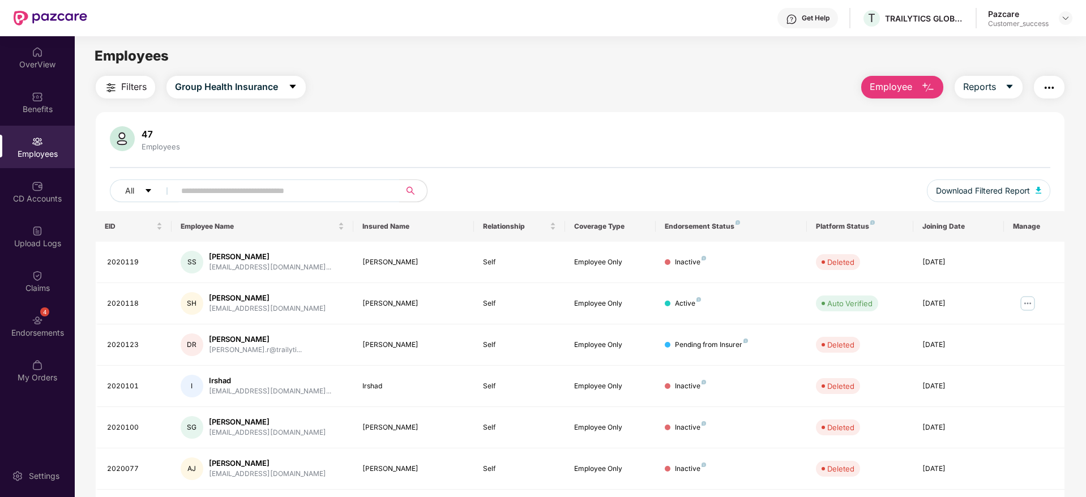
click at [139, 97] on button "Filters" at bounding box center [125, 87] width 59 height 23
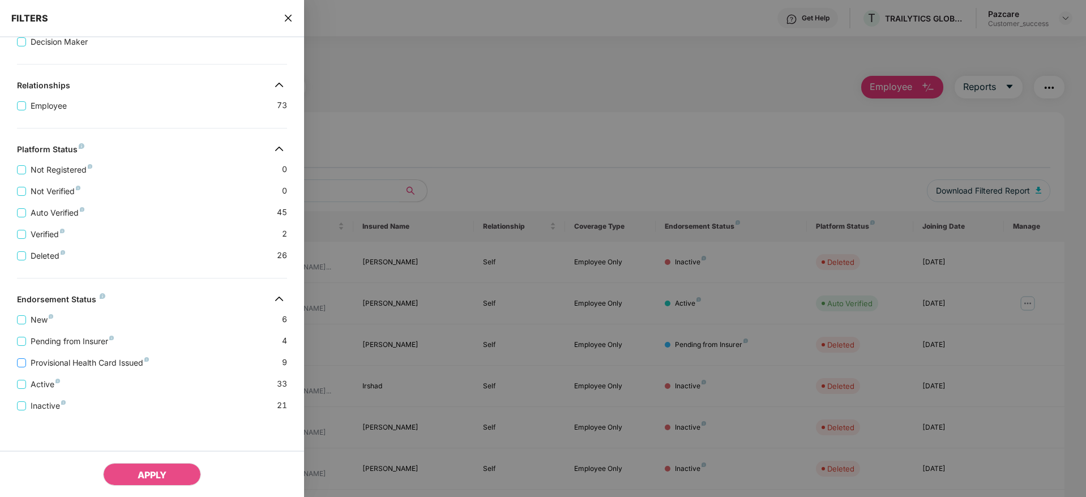
click at [120, 358] on span "Provisional Health Card Issued" at bounding box center [89, 363] width 127 height 12
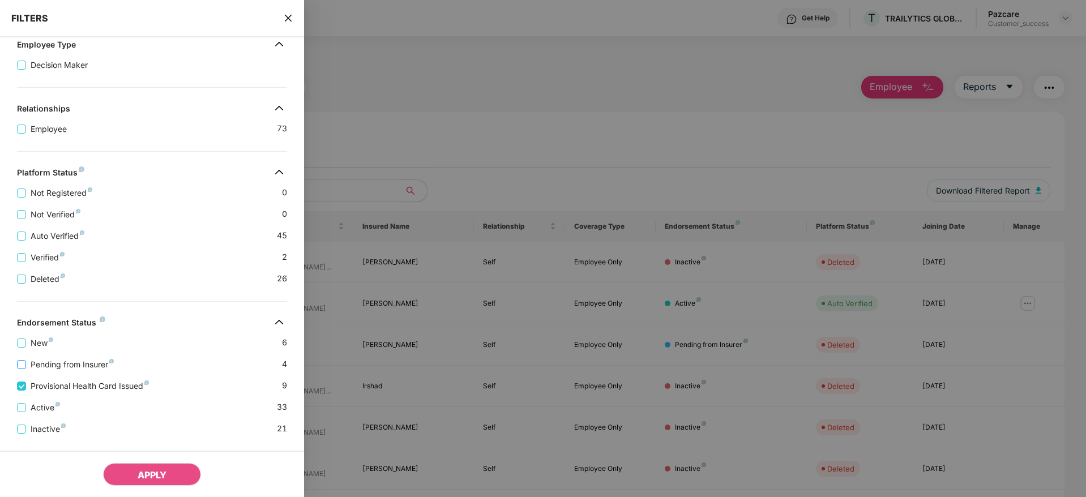
click at [95, 362] on span "Pending from Insurer" at bounding box center [72, 364] width 92 height 12
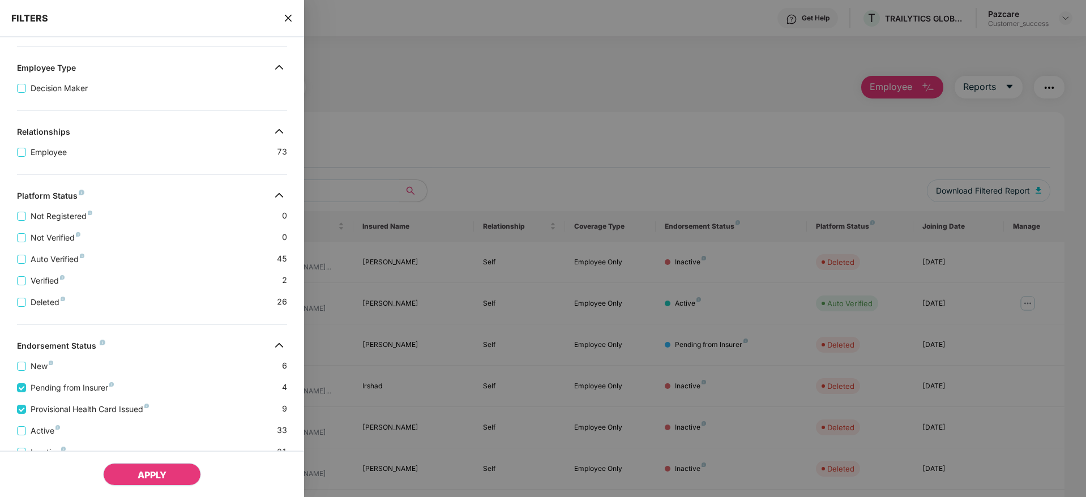
click at [177, 472] on button "APPLY" at bounding box center [152, 474] width 98 height 23
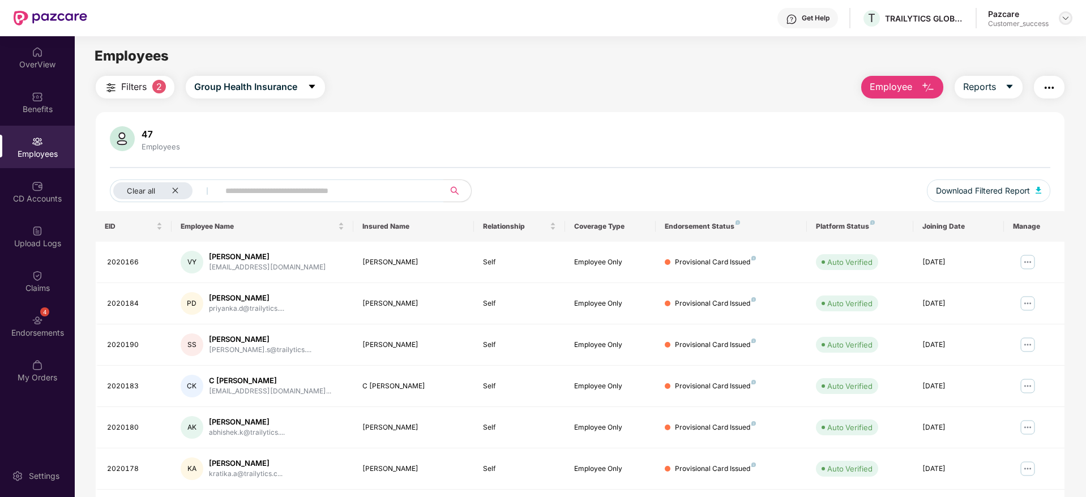
click at [1062, 23] on div at bounding box center [1066, 18] width 14 height 14
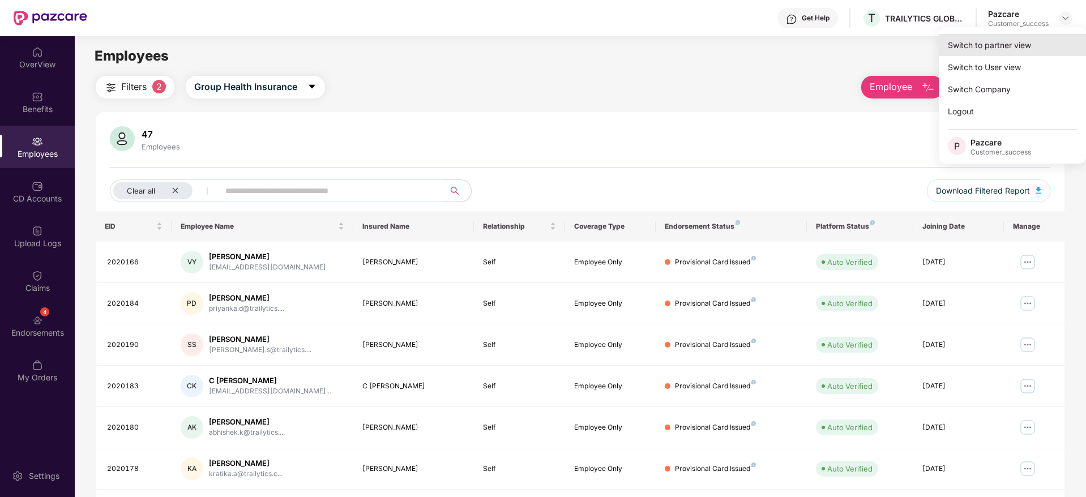
click at [1048, 48] on div "Switch to partner view" at bounding box center [1012, 45] width 147 height 22
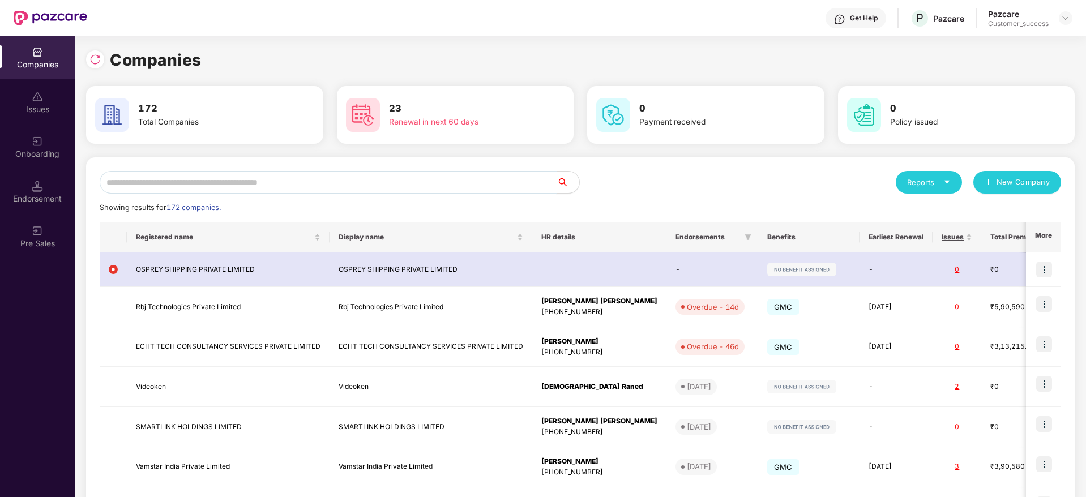
click at [413, 193] on input "text" at bounding box center [328, 182] width 457 height 23
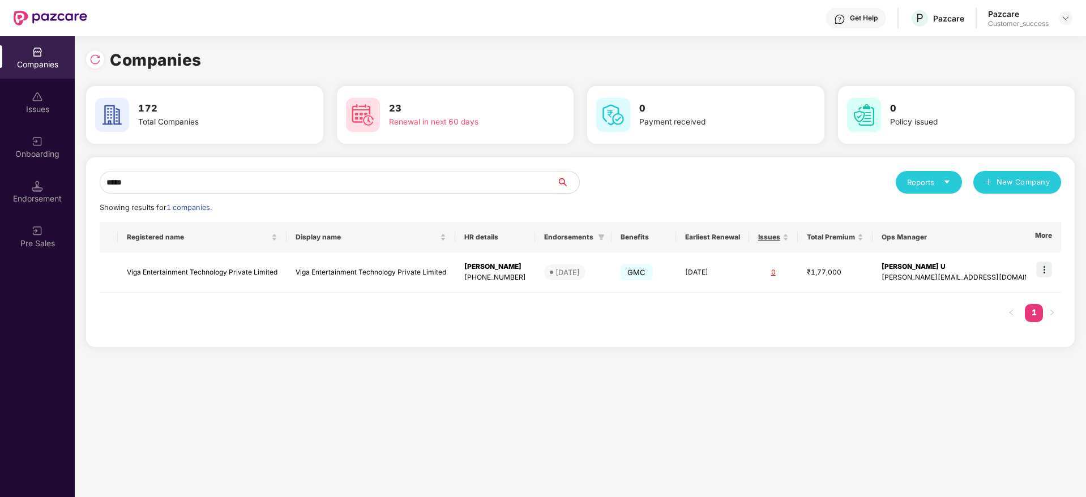
click at [333, 182] on input "*****" at bounding box center [328, 182] width 457 height 23
paste input "*"
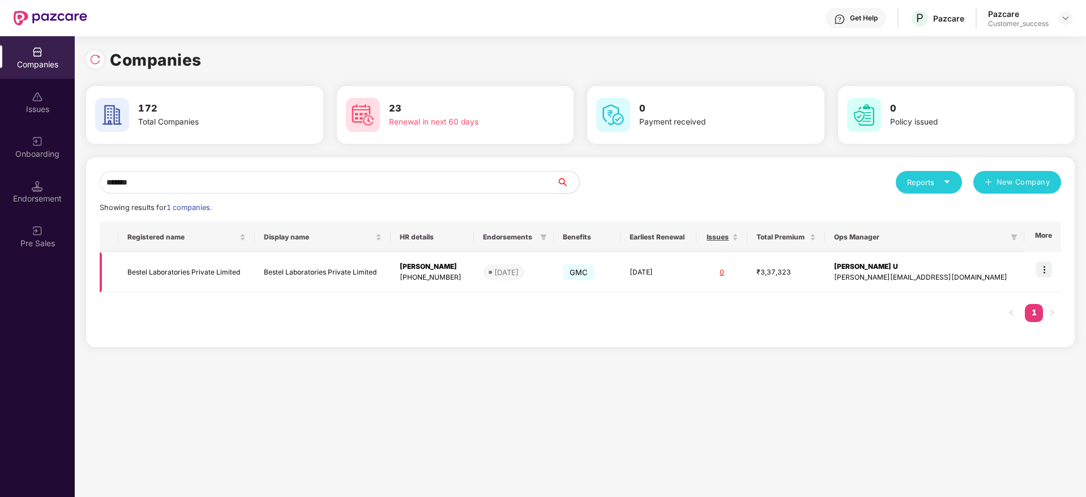
type input "******"
click at [1044, 272] on img at bounding box center [1044, 270] width 16 height 16
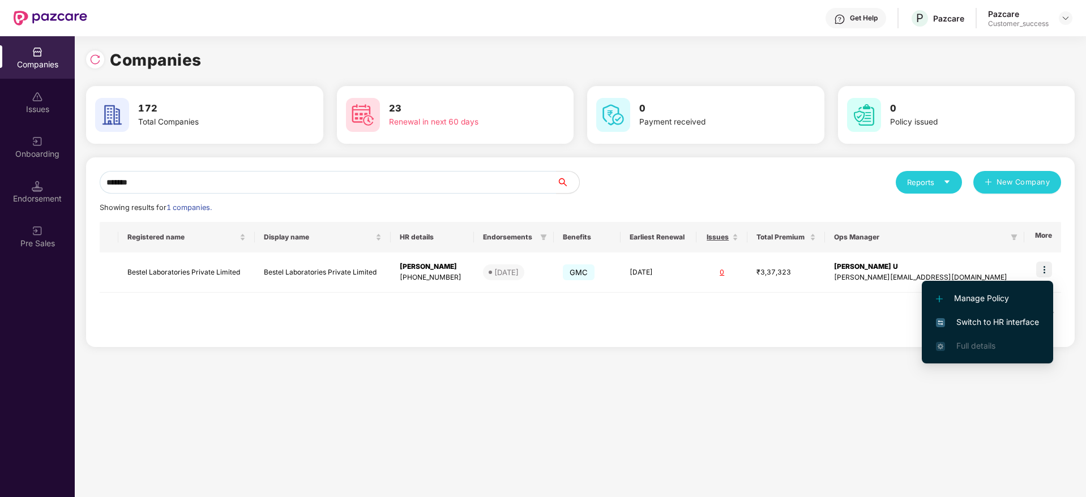
click at [1024, 324] on span "Switch to HR interface" at bounding box center [987, 322] width 103 height 12
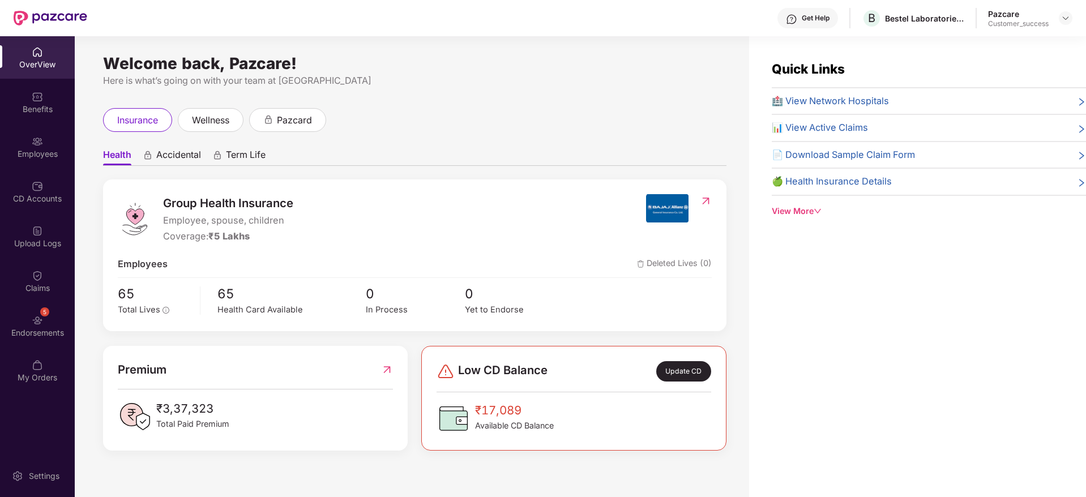
click at [49, 290] on div "Claims" at bounding box center [37, 287] width 75 height 11
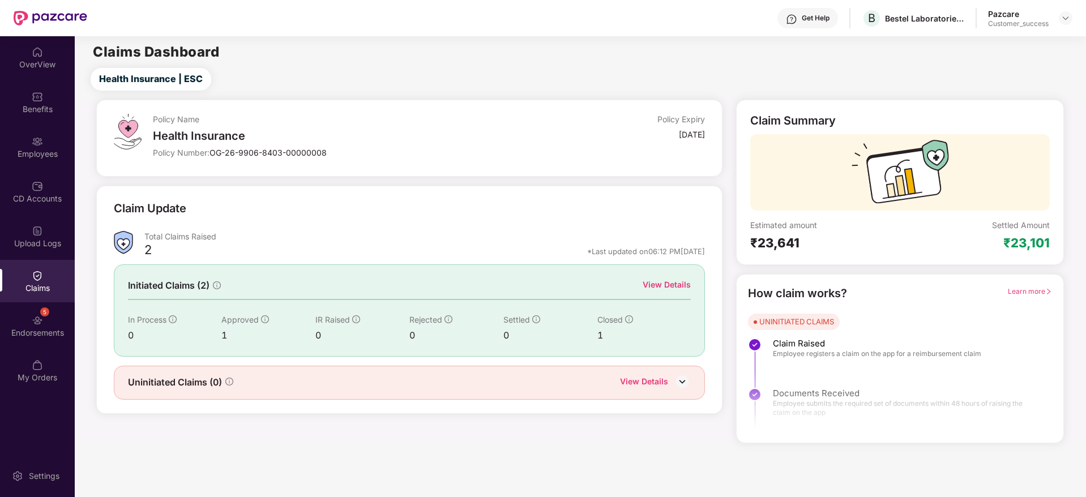
click at [671, 287] on div "View Details" at bounding box center [667, 285] width 48 height 12
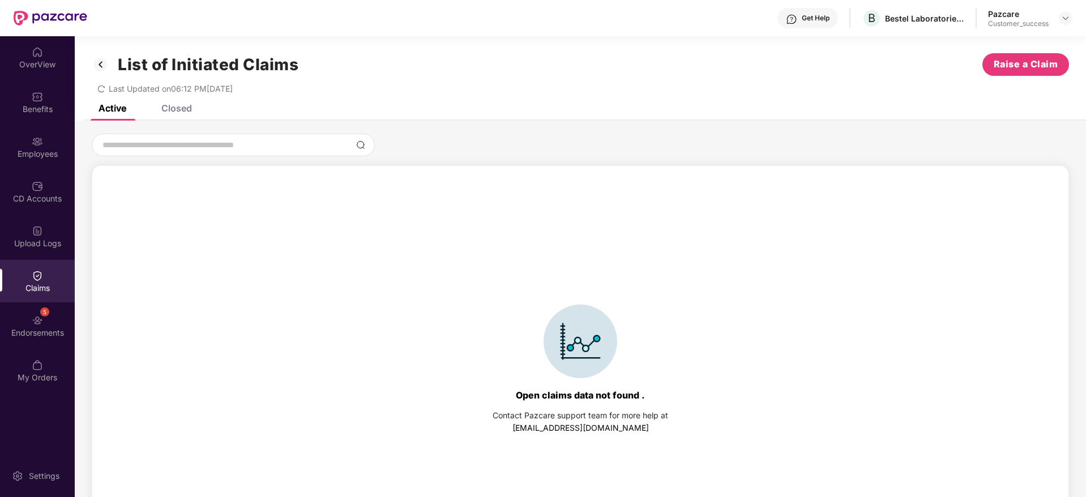
click at [183, 113] on div "Closed" at bounding box center [176, 107] width 31 height 11
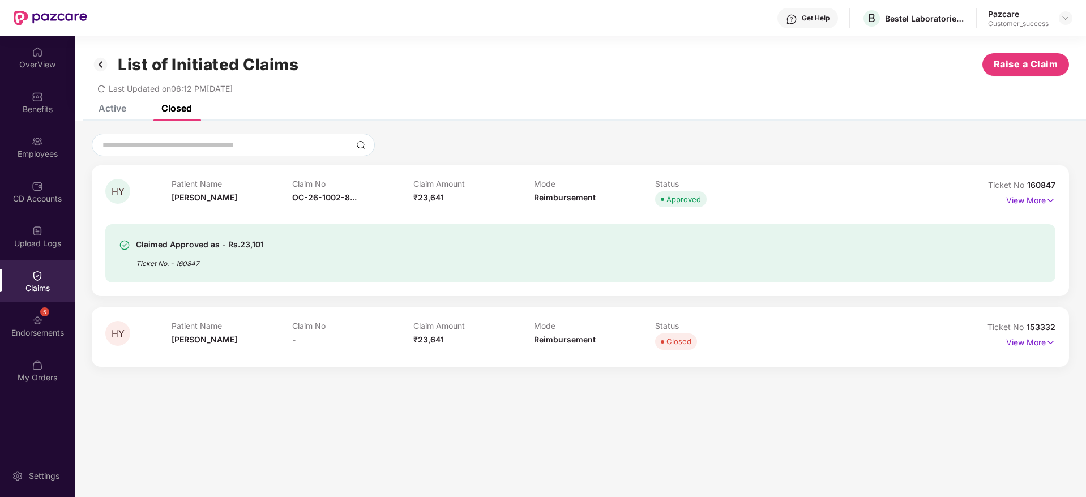
click at [999, 200] on div "View More" at bounding box center [995, 200] width 119 height 18
click at [1016, 200] on p "View More" at bounding box center [1030, 198] width 49 height 15
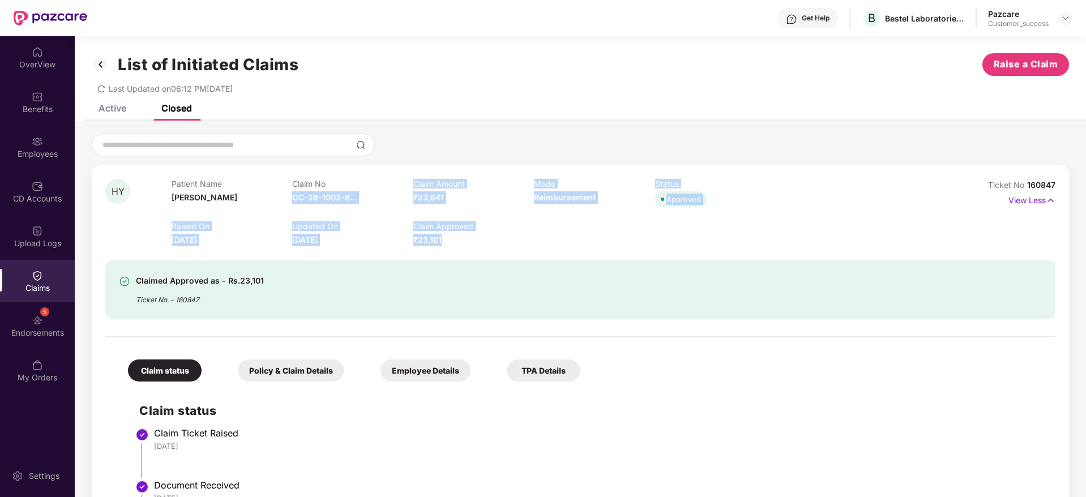
drag, startPoint x: 403, startPoint y: 193, endPoint x: 376, endPoint y: 168, distance: 36.4
click at [376, 168] on div "HY Patient Name Hardik Yadav Claim No OC-26-1002-8... Claim Amount ₹23,641 Mode…" at bounding box center [580, 422] width 977 height 515
drag, startPoint x: 392, startPoint y: 175, endPoint x: 562, endPoint y: 280, distance: 199.2
click at [562, 280] on div "HY Patient Name Hardik Yadav Claim No OC-26-1002-8... Claim Amount ₹23,641 Mode…" at bounding box center [580, 422] width 977 height 515
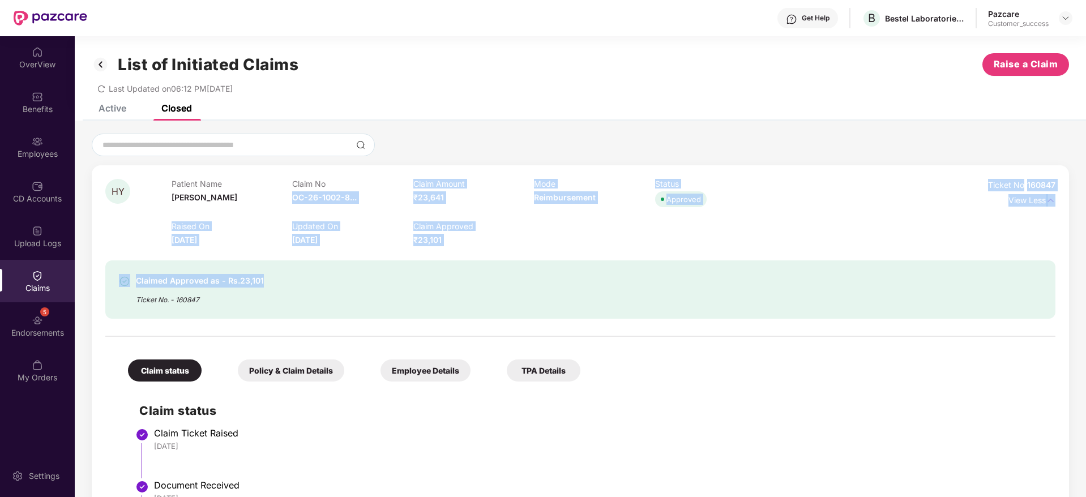
click at [562, 280] on div "Claimed Approved as - Rs.23,101 Ticket No. - 160847" at bounding box center [503, 289] width 769 height 31
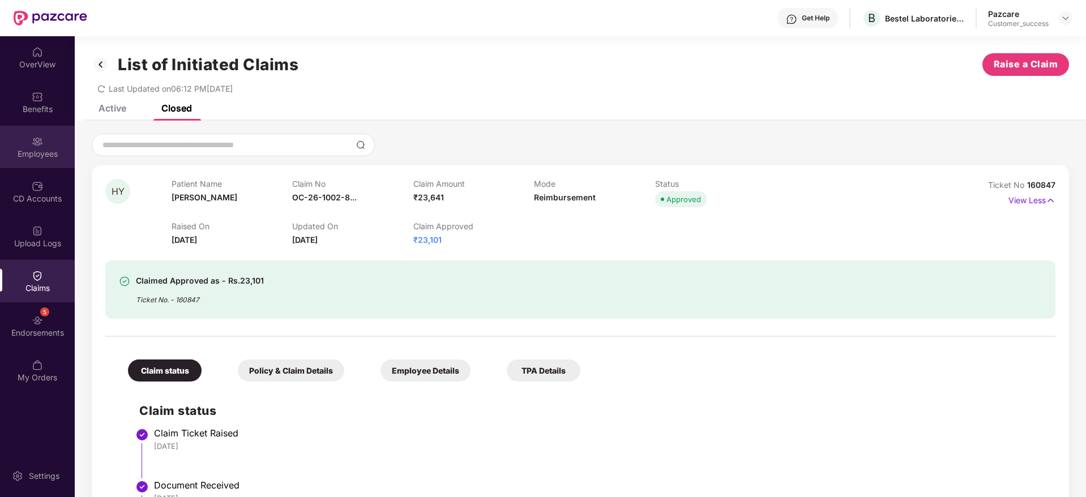
click at [19, 160] on div "Employees" at bounding box center [37, 147] width 75 height 42
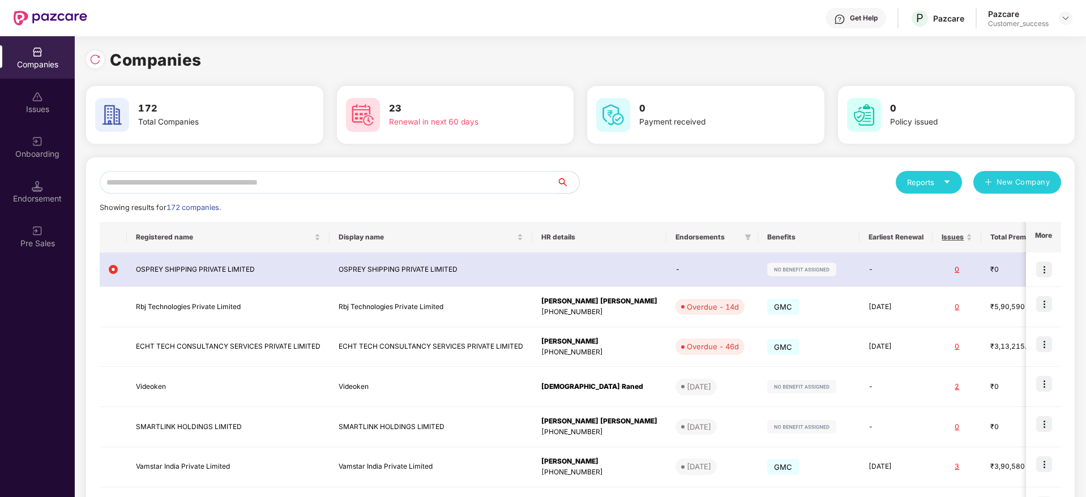
click at [324, 181] on input "text" at bounding box center [328, 182] width 457 height 23
paste input "******"
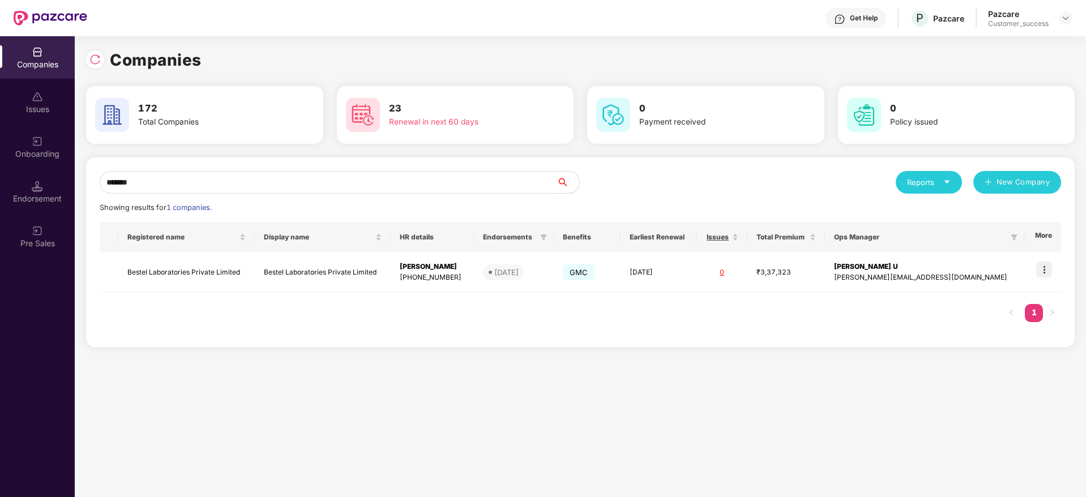
type input "******"
click at [267, 185] on input "******" at bounding box center [328, 182] width 457 height 23
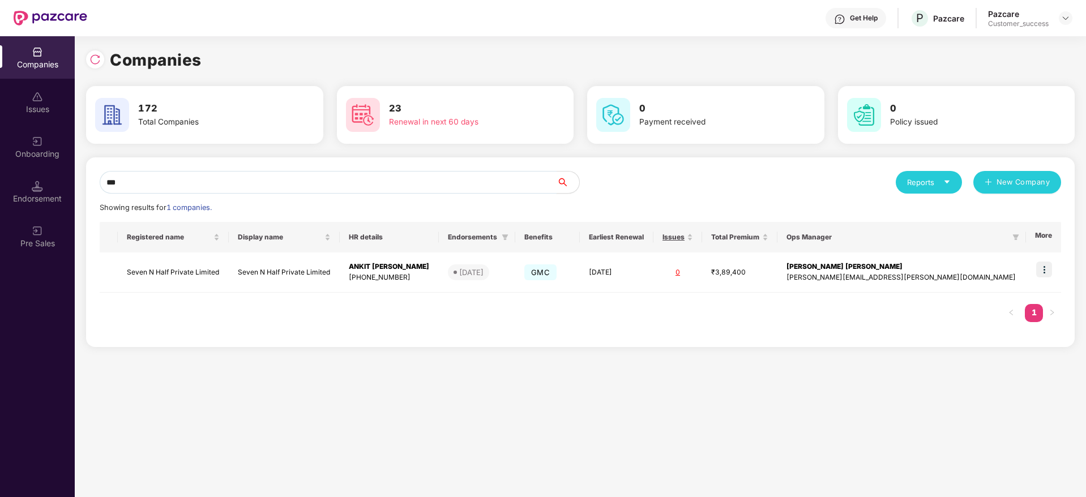
type input "***"
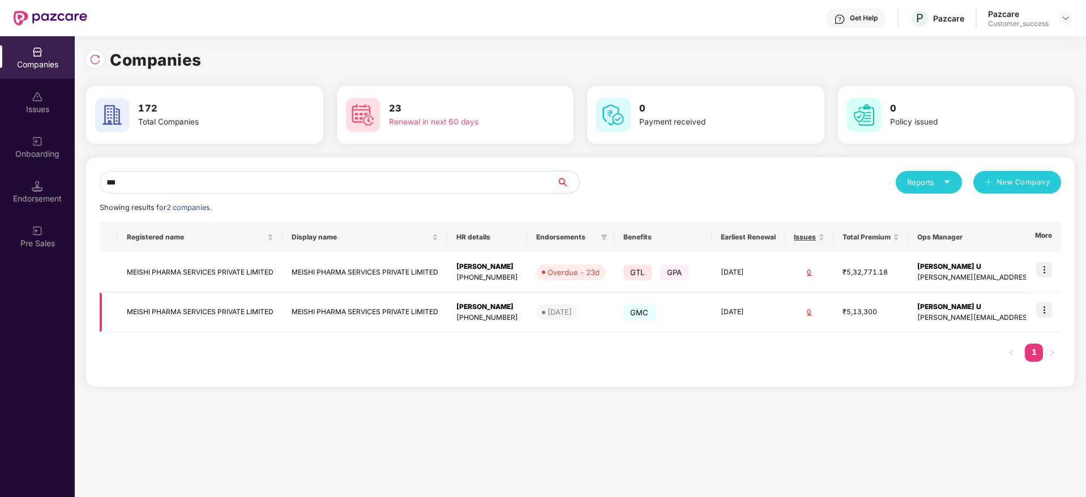
type input "***"
click at [1049, 311] on img at bounding box center [1044, 310] width 16 height 16
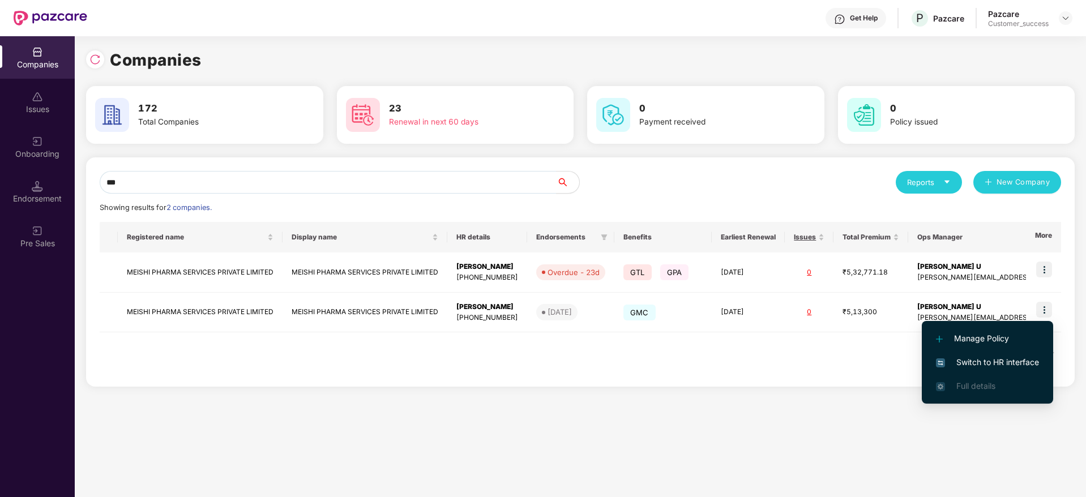
click at [1027, 356] on span "Switch to HR interface" at bounding box center [987, 362] width 103 height 12
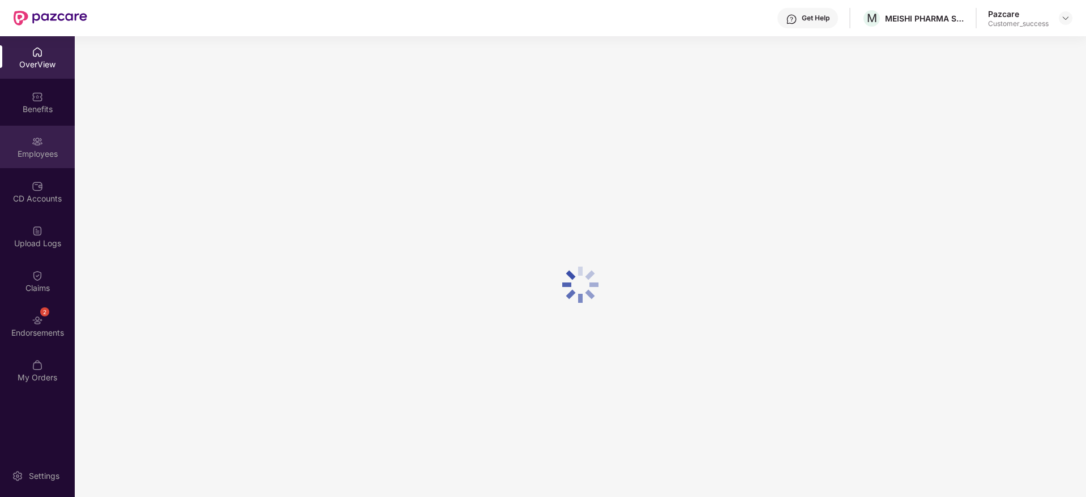
click at [40, 146] on img at bounding box center [37, 141] width 11 height 11
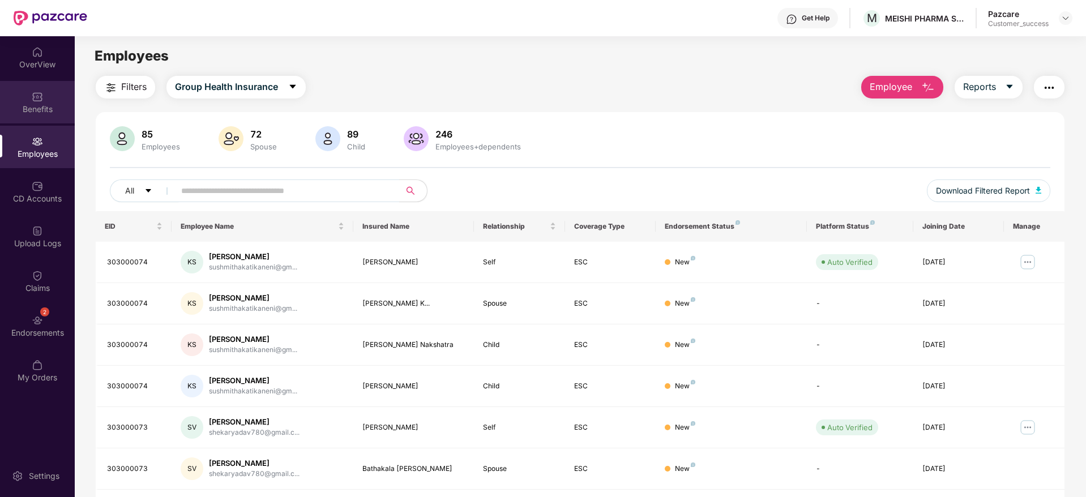
click at [38, 110] on div "Benefits" at bounding box center [37, 109] width 75 height 11
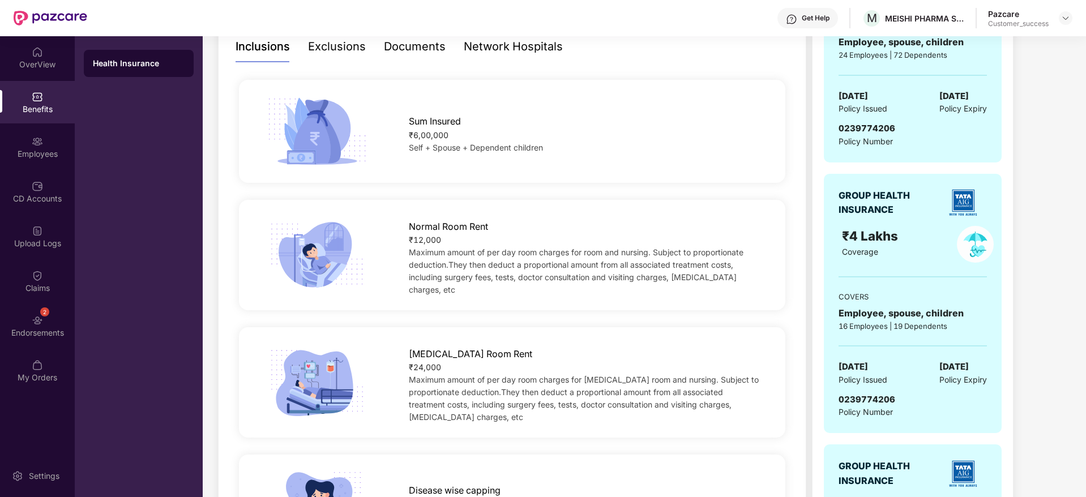
scroll to position [340, 0]
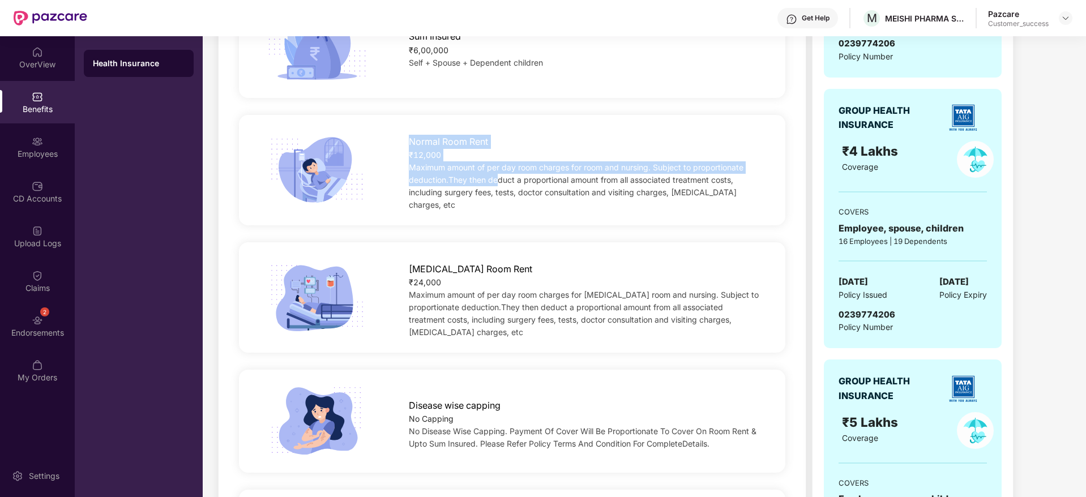
drag, startPoint x: 397, startPoint y: 148, endPoint x: 499, endPoint y: 178, distance: 105.7
click at [499, 178] on div "Normal Room Rent ₹12,000 Maximum amount of per day room charges for room and nu…" at bounding box center [585, 170] width 388 height 82
click at [499, 178] on span "Maximum amount of per day room charges for room and nursing. Subject to proport…" at bounding box center [576, 185] width 335 height 47
drag, startPoint x: 499, startPoint y: 178, endPoint x: 400, endPoint y: 135, distance: 108.7
click at [400, 135] on div "Normal Room Rent ₹12,000 Maximum amount of per day room charges for room and nu…" at bounding box center [585, 170] width 388 height 82
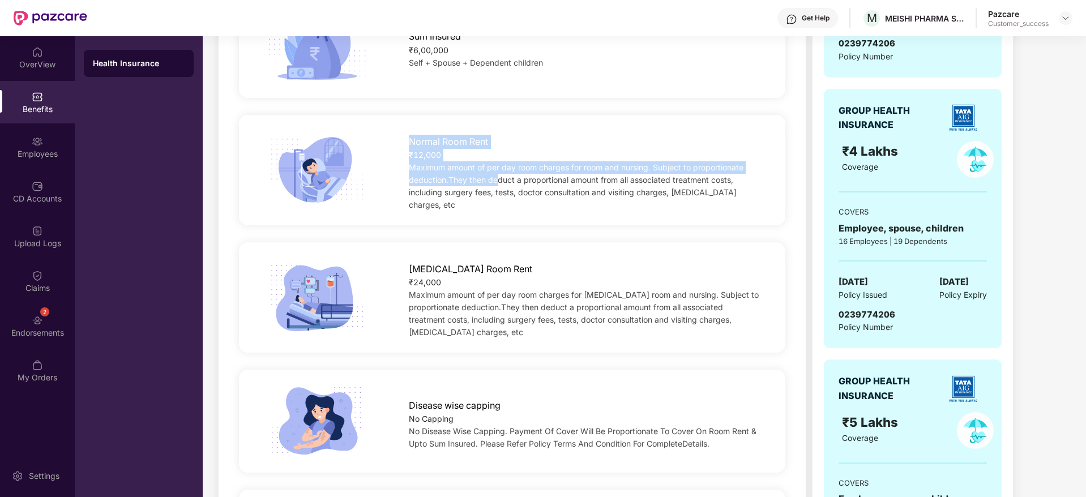
click at [400, 135] on div "Normal Room Rent ₹12,000 Maximum amount of per day room charges for room and nu…" at bounding box center [585, 170] width 388 height 82
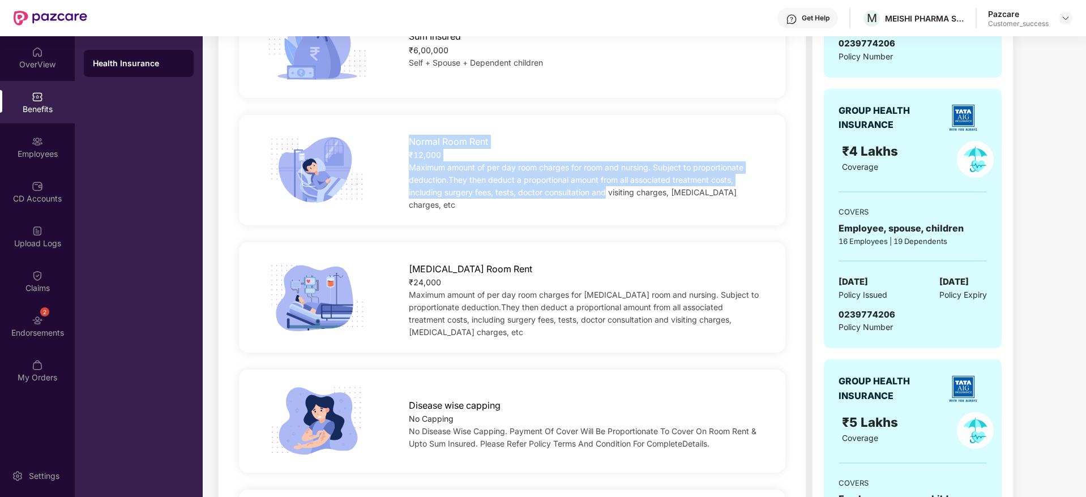
drag, startPoint x: 400, startPoint y: 135, endPoint x: 618, endPoint y: 200, distance: 227.6
click at [618, 200] on div "Normal Room Rent ₹12,000 Maximum amount of per day room charges for room and nu…" at bounding box center [585, 170] width 388 height 82
click at [618, 200] on div "Maximum amount of per day room charges for room and nursing. Subject to proport…" at bounding box center [585, 186] width 352 height 50
drag, startPoint x: 618, startPoint y: 200, endPoint x: 439, endPoint y: 132, distance: 191.5
click at [439, 132] on div "Normal Room Rent ₹12,000 Maximum amount of per day room charges for room and nu…" at bounding box center [585, 170] width 388 height 82
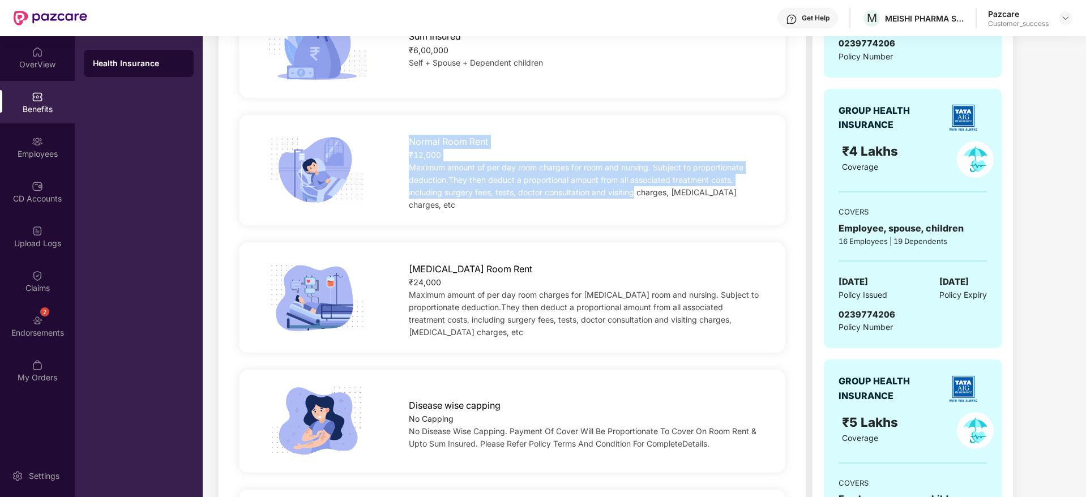
click at [439, 132] on div "Normal Room Rent" at bounding box center [585, 139] width 352 height 20
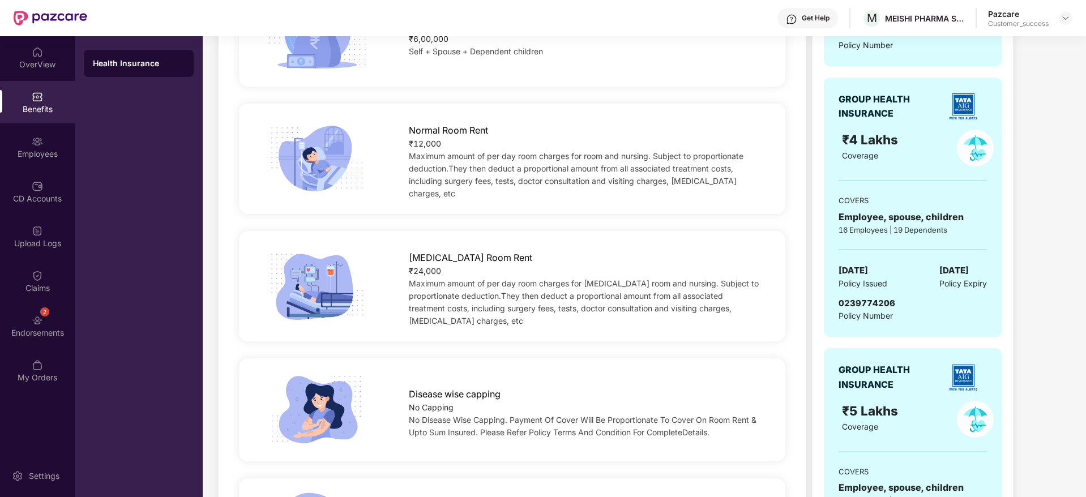
scroll to position [350, 0]
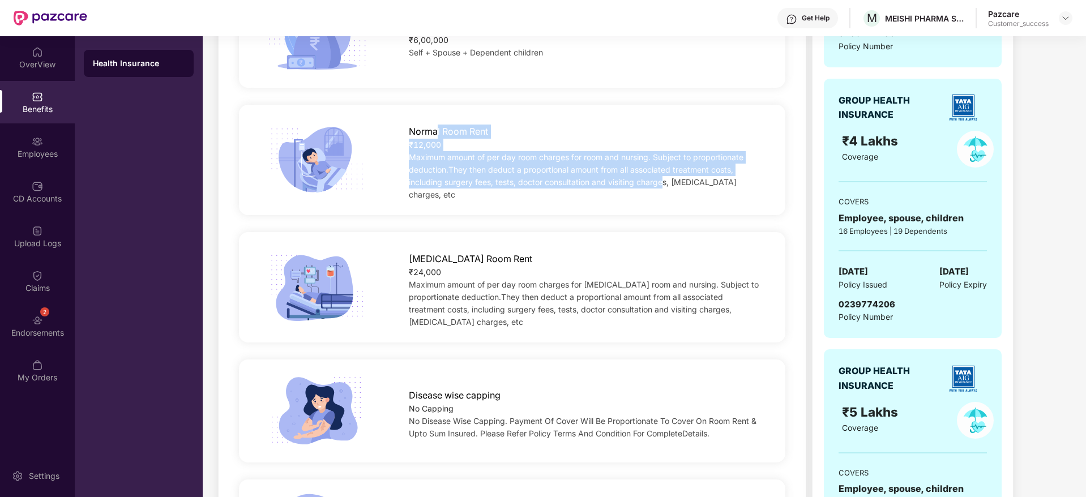
drag, startPoint x: 439, startPoint y: 132, endPoint x: 664, endPoint y: 199, distance: 235.2
click at [664, 199] on div "Normal Room Rent ₹12,000 Maximum amount of per day room charges for room and nu…" at bounding box center [512, 160] width 546 height 110
drag, startPoint x: 664, startPoint y: 199, endPoint x: 404, endPoint y: 131, distance: 268.7
click at [404, 131] on div "Normal Room Rent ₹12,000 Maximum amount of per day room charges for room and nu…" at bounding box center [512, 160] width 546 height 110
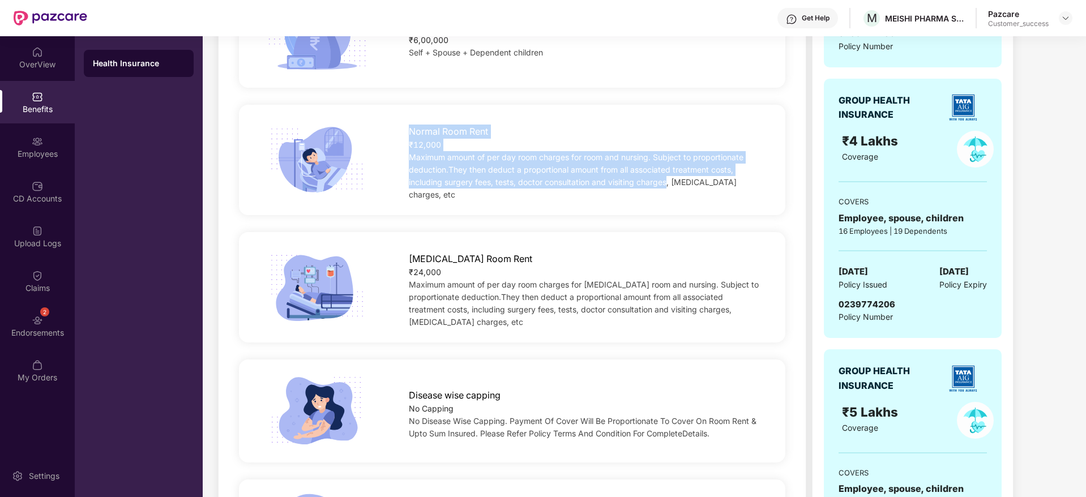
click at [404, 131] on div "Normal Room Rent ₹12,000 Maximum amount of per day room charges for room and nu…" at bounding box center [585, 160] width 388 height 82
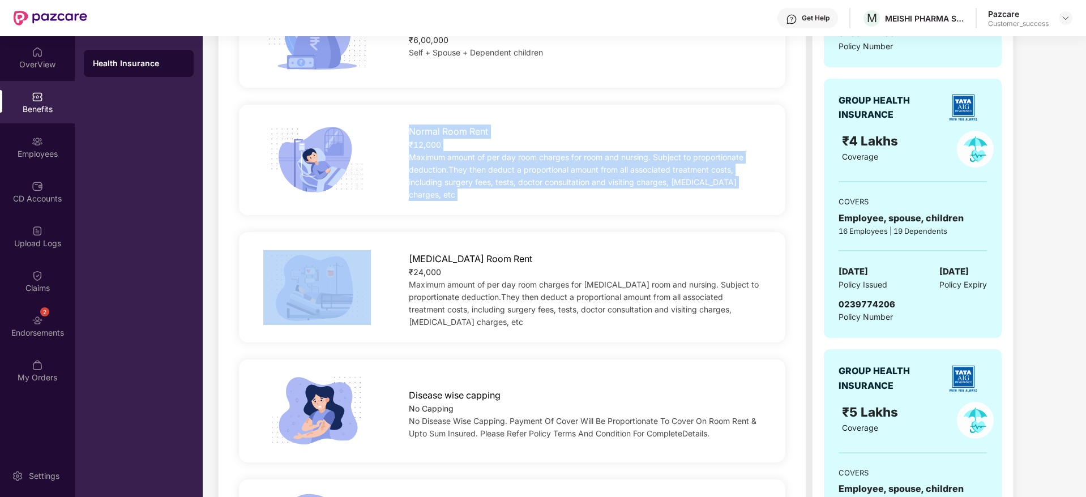
drag, startPoint x: 404, startPoint y: 131, endPoint x: 757, endPoint y: 209, distance: 361.8
click at [757, 209] on div "Normal Room Rent ₹12,000 Maximum amount of per day room charges for room and nu…" at bounding box center [511, 159] width 553 height 127
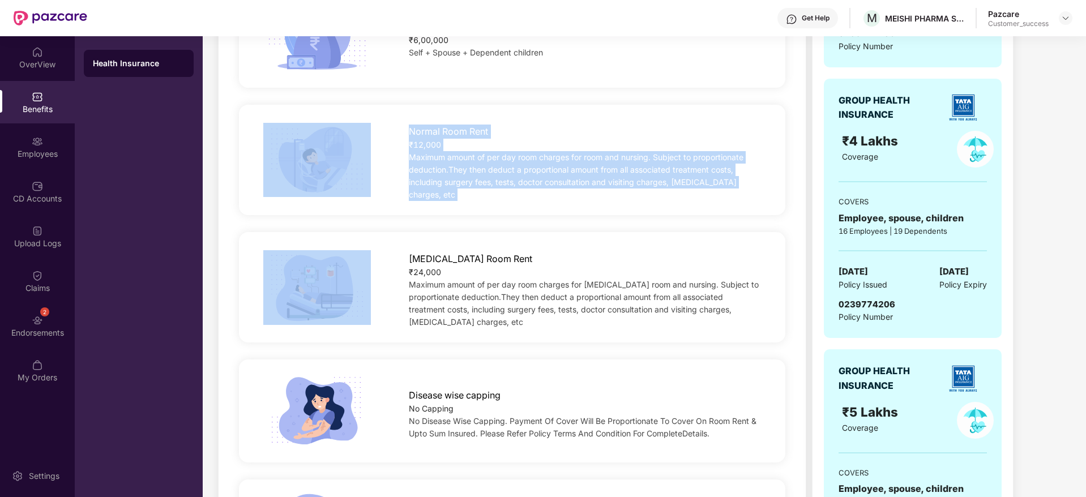
drag, startPoint x: 757, startPoint y: 209, endPoint x: 382, endPoint y: 119, distance: 386.5
click at [382, 119] on div "Normal Room Rent ₹12,000 Maximum amount of per day room charges for room and nu…" at bounding box center [511, 159] width 553 height 127
click at [382, 123] on div at bounding box center [317, 160] width 145 height 75
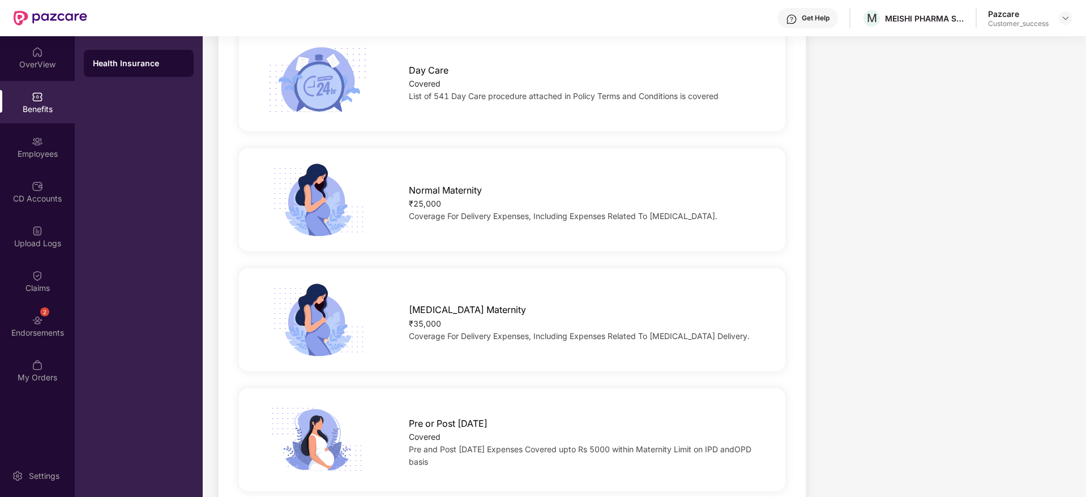
scroll to position [1282, 0]
drag, startPoint x: 406, startPoint y: 177, endPoint x: 539, endPoint y: 182, distance: 133.1
click at [539, 182] on div "Normal Maternity ₹25,000 Coverage For Delivery Expenses, Including Expenses Rel…" at bounding box center [585, 198] width 388 height 45
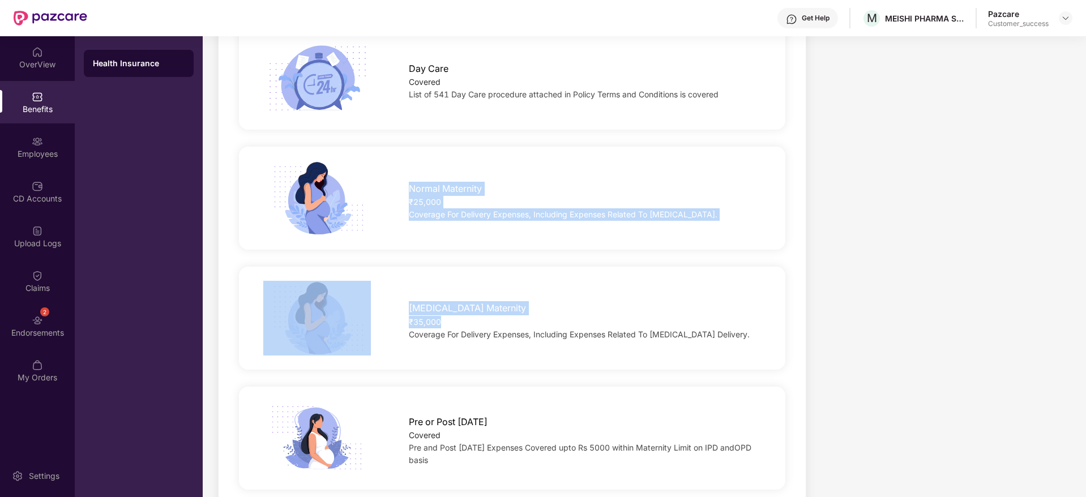
drag, startPoint x: 464, startPoint y: 305, endPoint x: 411, endPoint y: 174, distance: 141.2
click at [411, 174] on div "Sum Insured ₹6,00,000 Self + Spouse + Dependent children Normal Room Rent ₹12,0…" at bounding box center [511, 370] width 553 height 2653
click at [411, 182] on span "Normal Maternity" at bounding box center [445, 189] width 73 height 14
drag, startPoint x: 411, startPoint y: 174, endPoint x: 557, endPoint y: 339, distance: 220.2
click at [557, 339] on div "Sum Insured ₹6,00,000 Self + Spouse + Dependent children Normal Room Rent ₹12,0…" at bounding box center [511, 370] width 553 height 2653
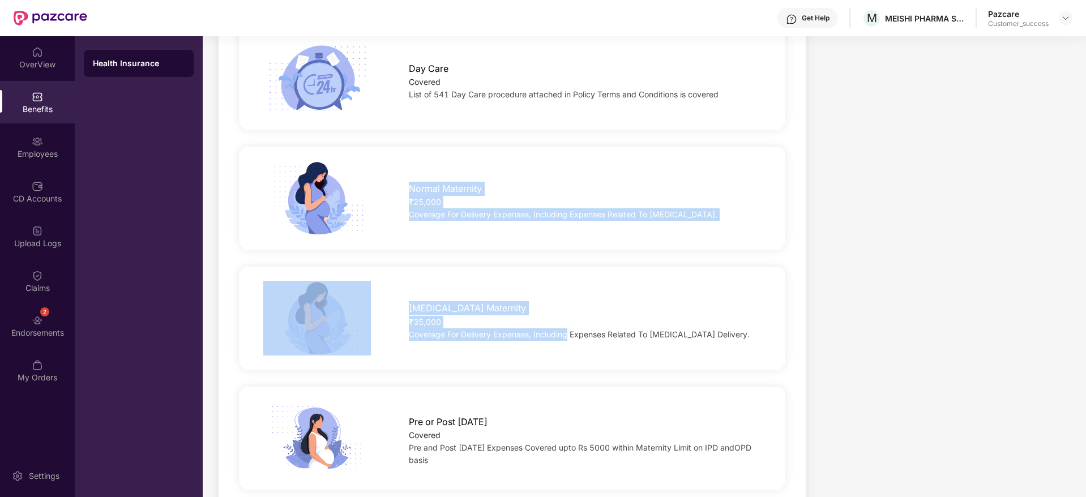
click at [557, 339] on div "Cesarean Maternity ₹35,000 Coverage For Delivery Expenses, Including Expenses R…" at bounding box center [512, 318] width 582 height 75
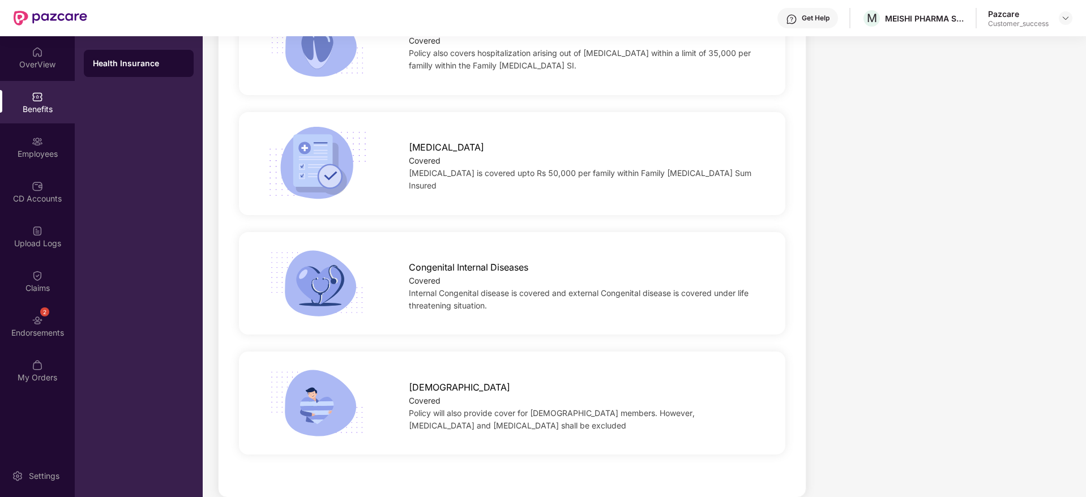
scroll to position [2521, 0]
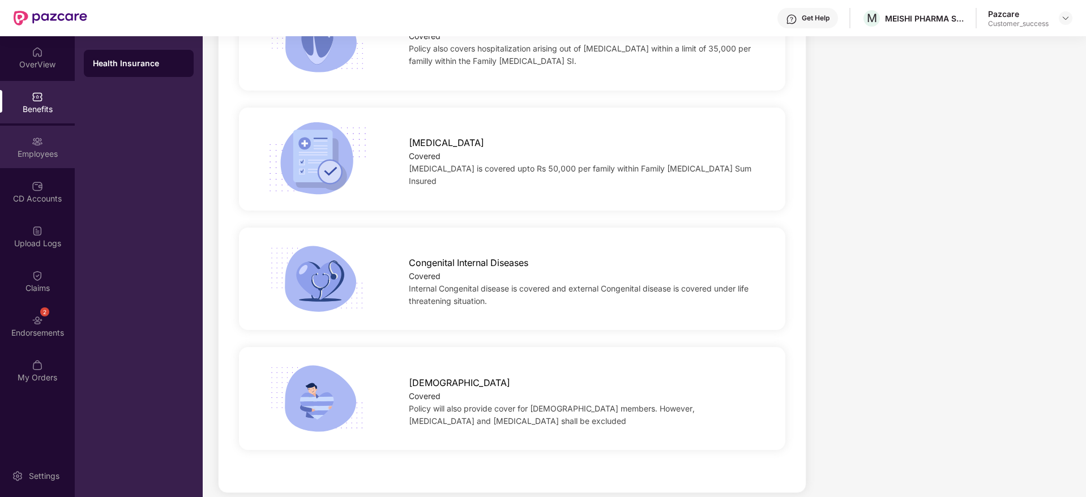
click at [1, 159] on div "Employees" at bounding box center [37, 153] width 75 height 11
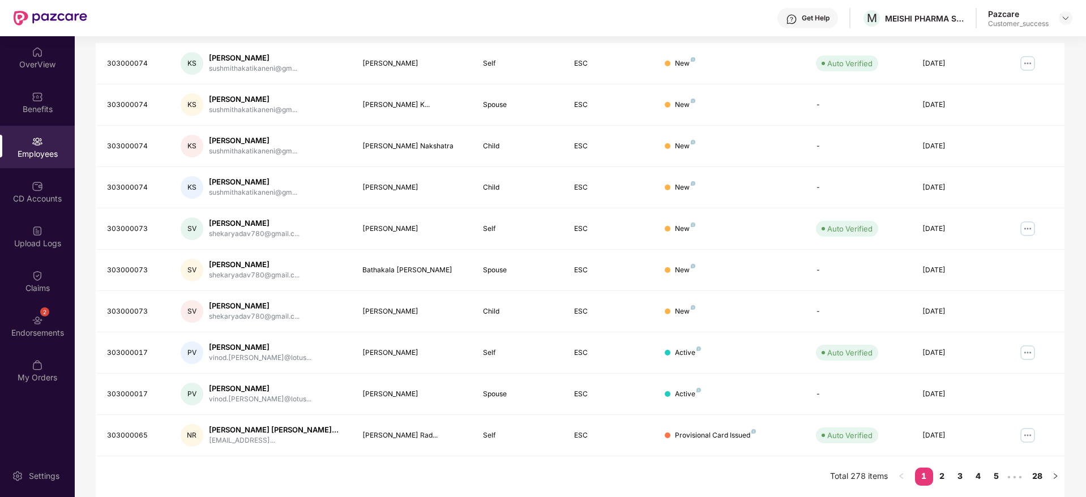
scroll to position [0, 0]
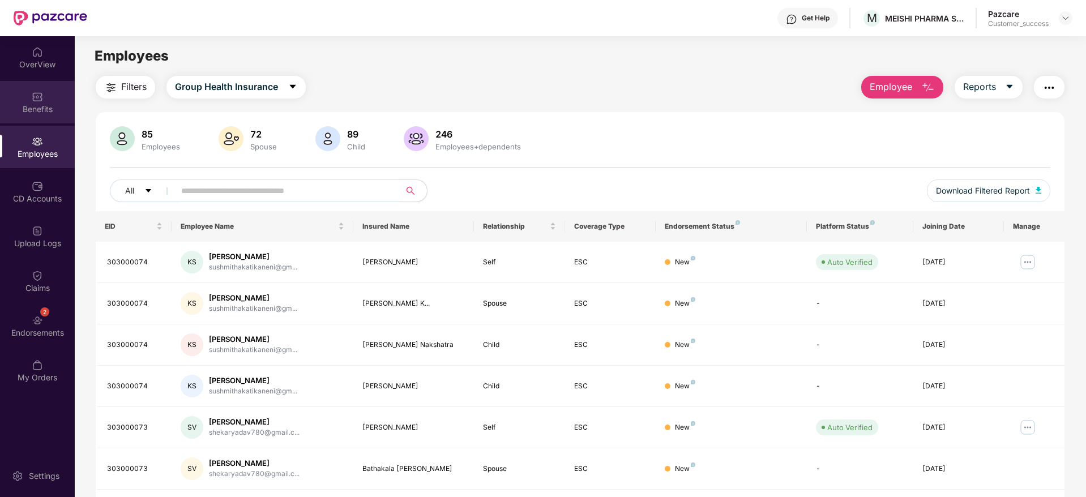
click at [2, 113] on div "Benefits" at bounding box center [37, 109] width 75 height 11
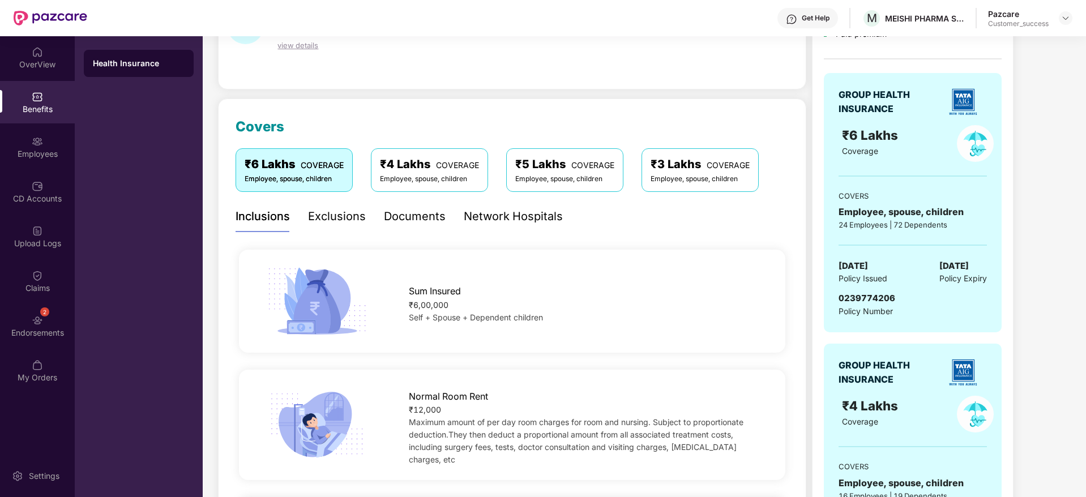
scroll to position [170, 0]
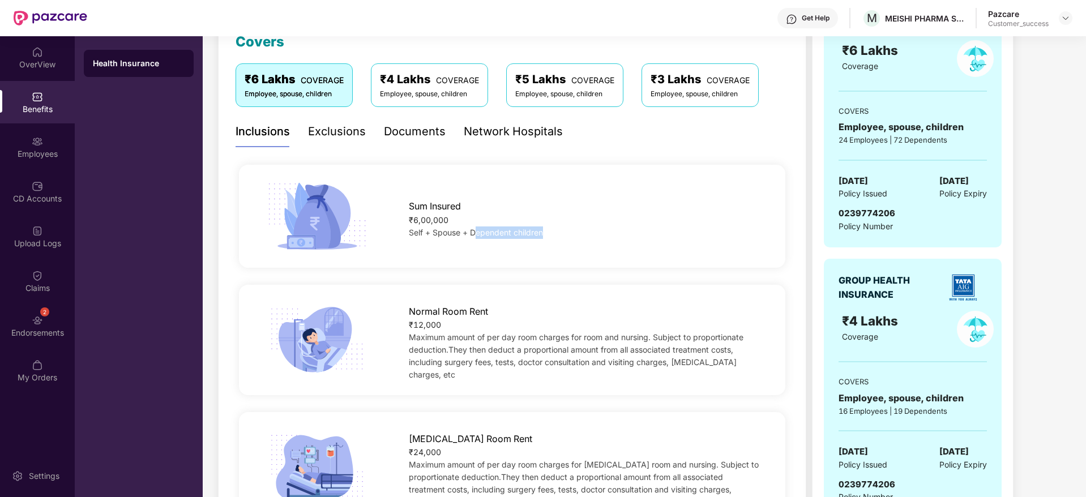
drag, startPoint x: 477, startPoint y: 232, endPoint x: 711, endPoint y: 236, distance: 234.4
click at [711, 236] on div "Self + Spouse + Dependent children" at bounding box center [585, 232] width 352 height 12
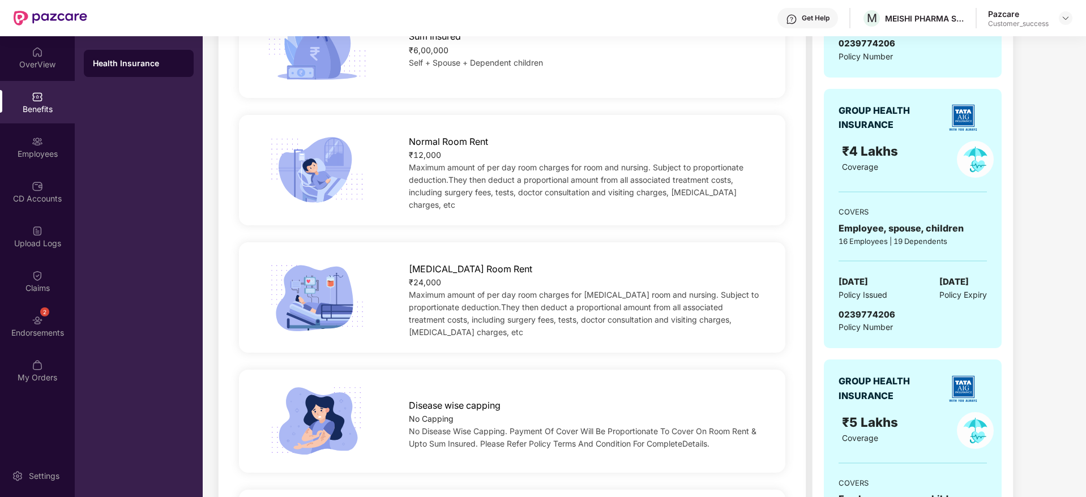
scroll to position [85, 0]
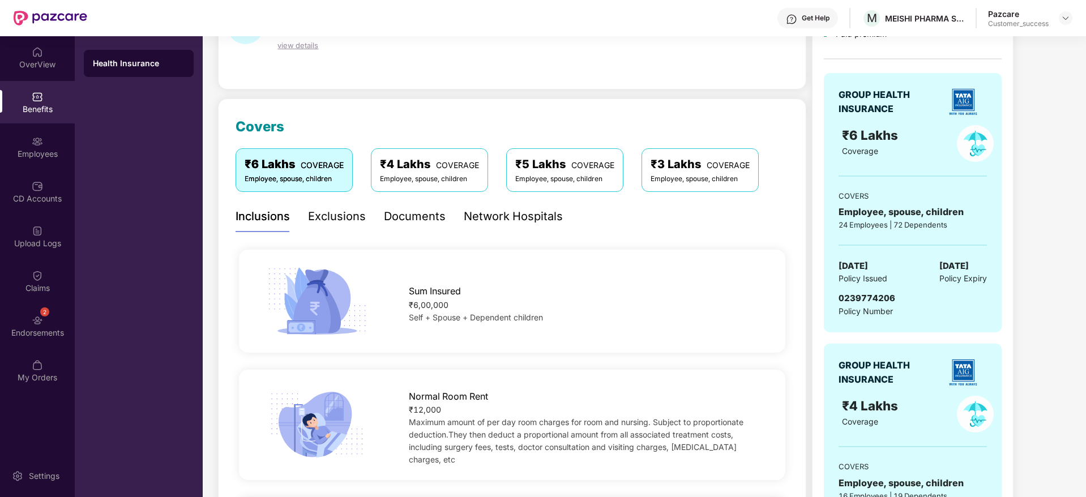
click at [417, 212] on div "Documents" at bounding box center [415, 217] width 62 height 18
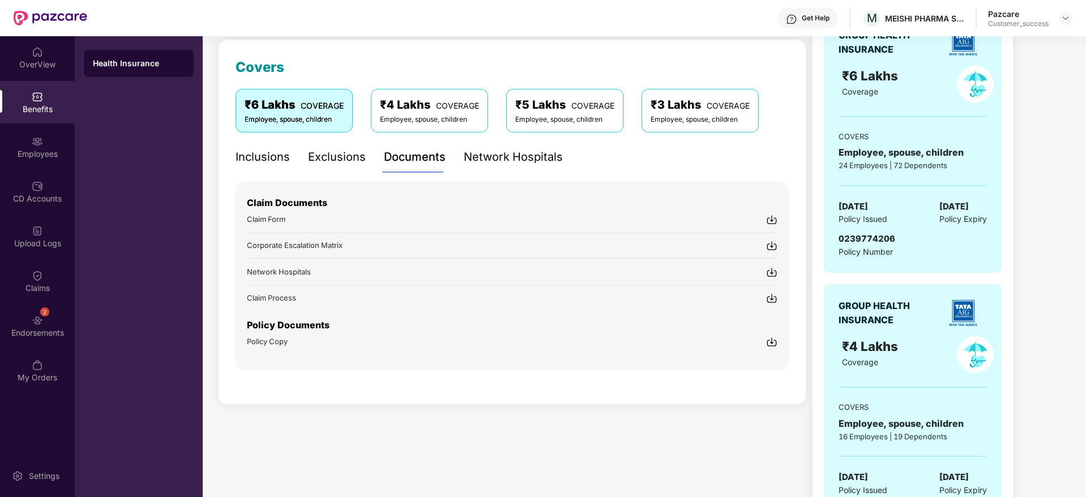
scroll to position [170, 0]
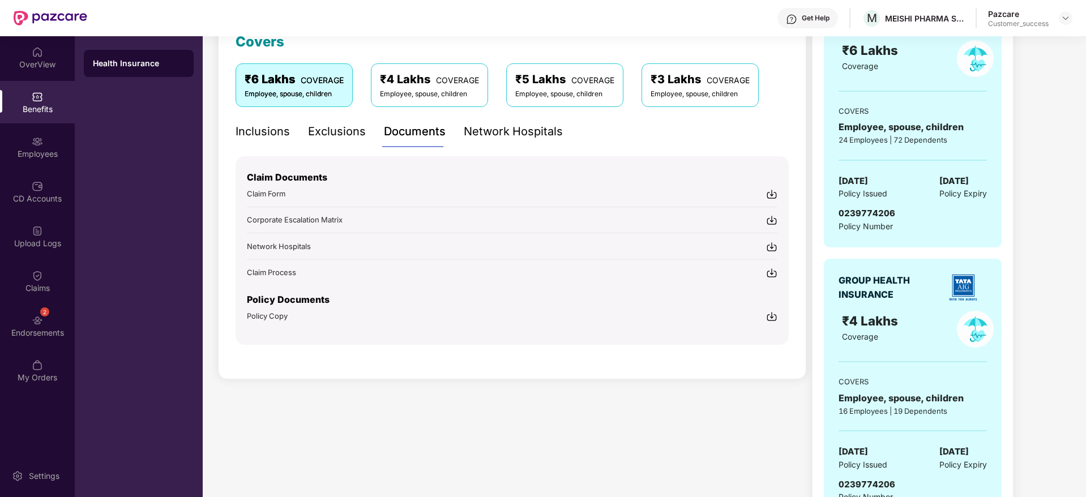
click at [768, 317] on img at bounding box center [771, 316] width 11 height 11
click at [1067, 15] on img at bounding box center [1065, 18] width 9 height 9
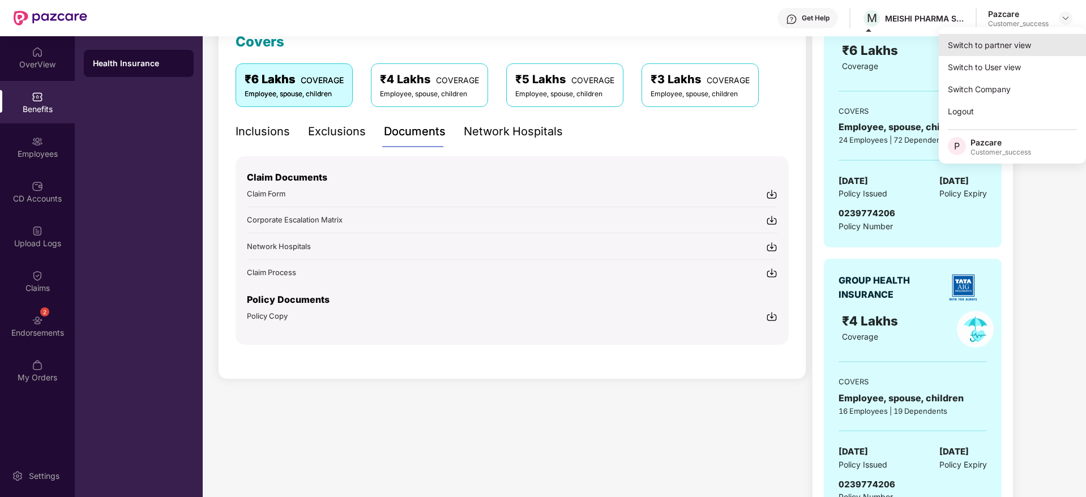
click at [1040, 46] on div "Switch to partner view" at bounding box center [1012, 45] width 147 height 22
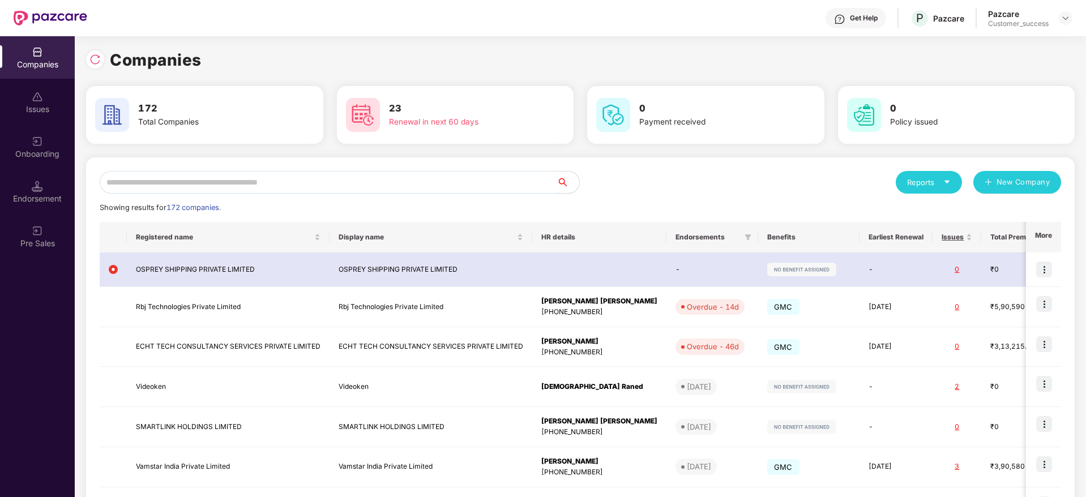
click at [433, 184] on input "text" at bounding box center [328, 182] width 457 height 23
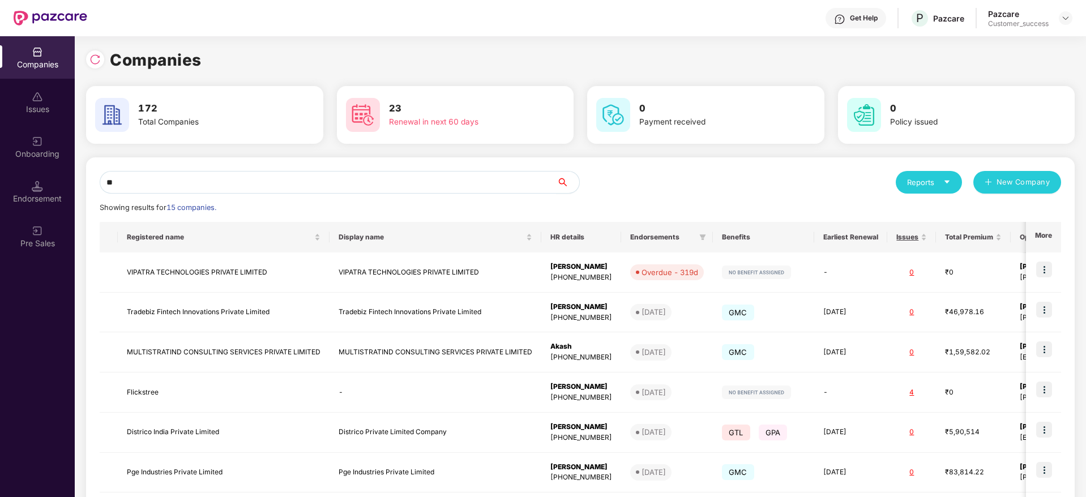
type input "*"
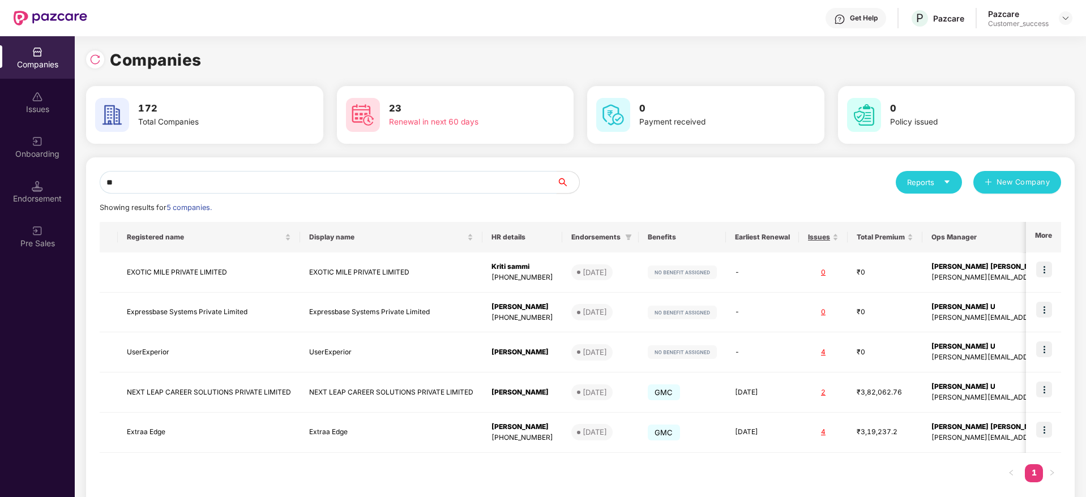
type input "*"
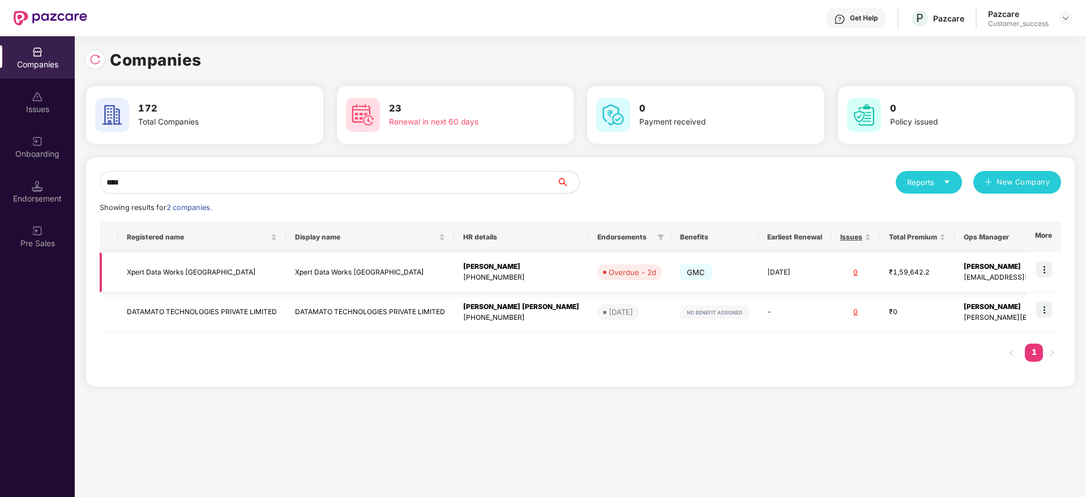
type input "****"
click at [1047, 263] on img at bounding box center [1044, 270] width 16 height 16
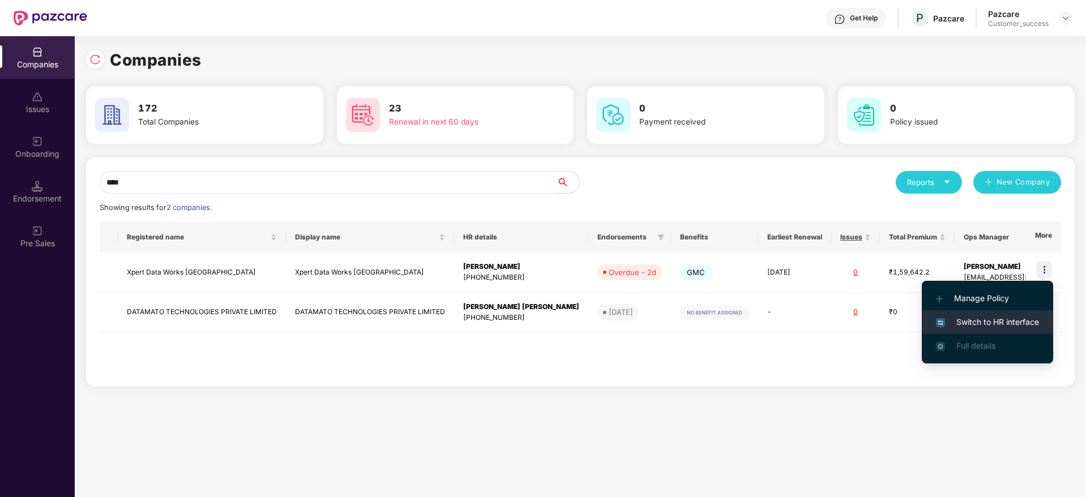
click at [1037, 322] on span "Switch to HR interface" at bounding box center [987, 322] width 103 height 12
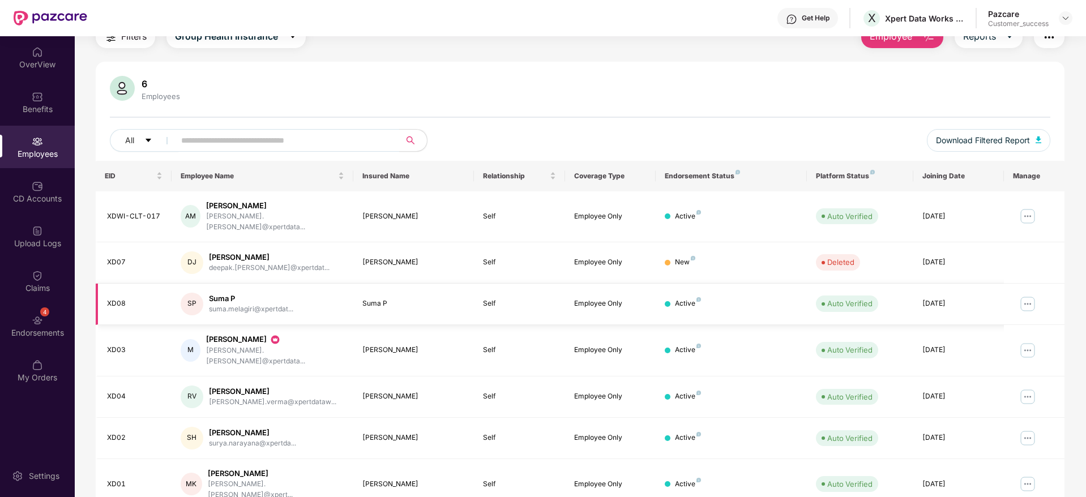
scroll to position [75, 0]
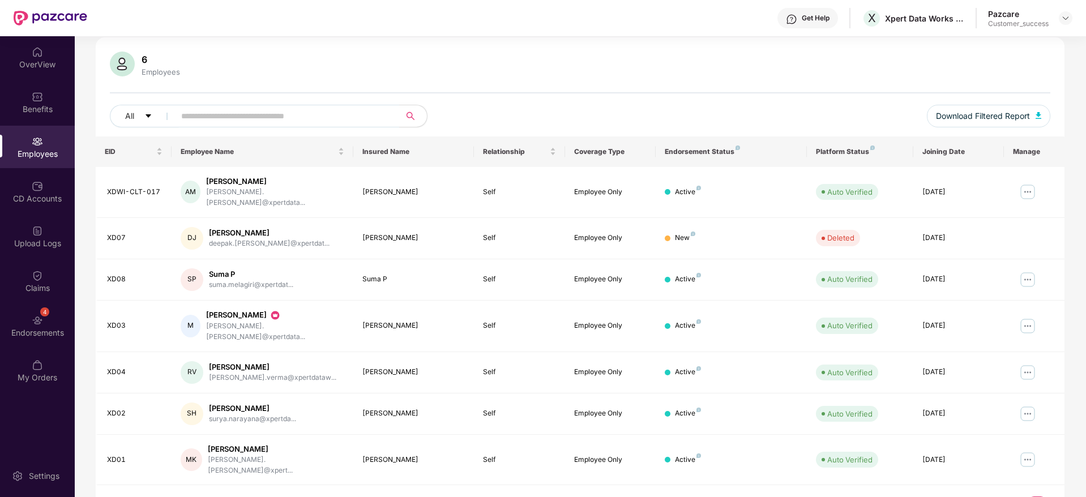
drag, startPoint x: 832, startPoint y: 480, endPoint x: 281, endPoint y: 83, distance: 679.2
click at [281, 83] on div "6 Employees All Download Filtered Report EID Employee Name Insured Name Relatio…" at bounding box center [580, 281] width 969 height 489
click at [281, 83] on div "6 Employees All Download Filtered Report" at bounding box center [580, 94] width 969 height 85
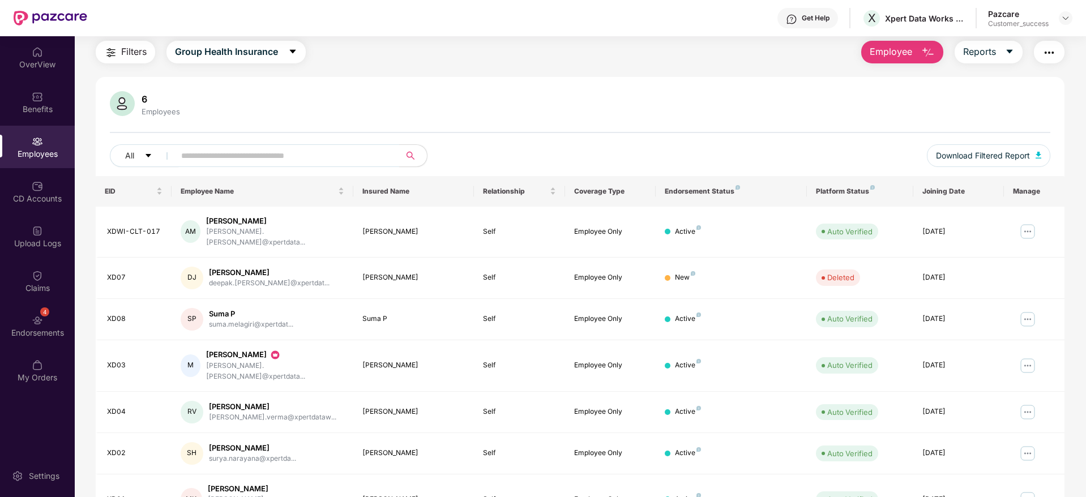
scroll to position [0, 0]
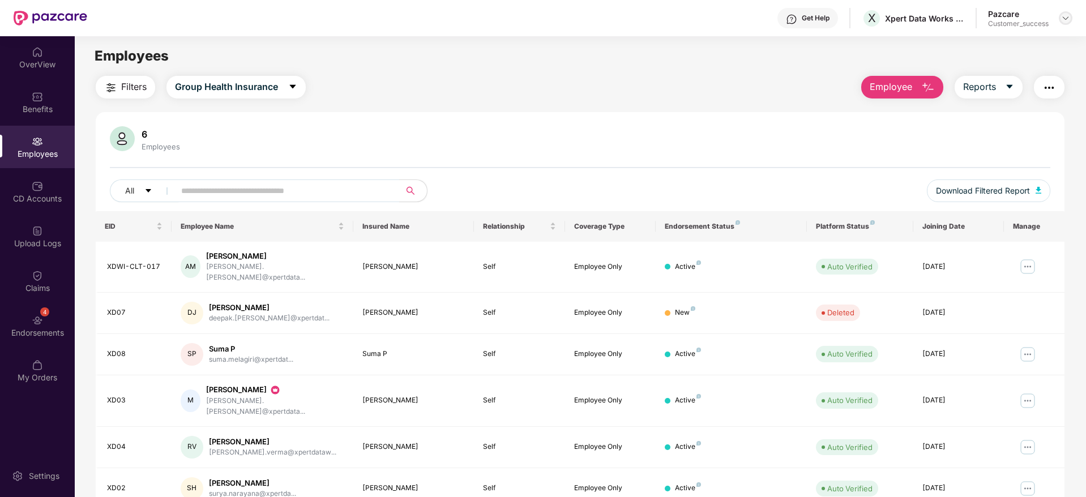
click at [1065, 23] on div at bounding box center [1066, 18] width 14 height 14
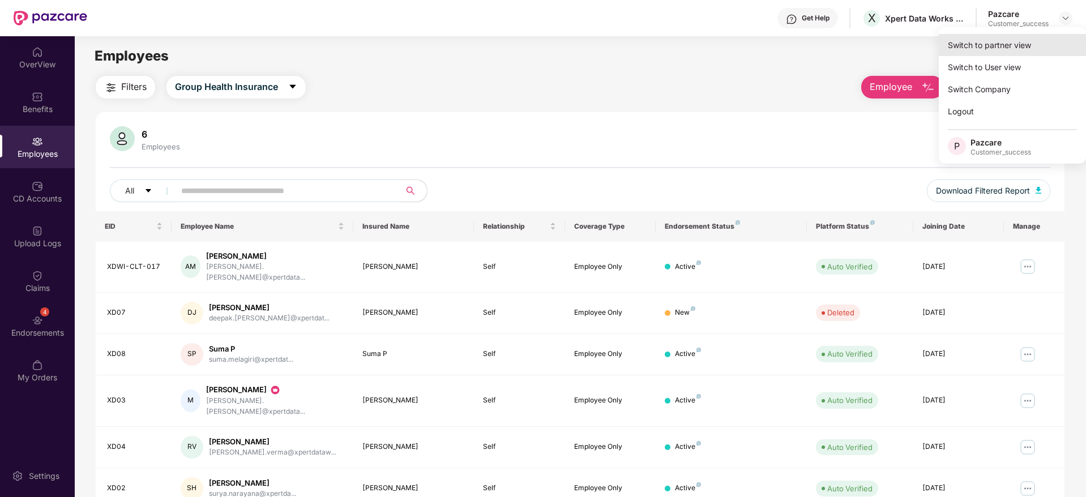
click at [1053, 46] on div "Switch to partner view" at bounding box center [1012, 45] width 147 height 22
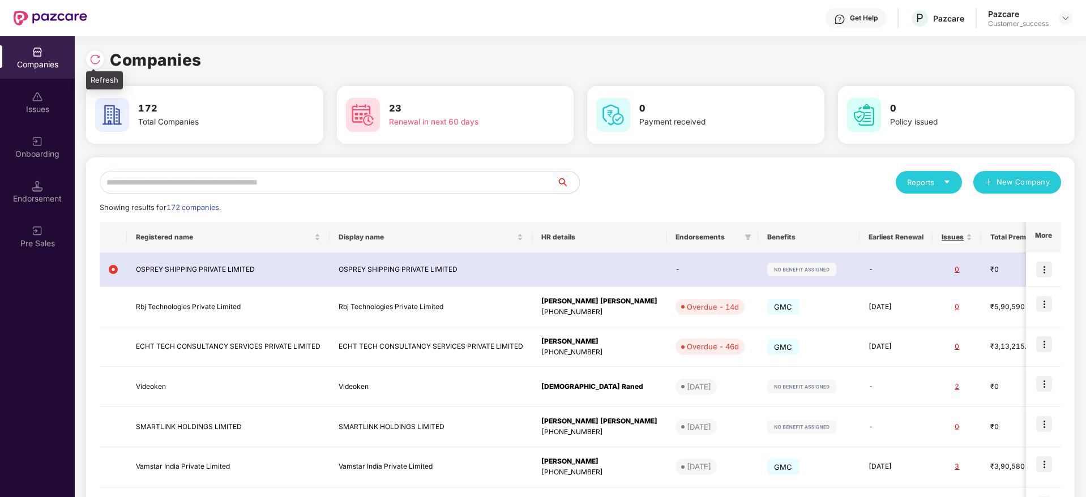
click at [97, 58] on img at bounding box center [94, 59] width 11 height 11
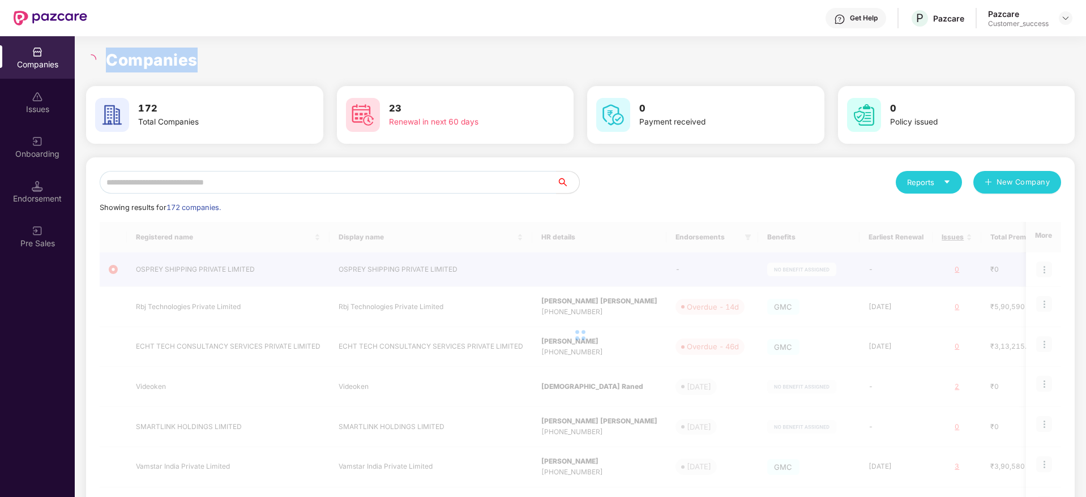
click at [97, 58] on div at bounding box center [92, 59] width 13 height 10
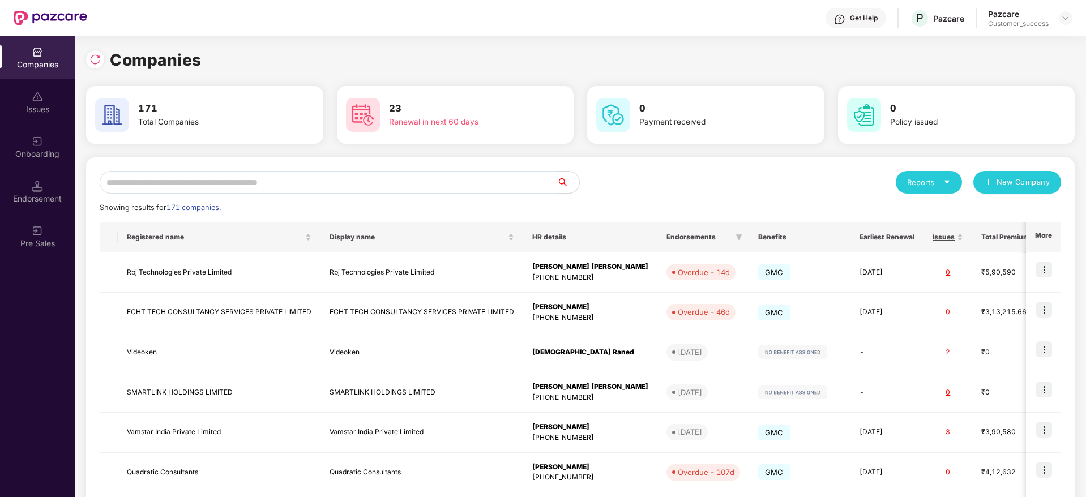
click at [372, 182] on input "text" at bounding box center [328, 182] width 457 height 23
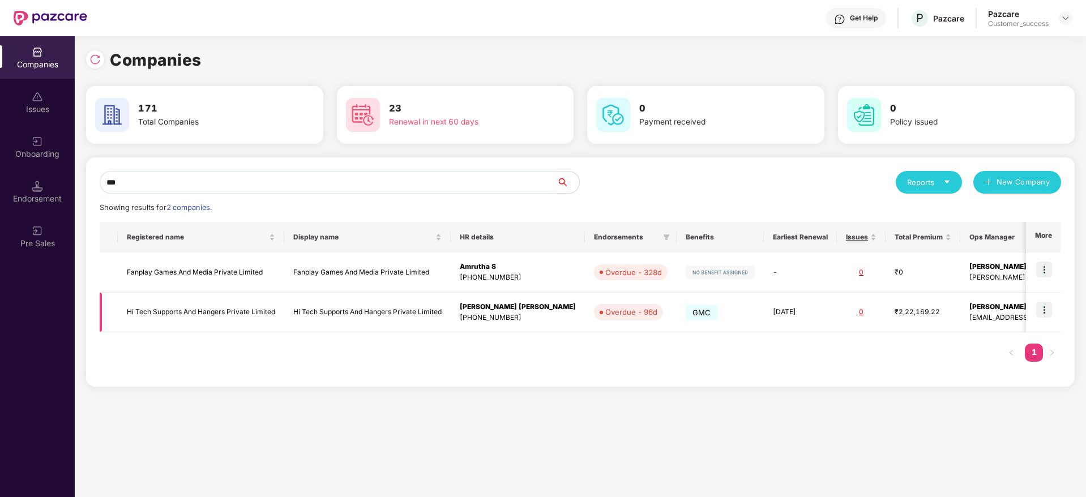
type input "***"
click at [1047, 312] on img at bounding box center [1044, 310] width 16 height 16
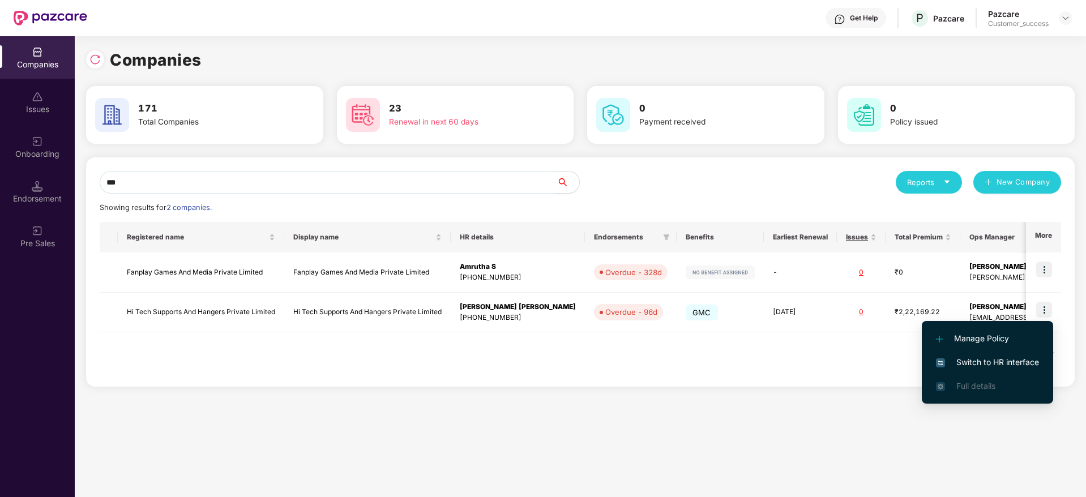
click at [1019, 361] on span "Switch to HR interface" at bounding box center [987, 362] width 103 height 12
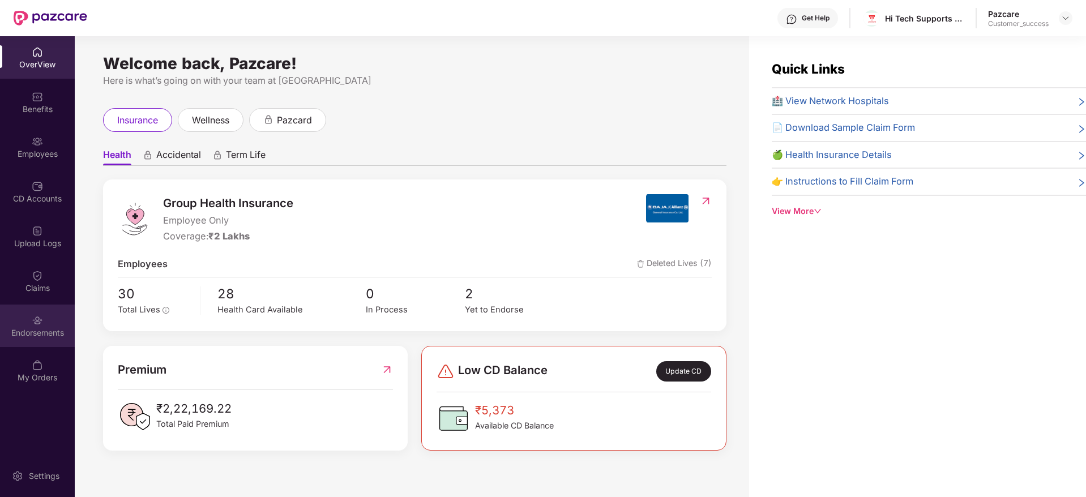
click at [46, 325] on div "Endorsements" at bounding box center [37, 326] width 75 height 42
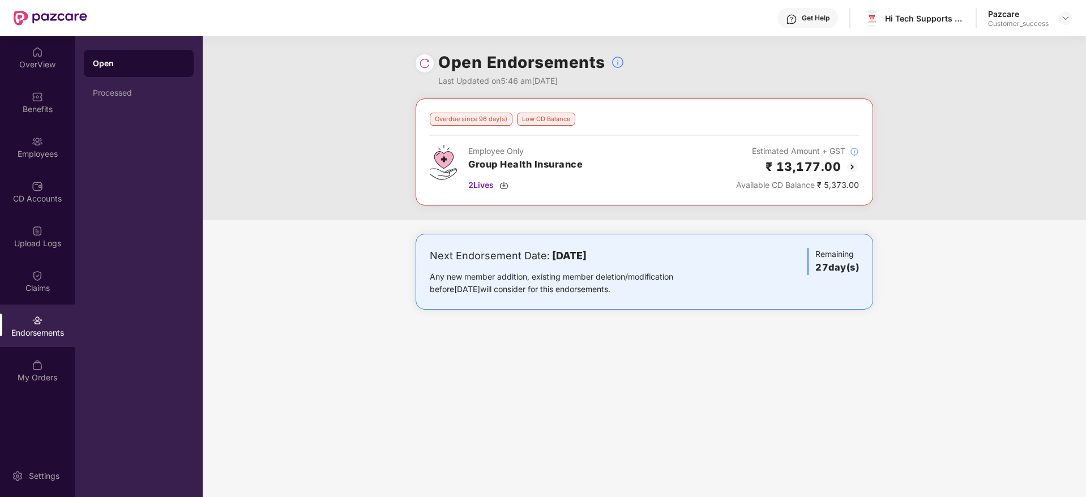
drag, startPoint x: 874, startPoint y: 300, endPoint x: 343, endPoint y: 91, distance: 570.6
click at [343, 91] on div "Open Endorsements Last Updated on 5:46 am, 19 Aug 2025 Overdue since 96 day(s) …" at bounding box center [644, 266] width 883 height 461
click at [343, 91] on div "Open Endorsements Last Updated on 5:46 am, 19 Aug 2025" at bounding box center [644, 67] width 883 height 62
drag, startPoint x: 680, startPoint y: 202, endPoint x: 881, endPoint y: 319, distance: 232.8
click at [881, 319] on div "Open Endorsements Last Updated on 5:46 am, 19 Aug 2025 Overdue since 96 day(s) …" at bounding box center [644, 266] width 883 height 461
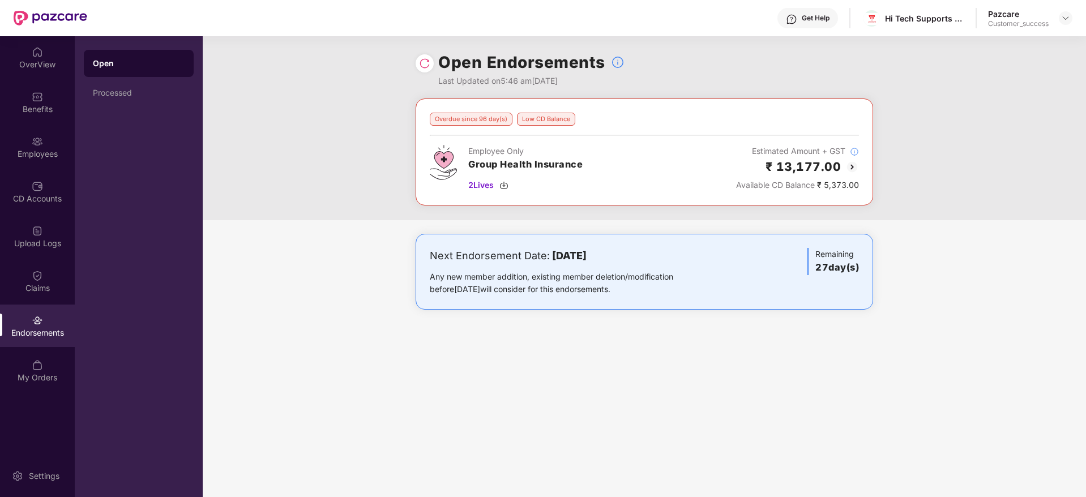
click at [881, 319] on div "Next Endorsement Date: 15 September 2025 Any new member addition, existing memb…" at bounding box center [644, 283] width 883 height 98
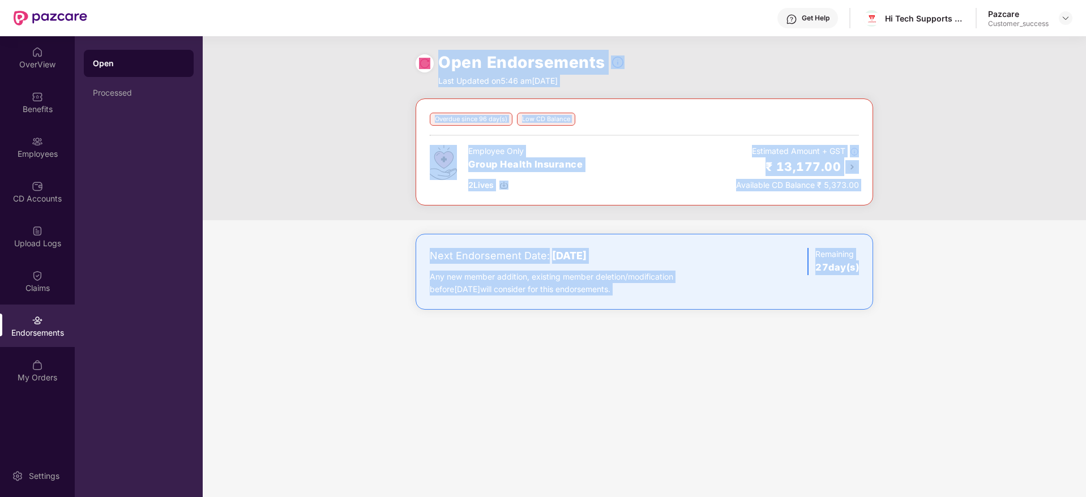
drag, startPoint x: 881, startPoint y: 319, endPoint x: 319, endPoint y: 54, distance: 621.7
click at [319, 54] on div "Open Endorsements Last Updated on 5:46 am, 19 Aug 2025 Overdue since 96 day(s) …" at bounding box center [644, 266] width 883 height 461
click at [319, 54] on div "Open Endorsements Last Updated on 5:46 am, 19 Aug 2025" at bounding box center [644, 67] width 883 height 62
drag, startPoint x: 319, startPoint y: 54, endPoint x: 863, endPoint y: 316, distance: 604.4
click at [863, 316] on div "Open Endorsements Last Updated on 5:46 am, 19 Aug 2025 Overdue since 96 day(s) …" at bounding box center [644, 266] width 883 height 461
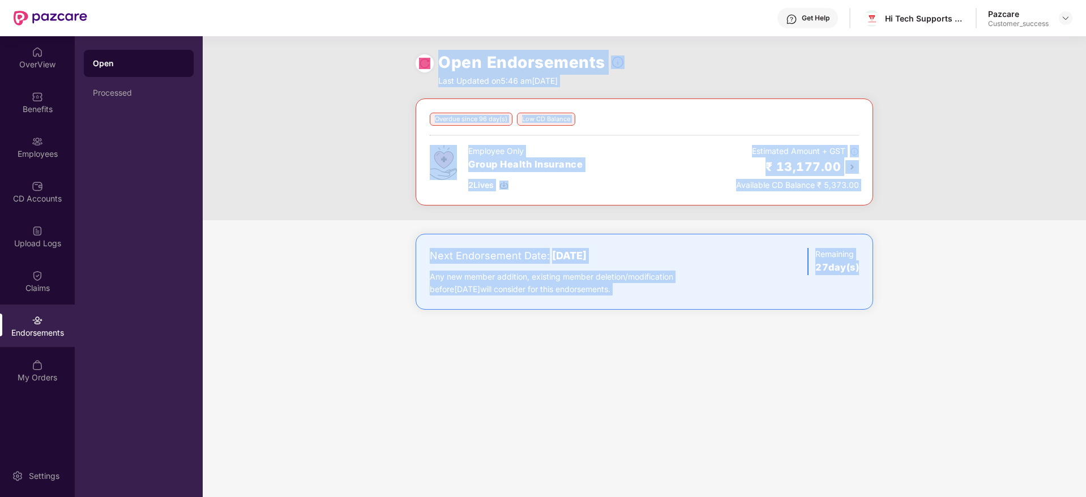
click at [863, 316] on div "Next Endorsement Date: 15 September 2025 Any new member addition, existing memb…" at bounding box center [644, 283] width 883 height 98
drag, startPoint x: 863, startPoint y: 316, endPoint x: 305, endPoint y: 59, distance: 615.2
click at [305, 59] on div "Open Endorsements Last Updated on 5:46 am, 19 Aug 2025 Overdue since 96 day(s) …" at bounding box center [644, 266] width 883 height 461
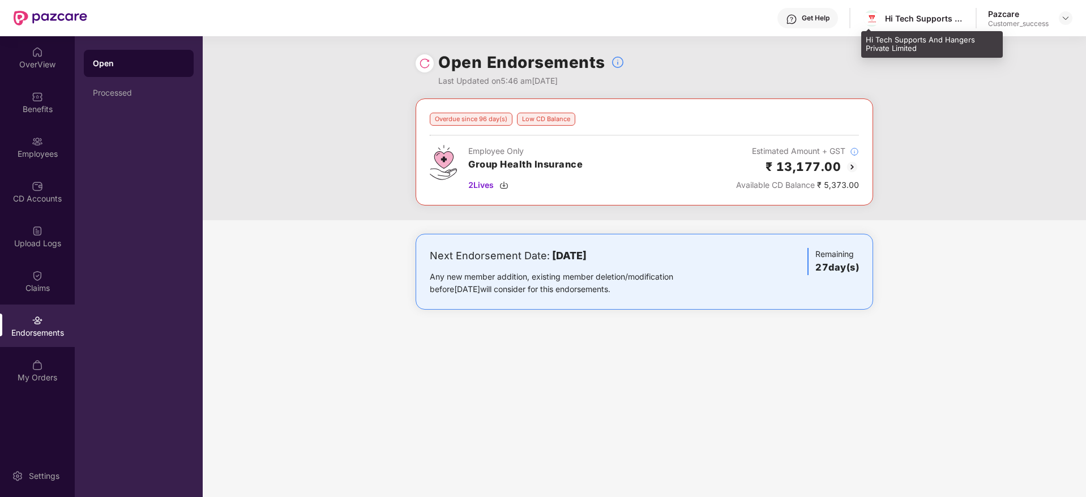
click at [918, 24] on div "Hi Tech Supports And Hangers Private Limited" at bounding box center [913, 18] width 102 height 20
copy div "Hi Tech Supports And Hangers Private Limited"
click at [853, 166] on img at bounding box center [852, 167] width 14 height 14
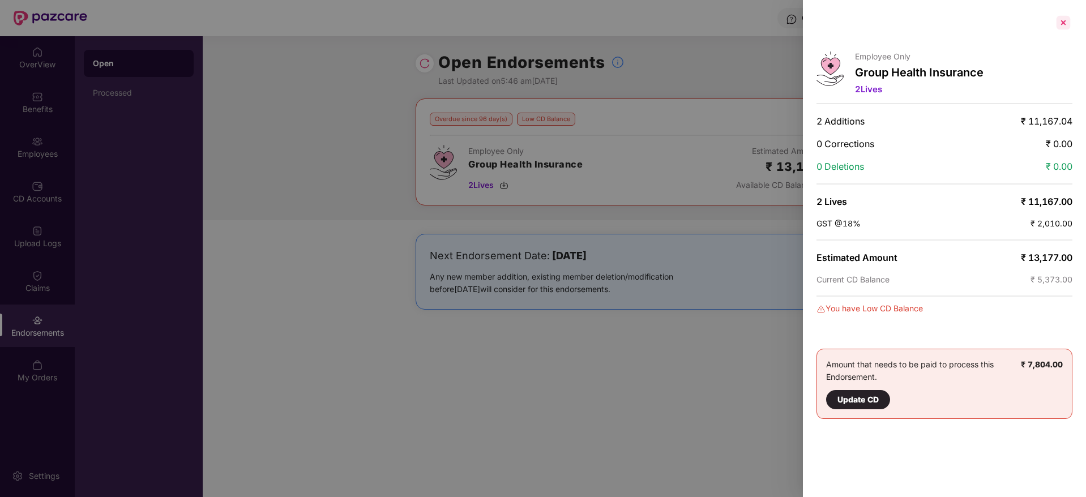
click at [1064, 28] on div at bounding box center [1063, 23] width 18 height 18
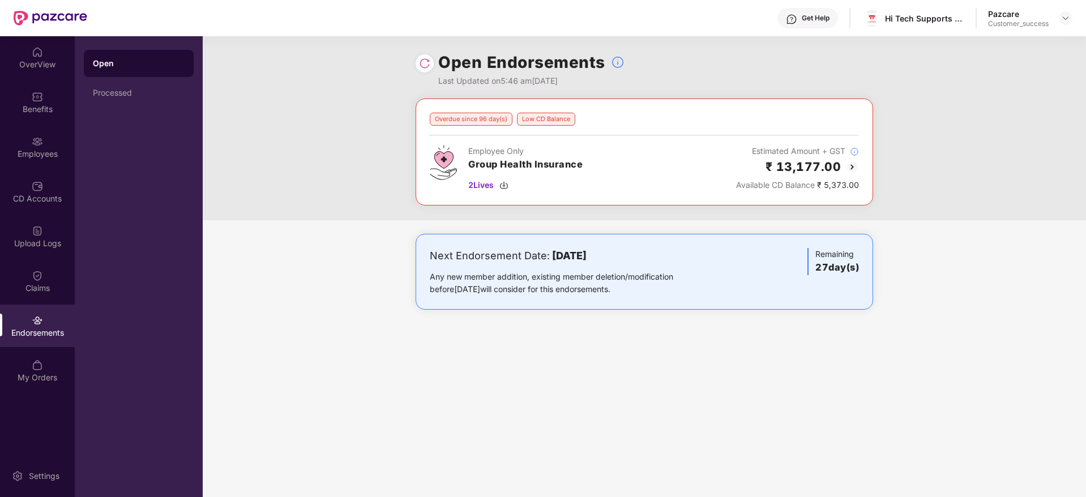
click at [851, 168] on img at bounding box center [852, 167] width 14 height 14
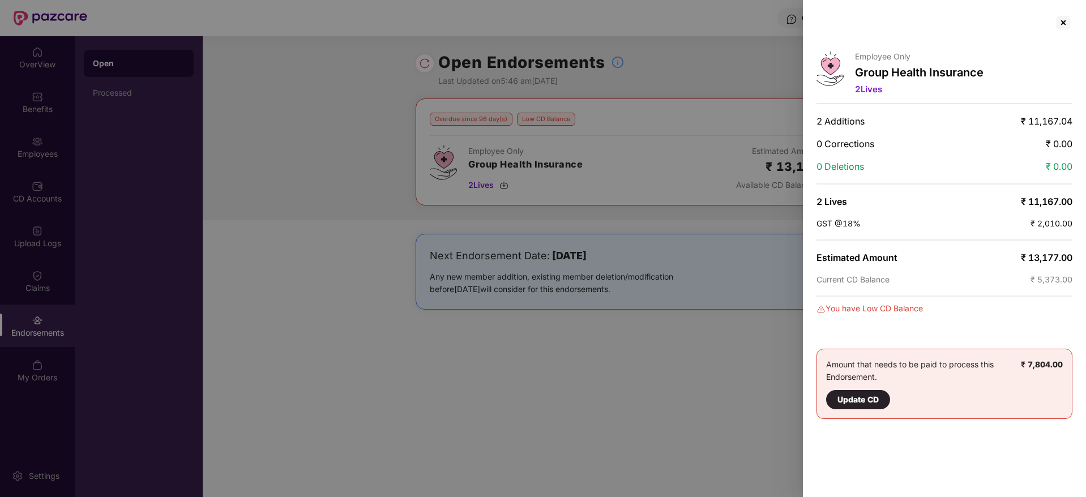
click at [1069, 287] on div "Employee Only Group Health Insurance 2 Lives 2 Additions ₹ 11,167.04 0 Correcti…" at bounding box center [944, 248] width 283 height 497
click at [1069, 281] on span "₹ 5,373.00" at bounding box center [1051, 280] width 42 height 10
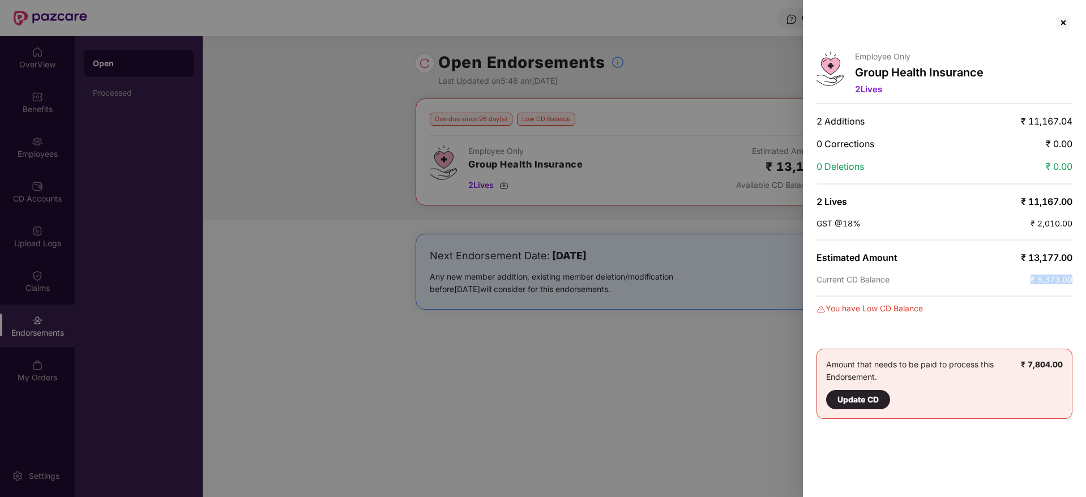
click at [1070, 294] on div "Employee Only Group Health Insurance 2 Lives 2 Additions ₹ 11,167.04 0 Correcti…" at bounding box center [944, 248] width 283 height 497
drag, startPoint x: 1066, startPoint y: 366, endPoint x: 999, endPoint y: 370, distance: 66.9
click at [999, 370] on div "Amount that needs to be paid to process this Endorsement. Update CD ₹ 7,804.00" at bounding box center [944, 384] width 256 height 70
click at [999, 370] on div "Amount that needs to be paid to process this Endorsement. Update CD" at bounding box center [923, 383] width 195 height 51
drag, startPoint x: 1024, startPoint y: 363, endPoint x: 1078, endPoint y: 364, distance: 54.3
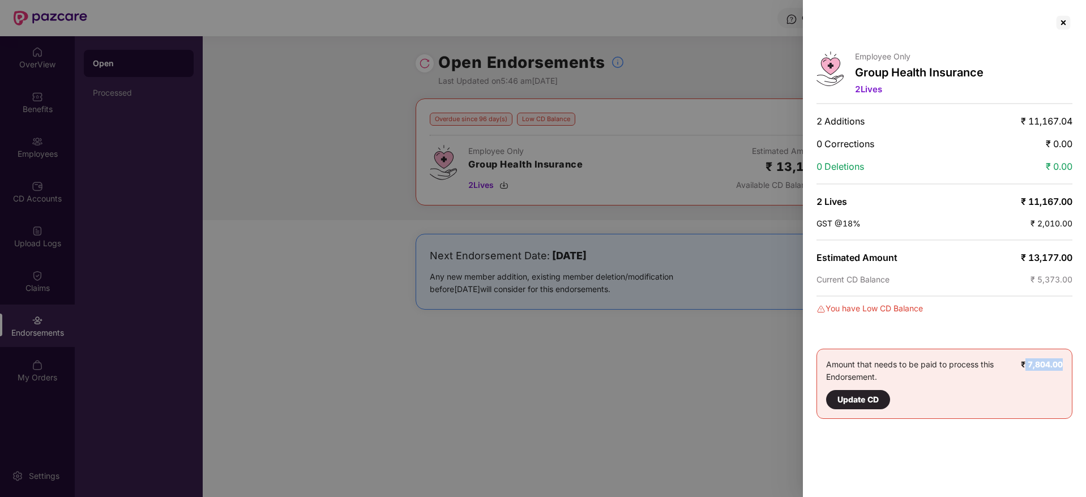
click at [1078, 364] on div "Employee Only Group Health Insurance 2 Lives 2 Additions ₹ 11,167.04 0 Correcti…" at bounding box center [944, 248] width 283 height 497
drag, startPoint x: 1067, startPoint y: 12, endPoint x: 1066, endPoint y: 19, distance: 6.9
click at [1067, 14] on div "Employee Only Group Health Insurance 2 Lives 2 Additions ₹ 11,167.04 0 Correcti…" at bounding box center [944, 248] width 283 height 497
click at [1066, 20] on div at bounding box center [1063, 23] width 18 height 18
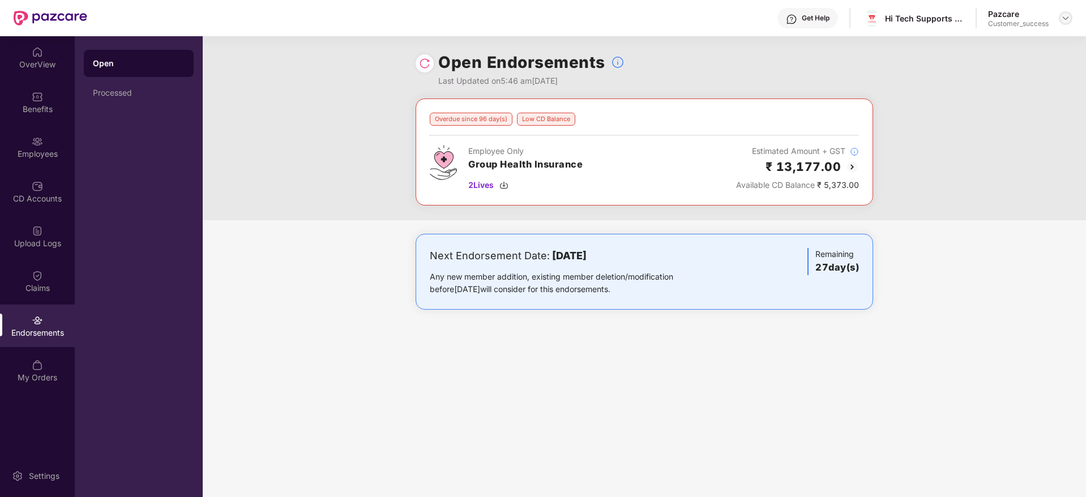
click at [1066, 21] on img at bounding box center [1065, 18] width 9 height 9
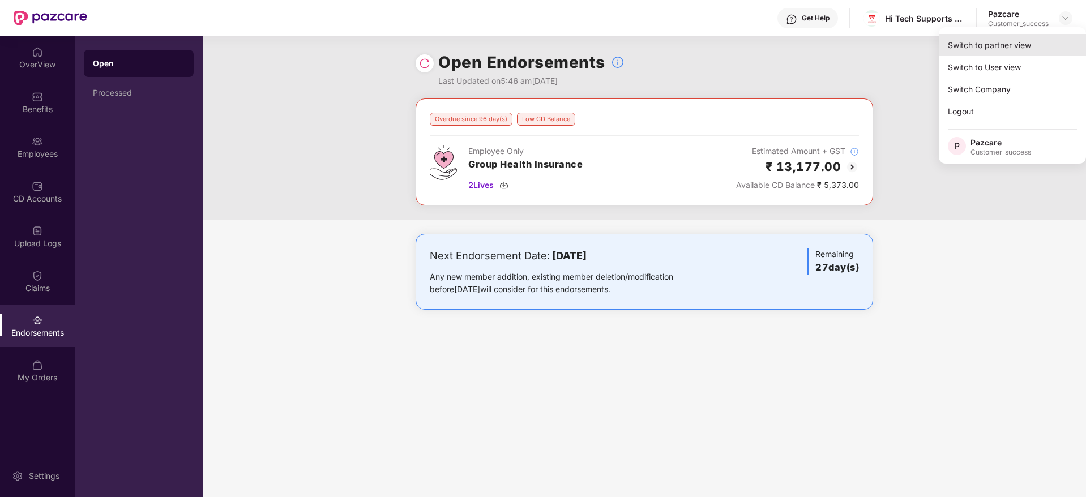
click at [1056, 38] on div "Switch to partner view" at bounding box center [1012, 45] width 147 height 22
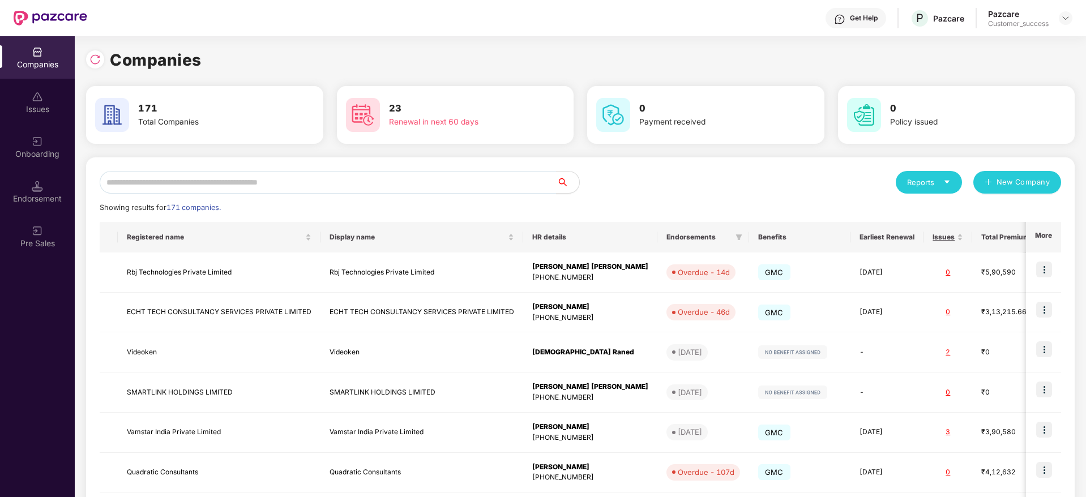
click at [485, 175] on input "text" at bounding box center [328, 182] width 457 height 23
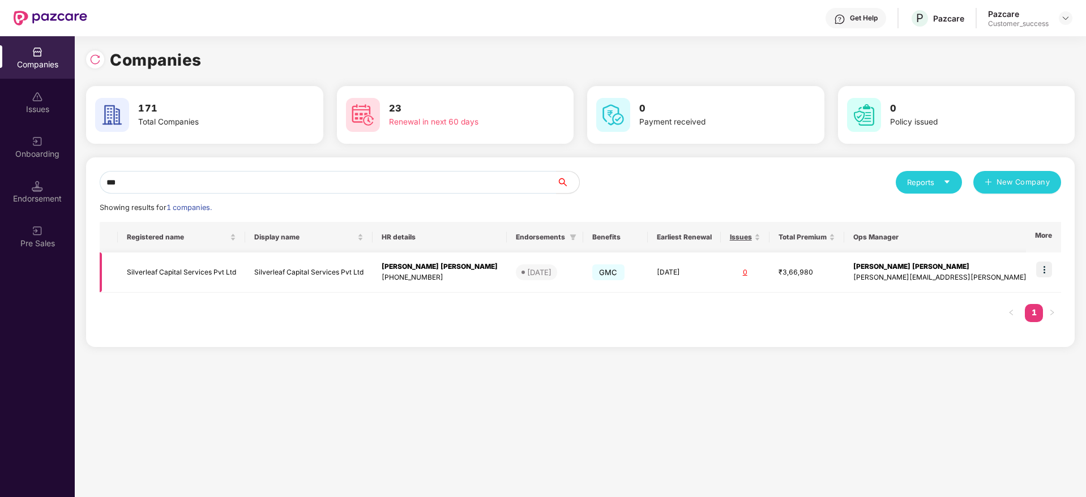
type input "***"
click at [1045, 274] on img at bounding box center [1044, 270] width 16 height 16
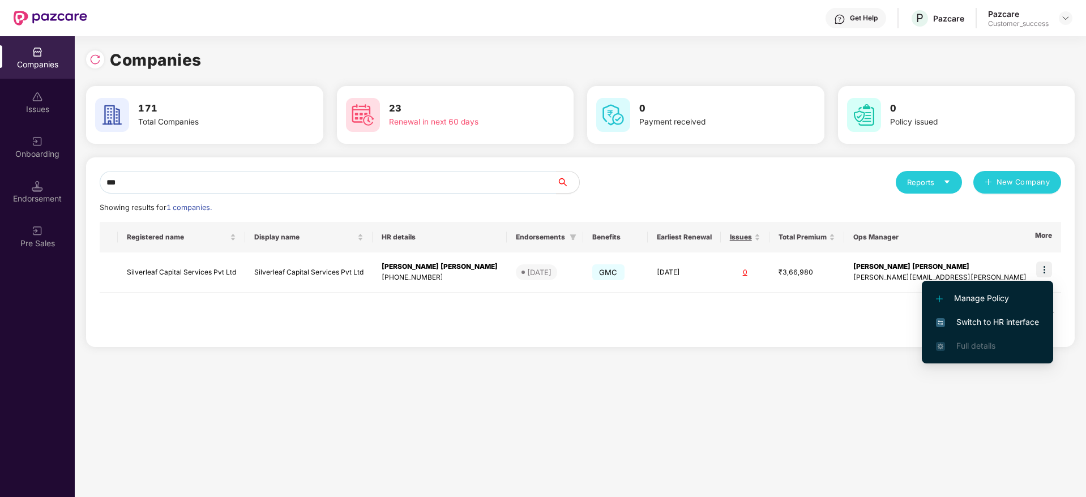
click at [998, 315] on li "Switch to HR interface" at bounding box center [987, 322] width 131 height 24
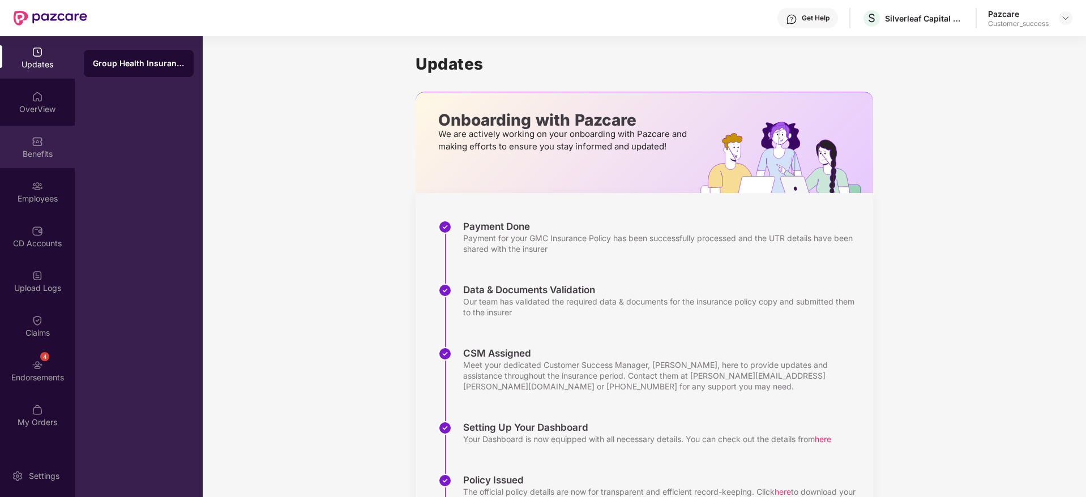
click at [34, 160] on div "Benefits" at bounding box center [37, 147] width 75 height 42
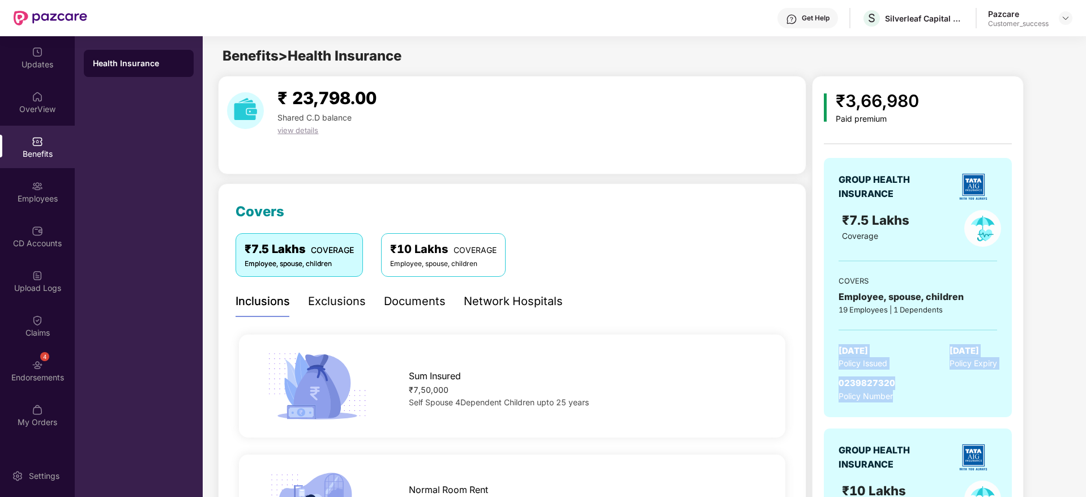
drag, startPoint x: 838, startPoint y: 342, endPoint x: 1035, endPoint y: 397, distance: 205.1
click at [1035, 397] on div "₹3,66,980 Paid premium GROUP HEALTH INSURANCE ₹7.5 Lakhs Coverage COVERS Employ…" at bounding box center [940, 389] width 257 height 627
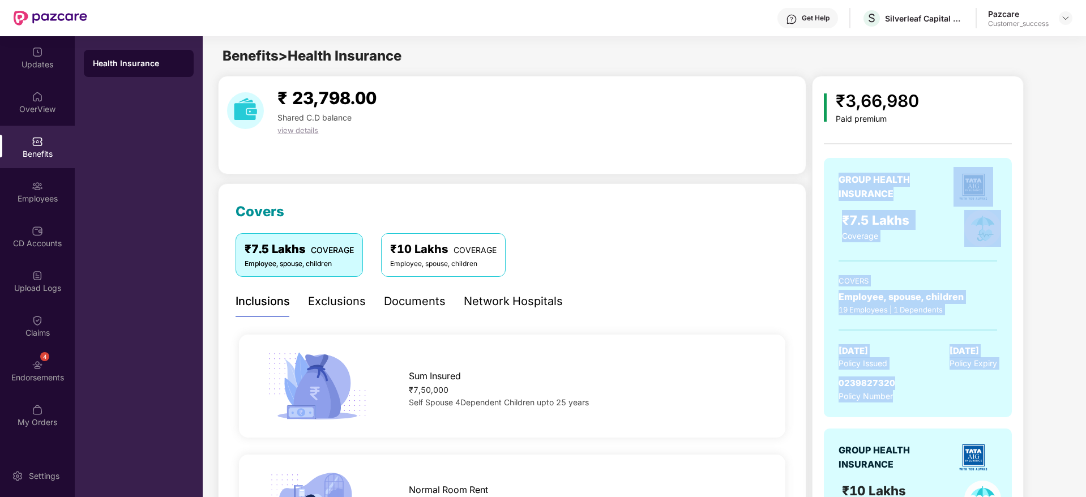
drag, startPoint x: 970, startPoint y: 370, endPoint x: 841, endPoint y: 168, distance: 239.3
click at [841, 168] on div "₹3,66,980 Paid premium GROUP HEALTH INSURANCE ₹7.5 Lakhs Coverage COVERS Employ…" at bounding box center [940, 389] width 257 height 627
click at [841, 168] on div "GROUP HEALTH INSURANCE ₹7.5 Lakhs Coverage COVERS Employee, spouse, children 19…" at bounding box center [918, 287] width 188 height 259
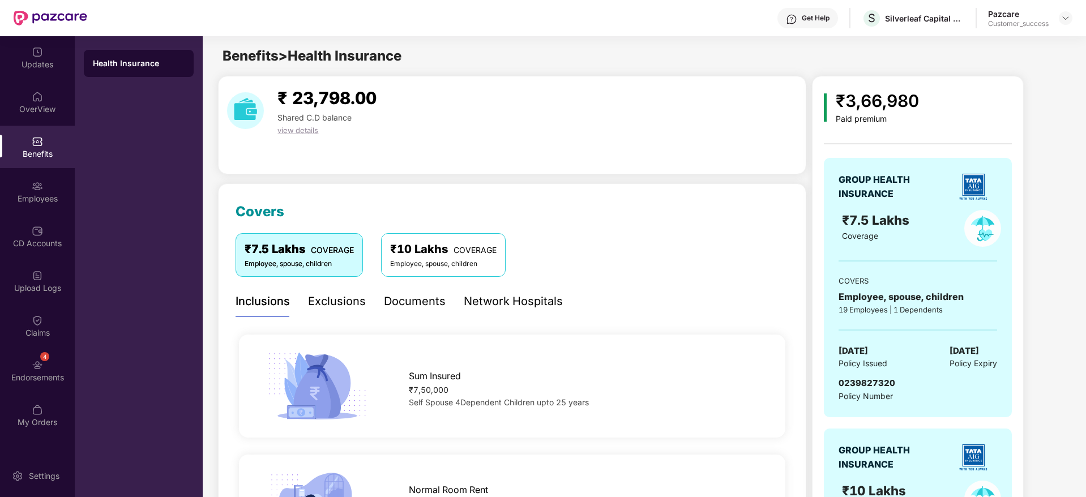
click at [897, 27] on div "S Silverleaf Capital Services Pvt Ltd" at bounding box center [913, 18] width 102 height 20
copy div "Silverleaf Capital Services Pvt Ltd"
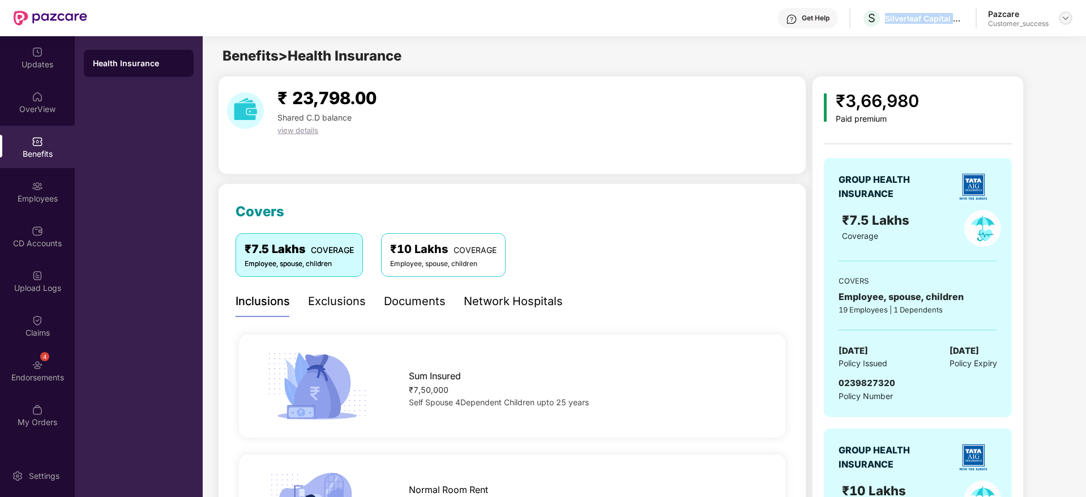
click at [1063, 19] on img at bounding box center [1065, 18] width 9 height 9
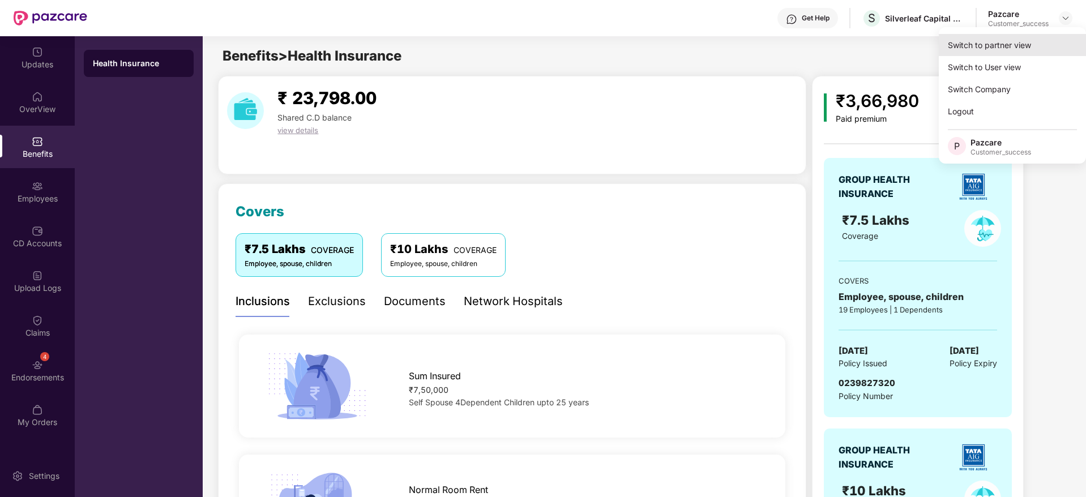
click at [1055, 42] on div "Switch to partner view" at bounding box center [1012, 45] width 147 height 22
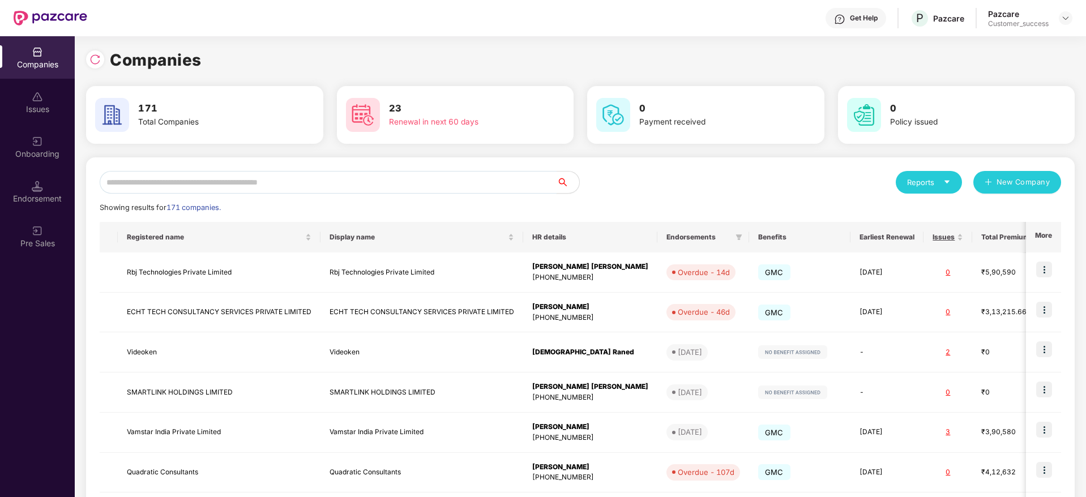
click at [486, 179] on input "text" at bounding box center [328, 182] width 457 height 23
paste input "**********"
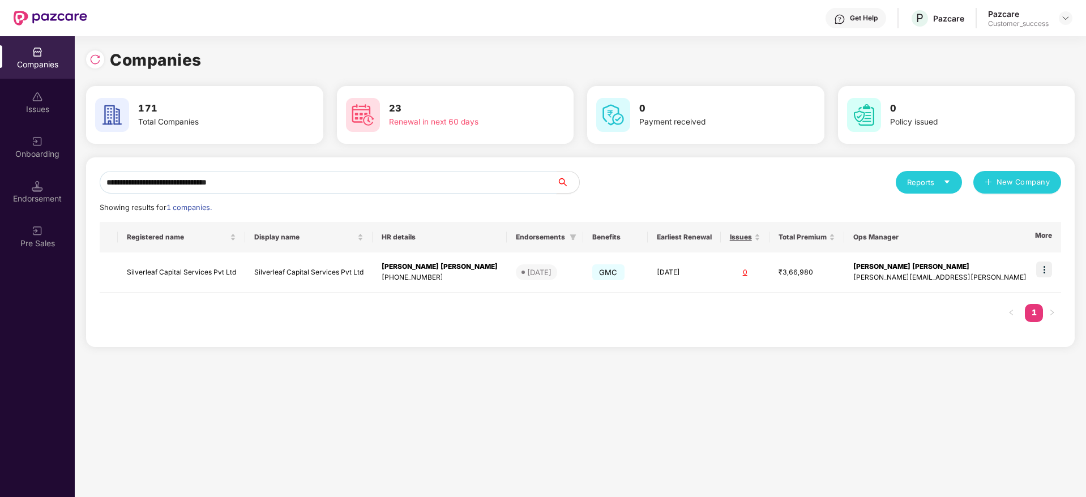
type input "**********"
click at [453, 174] on input "**********" at bounding box center [328, 182] width 457 height 23
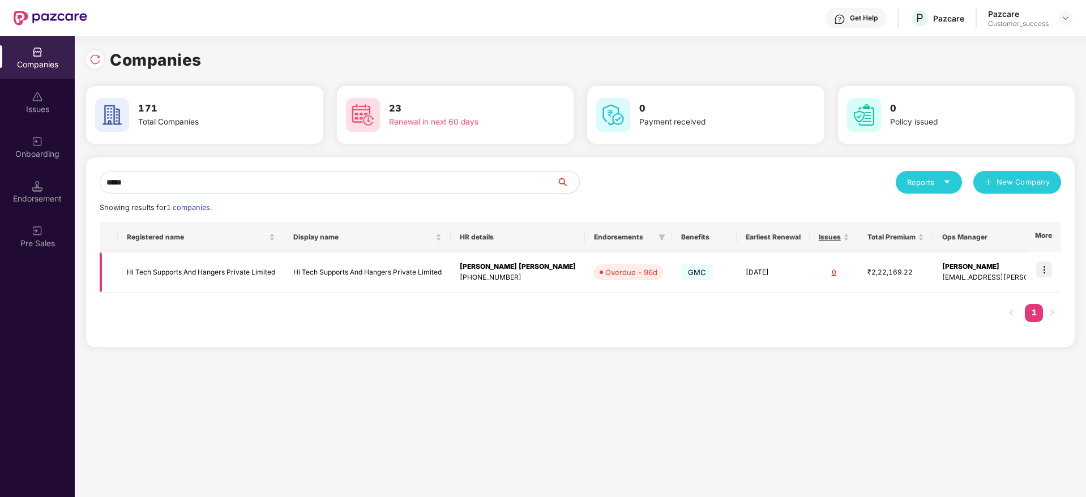
type input "*****"
click at [1041, 273] on img at bounding box center [1044, 270] width 16 height 16
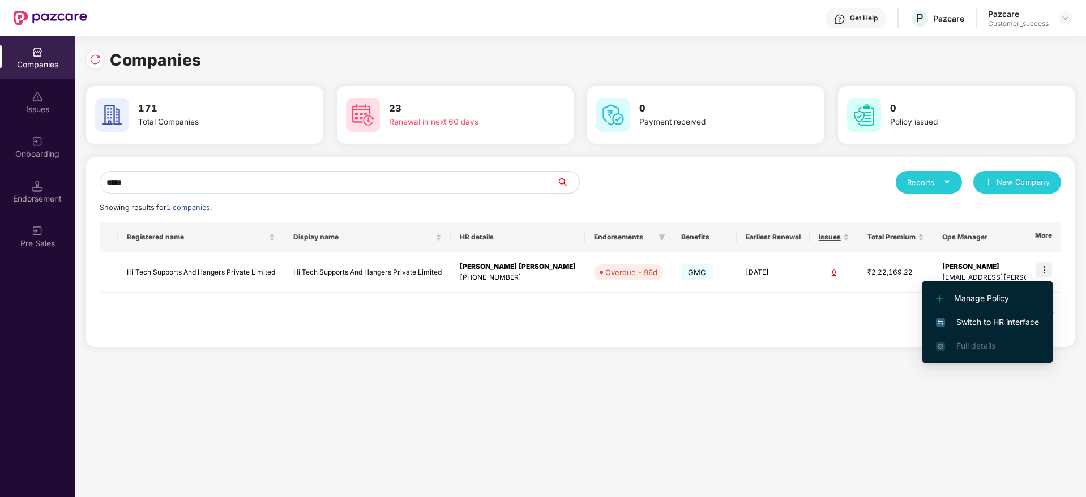
click at [994, 315] on li "Switch to HR interface" at bounding box center [987, 322] width 131 height 24
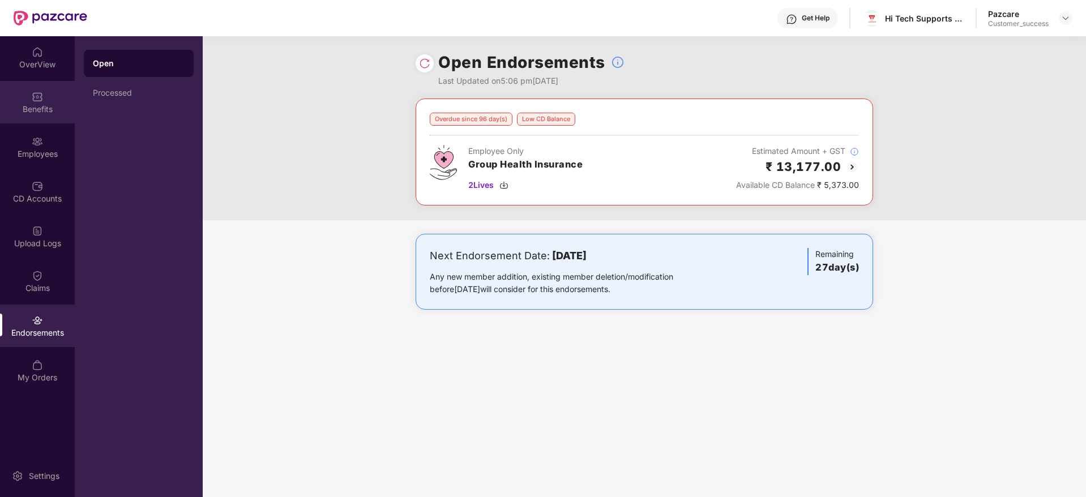
click at [42, 96] on img at bounding box center [37, 96] width 11 height 11
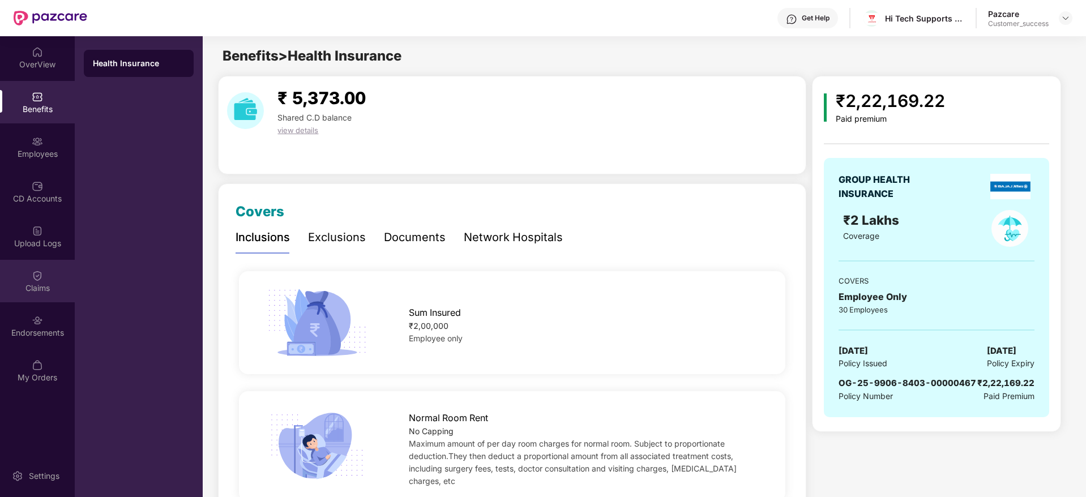
click at [35, 301] on div "Claims" at bounding box center [37, 281] width 75 height 42
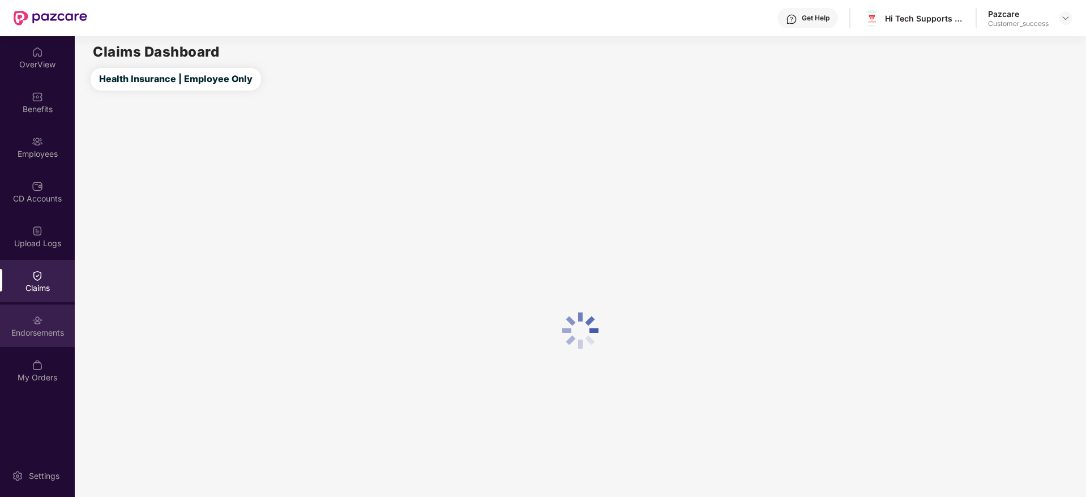
click at [35, 319] on img at bounding box center [37, 320] width 11 height 11
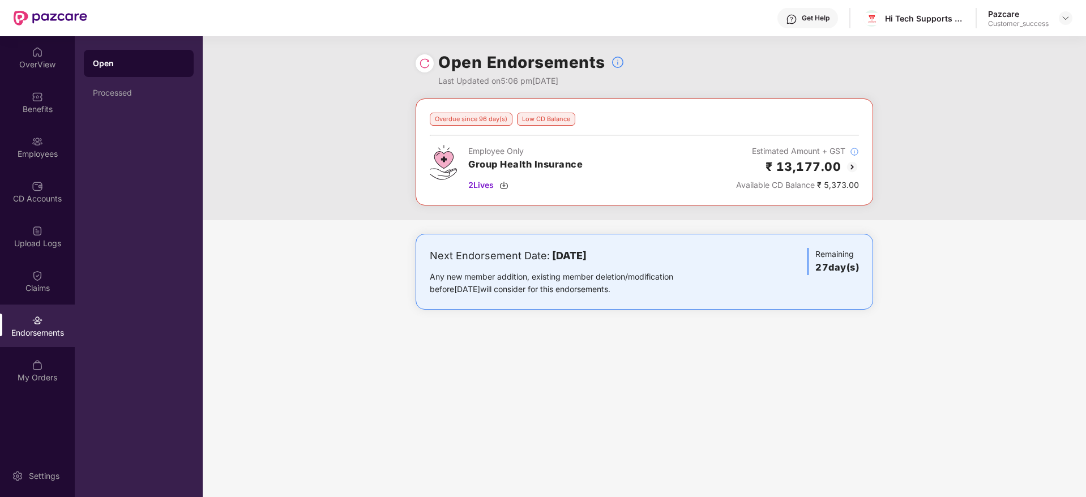
click at [854, 170] on img at bounding box center [852, 167] width 14 height 14
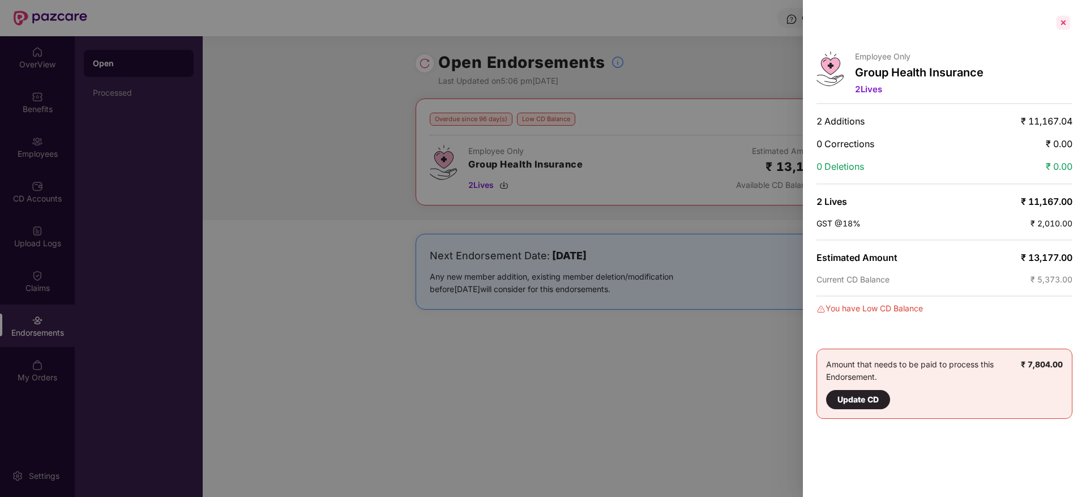
click at [1062, 25] on div at bounding box center [1063, 23] width 18 height 18
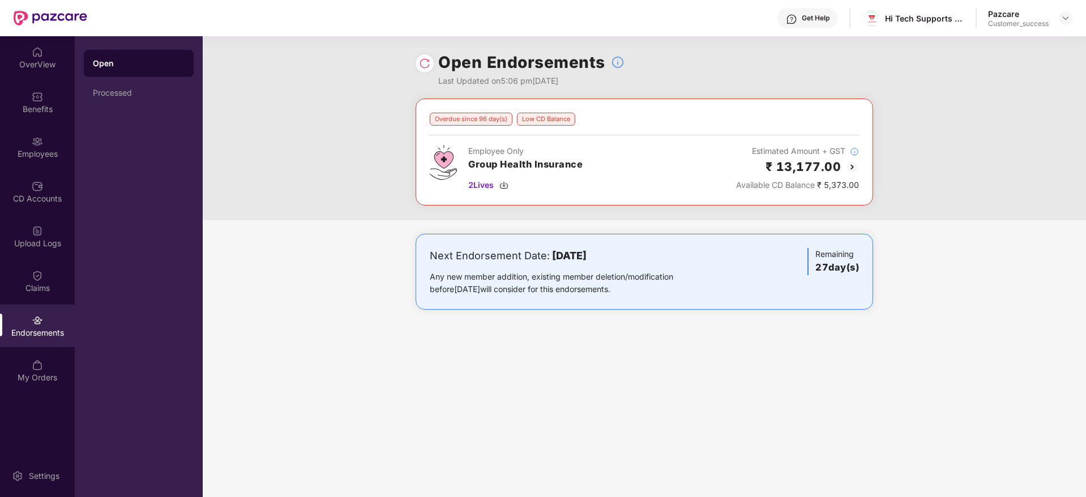
click at [850, 166] on img at bounding box center [852, 167] width 14 height 14
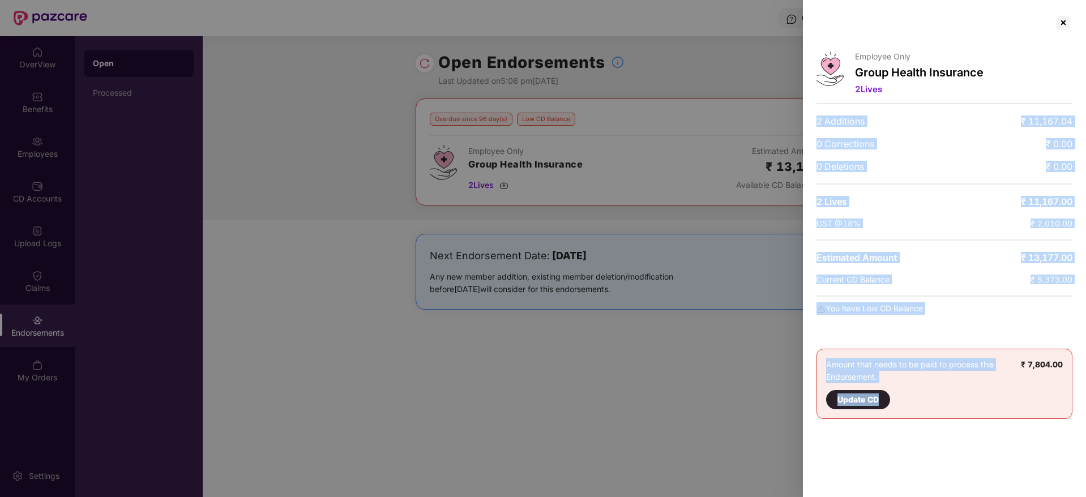
drag, startPoint x: 814, startPoint y: 105, endPoint x: 995, endPoint y: 471, distance: 407.8
click at [995, 471] on div "Employee Only Group Health Insurance 2 Lives 2 Additions ₹ 11,167.04 0 Correcti…" at bounding box center [944, 248] width 283 height 497
drag, startPoint x: 995, startPoint y: 471, endPoint x: 892, endPoint y: 85, distance: 399.0
click at [892, 85] on div "Employee Only Group Health Insurance 2 Lives 2 Additions ₹ 11,167.04 0 Correcti…" at bounding box center [944, 248] width 283 height 497
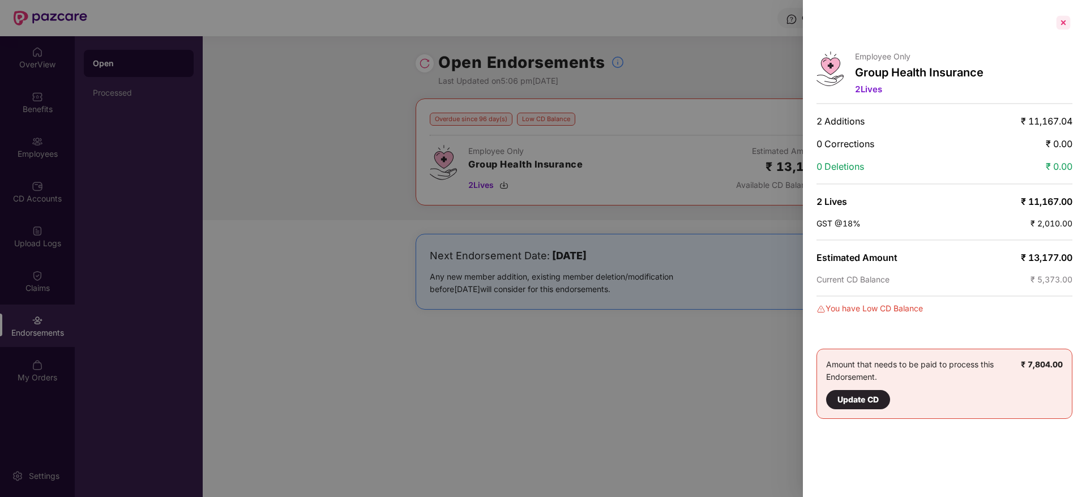
click at [1065, 22] on div at bounding box center [1063, 23] width 18 height 18
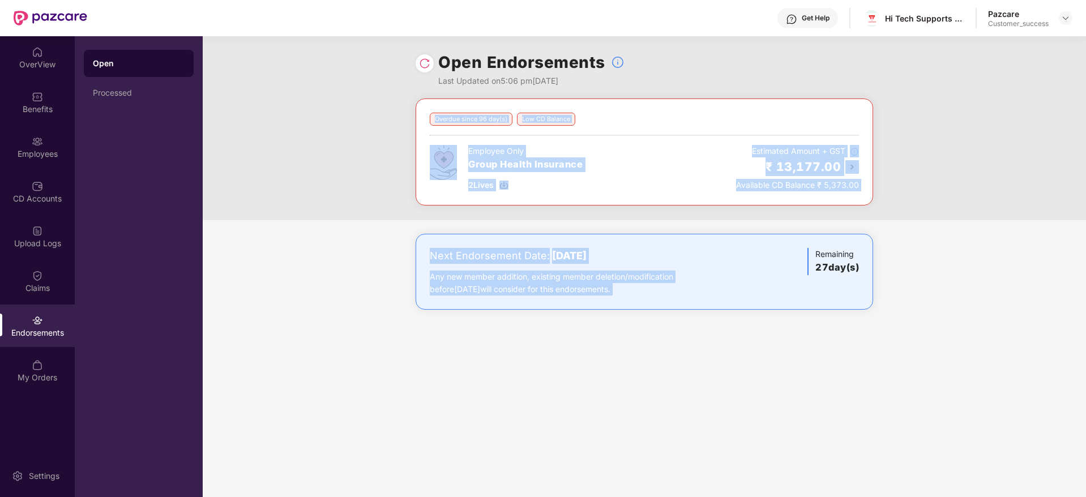
drag, startPoint x: 453, startPoint y: 126, endPoint x: 800, endPoint y: 235, distance: 364.5
click at [800, 235] on div "Overdue since 96 day(s) Low CD Balance Employee Only Group Health Insurance 2 L…" at bounding box center [644, 215] width 883 height 234
click at [800, 235] on div "Next Endorsement Date: 15 September 2025 Any new member addition, existing memb…" at bounding box center [644, 272] width 457 height 76
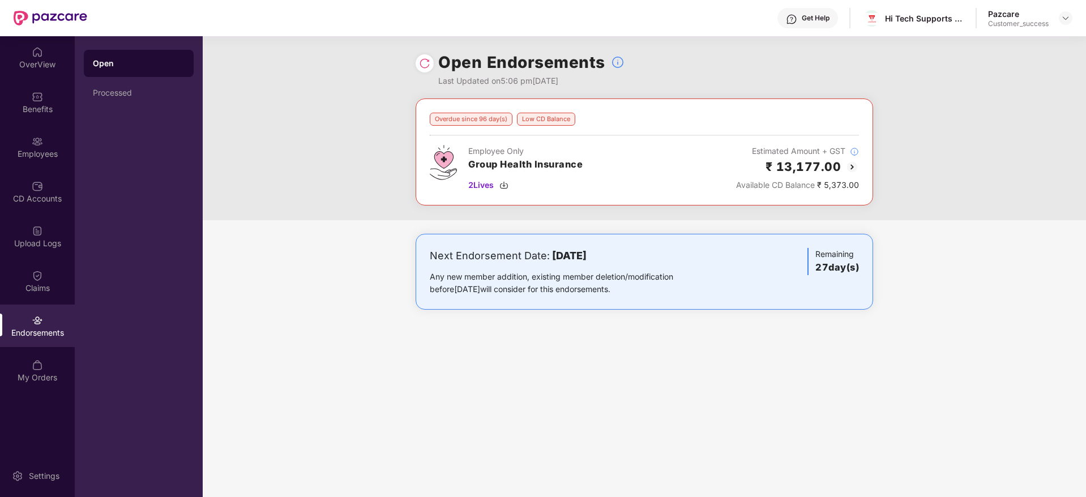
click at [856, 165] on img at bounding box center [852, 167] width 14 height 14
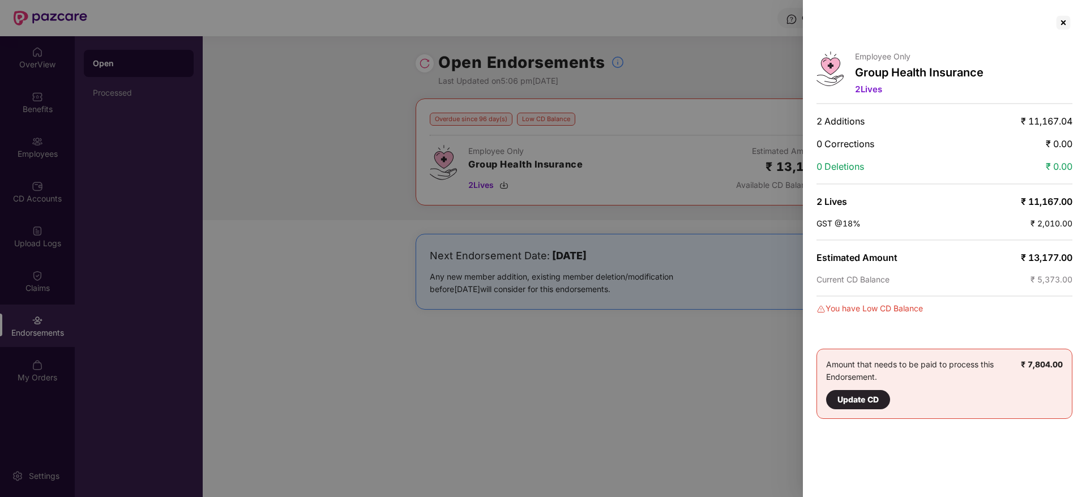
click at [874, 87] on span "2 Lives" at bounding box center [868, 89] width 27 height 11
click at [1057, 33] on div "Employee Only Group Health Insurance 2 Lives 2 Additions ₹ 11,167.04 0 Correcti…" at bounding box center [944, 248] width 283 height 497
click at [1064, 26] on div at bounding box center [1063, 23] width 18 height 18
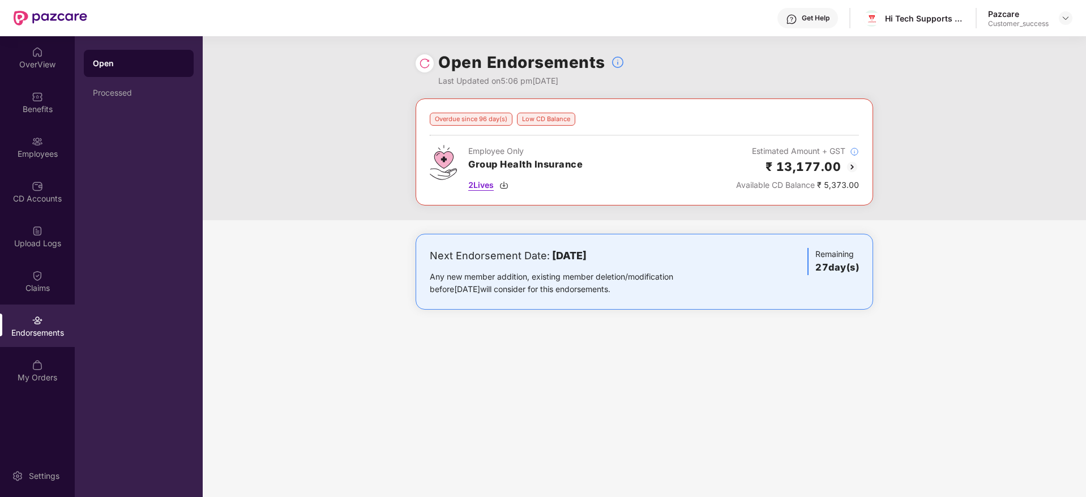
click at [507, 185] on img at bounding box center [503, 185] width 9 height 9
click at [921, 20] on div "Hi Tech Supports And Hangers Private Limited" at bounding box center [924, 18] width 79 height 11
copy div "Hi Tech Supports And Hangers Private Limited"
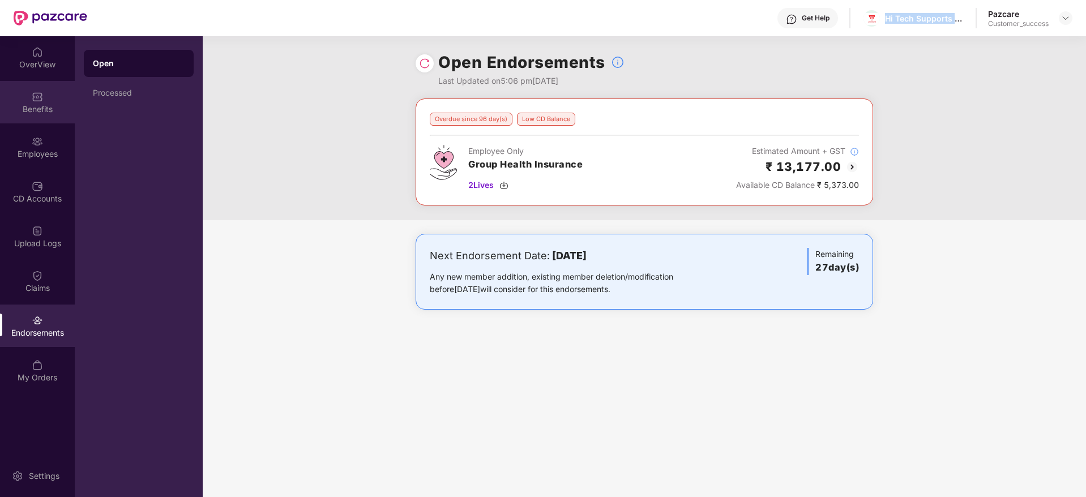
click at [36, 101] on img at bounding box center [37, 96] width 11 height 11
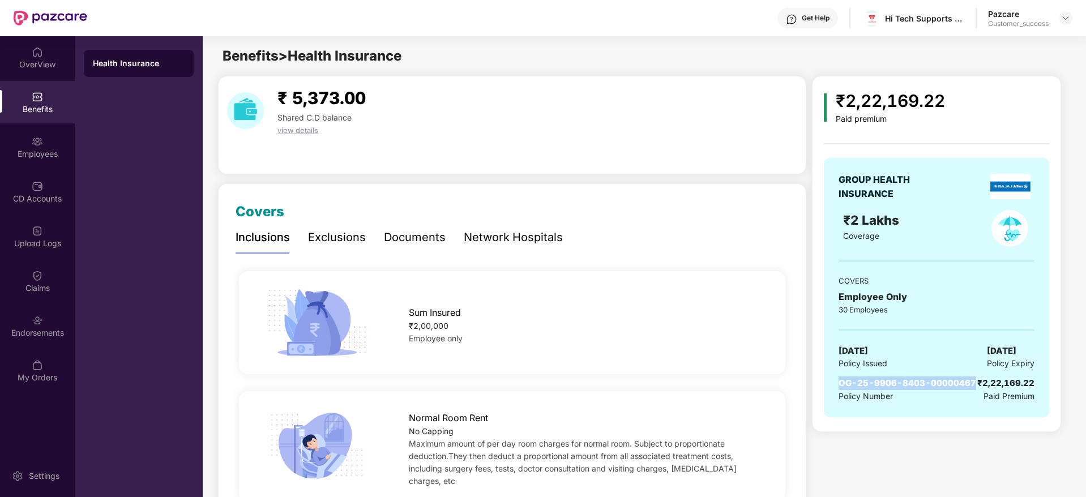
drag, startPoint x: 970, startPoint y: 383, endPoint x: 826, endPoint y: 376, distance: 143.9
click at [826, 376] on div "GROUP HEALTH INSURANCE ₹2 Lakhs Coverage COVERS Employee Only 30 Employees 10 F…" at bounding box center [936, 287] width 225 height 259
copy span "OG-25-9906-8403-00000467"
click at [1068, 16] on img at bounding box center [1065, 18] width 9 height 9
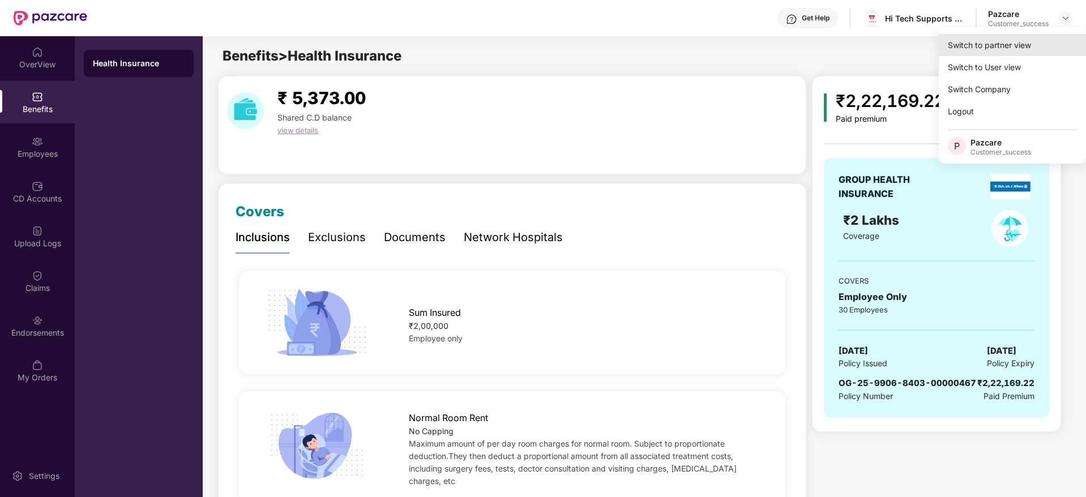
click at [1055, 41] on div "Switch to partner view" at bounding box center [1012, 45] width 147 height 22
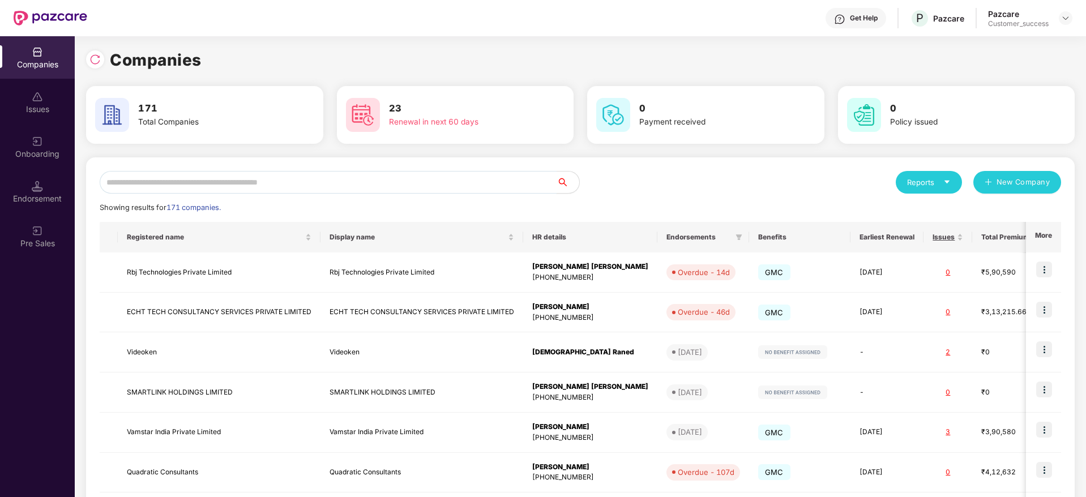
click at [409, 184] on input "text" at bounding box center [328, 182] width 457 height 23
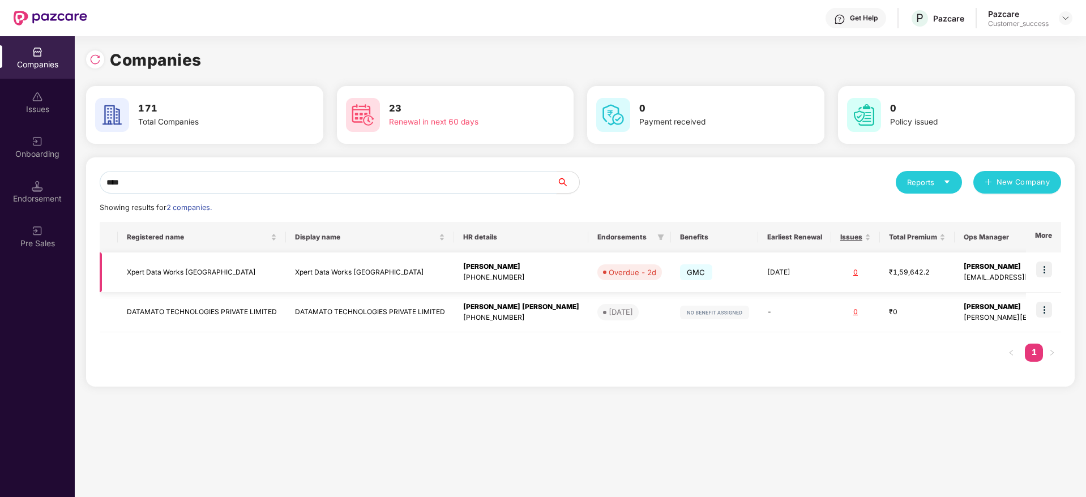
type input "****"
click at [1050, 265] on img at bounding box center [1044, 270] width 16 height 16
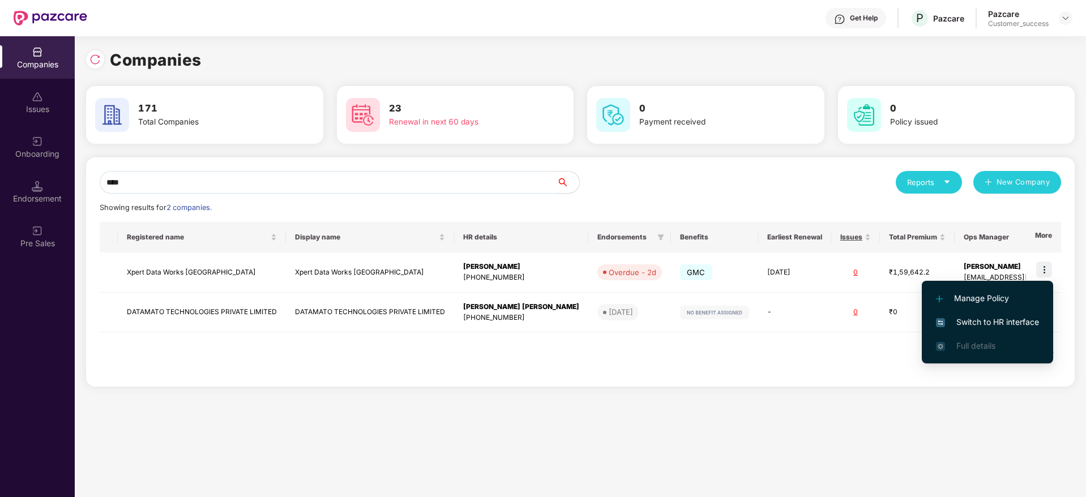
click at [1019, 318] on span "Switch to HR interface" at bounding box center [987, 322] width 103 height 12
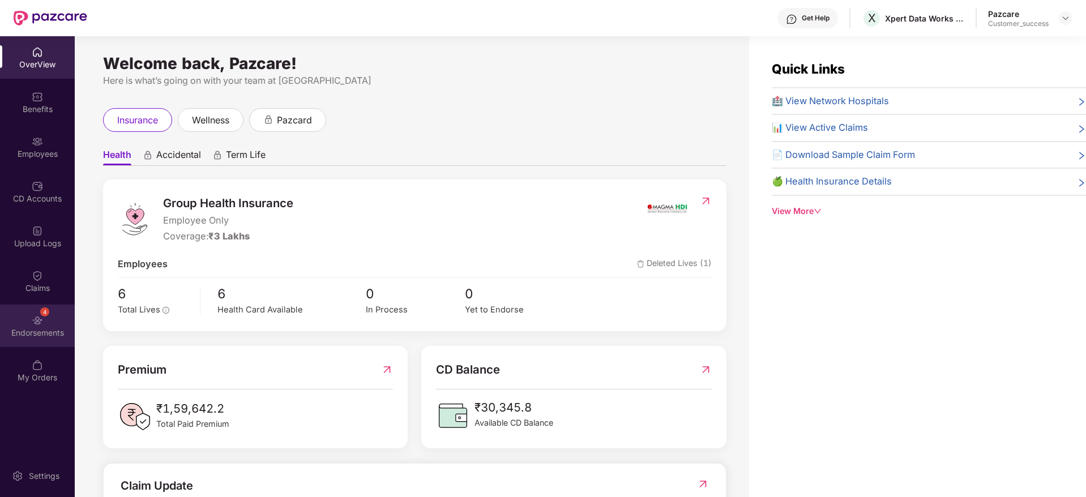
click at [50, 306] on div "4 Endorsements" at bounding box center [37, 326] width 75 height 42
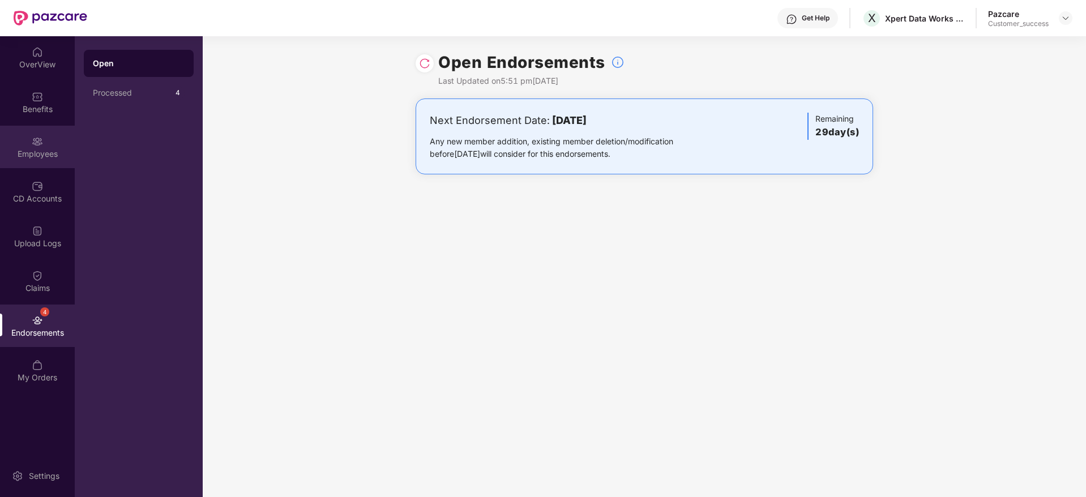
click at [24, 153] on div "Employees" at bounding box center [37, 153] width 75 height 11
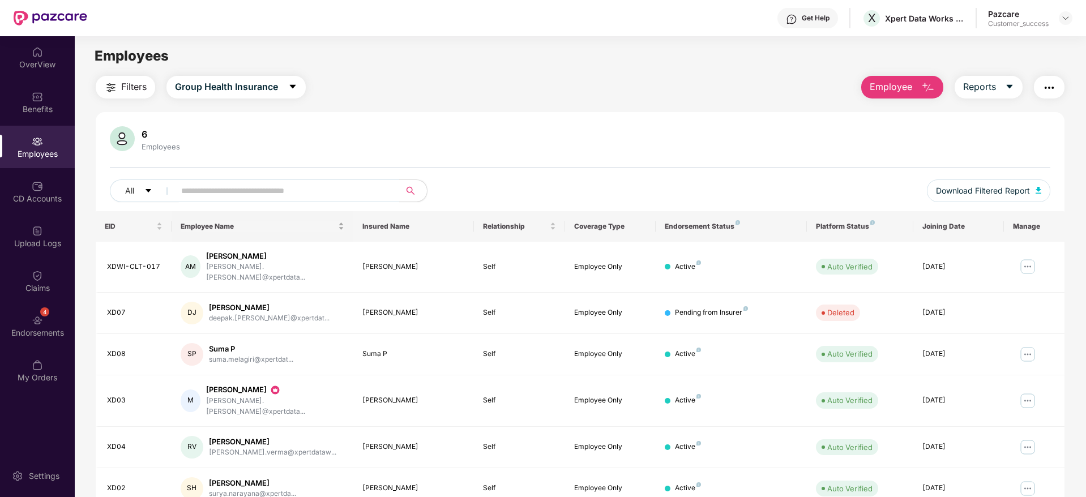
scroll to position [75, 0]
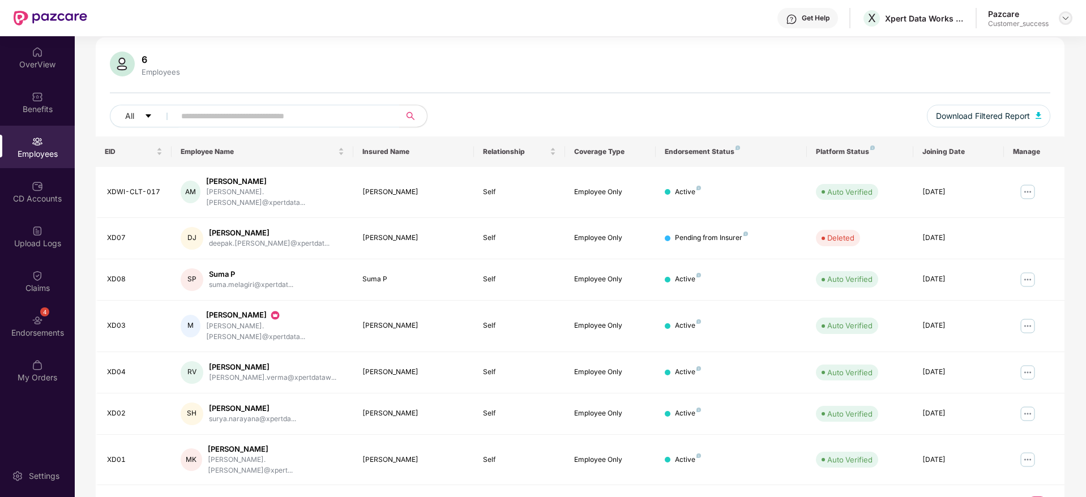
click at [1067, 22] on img at bounding box center [1065, 18] width 9 height 9
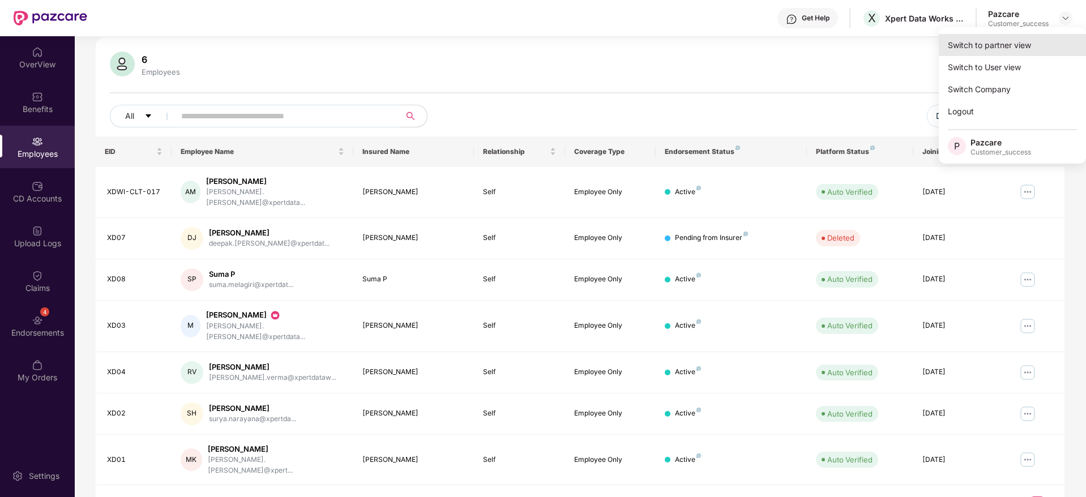
click at [1053, 42] on div "Switch to partner view" at bounding box center [1012, 45] width 147 height 22
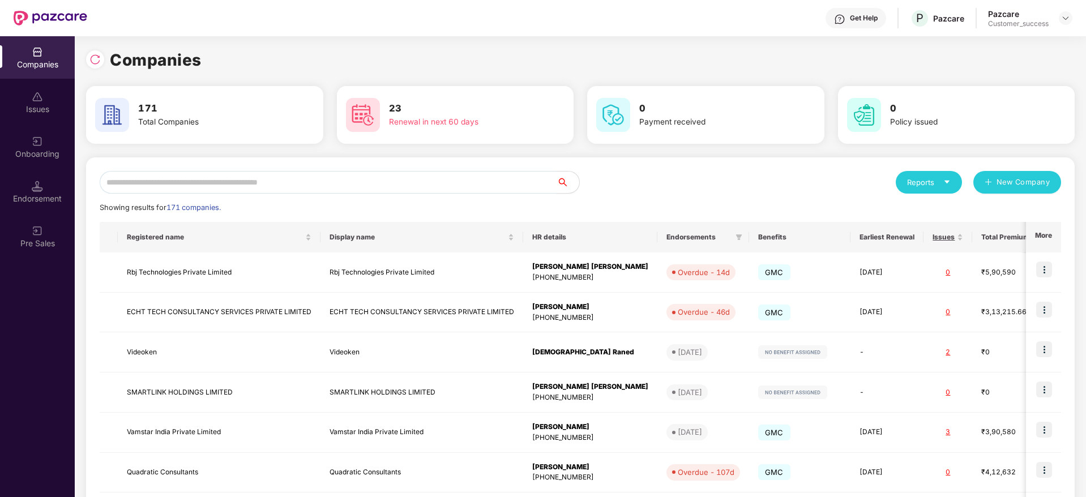
click at [331, 183] on input "text" at bounding box center [328, 182] width 457 height 23
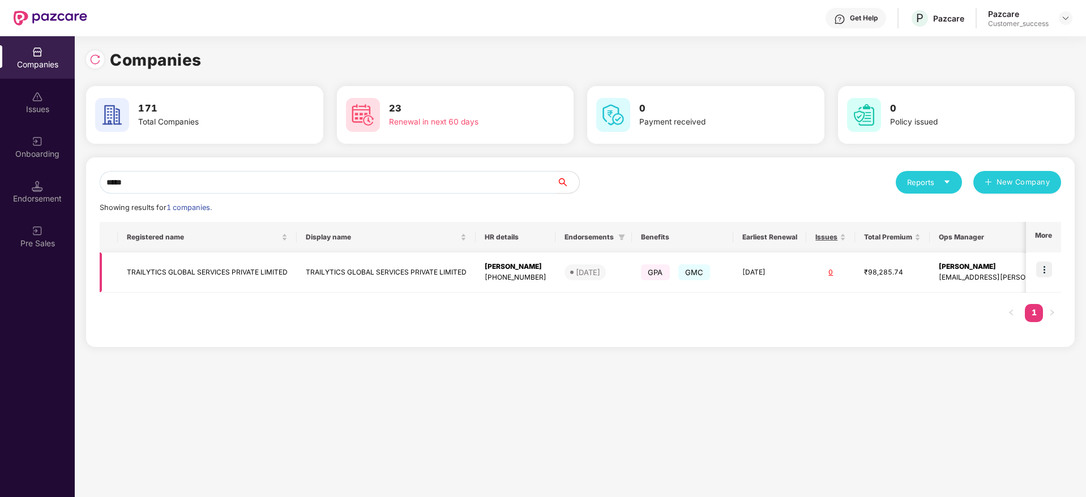
type input "*****"
click at [1040, 267] on img at bounding box center [1044, 270] width 16 height 16
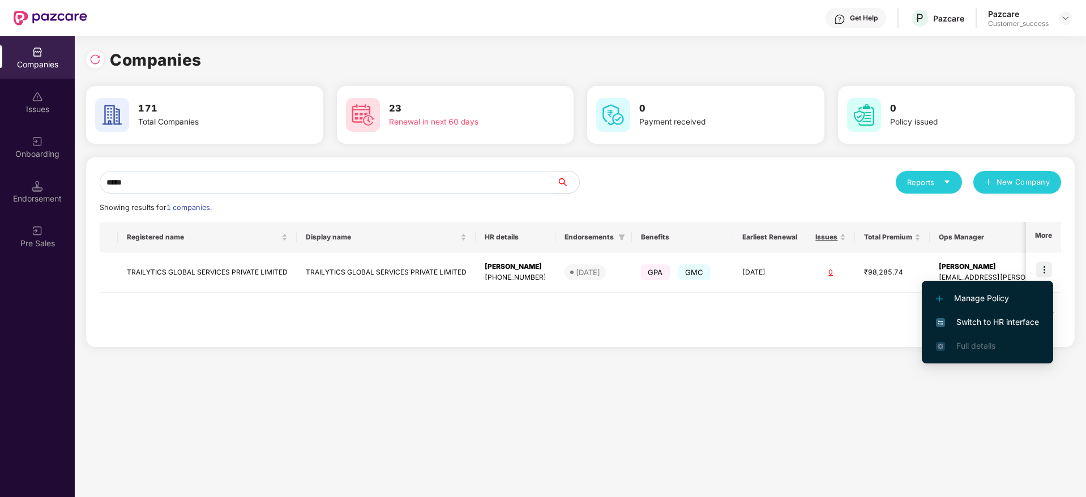
drag, startPoint x: 1030, startPoint y: 290, endPoint x: 1013, endPoint y: 322, distance: 36.2
click at [1013, 322] on span "Switch to HR interface" at bounding box center [987, 322] width 103 height 12
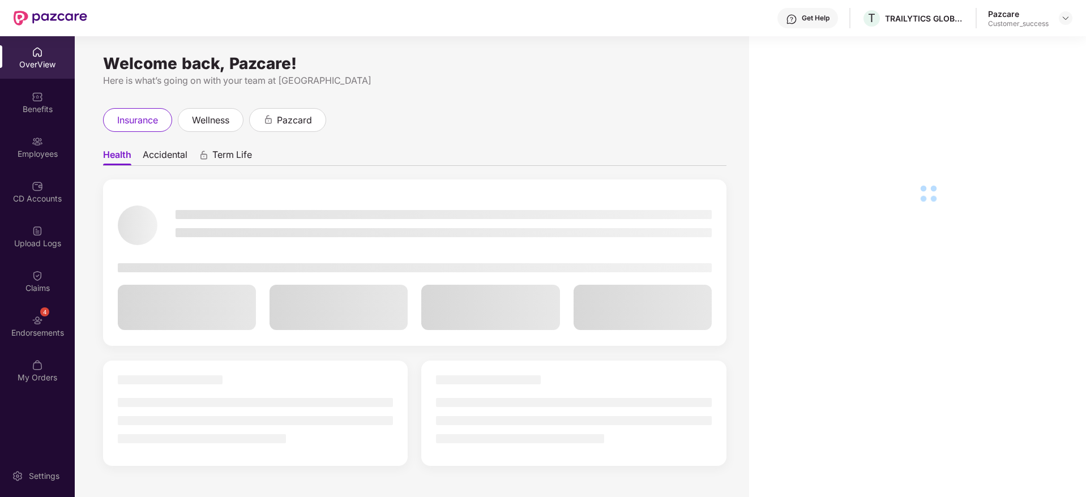
click at [27, 147] on div "Employees" at bounding box center [37, 147] width 75 height 42
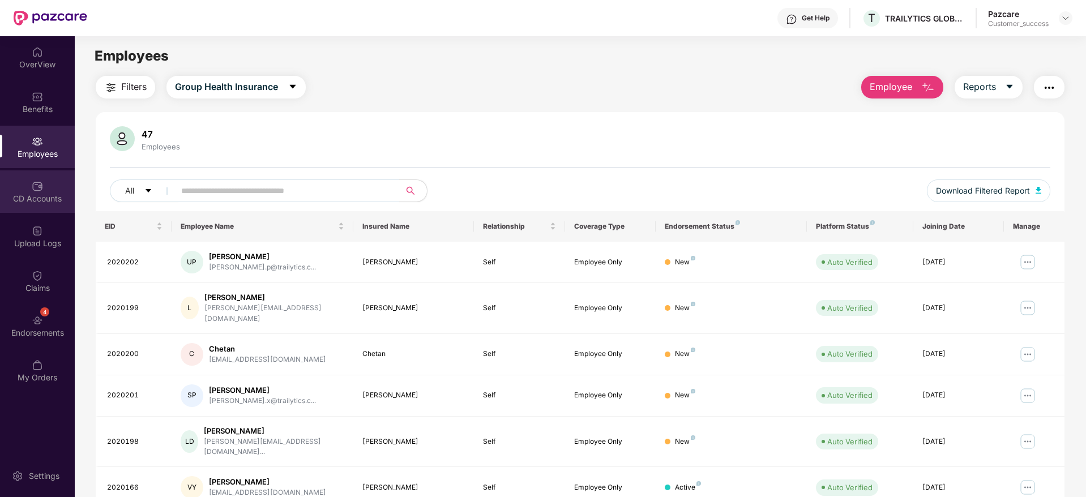
click at [42, 196] on div "CD Accounts" at bounding box center [37, 198] width 75 height 11
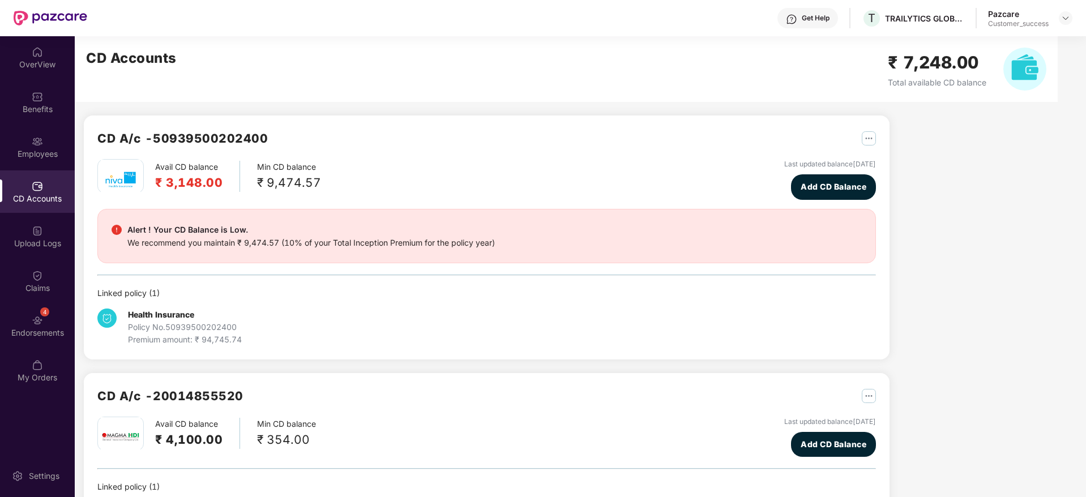
click at [42, 175] on div "CD Accounts" at bounding box center [37, 191] width 75 height 42
click at [45, 145] on div "Employees" at bounding box center [37, 147] width 75 height 42
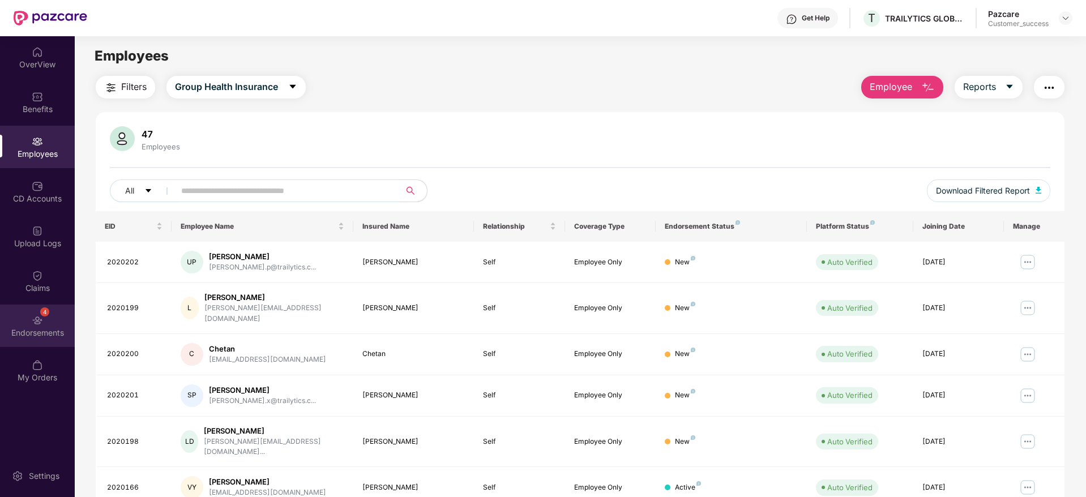
click at [59, 310] on div "4 Endorsements" at bounding box center [37, 326] width 75 height 42
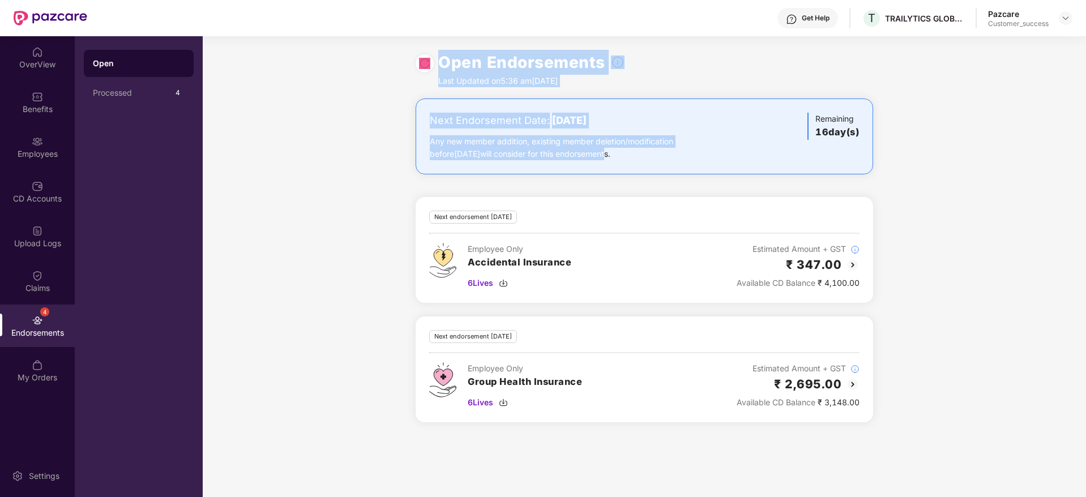
drag, startPoint x: 630, startPoint y: 179, endPoint x: 387, endPoint y: 47, distance: 277.1
click at [387, 47] on div "Open Endorsements Last Updated on 5:36 am, 19 Aug 2025 Next Endorsement Date: 0…" at bounding box center [644, 266] width 883 height 461
click at [387, 47] on div "Open Endorsements Last Updated on 5:36 am, 19 Aug 2025" at bounding box center [644, 67] width 883 height 62
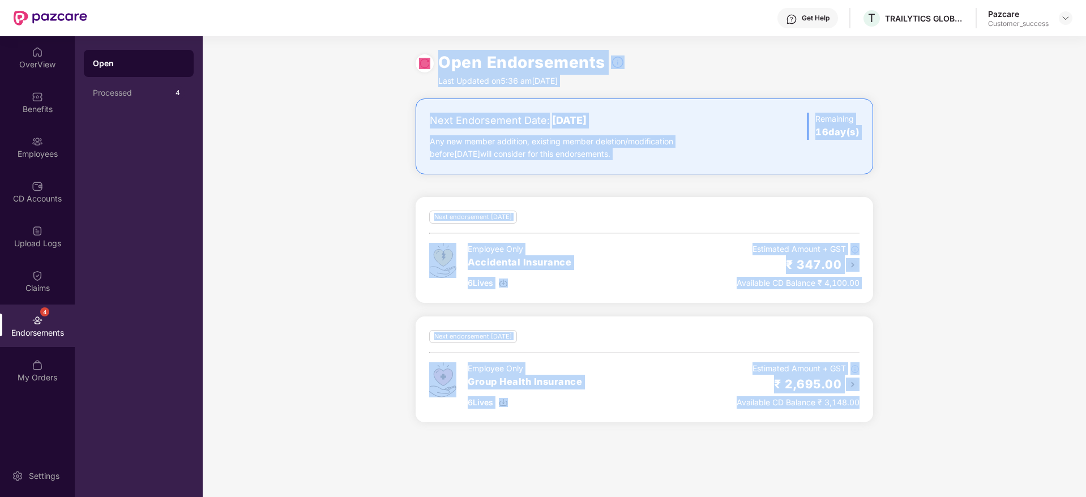
drag, startPoint x: 387, startPoint y: 47, endPoint x: 990, endPoint y: 434, distance: 716.7
click at [990, 434] on div "Open Endorsements Last Updated on 5:36 am, 19 Aug 2025 Next Endorsement Date: 0…" at bounding box center [644, 266] width 883 height 461
click at [990, 434] on div "Next Endorsement Date: 04 September 2025 Any new member addition, existing memb…" at bounding box center [644, 266] width 883 height 337
drag, startPoint x: 990, startPoint y: 434, endPoint x: 304, endPoint y: 37, distance: 792.6
click at [304, 37] on div "Open Endorsements Last Updated on 5:36 am, 19 Aug 2025 Next Endorsement Date: 0…" at bounding box center [644, 266] width 883 height 461
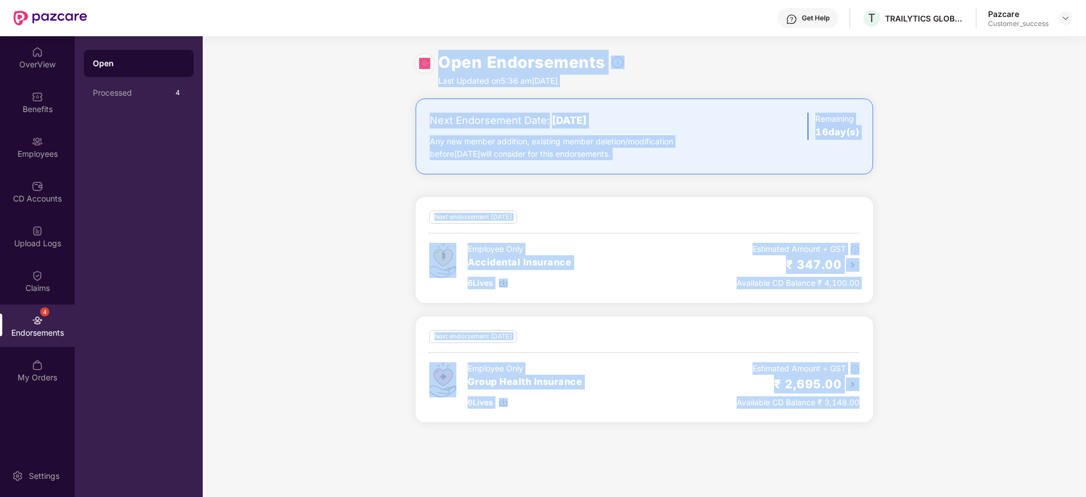
click at [304, 37] on div "Open Endorsements Last Updated on 5:36 am, 19 Aug 2025" at bounding box center [644, 67] width 883 height 62
drag, startPoint x: 304, startPoint y: 37, endPoint x: 1051, endPoint y: 415, distance: 837.0
click at [1051, 415] on div "Open Endorsements Last Updated on 5:36 am, 19 Aug 2025 Next Endorsement Date: 0…" at bounding box center [644, 266] width 883 height 461
click at [1051, 415] on div "Next Endorsement Date: 04 September 2025 Any new member addition, existing memb…" at bounding box center [644, 266] width 883 height 337
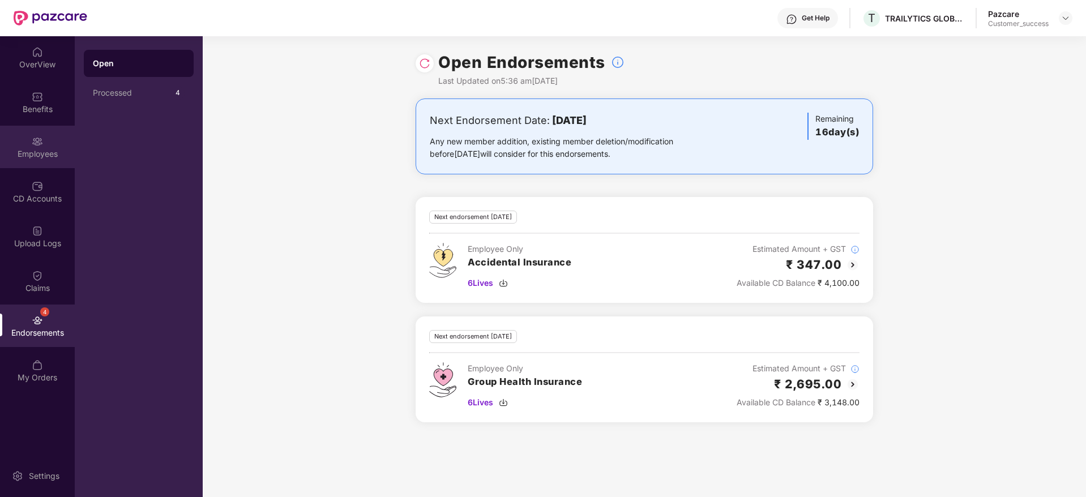
click at [29, 147] on div "Employees" at bounding box center [37, 147] width 75 height 42
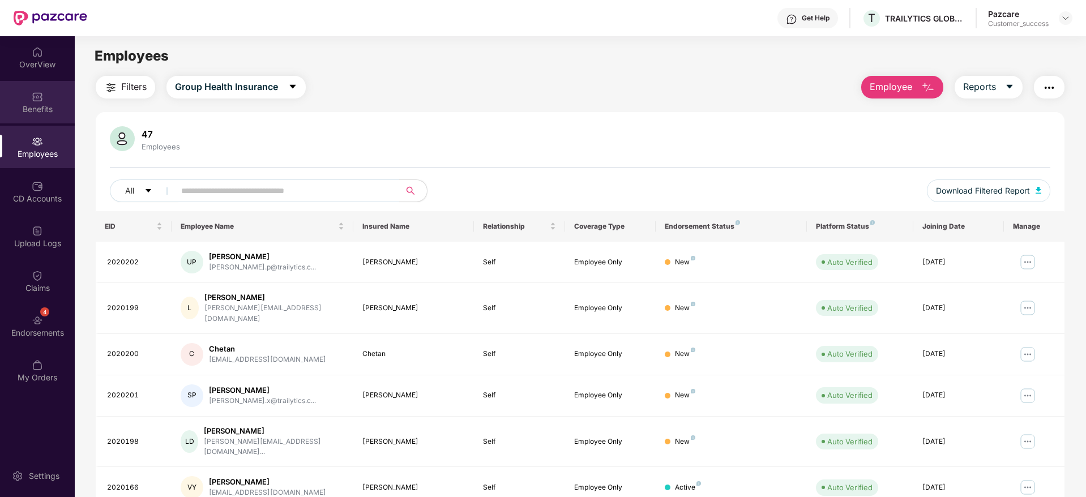
click at [55, 120] on div "Benefits" at bounding box center [37, 102] width 75 height 42
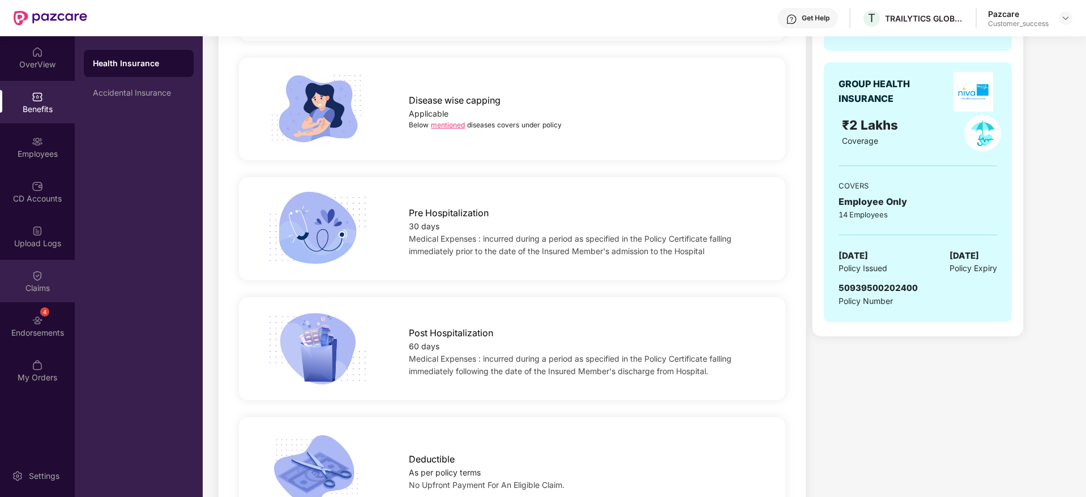
scroll to position [528, 0]
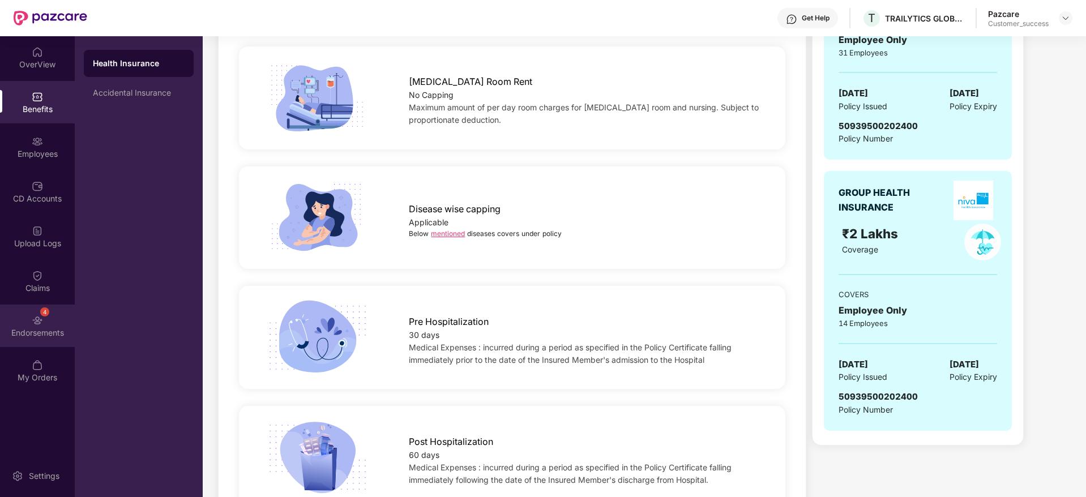
click at [52, 324] on div "4 Endorsements" at bounding box center [37, 326] width 75 height 42
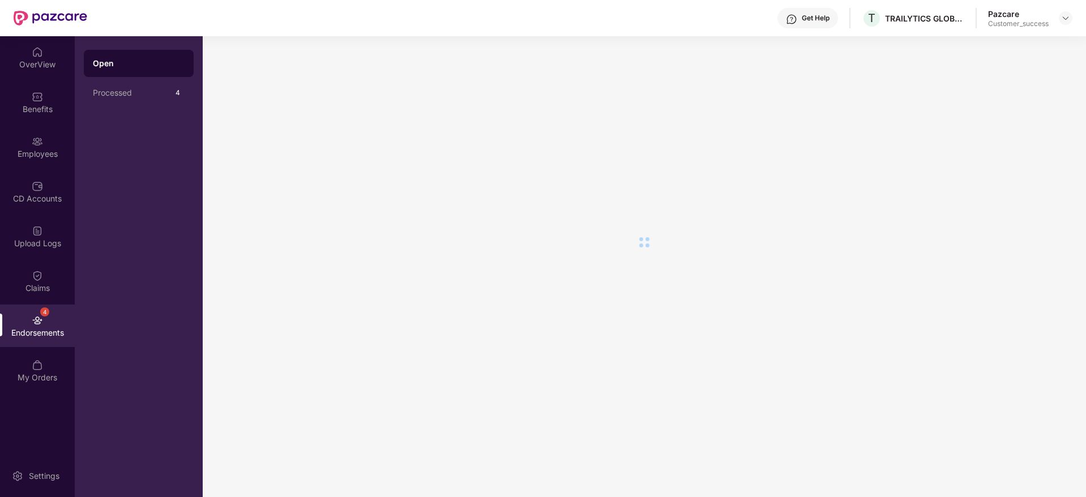
scroll to position [0, 0]
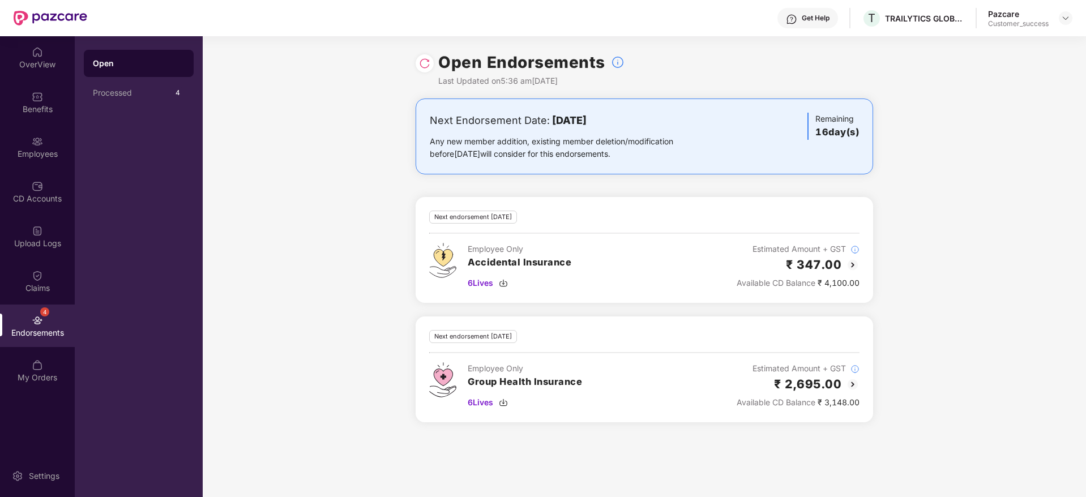
drag, startPoint x: 580, startPoint y: 120, endPoint x: 644, endPoint y: 120, distance: 64.5
click at [644, 120] on div "Next Endorsement Date: 04 September 2025" at bounding box center [569, 121] width 279 height 16
click at [586, 120] on b "04 September 2025" at bounding box center [569, 120] width 35 height 12
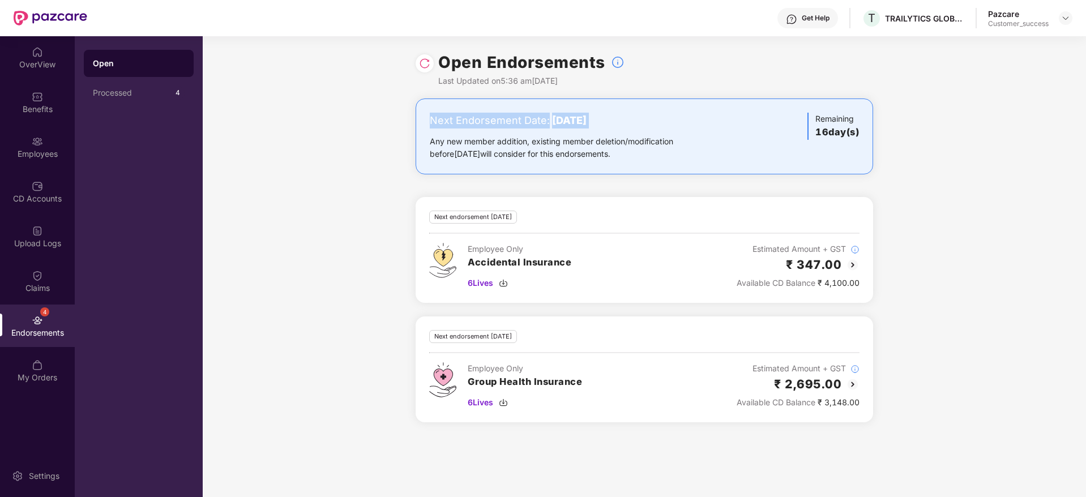
click at [700, 121] on div "Next Endorsement Date: 04 September 2025" at bounding box center [569, 121] width 279 height 16
drag, startPoint x: 721, startPoint y: 159, endPoint x: 358, endPoint y: 84, distance: 370.4
click at [358, 84] on div "Open Endorsements Last Updated on 5:36 am, 19 Aug 2025 Next Endorsement Date: 0…" at bounding box center [644, 266] width 883 height 461
click at [358, 84] on div "Open Endorsements Last Updated on 5:36 am, 19 Aug 2025" at bounding box center [644, 67] width 883 height 62
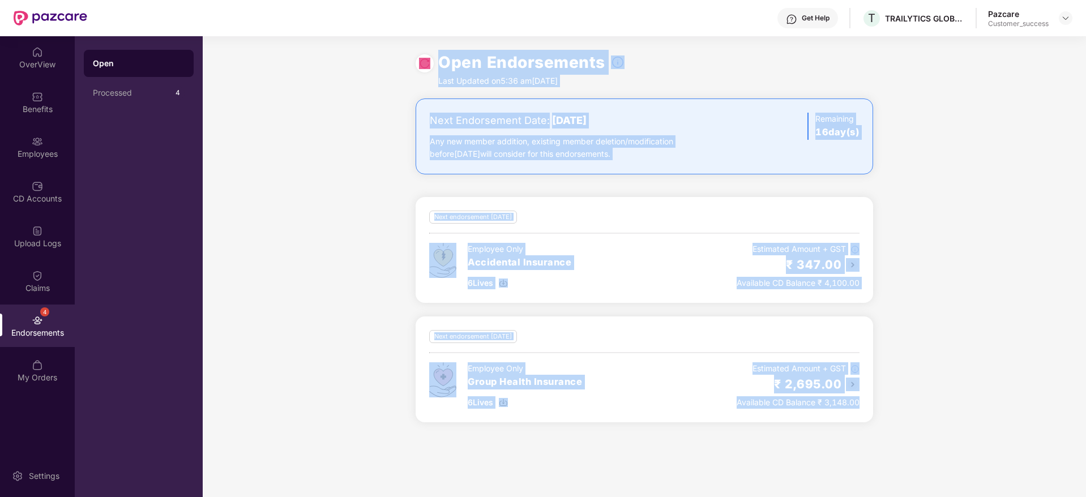
drag, startPoint x: 358, startPoint y: 84, endPoint x: 918, endPoint y: 434, distance: 659.7
click at [918, 434] on div "Open Endorsements Last Updated on 5:36 am, 19 Aug 2025 Next Endorsement Date: 0…" at bounding box center [644, 266] width 883 height 461
click at [918, 434] on div "Next Endorsement Date: 04 September 2025 Any new member addition, existing memb…" at bounding box center [644, 266] width 883 height 337
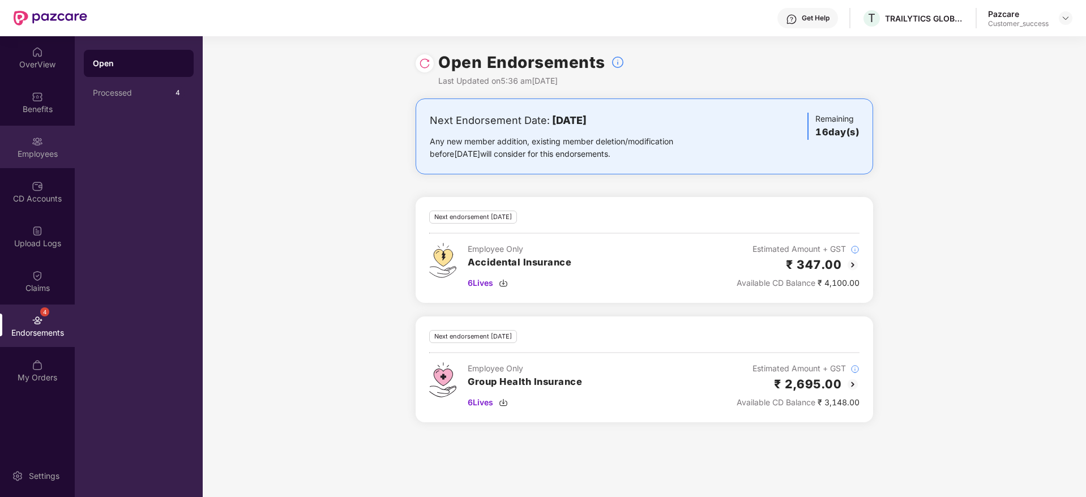
click at [45, 161] on div "Employees" at bounding box center [37, 147] width 75 height 42
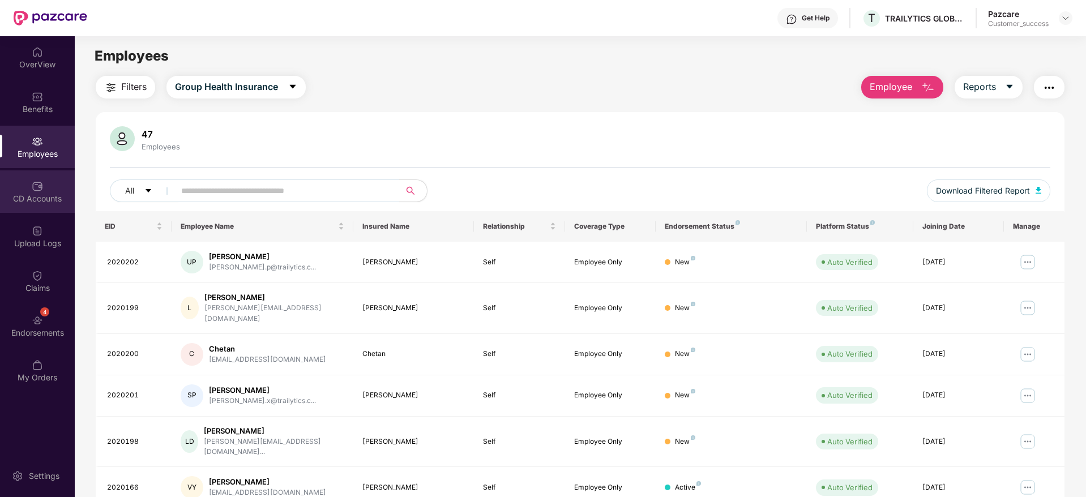
click at [41, 203] on div "CD Accounts" at bounding box center [37, 198] width 75 height 11
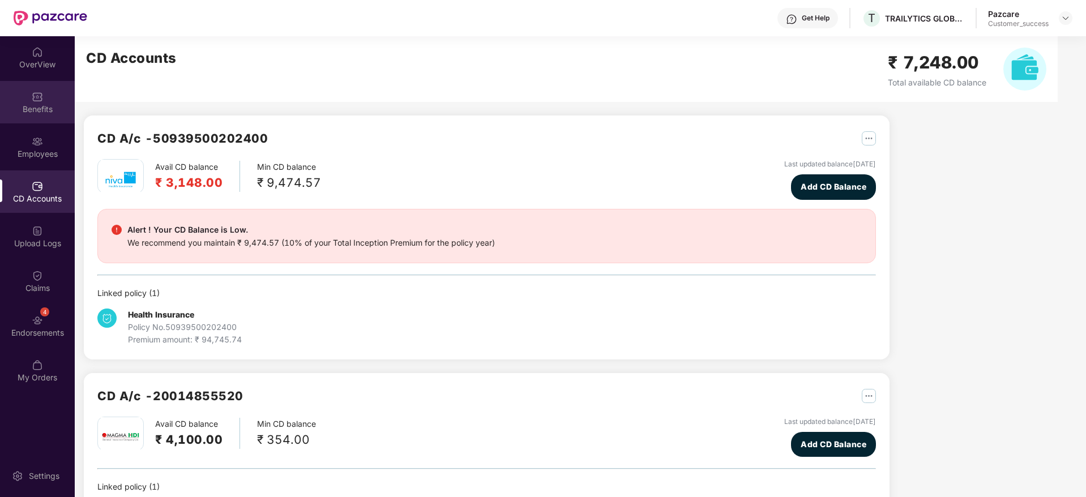
click at [33, 89] on div "Benefits" at bounding box center [37, 102] width 75 height 42
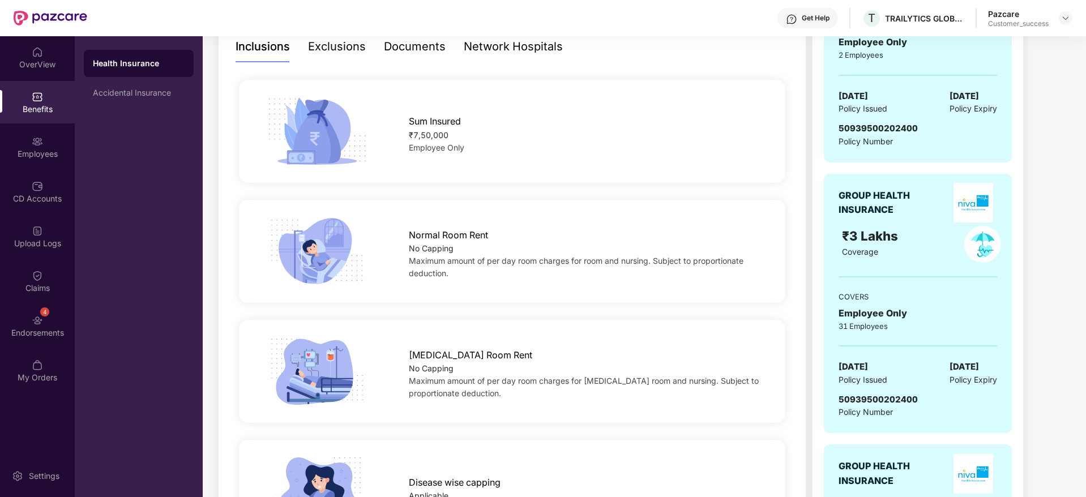
scroll to position [425, 0]
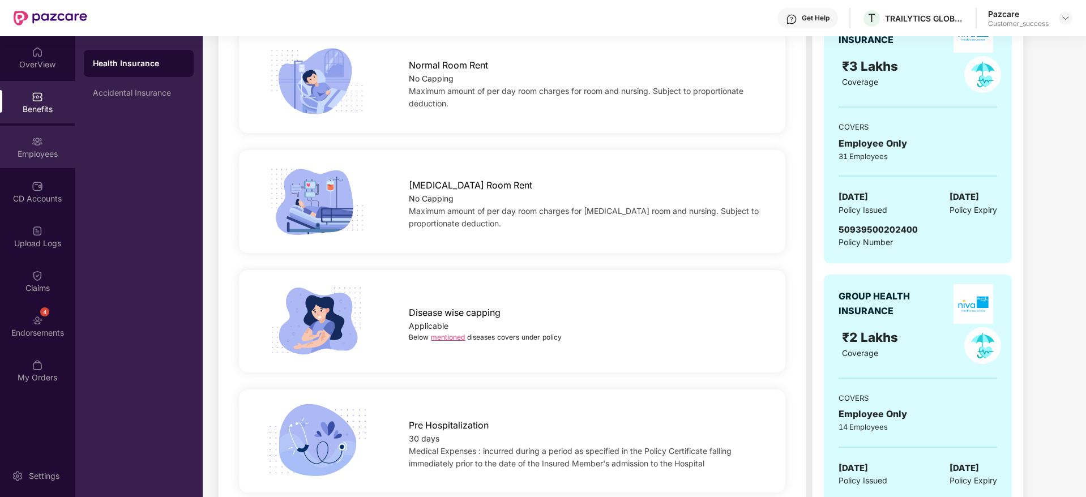
click at [39, 153] on div "Employees" at bounding box center [37, 153] width 75 height 11
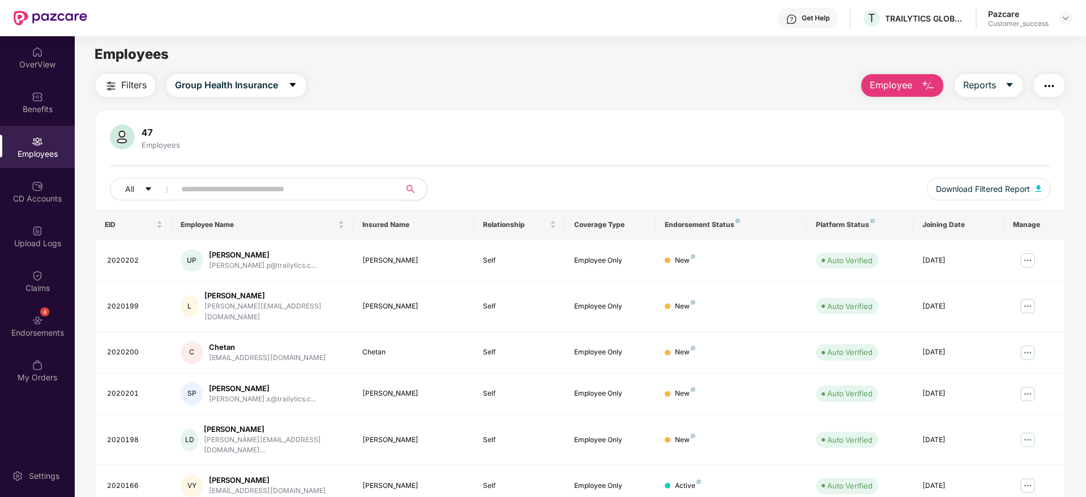
scroll to position [0, 0]
click at [62, 115] on div "Benefits" at bounding box center [37, 102] width 75 height 42
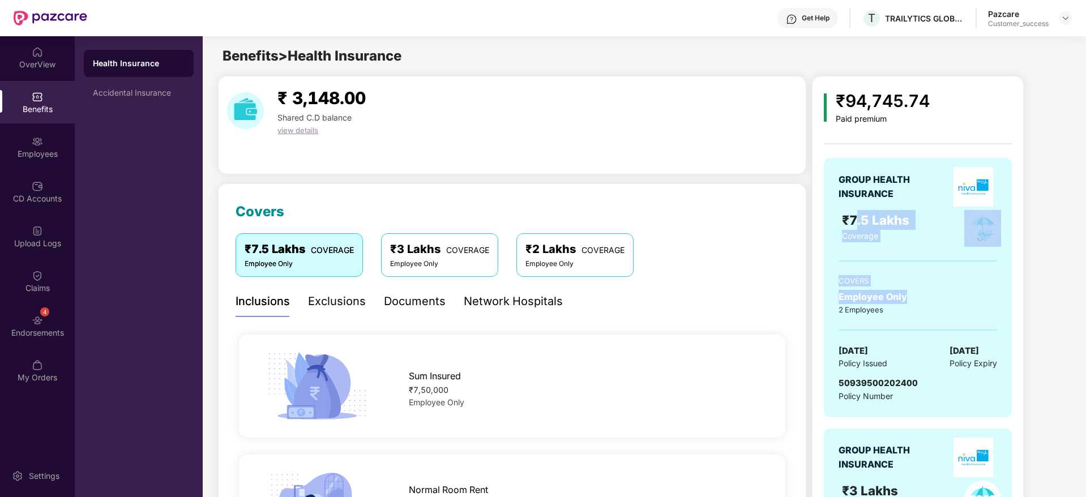
drag, startPoint x: 894, startPoint y: 265, endPoint x: 856, endPoint y: 204, distance: 72.4
click at [857, 204] on div "GROUP HEALTH INSURANCE ₹7.5 Lakhs Coverage COVERS Employee Only 2 Employees 19 …" at bounding box center [918, 287] width 188 height 259
click at [856, 211] on div "₹7.5 Lakhs" at bounding box center [892, 220] width 101 height 20
click at [410, 306] on div "Documents" at bounding box center [415, 302] width 62 height 18
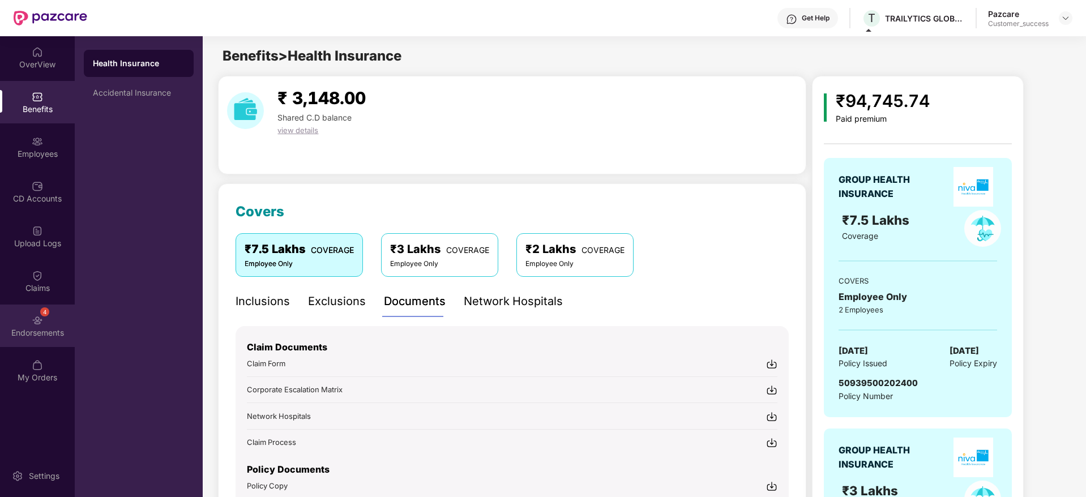
click at [37, 310] on div "4 Endorsements" at bounding box center [37, 326] width 75 height 42
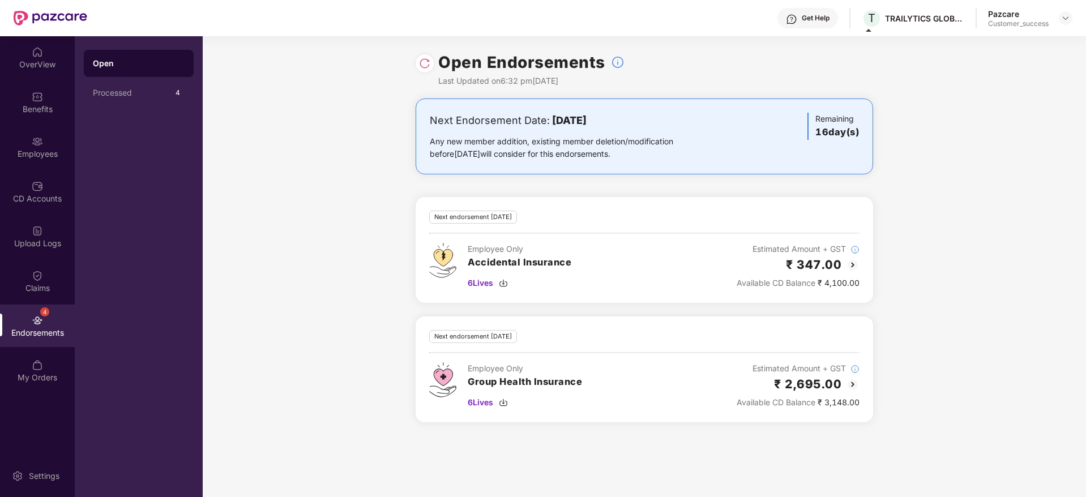
click at [418, 63] on div at bounding box center [425, 63] width 18 height 18
click at [427, 63] on img at bounding box center [424, 63] width 11 height 11
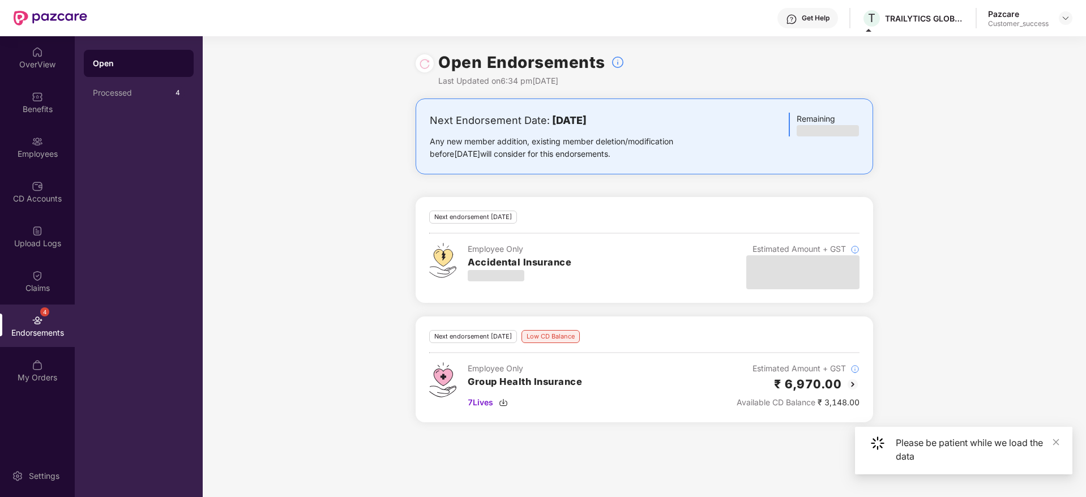
click at [851, 385] on img at bounding box center [853, 385] width 14 height 14
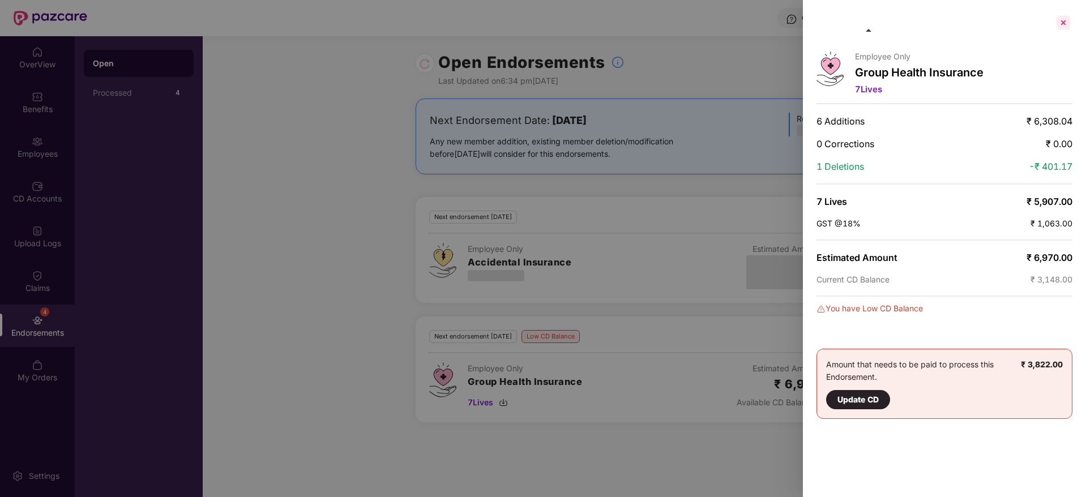
click at [1068, 30] on div at bounding box center [1063, 23] width 18 height 18
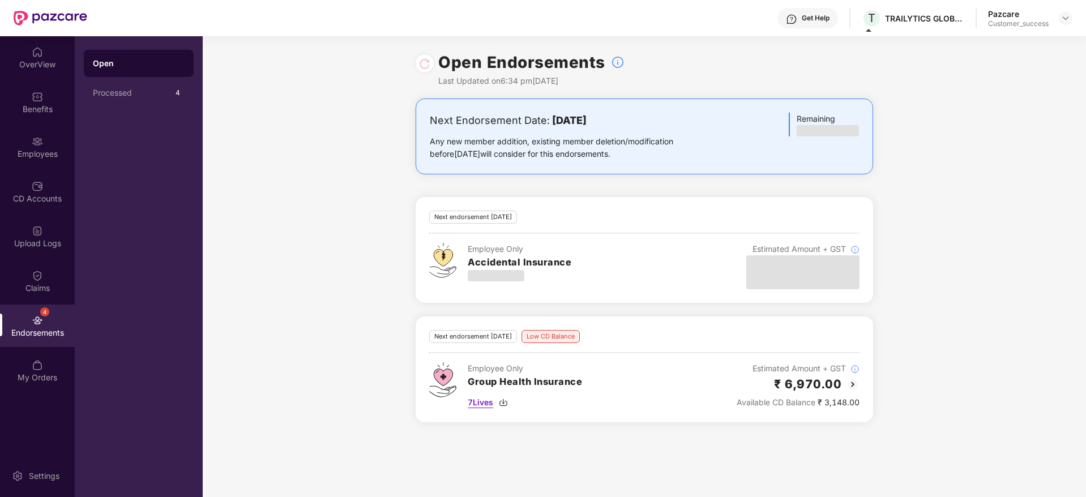
click at [493, 401] on span "7 Lives" at bounding box center [480, 402] width 25 height 12
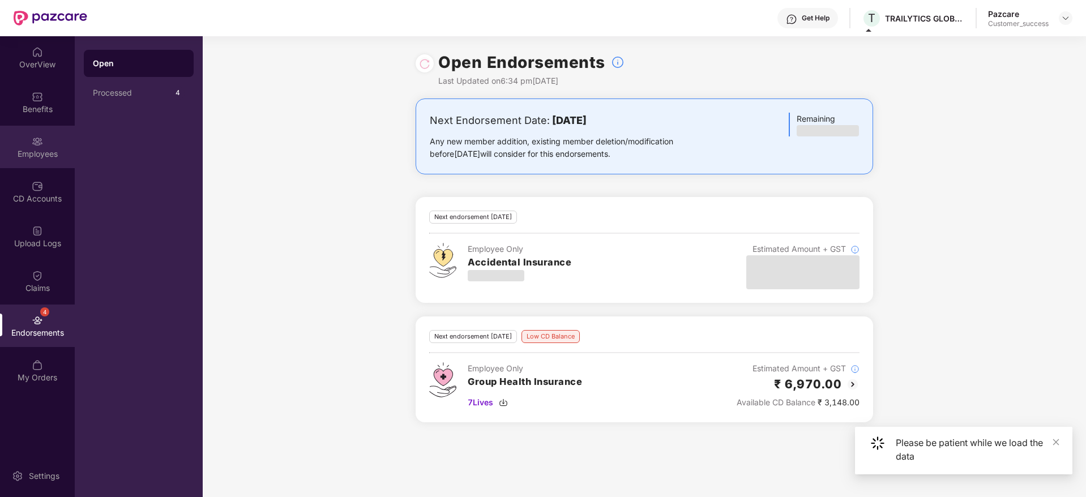
click at [59, 151] on div "Employees" at bounding box center [37, 153] width 75 height 11
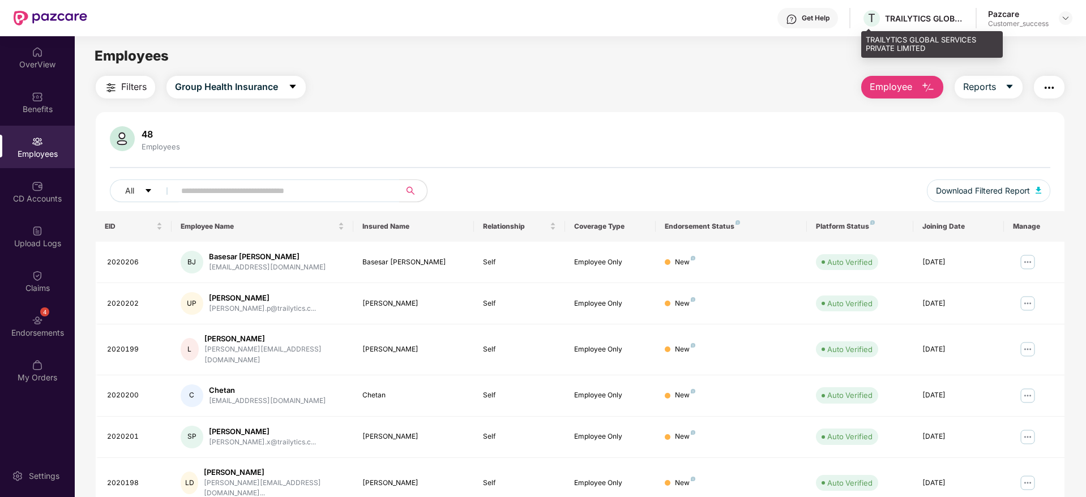
click at [901, 14] on div "TRAILYTICS GLOBAL SERVICES PRIVATE LIMITED" at bounding box center [924, 18] width 79 height 11
copy div "TRAILYTICS"
click at [1064, 20] on img at bounding box center [1065, 18] width 9 height 9
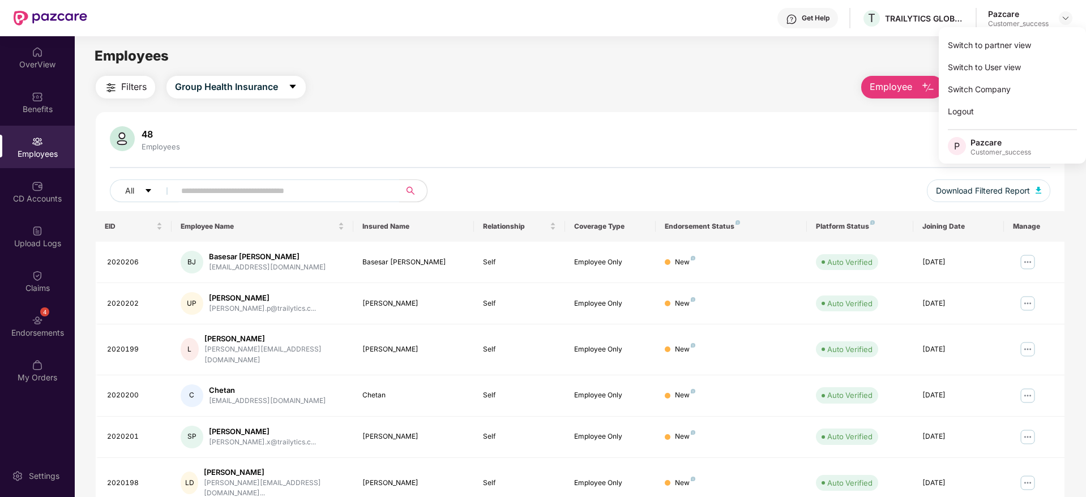
click at [1063, 32] on div "Switch to partner view Switch to User view Switch Company Logout P Pazcare Cust…" at bounding box center [1012, 95] width 147 height 136
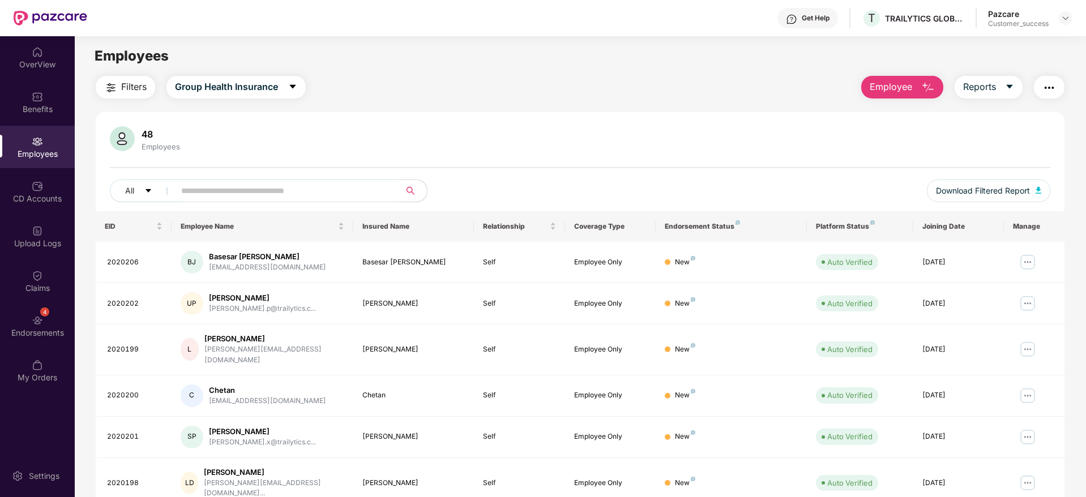
click at [1063, 27] on div "Get Help T TRAILYTICS GLOBAL SERVICES PRIVATE LIMITED Pazcare Customer_success" at bounding box center [579, 18] width 985 height 36
click at [1067, 16] on img at bounding box center [1065, 18] width 9 height 9
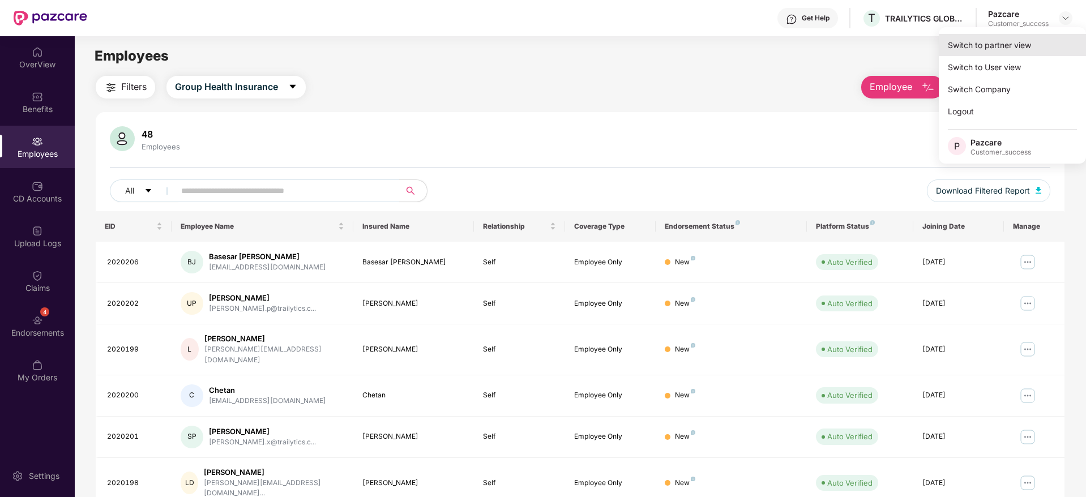
click at [1060, 34] on div "Switch to partner view" at bounding box center [1012, 45] width 147 height 22
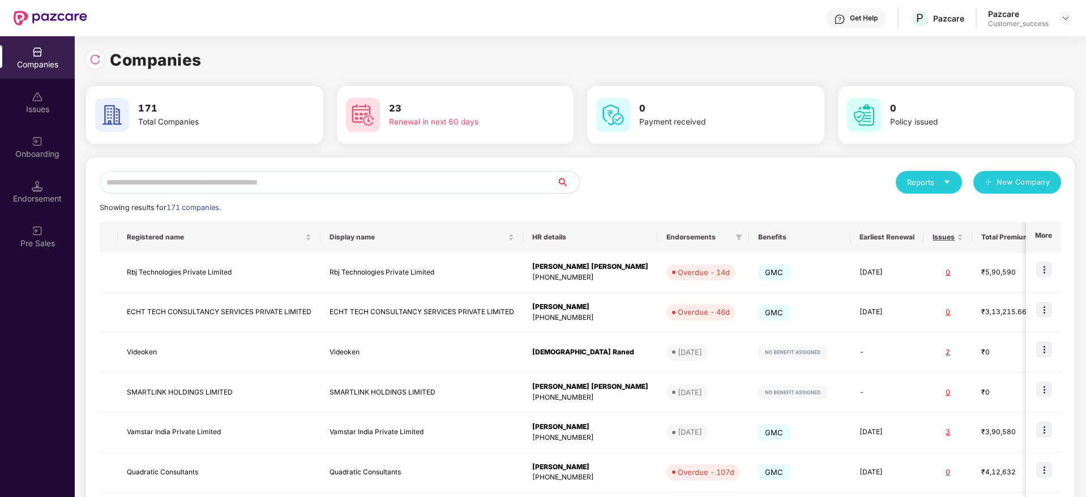
click at [529, 178] on input "text" at bounding box center [328, 182] width 457 height 23
paste input "**********"
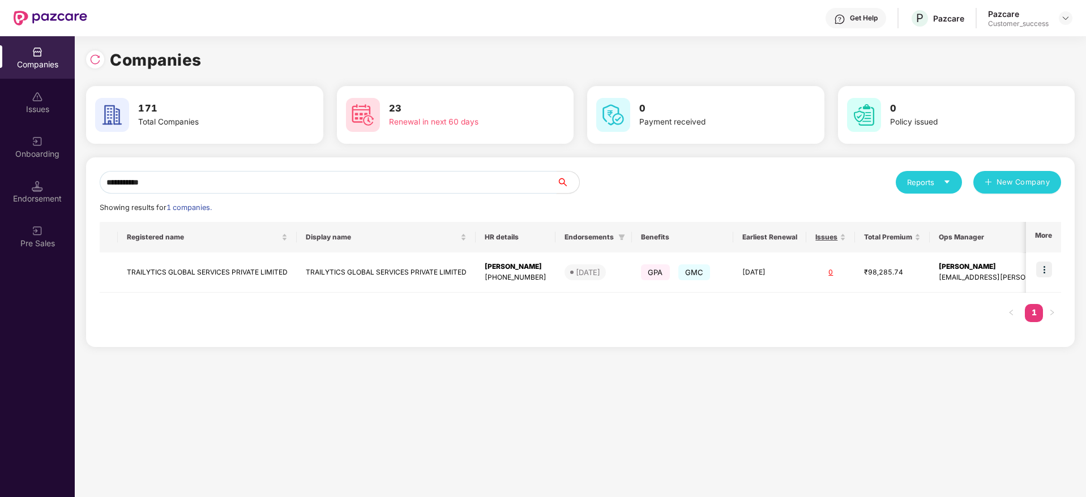
type input "**********"
copy tr "TRAILYTICS GLOBAL SERVICES PRIVATE LIMITED"
drag, startPoint x: 294, startPoint y: 273, endPoint x: 109, endPoint y: 290, distance: 185.9
click at [109, 290] on tr "TRAILYTICS GLOBAL SERVICES PRIVATE LIMITED TRAILYTICS GLOBAL SERVICES PRIVATE L…" at bounding box center [628, 272] width 1056 height 40
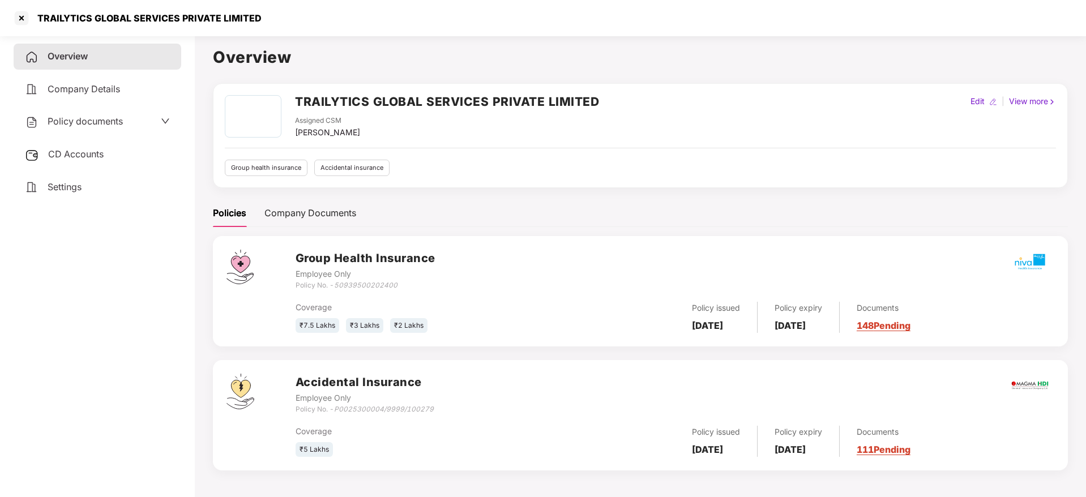
click at [7, 12] on div "TRAILYTICS GLOBAL SERVICES PRIVATE LIMITED" at bounding box center [543, 18] width 1086 height 36
click at [28, 24] on div at bounding box center [21, 18] width 18 height 18
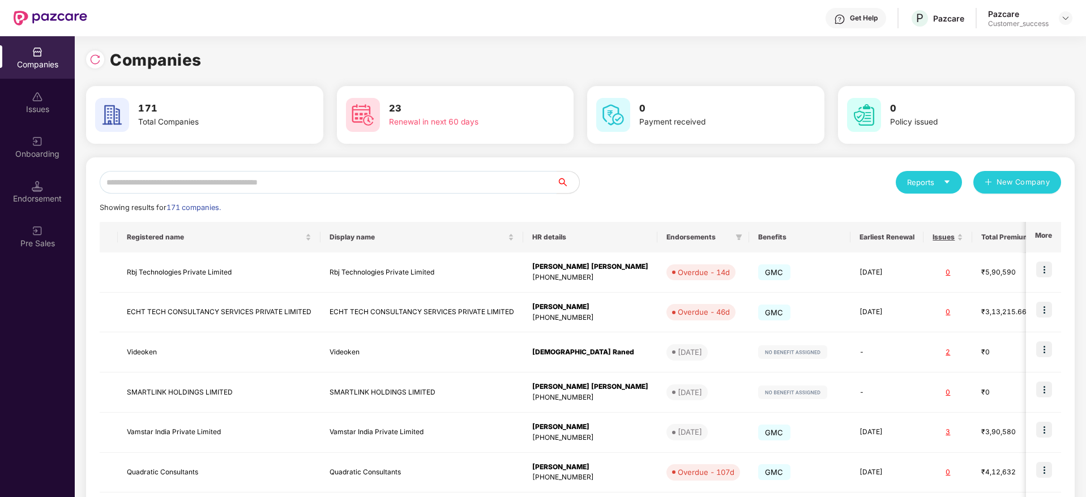
click at [438, 177] on input "text" at bounding box center [328, 182] width 457 height 23
paste input "**********"
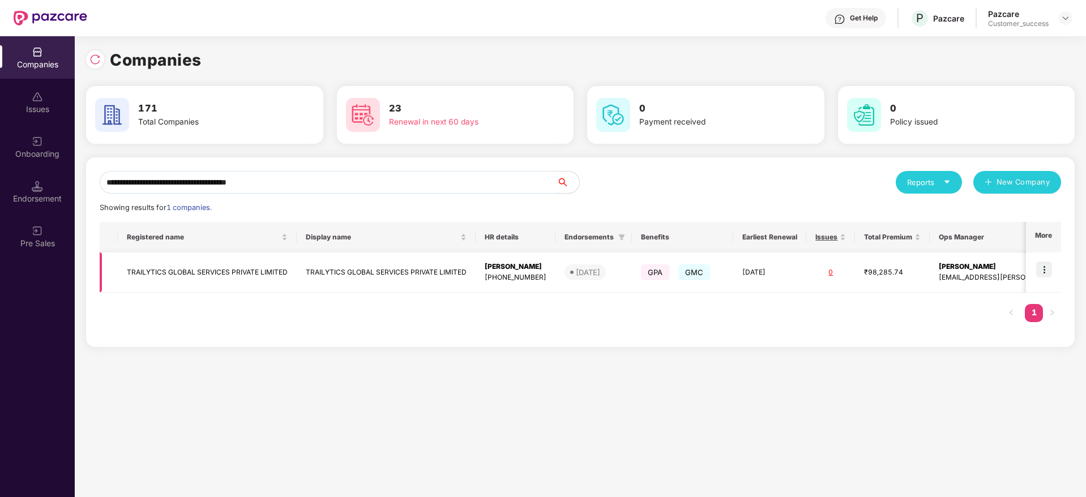
type input "**********"
click at [1045, 265] on img at bounding box center [1044, 270] width 16 height 16
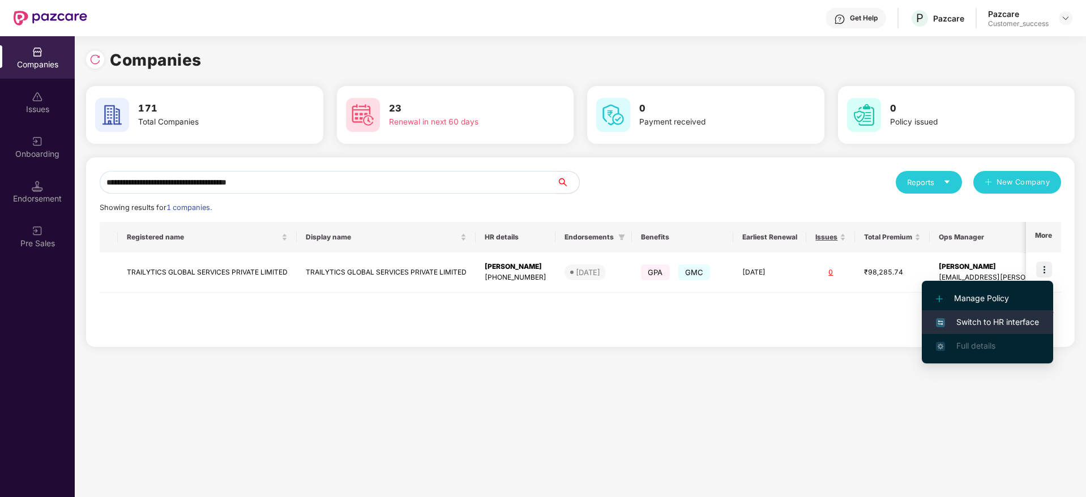
click at [1019, 324] on span "Switch to HR interface" at bounding box center [987, 322] width 103 height 12
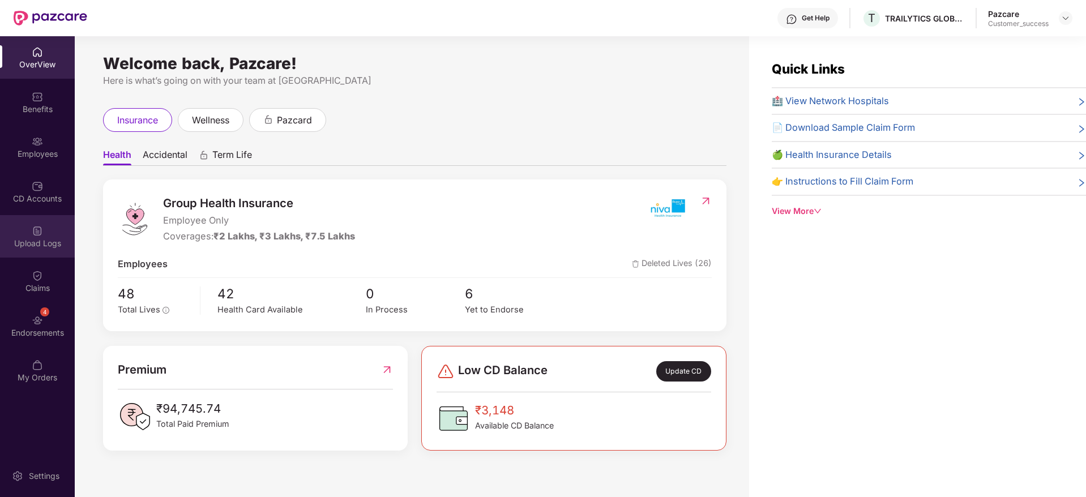
click at [51, 241] on div "Upload Logs" at bounding box center [37, 243] width 75 height 11
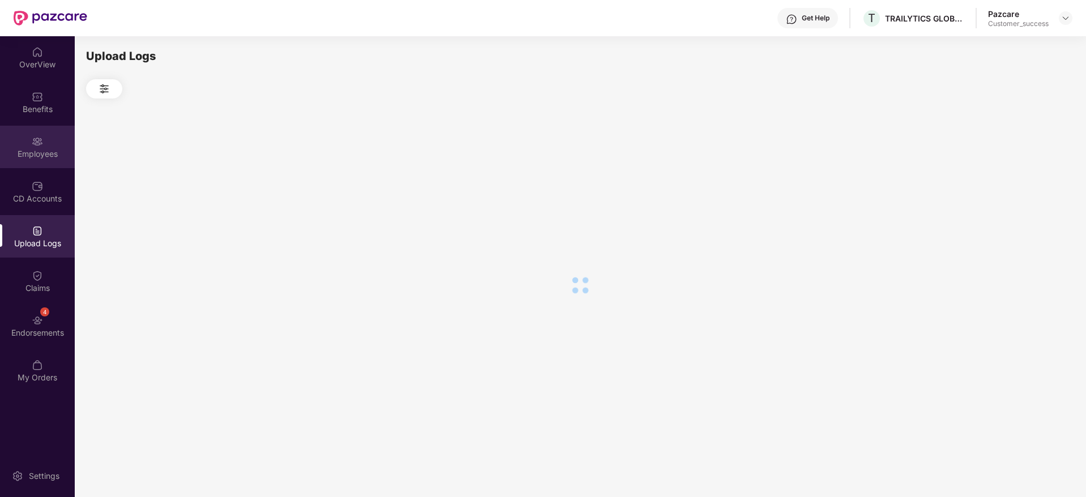
click at [48, 163] on div "Employees" at bounding box center [37, 147] width 75 height 42
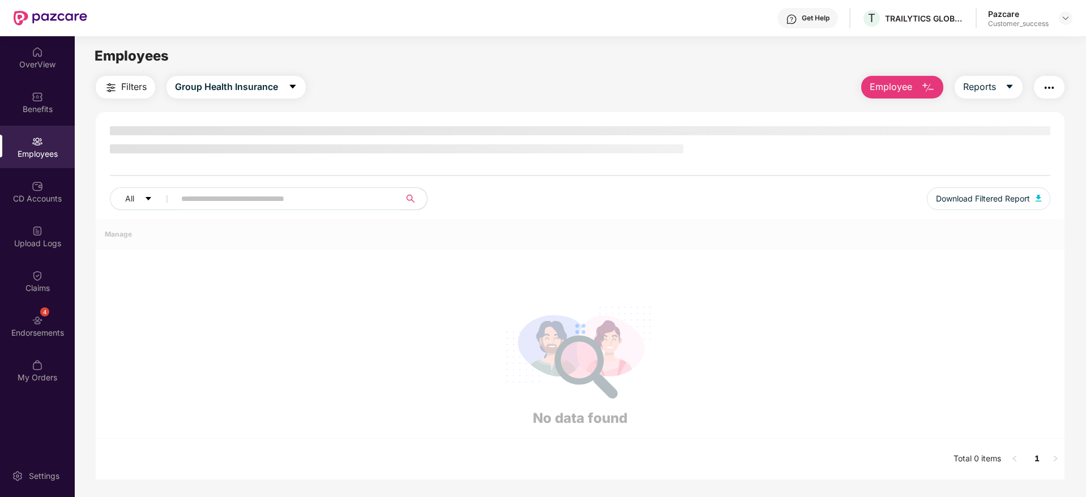
click at [40, 114] on div "Benefits" at bounding box center [37, 109] width 75 height 11
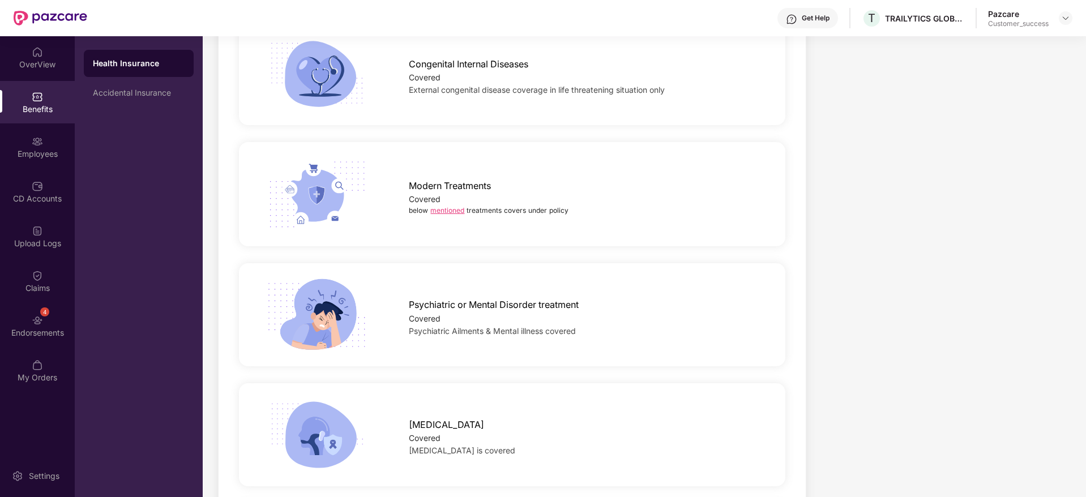
scroll to position [1513, 0]
click at [449, 213] on div "below mentioned treatments covers under policy" at bounding box center [585, 209] width 352 height 10
click at [451, 207] on link "mentioned" at bounding box center [447, 209] width 34 height 8
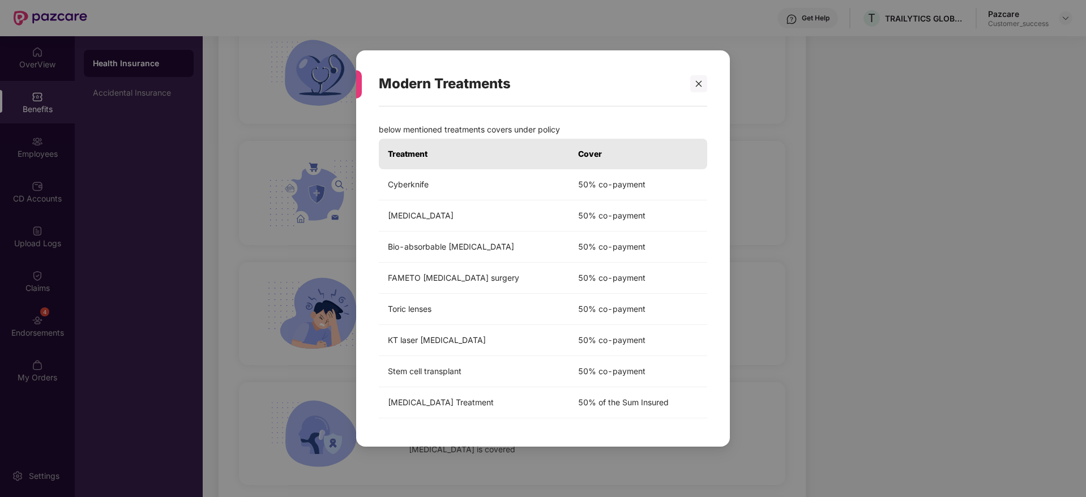
click at [706, 71] on div "Modern Treatments" at bounding box center [543, 84] width 328 height 44
click at [706, 79] on div at bounding box center [698, 83] width 17 height 17
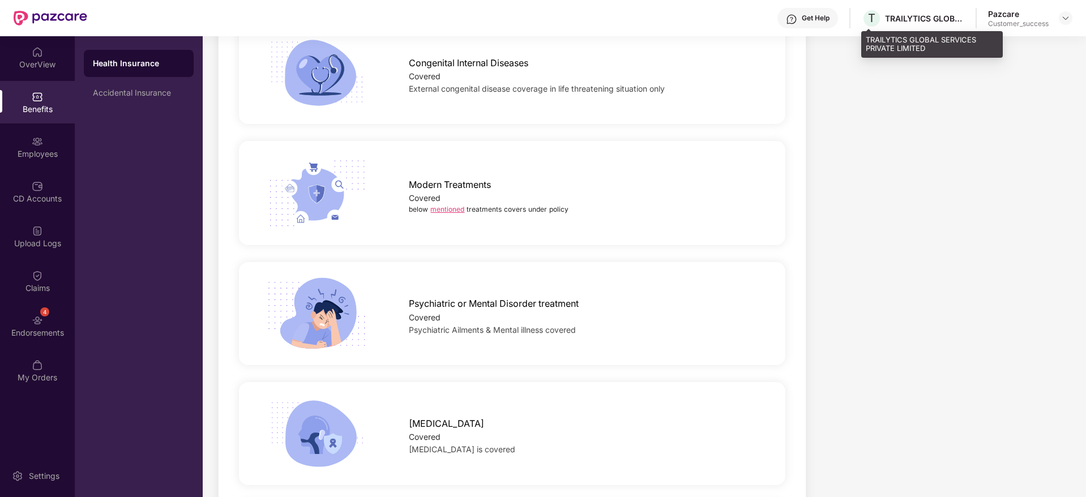
click at [903, 23] on div "TRAILYTICS GLOBAL SERVICES PRIVATE LIMITED" at bounding box center [924, 18] width 79 height 11
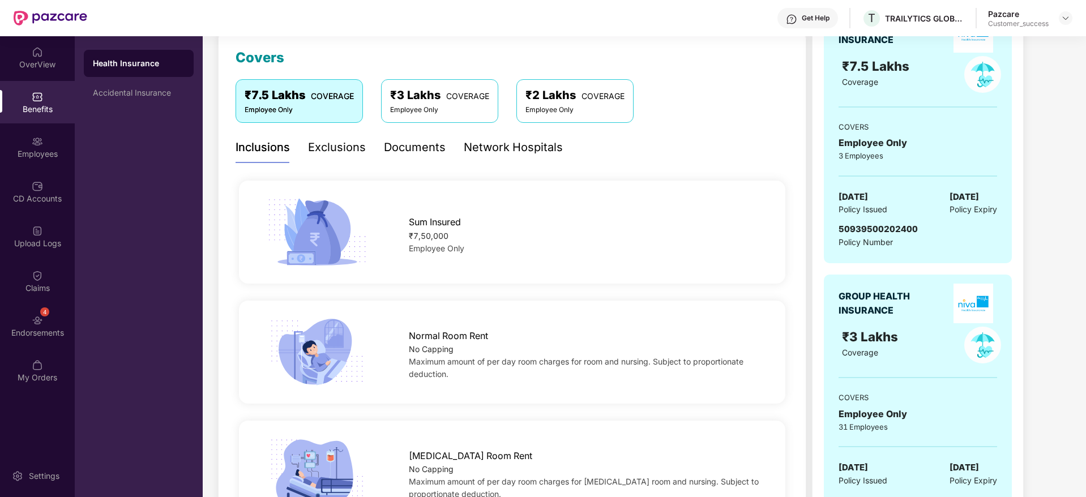
scroll to position [0, 0]
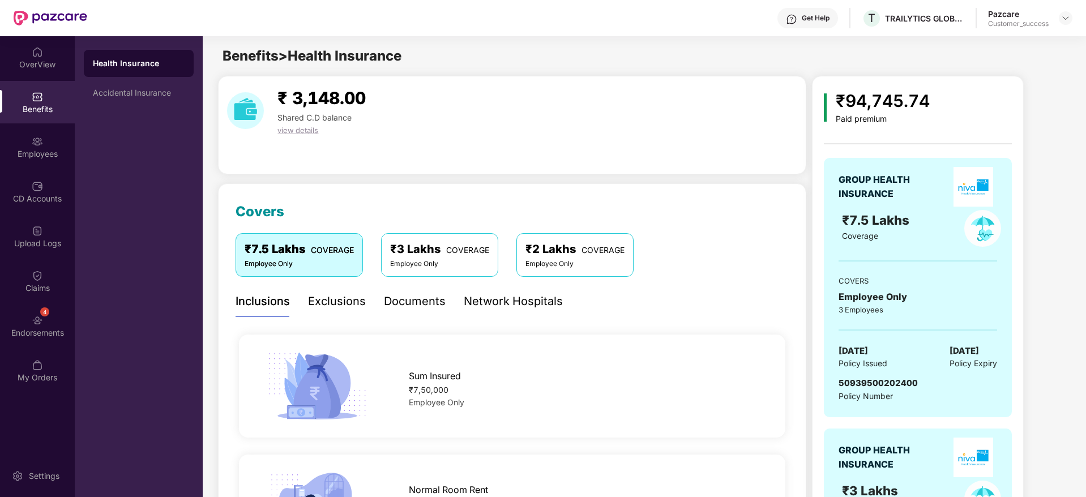
click at [439, 300] on div "Documents" at bounding box center [415, 302] width 62 height 18
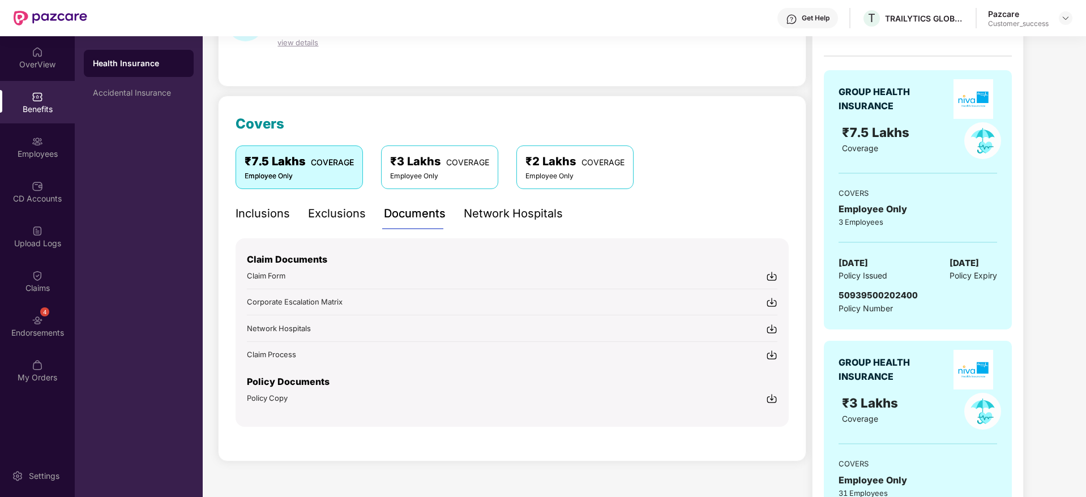
scroll to position [170, 0]
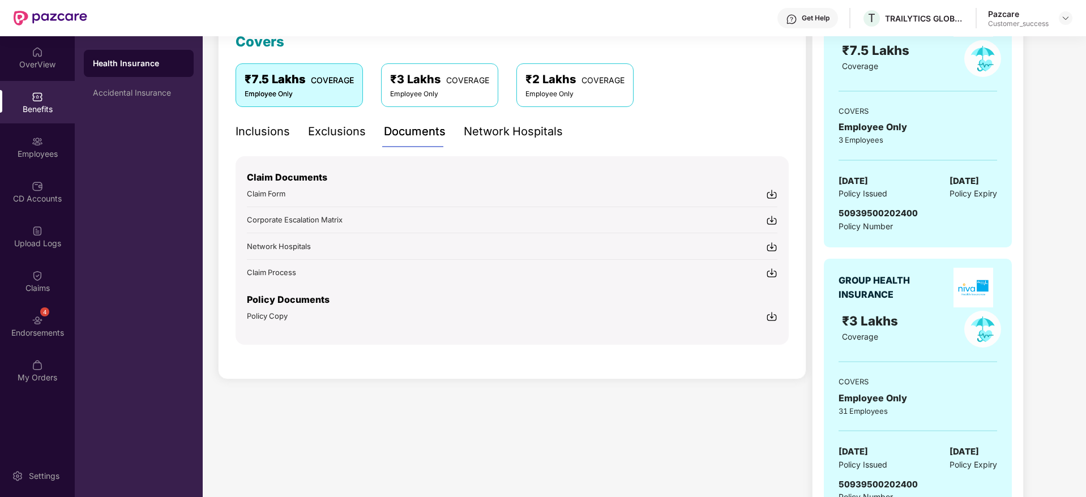
click at [772, 319] on img at bounding box center [771, 316] width 11 height 11
click at [1069, 14] on img at bounding box center [1065, 18] width 9 height 9
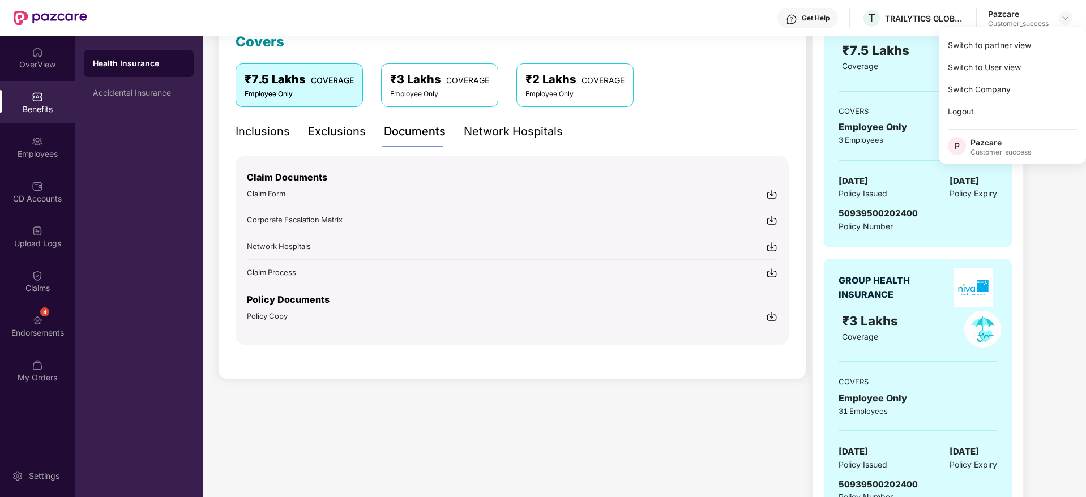
click at [1043, 31] on div "Switch to partner view Switch to User view Switch Company Logout P Pazcare Cust…" at bounding box center [1012, 95] width 147 height 136
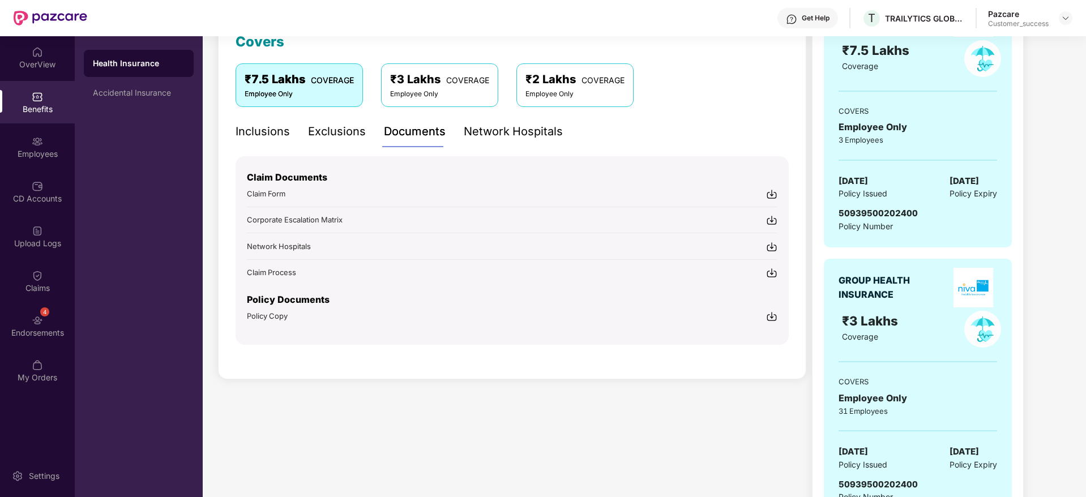
click at [1043, 40] on div "₹94,745.74 Paid premium GROUP HEALTH INSURANCE ₹7.5 Lakhs Coverage COVERS Emplo…" at bounding box center [940, 355] width 257 height 898
click at [1077, 20] on header "Get Help T TRAILYTICS GLOBAL SERVICES PRIVATE LIMITED Pazcare Customer_success" at bounding box center [543, 18] width 1086 height 36
click at [1068, 20] on img at bounding box center [1065, 18] width 9 height 9
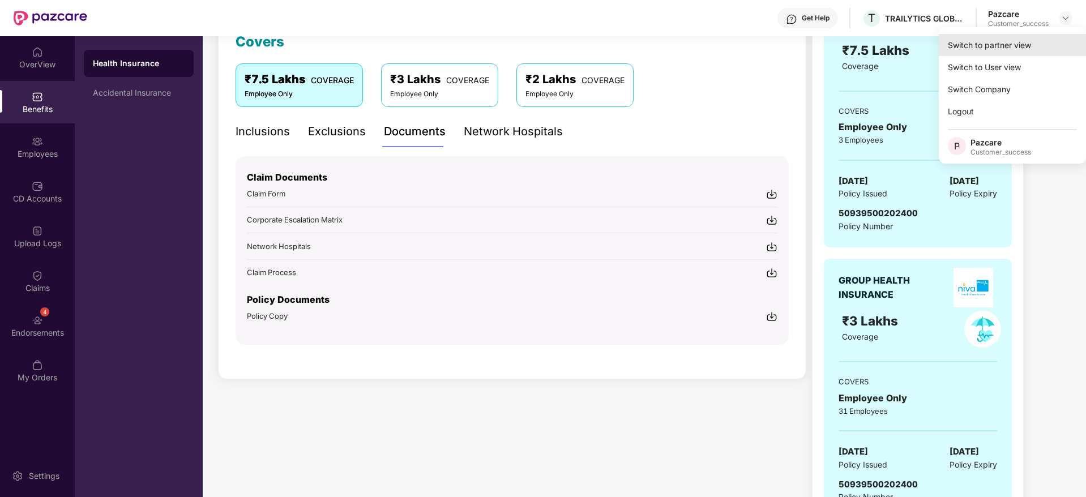
click at [1042, 46] on div "Switch to partner view" at bounding box center [1012, 45] width 147 height 22
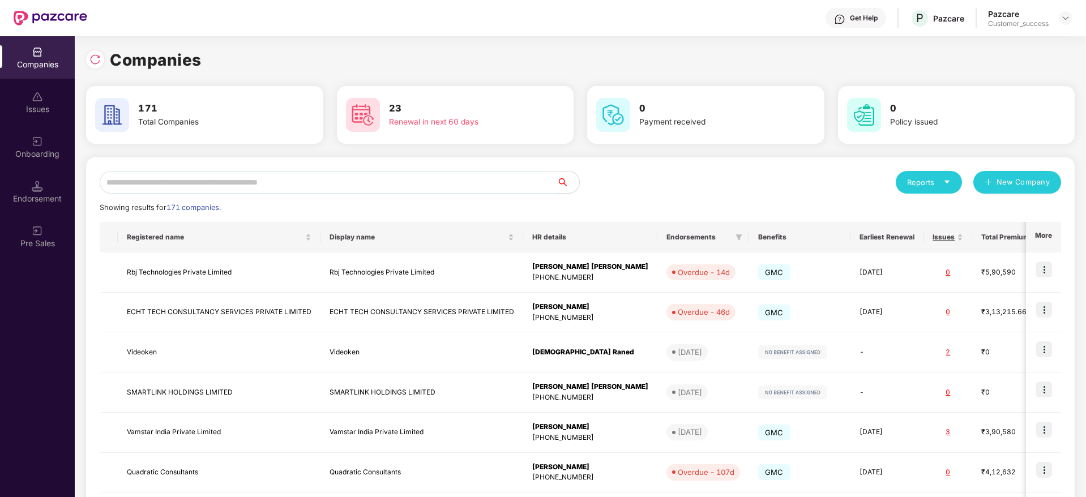
click at [414, 177] on input "text" at bounding box center [328, 182] width 457 height 23
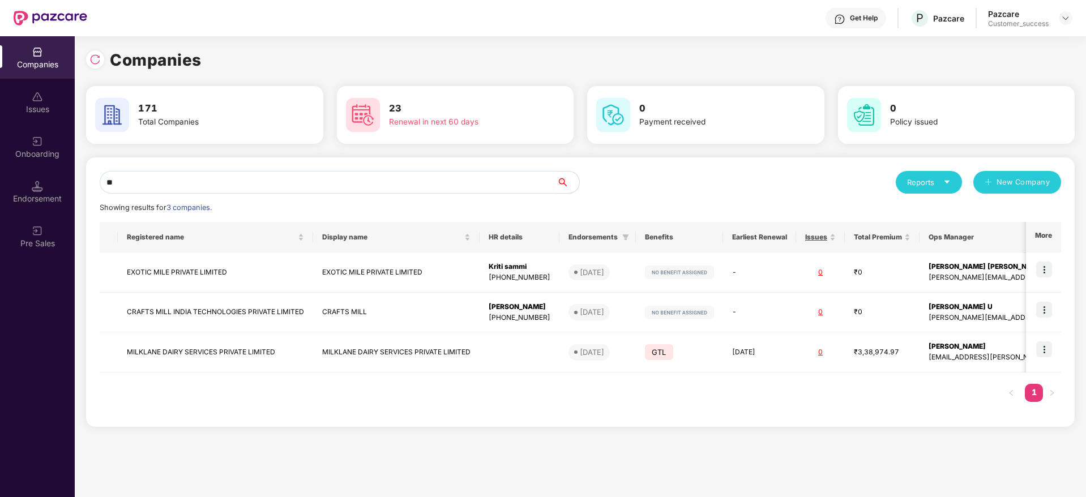
type input "*"
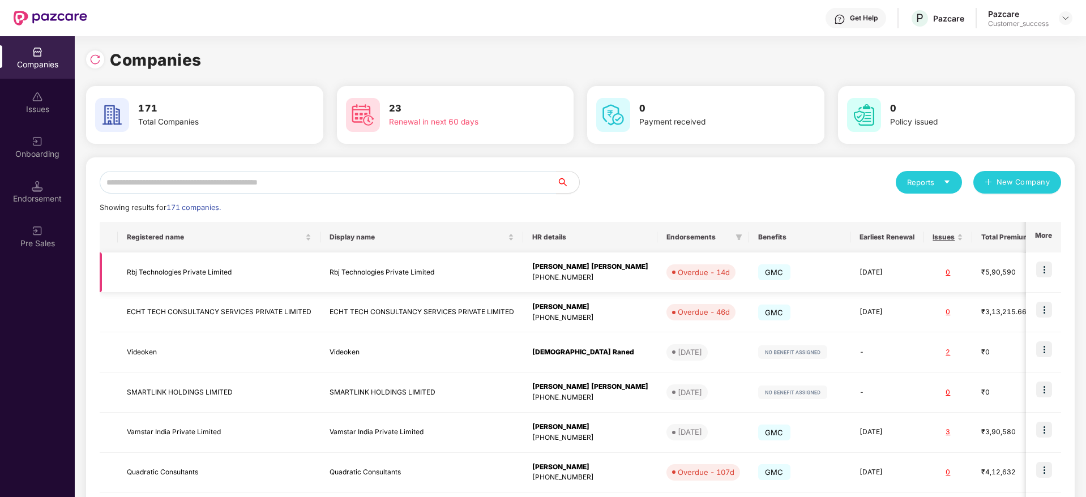
click at [1044, 268] on img at bounding box center [1044, 270] width 16 height 16
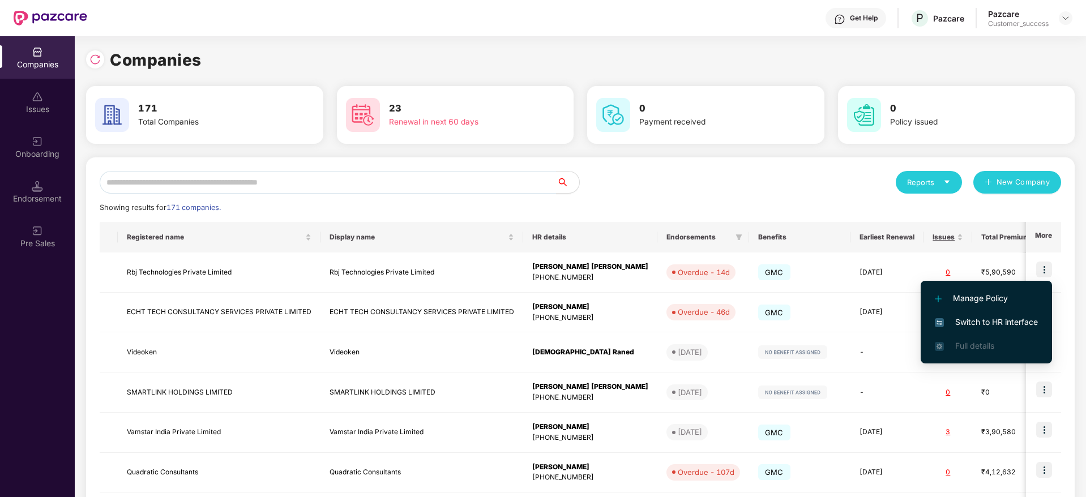
click at [1008, 319] on span "Switch to HR interface" at bounding box center [986, 322] width 103 height 12
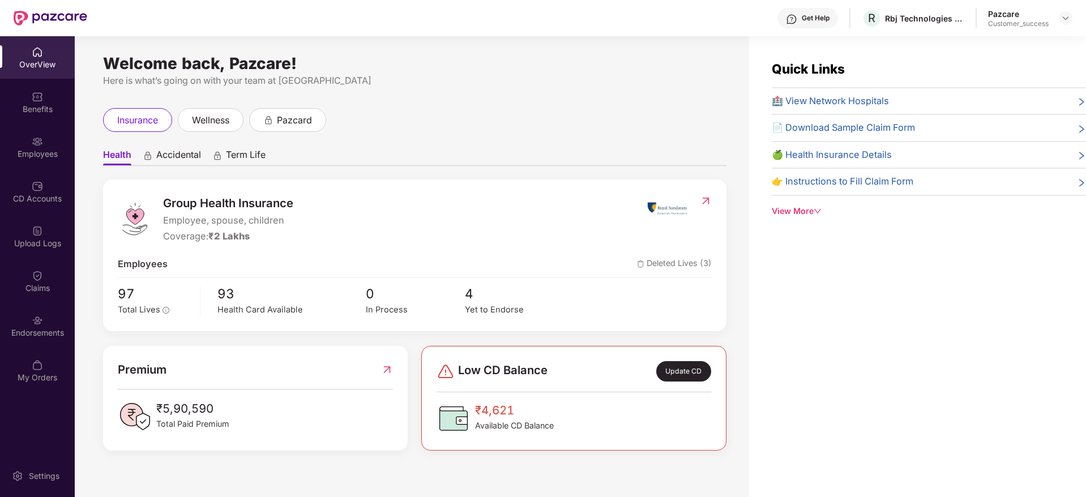
click at [23, 145] on div "Employees" at bounding box center [37, 147] width 75 height 42
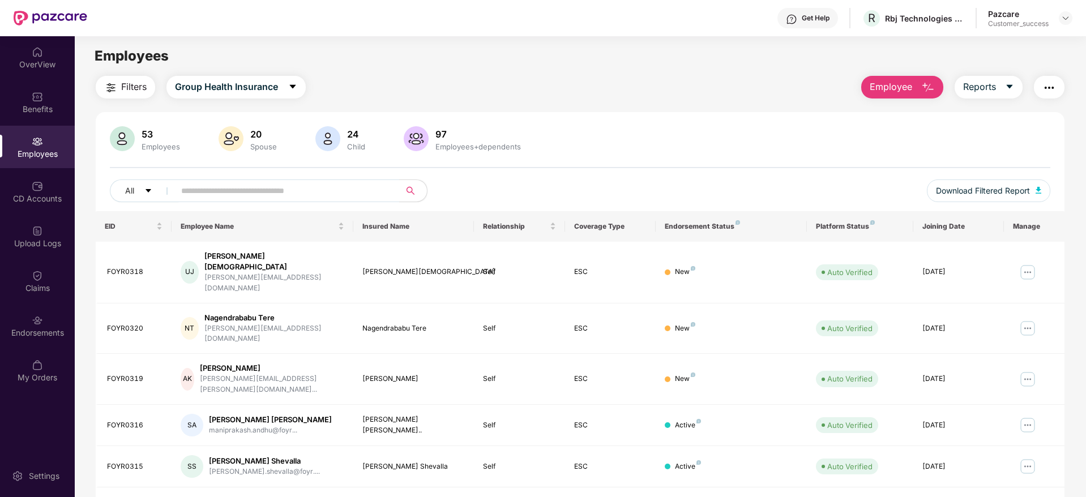
click at [914, 88] on button "Employee" at bounding box center [902, 87] width 82 height 23
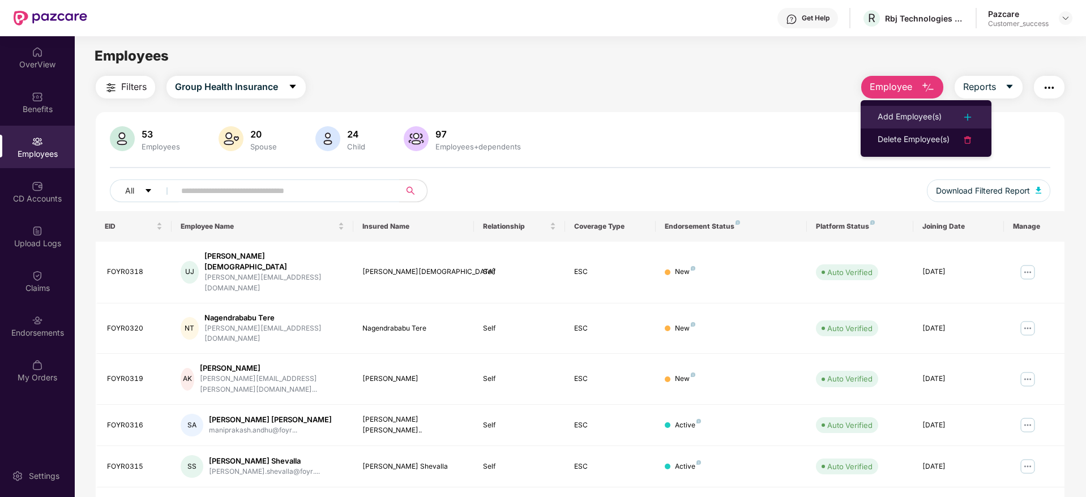
click at [898, 119] on div "Add Employee(s)" at bounding box center [909, 117] width 64 height 14
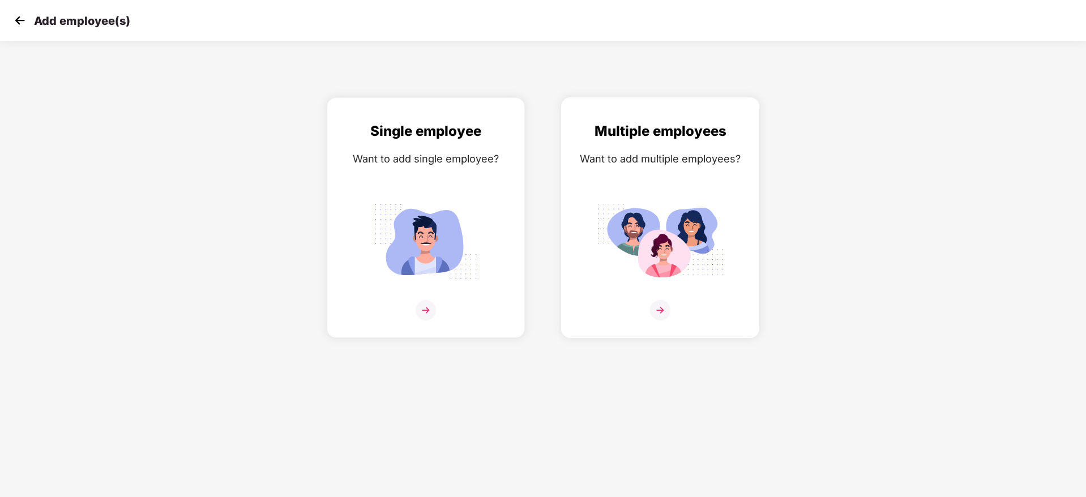
click at [714, 220] on img at bounding box center [660, 242] width 127 height 88
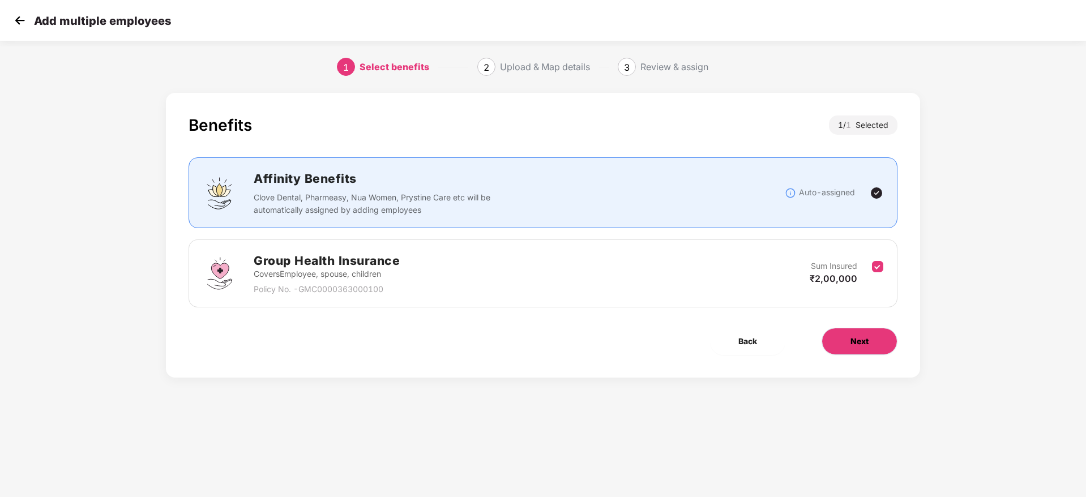
click at [871, 345] on button "Next" at bounding box center [859, 341] width 76 height 27
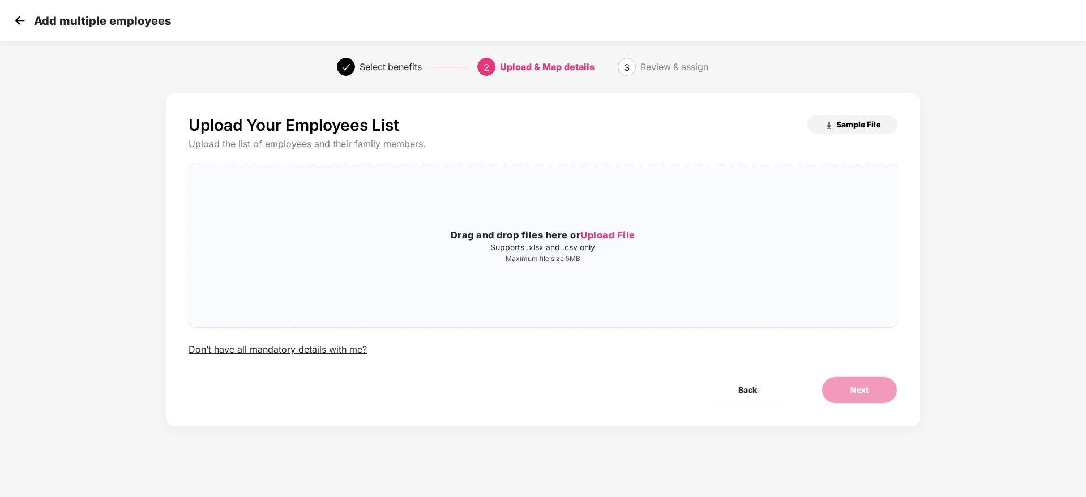
click at [865, 121] on span "Sample File" at bounding box center [858, 124] width 44 height 11
click at [25, 22] on img at bounding box center [19, 20] width 17 height 17
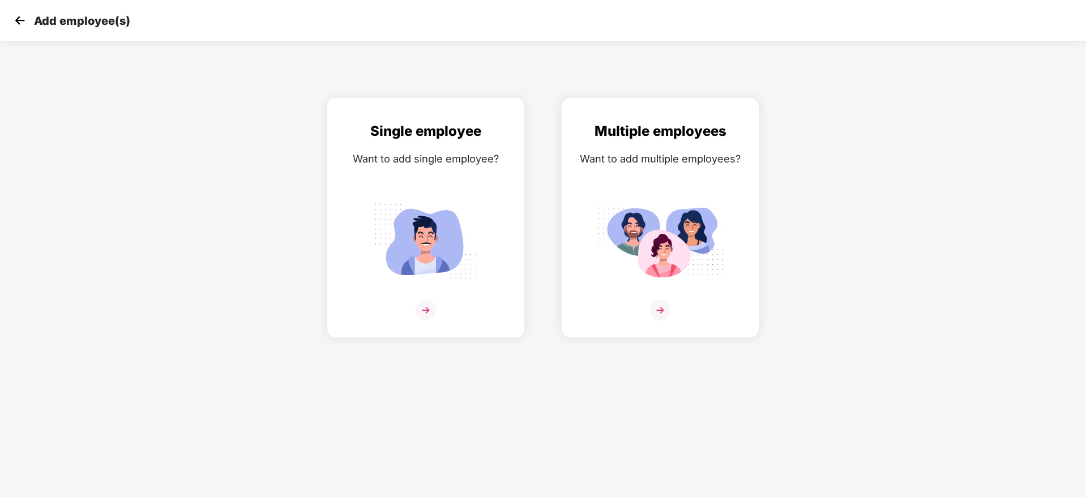
click at [25, 22] on img at bounding box center [19, 20] width 17 height 17
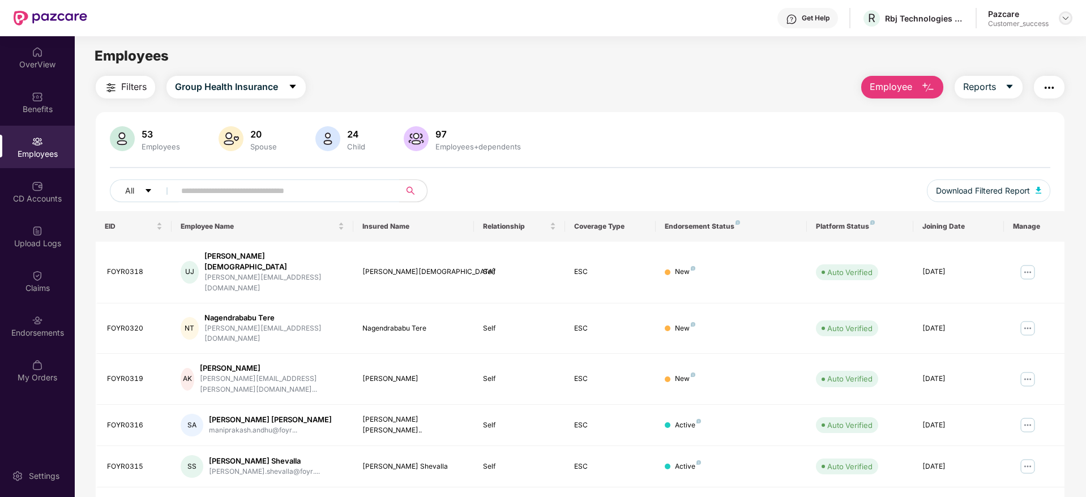
click at [1063, 21] on img at bounding box center [1065, 18] width 9 height 9
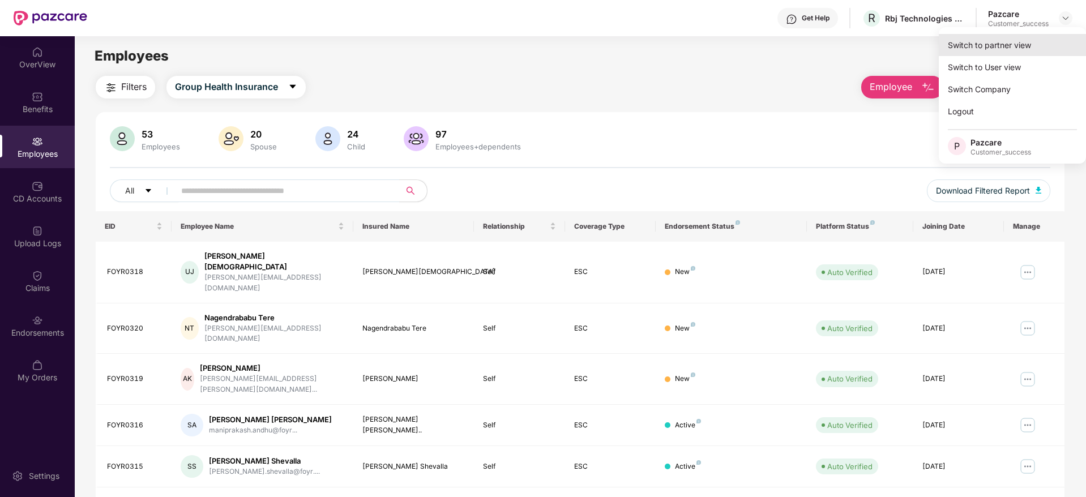
click at [1048, 46] on div "Switch to partner view" at bounding box center [1012, 45] width 147 height 22
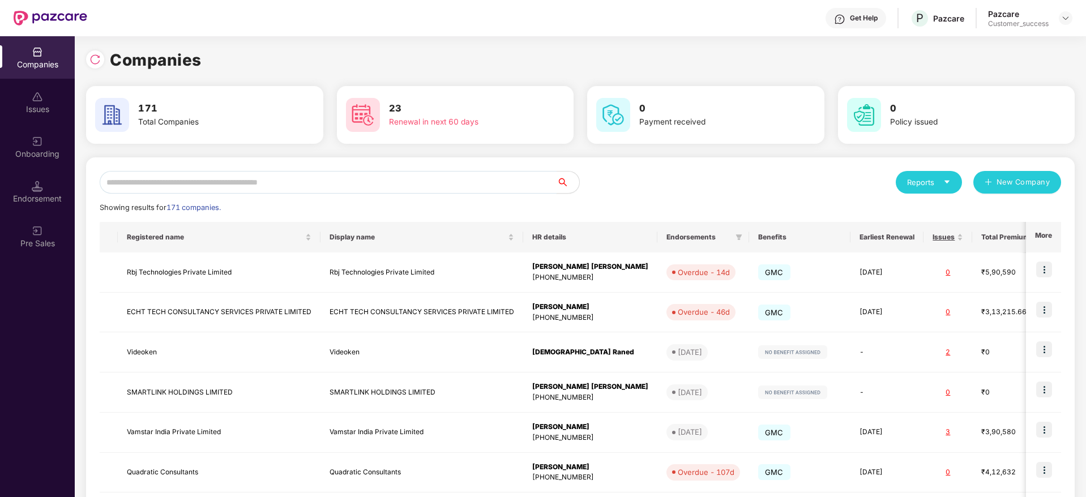
click at [449, 178] on input "text" at bounding box center [328, 182] width 457 height 23
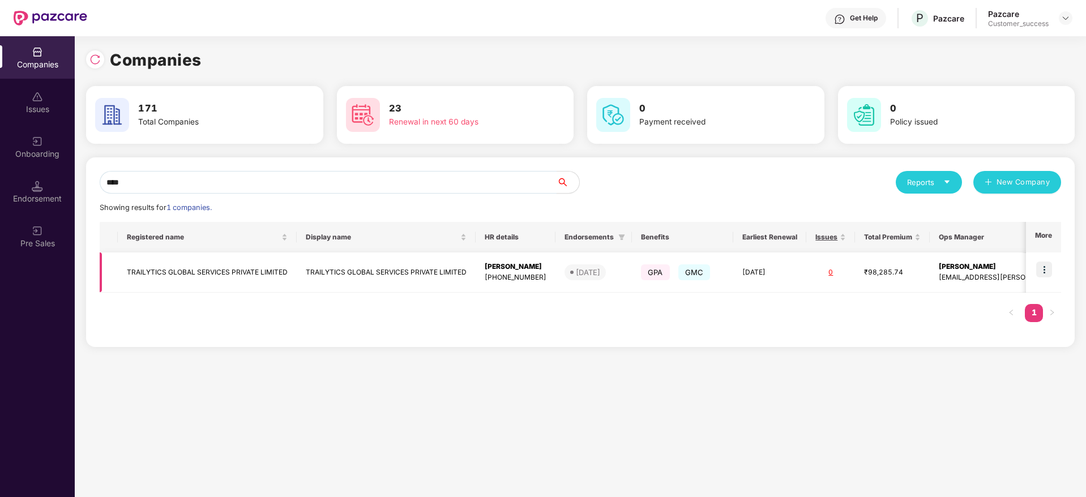
type input "****"
click at [1046, 273] on img at bounding box center [1044, 270] width 16 height 16
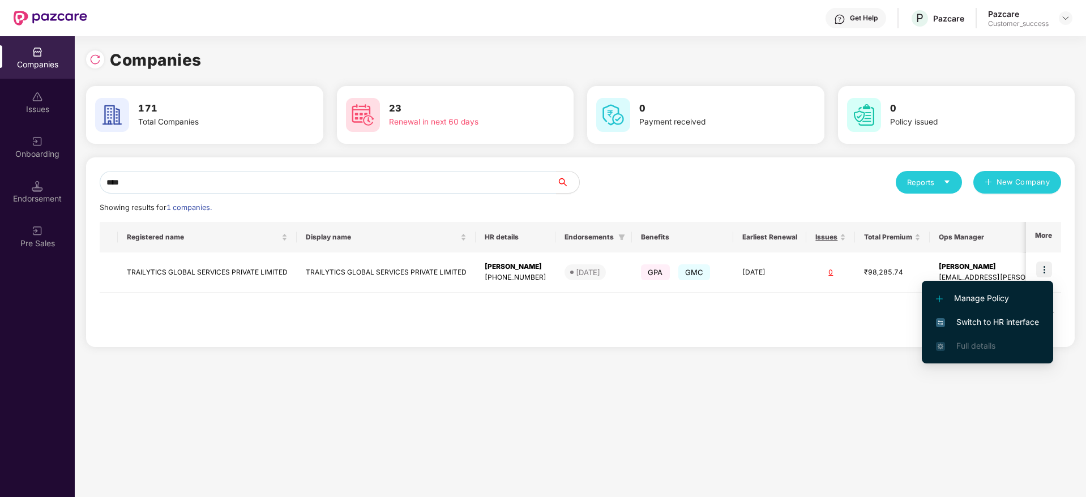
click at [1020, 323] on span "Switch to HR interface" at bounding box center [987, 322] width 103 height 12
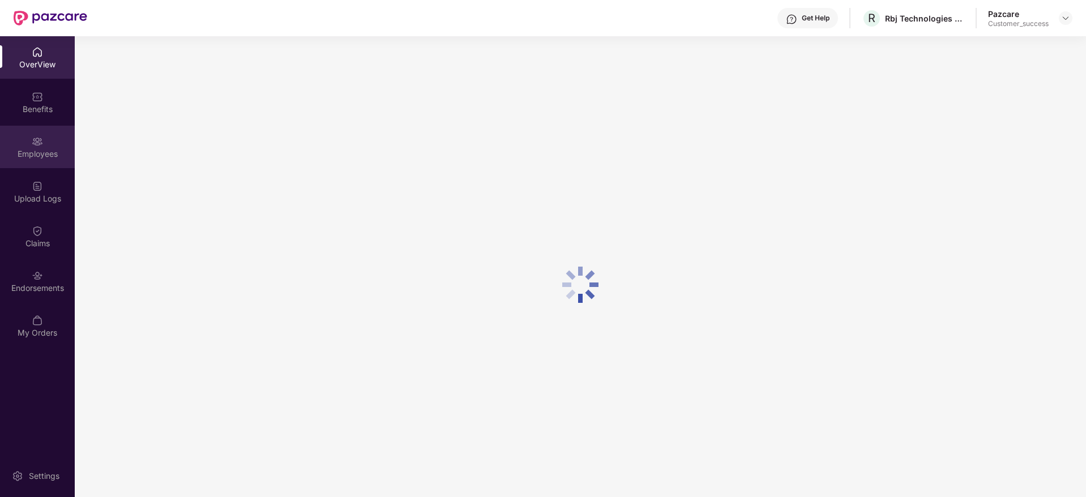
click at [37, 164] on div "Employees" at bounding box center [37, 147] width 75 height 42
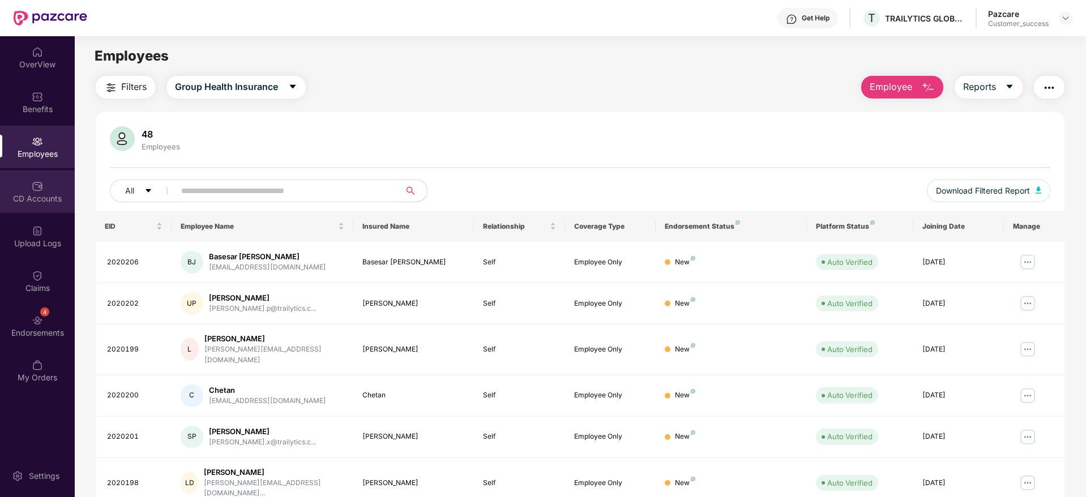
click at [42, 198] on div "CD Accounts" at bounding box center [37, 198] width 75 height 11
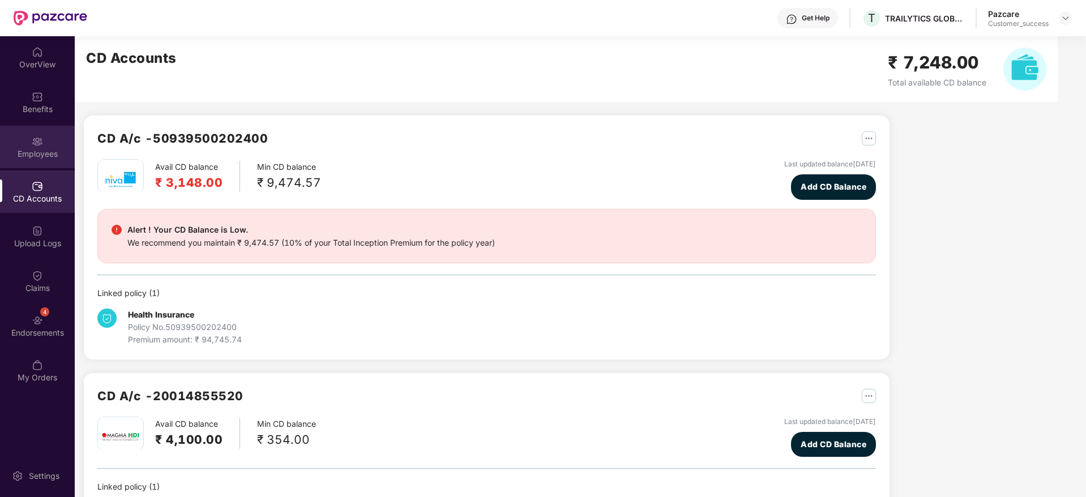
click at [41, 155] on div "Employees" at bounding box center [37, 153] width 75 height 11
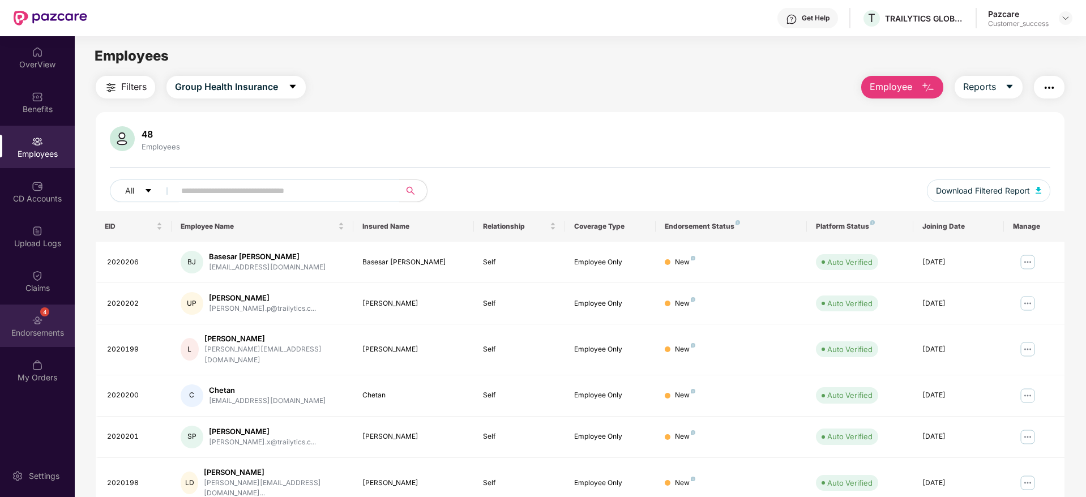
click at [44, 318] on div "4 Endorsements" at bounding box center [37, 326] width 75 height 42
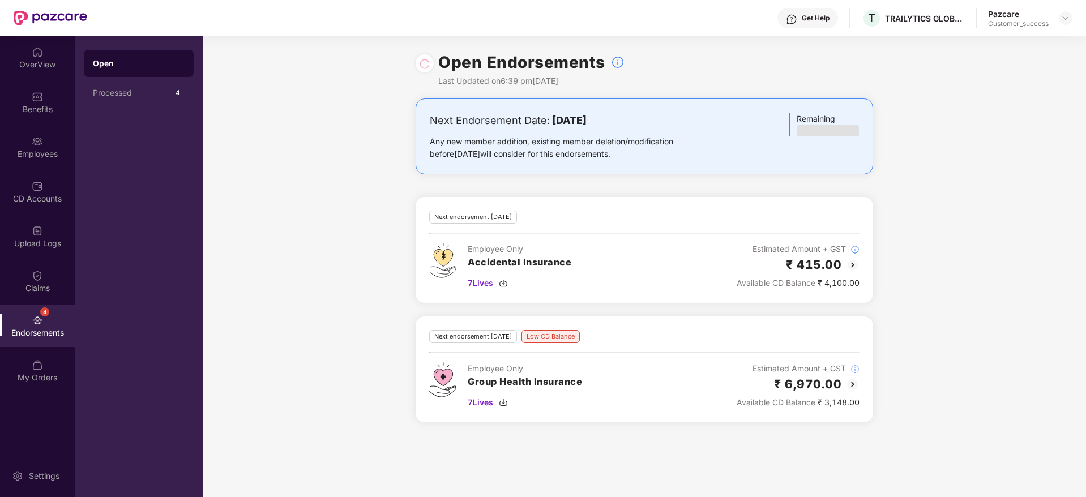
click at [853, 387] on img at bounding box center [853, 385] width 14 height 14
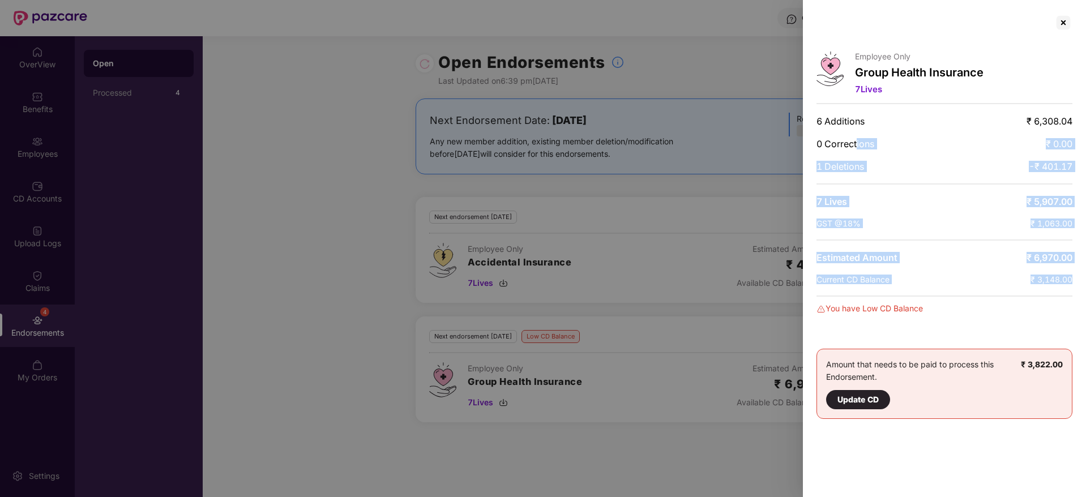
drag, startPoint x: 1032, startPoint y: 285, endPoint x: 856, endPoint y: 139, distance: 228.7
click at [856, 139] on div "Employee Only Group Health Insurance 7 Lives 6 Additions ₹ 6,308.04 0 Correctio…" at bounding box center [944, 248] width 283 height 497
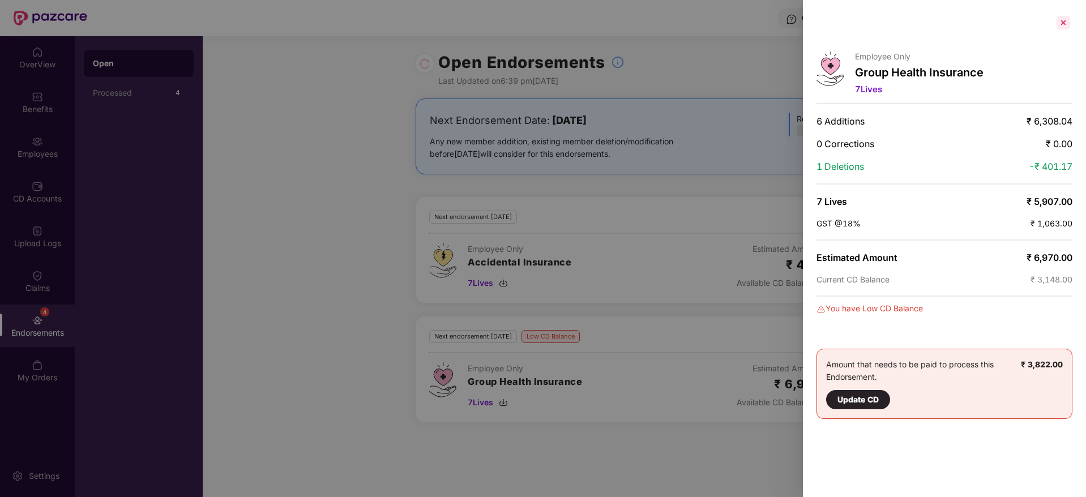
click at [1065, 19] on div at bounding box center [1063, 23] width 18 height 18
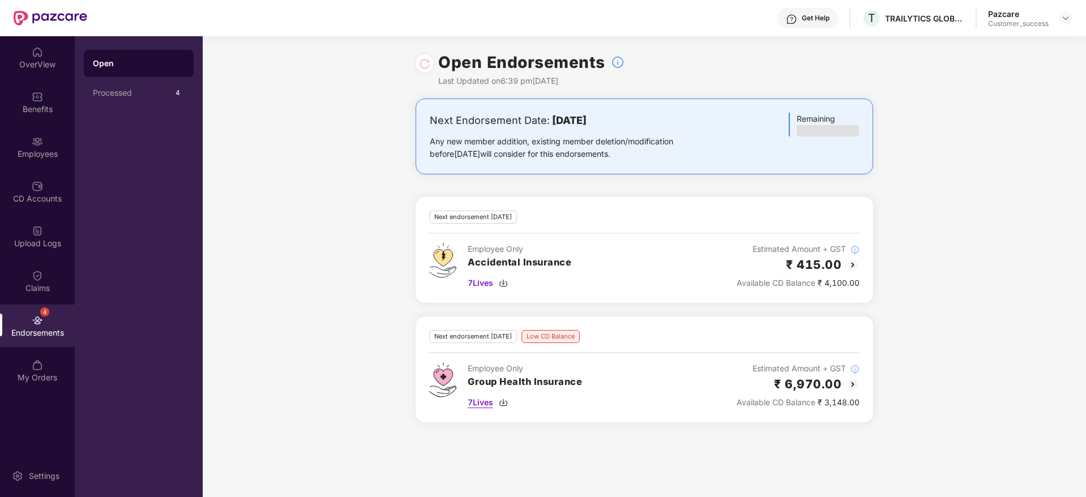
click at [505, 402] on img at bounding box center [503, 402] width 9 height 9
click at [1070, 18] on div at bounding box center [1066, 18] width 14 height 14
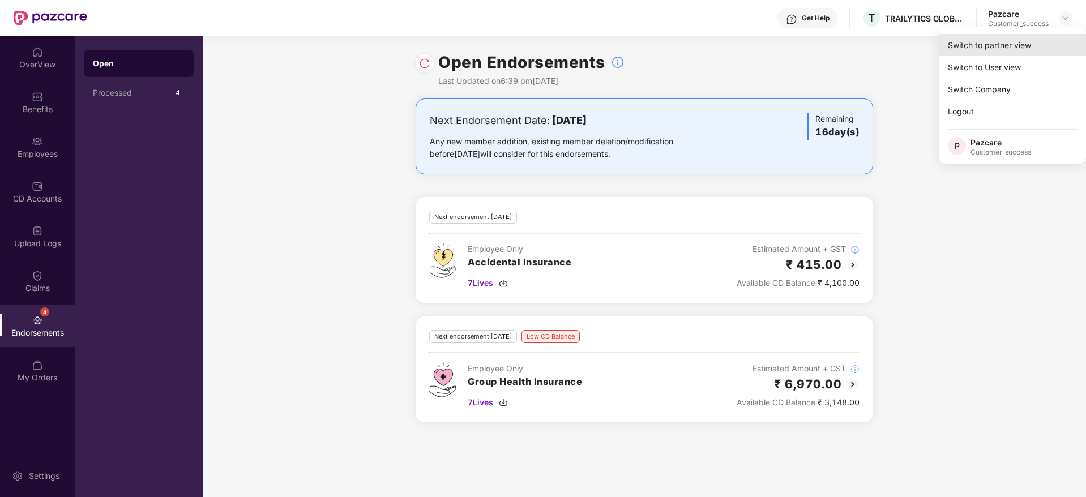
click at [1049, 40] on div "Switch to partner view" at bounding box center [1012, 45] width 147 height 22
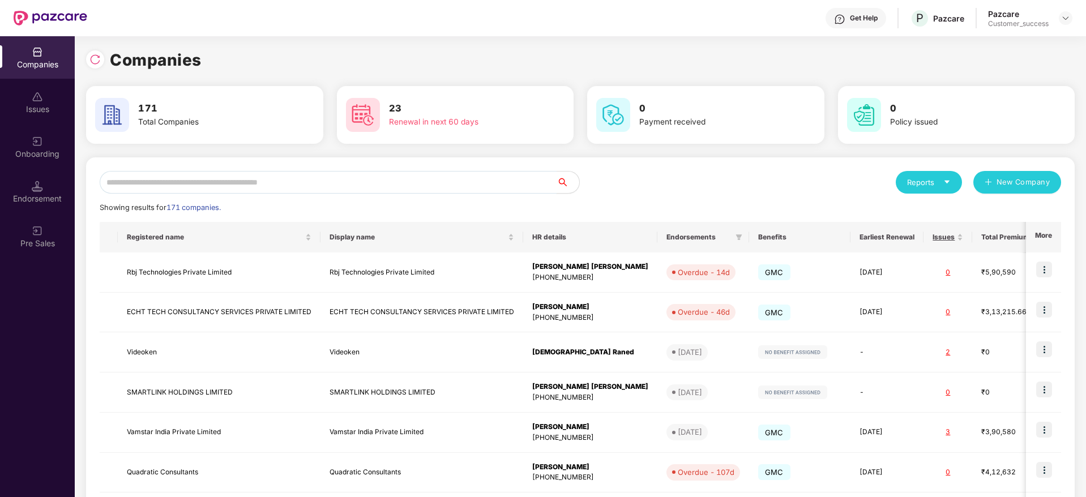
click at [419, 185] on input "text" at bounding box center [328, 182] width 457 height 23
click at [1047, 305] on img at bounding box center [1044, 310] width 16 height 16
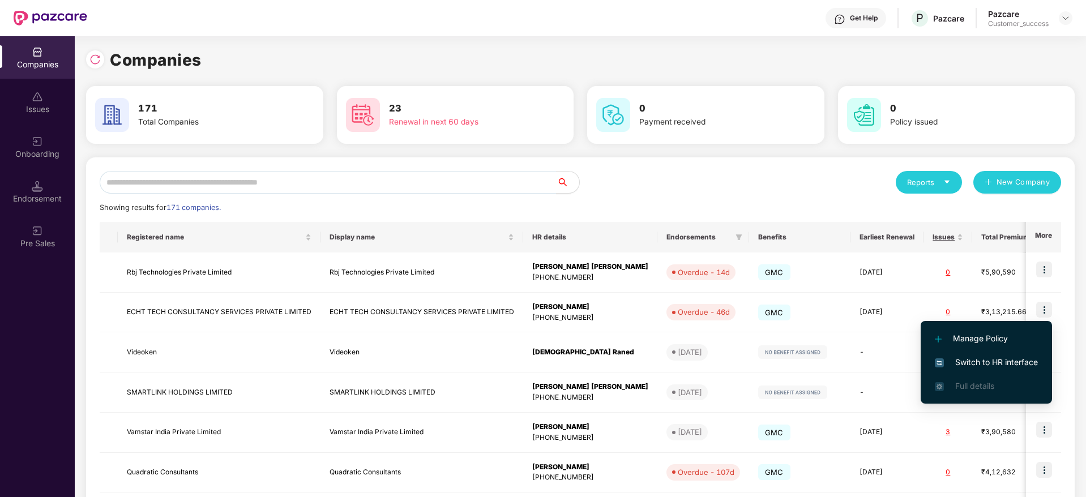
click at [1012, 353] on li "Switch to HR interface" at bounding box center [985, 362] width 131 height 24
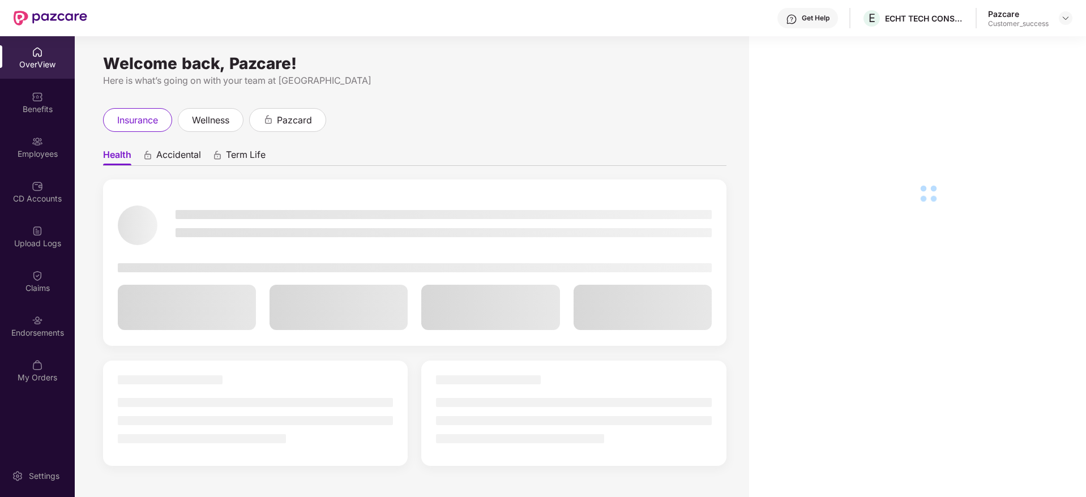
click at [46, 150] on div "Employees" at bounding box center [37, 153] width 75 height 11
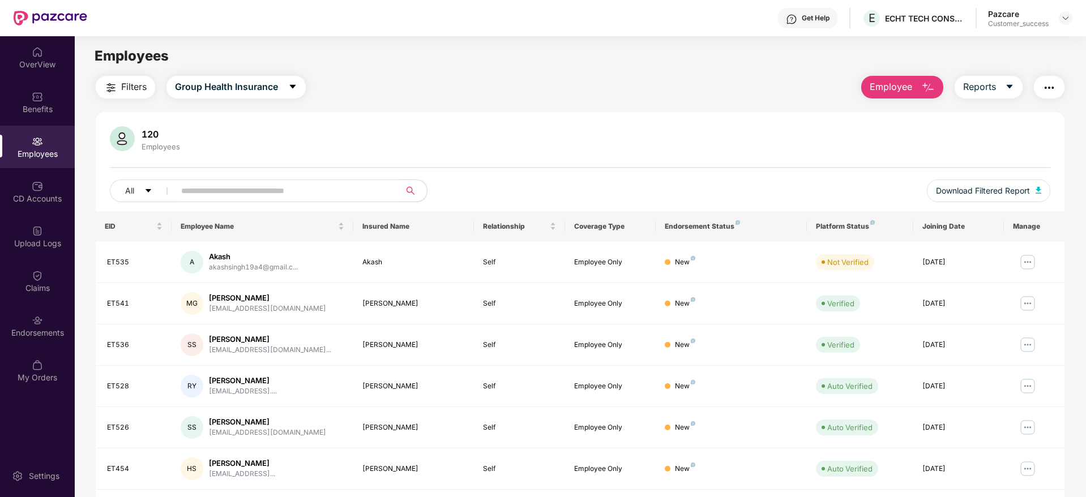
click at [915, 91] on button "Employee" at bounding box center [902, 87] width 82 height 23
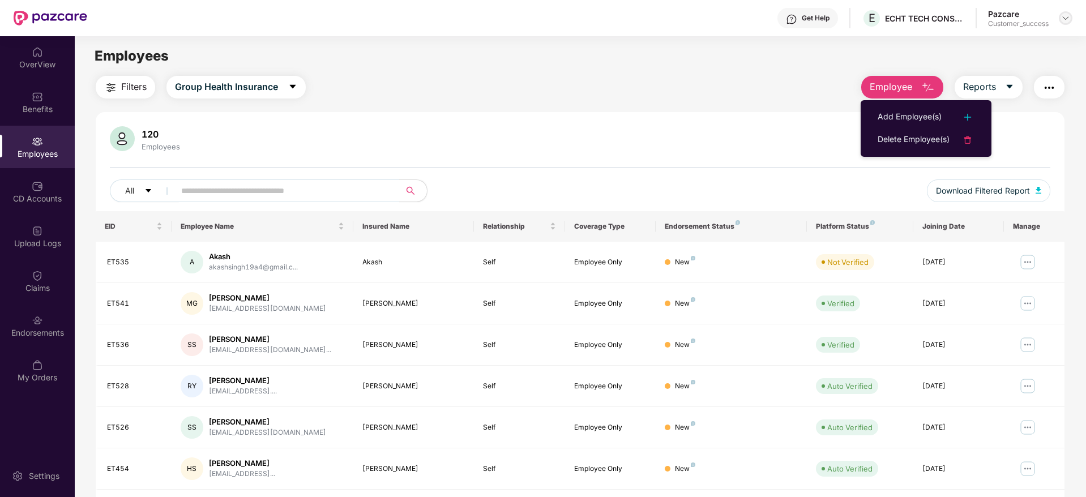
click at [1064, 21] on img at bounding box center [1065, 18] width 9 height 9
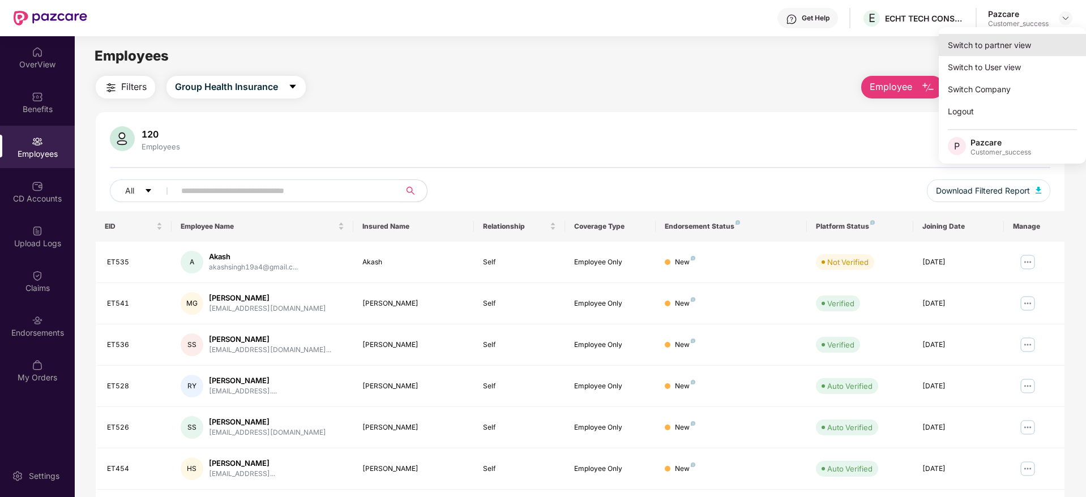
click at [1052, 40] on div "Switch to partner view" at bounding box center [1012, 45] width 147 height 22
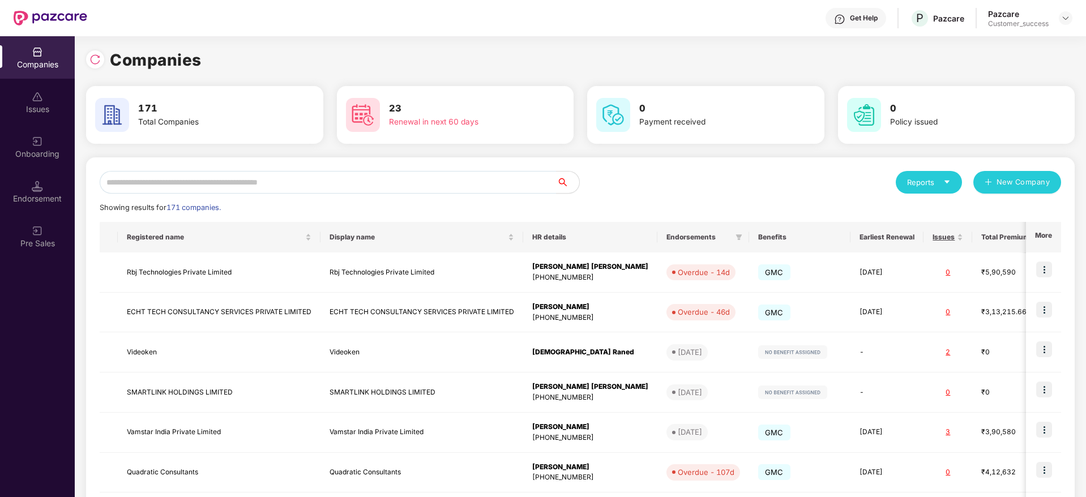
click at [495, 194] on div "Reports New Company Showing results for 171 companies. Registered name Display …" at bounding box center [580, 432] width 961 height 522
click at [498, 181] on input "text" at bounding box center [328, 182] width 457 height 23
paste input "**********"
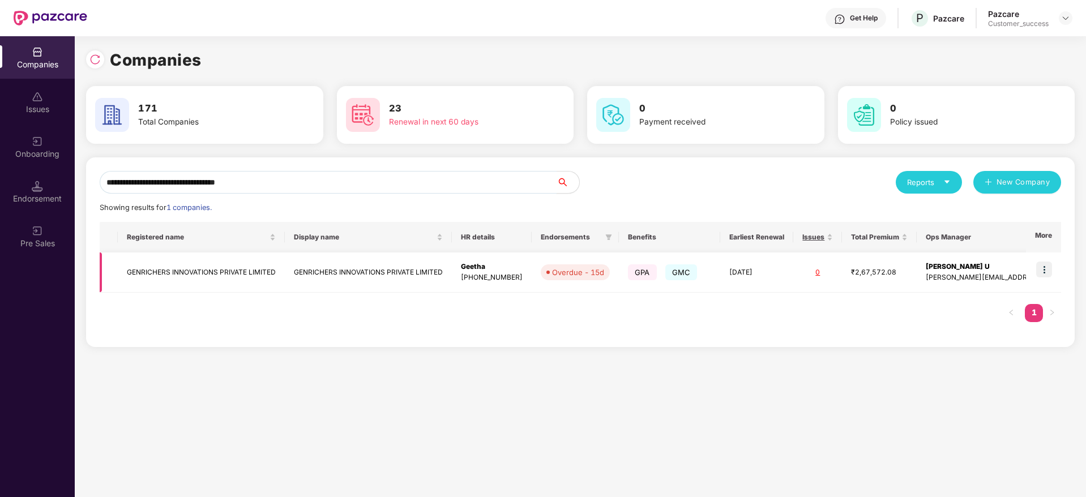
type input "**********"
click at [1043, 269] on img at bounding box center [1044, 270] width 16 height 16
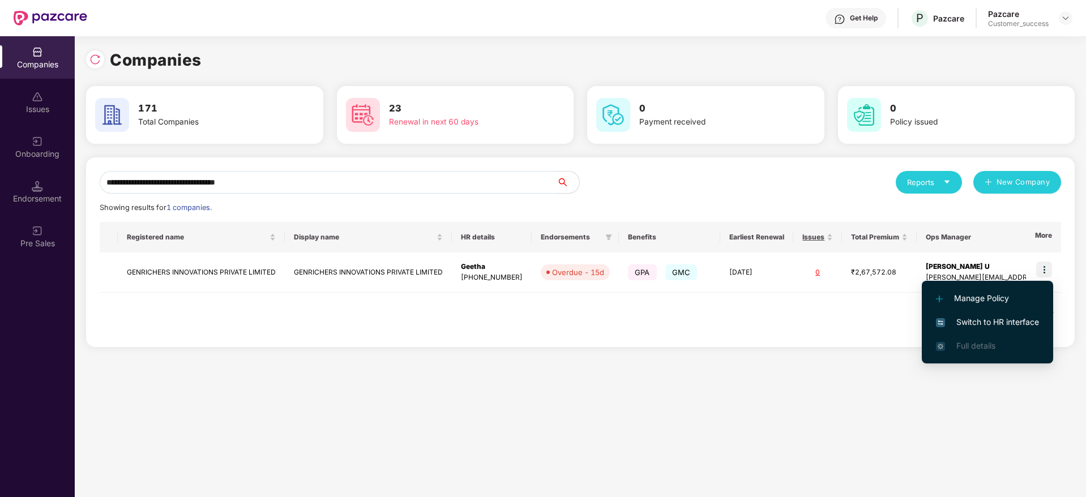
click at [1011, 320] on span "Switch to HR interface" at bounding box center [987, 322] width 103 height 12
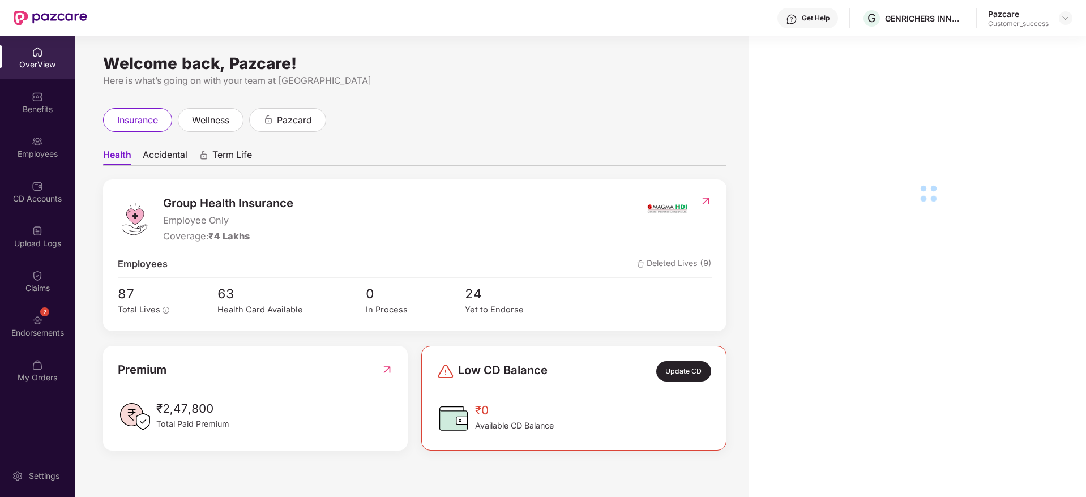
click at [27, 151] on div "Employees" at bounding box center [37, 153] width 75 height 11
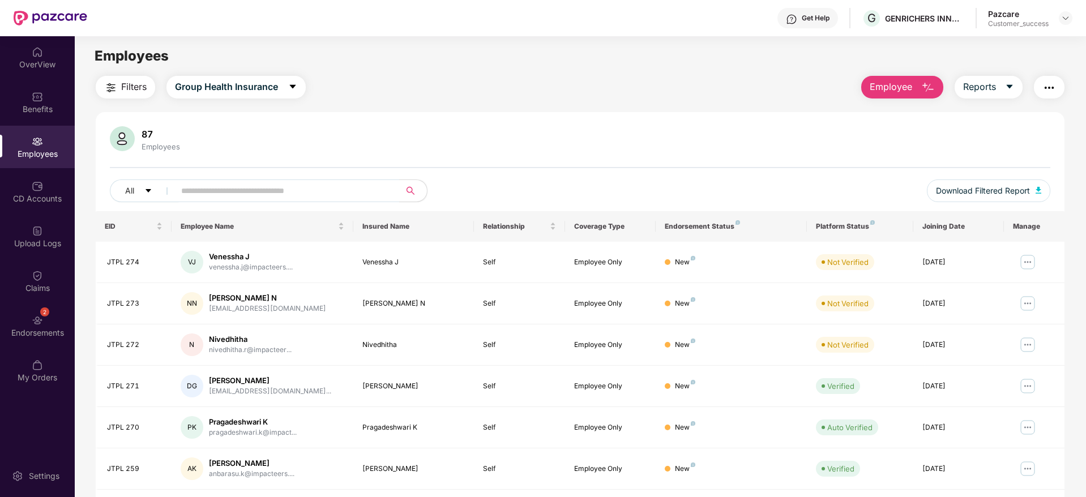
click at [322, 206] on div "All Download Filtered Report" at bounding box center [580, 195] width 940 height 32
click at [333, 189] on input "text" at bounding box center [282, 190] width 203 height 17
paste input "********"
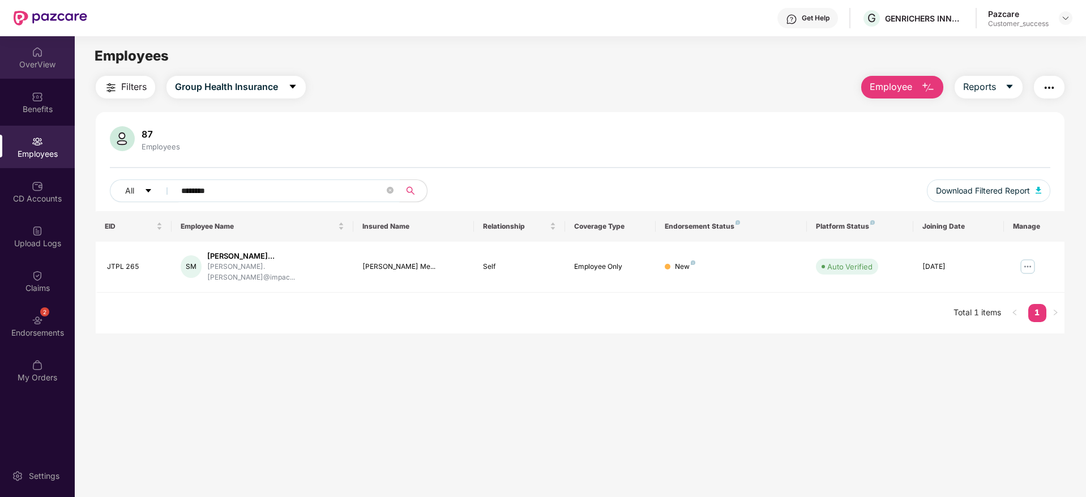
type input "********"
click at [1067, 19] on img at bounding box center [1065, 18] width 9 height 9
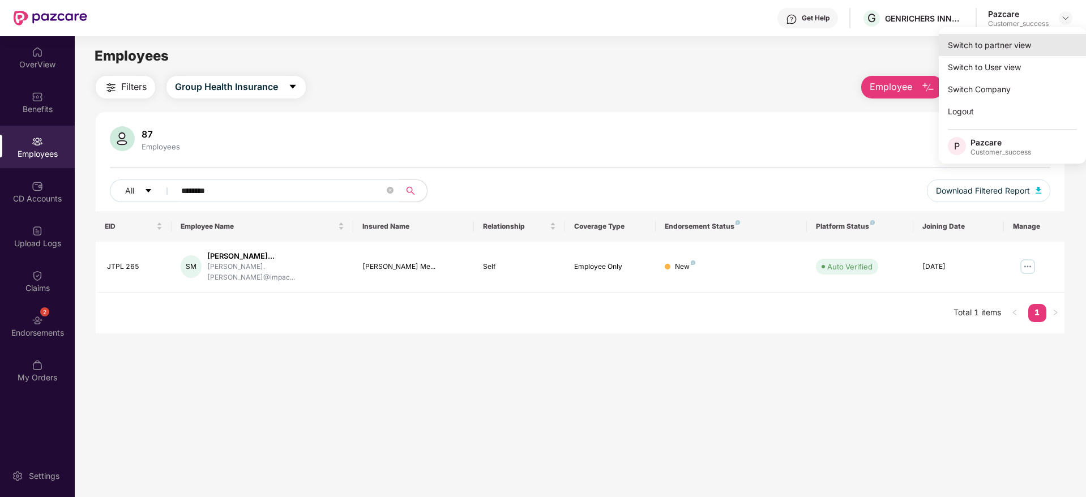
click at [1051, 39] on div "Switch to partner view" at bounding box center [1012, 45] width 147 height 22
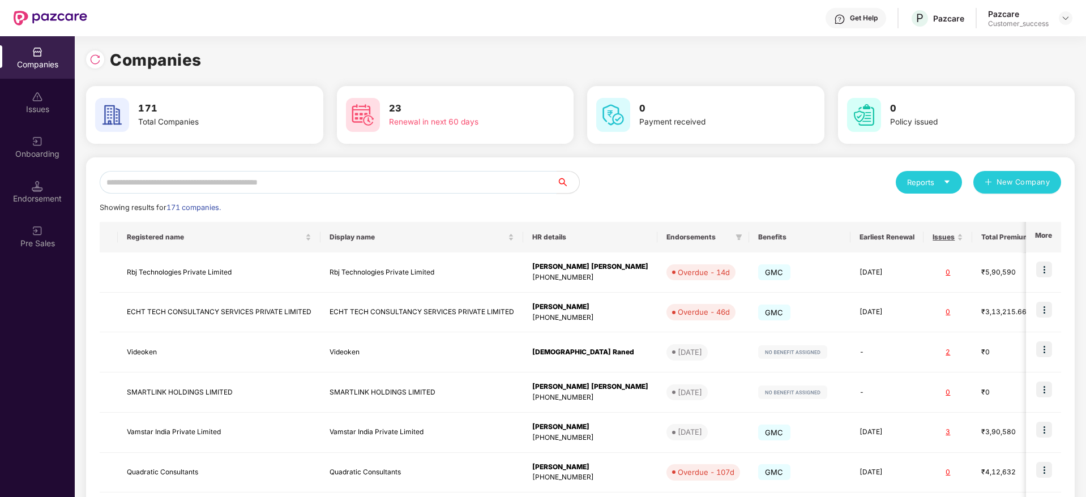
click at [521, 188] on input "text" at bounding box center [328, 182] width 457 height 23
paste input "**********"
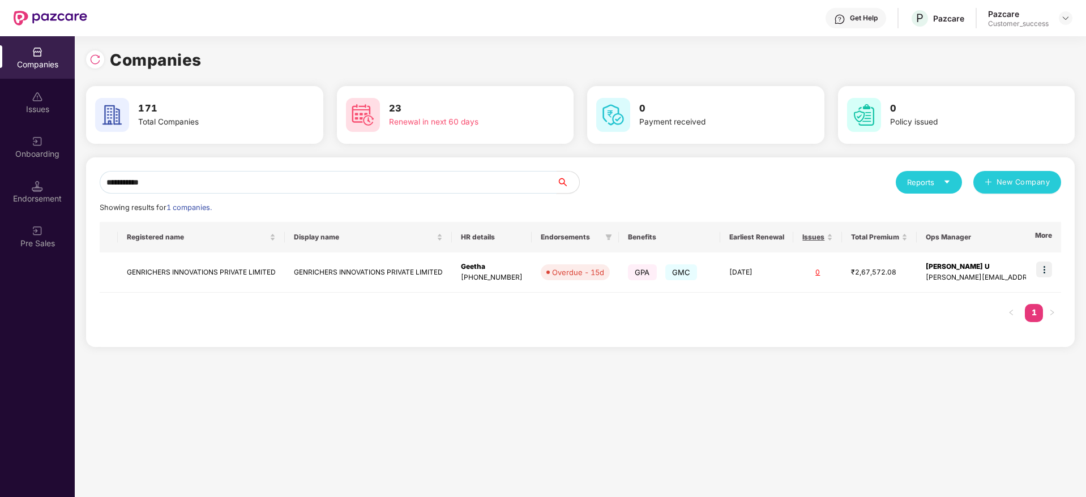
type input "**********"
click at [1051, 268] on img at bounding box center [1044, 270] width 16 height 16
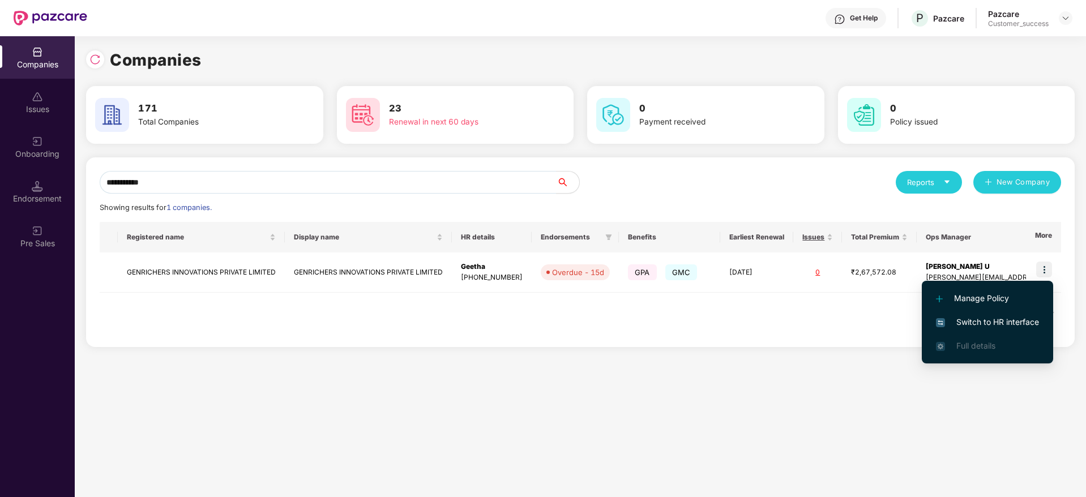
click at [997, 317] on span "Switch to HR interface" at bounding box center [987, 322] width 103 height 12
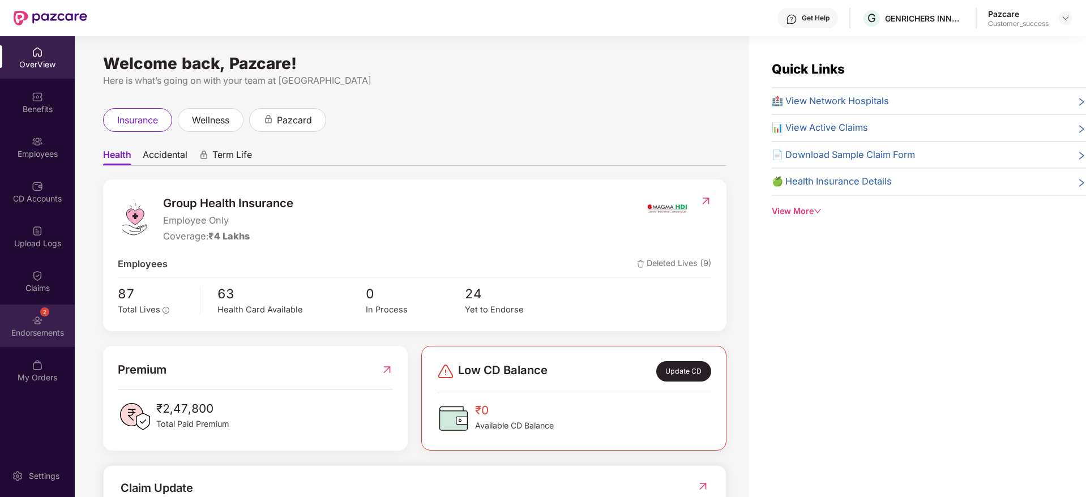
click at [32, 308] on div "2 Endorsements" at bounding box center [37, 326] width 75 height 42
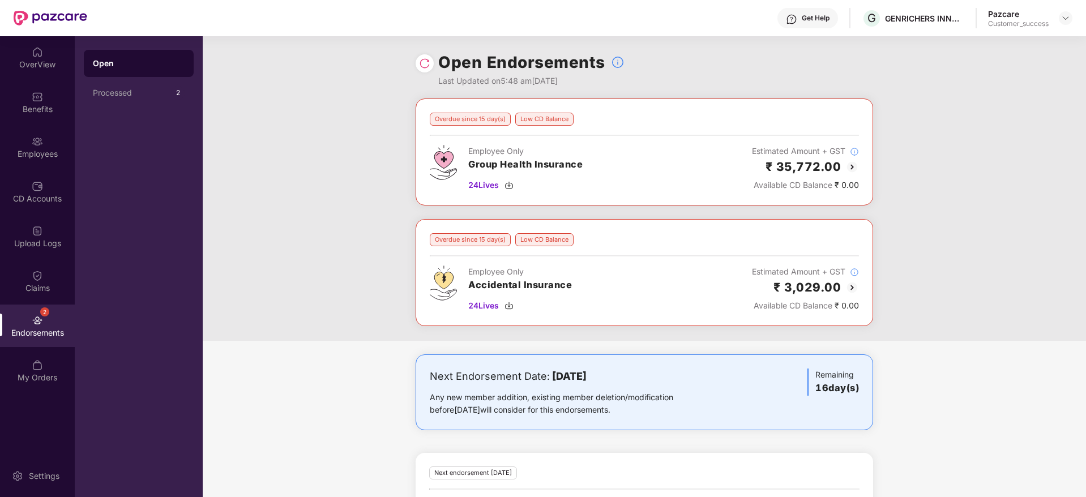
click at [850, 170] on img at bounding box center [852, 167] width 14 height 14
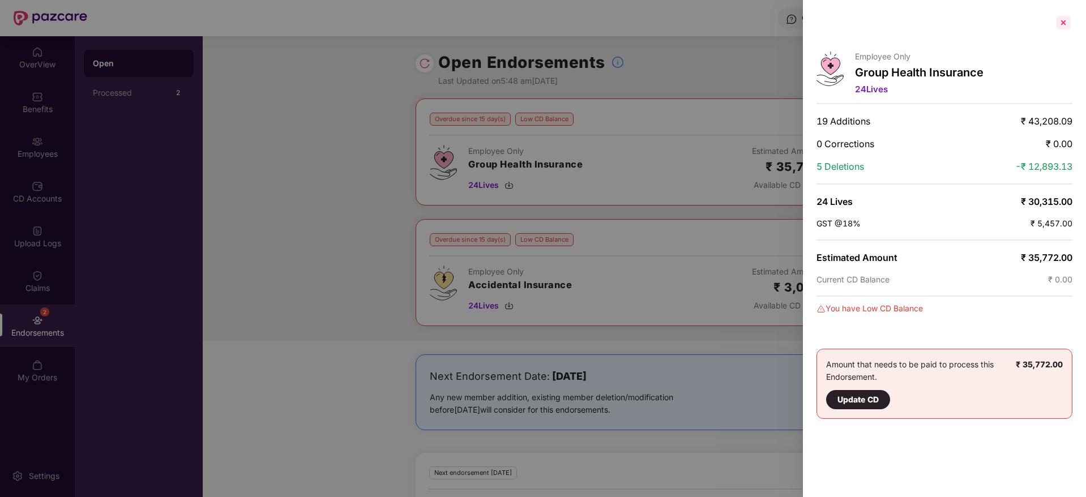
click at [1065, 21] on div at bounding box center [1063, 23] width 18 height 18
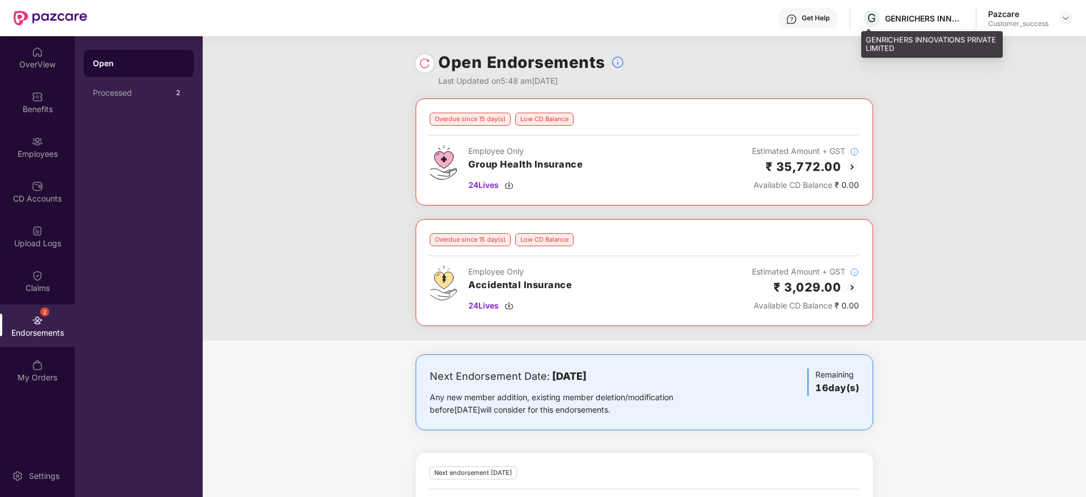
click at [900, 16] on div "GENRICHERS INNOVATIONS PRIVATE LIMITED" at bounding box center [924, 18] width 79 height 11
copy div "GENRICHERS"
click at [1068, 20] on img at bounding box center [1065, 18] width 9 height 9
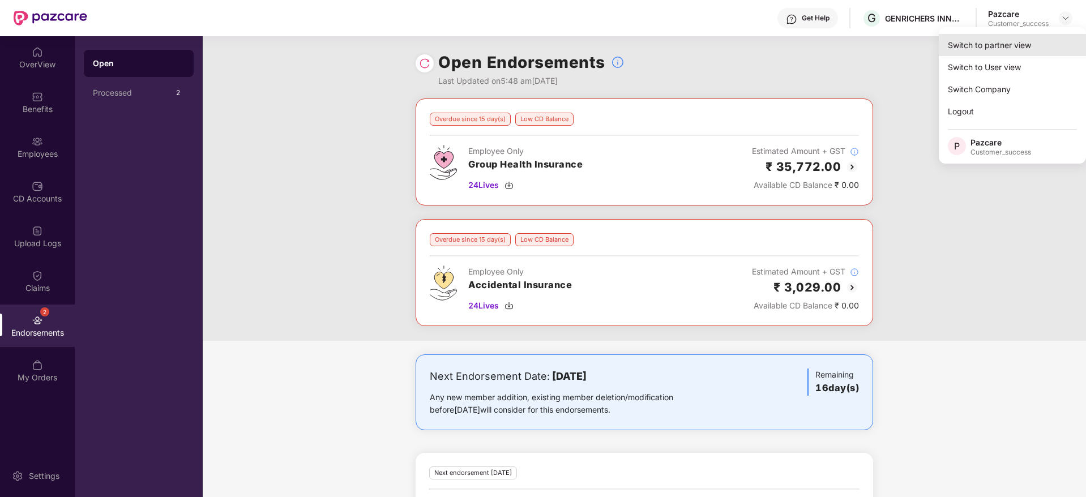
click at [1056, 38] on div "Switch to partner view" at bounding box center [1012, 45] width 147 height 22
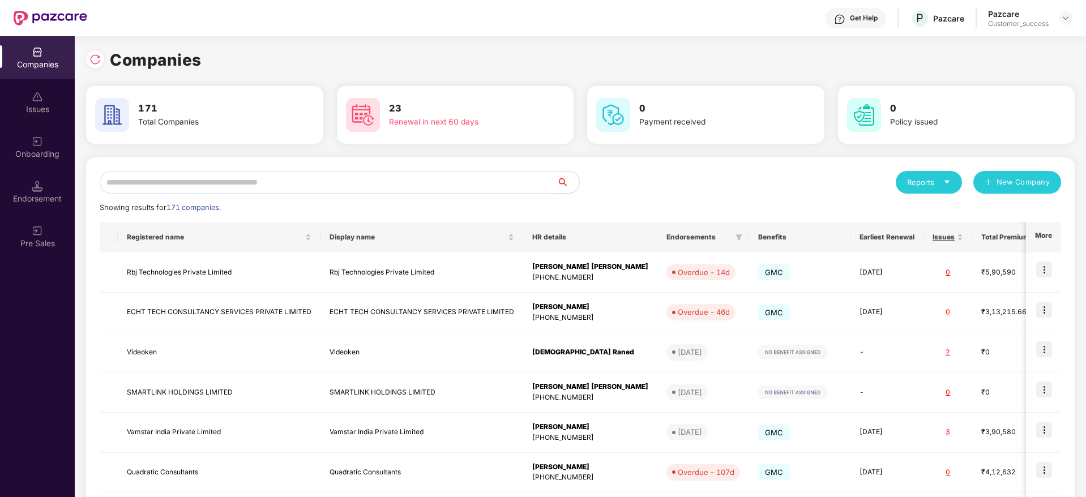
click at [479, 187] on input "text" at bounding box center [328, 182] width 457 height 23
paste input "**********"
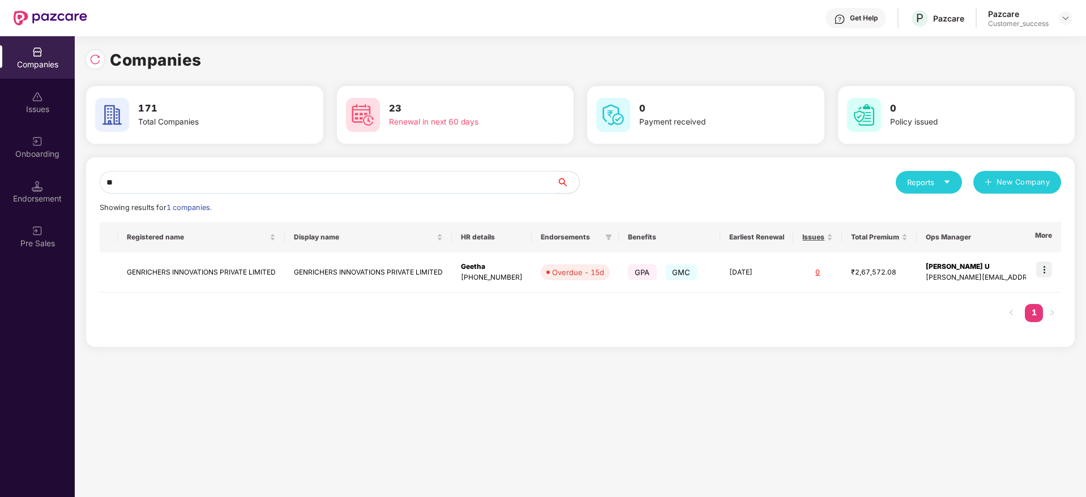
type input "*"
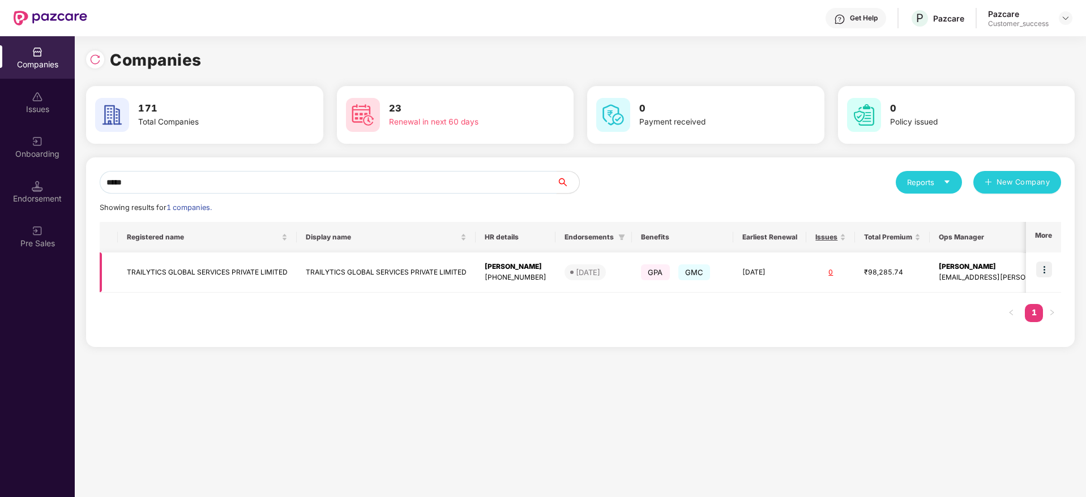
type input "*****"
click at [1045, 271] on img at bounding box center [1044, 270] width 16 height 16
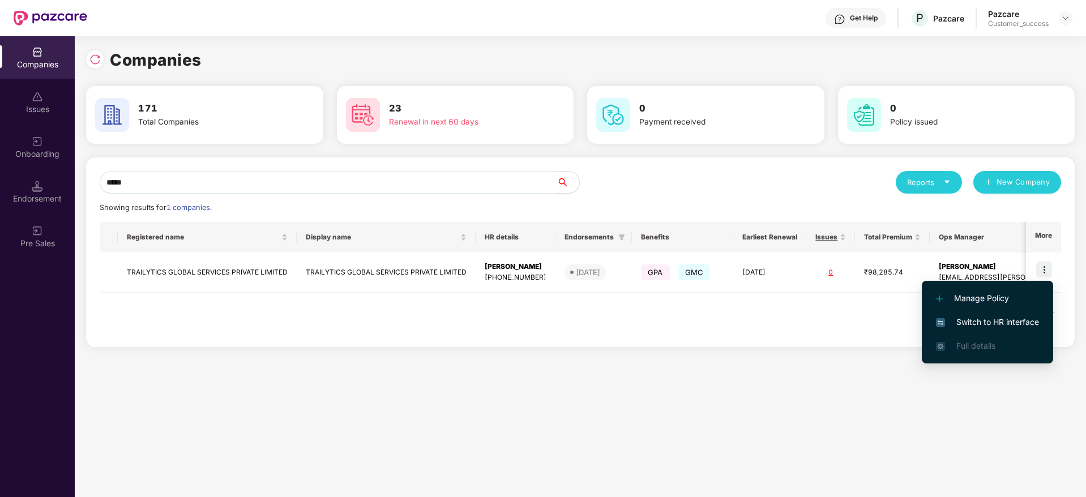
click at [1025, 319] on span "Switch to HR interface" at bounding box center [987, 322] width 103 height 12
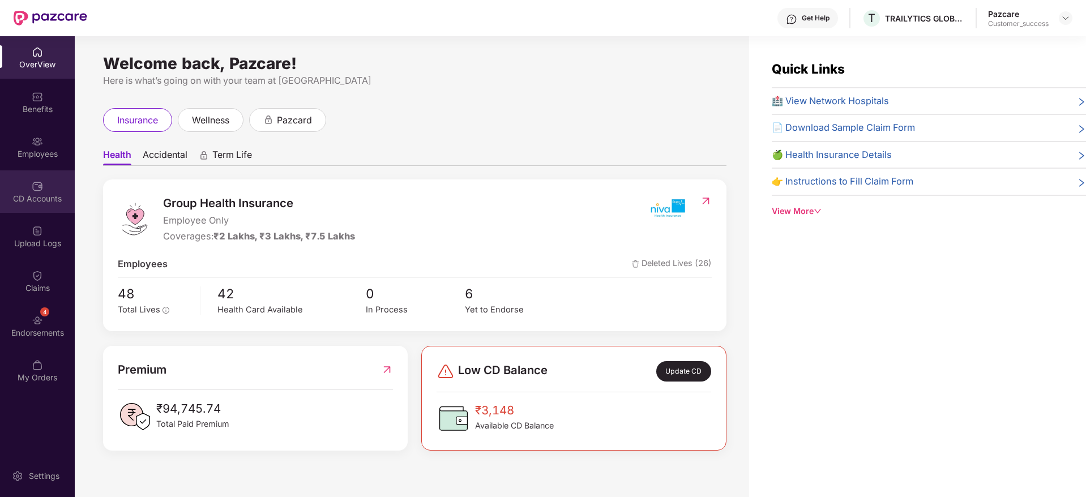
click at [49, 193] on div "CD Accounts" at bounding box center [37, 198] width 75 height 11
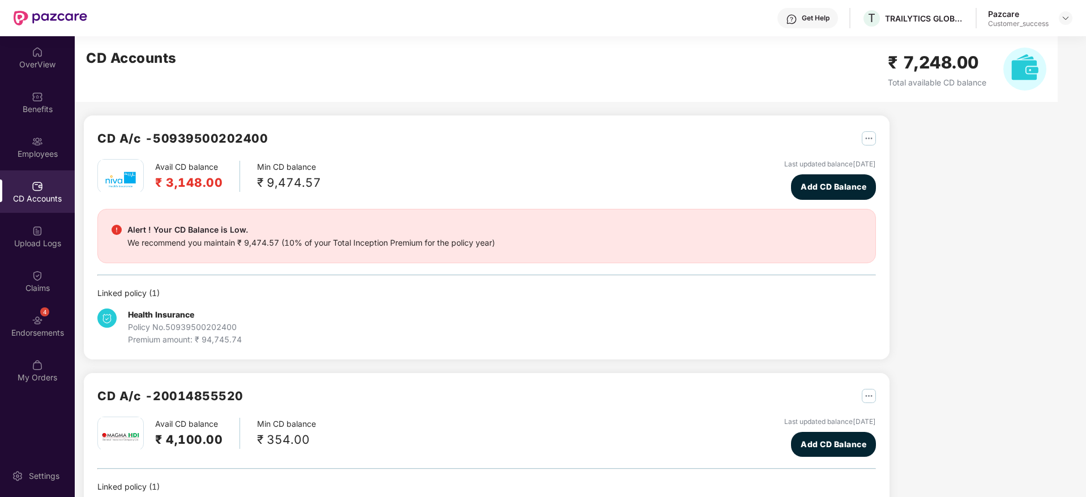
drag, startPoint x: 166, startPoint y: 186, endPoint x: 212, endPoint y: 187, distance: 45.9
click at [212, 187] on h2 "₹ 3,148.00" at bounding box center [188, 182] width 67 height 19
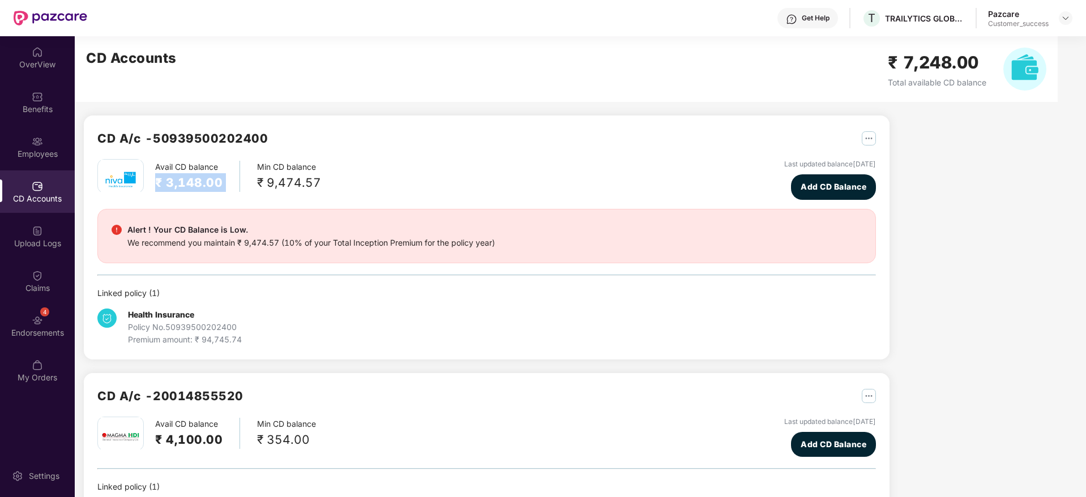
click at [230, 192] on div "Avail CD balance ₹ 3,148.00 Min CD balance ₹ 9,474.57" at bounding box center [209, 176] width 224 height 34
drag, startPoint x: 230, startPoint y: 192, endPoint x: 158, endPoint y: 151, distance: 83.2
click at [158, 151] on div "CD A/c - 50939500202400 Avail CD balance ₹ 3,148.00 Min CD balance ₹ 9,474.57 L…" at bounding box center [486, 237] width 778 height 217
click at [158, 151] on div "CD A/c - 50939500202400" at bounding box center [182, 144] width 170 height 30
click at [45, 148] on div "Employees" at bounding box center [37, 153] width 75 height 11
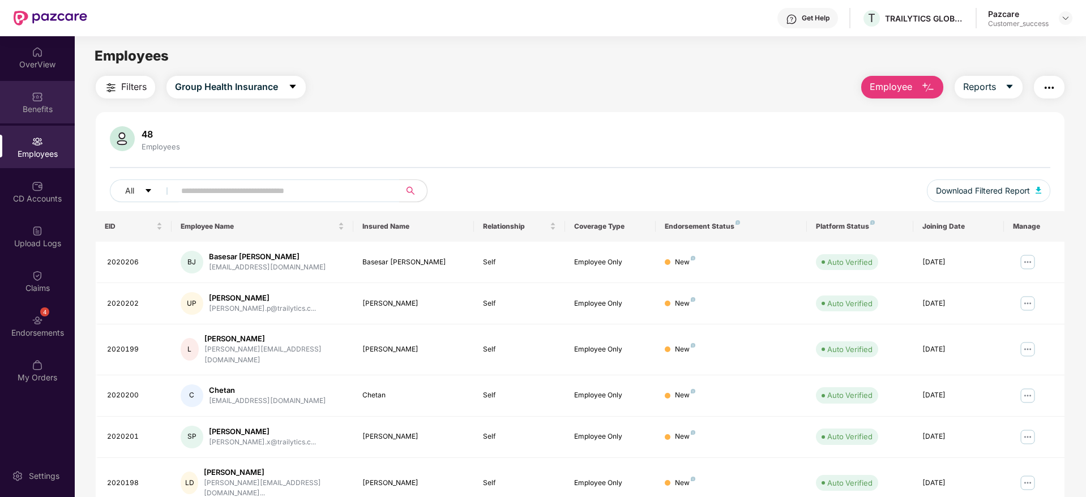
click at [33, 105] on div "Benefits" at bounding box center [37, 109] width 75 height 11
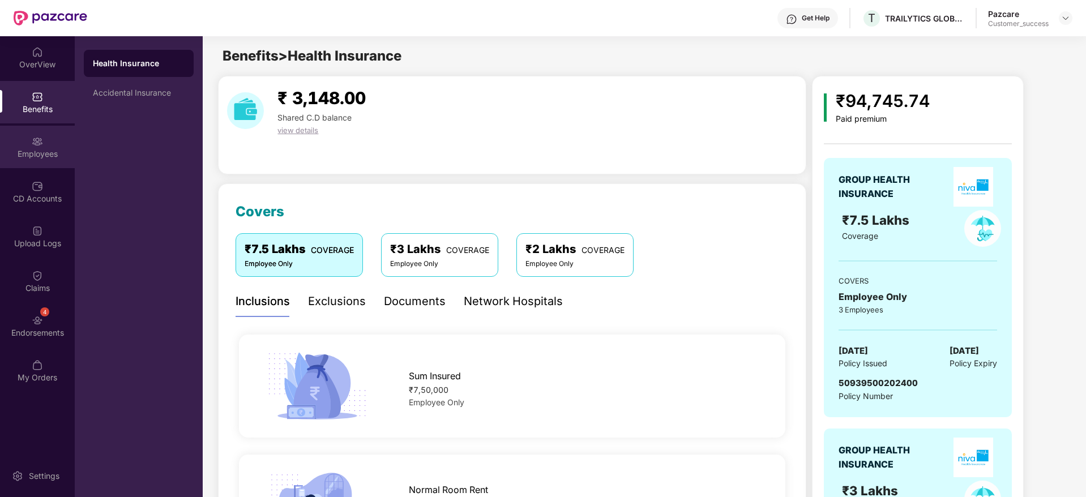
click at [27, 159] on div "Employees" at bounding box center [37, 153] width 75 height 11
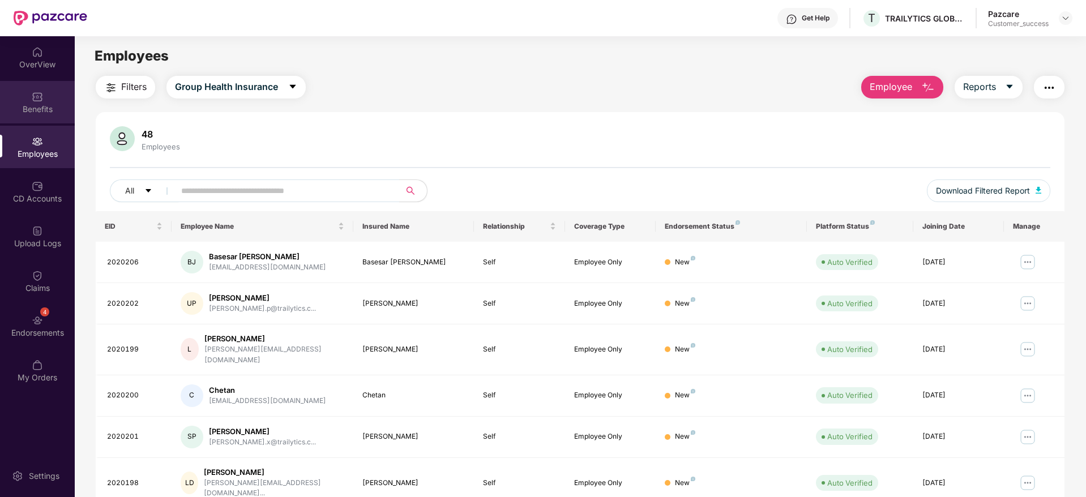
click at [33, 95] on img at bounding box center [37, 96] width 11 height 11
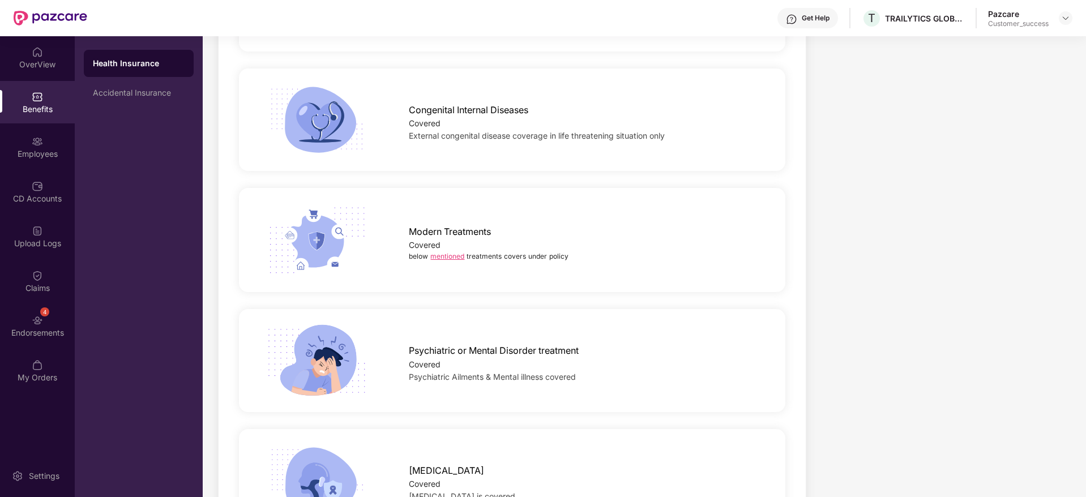
scroll to position [1462, 0]
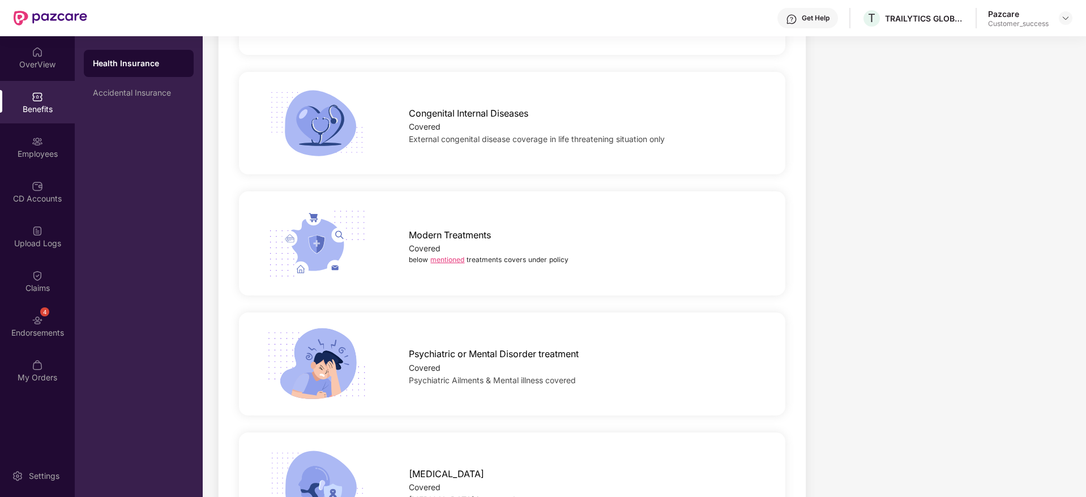
click at [452, 263] on link "mentioned" at bounding box center [447, 259] width 34 height 8
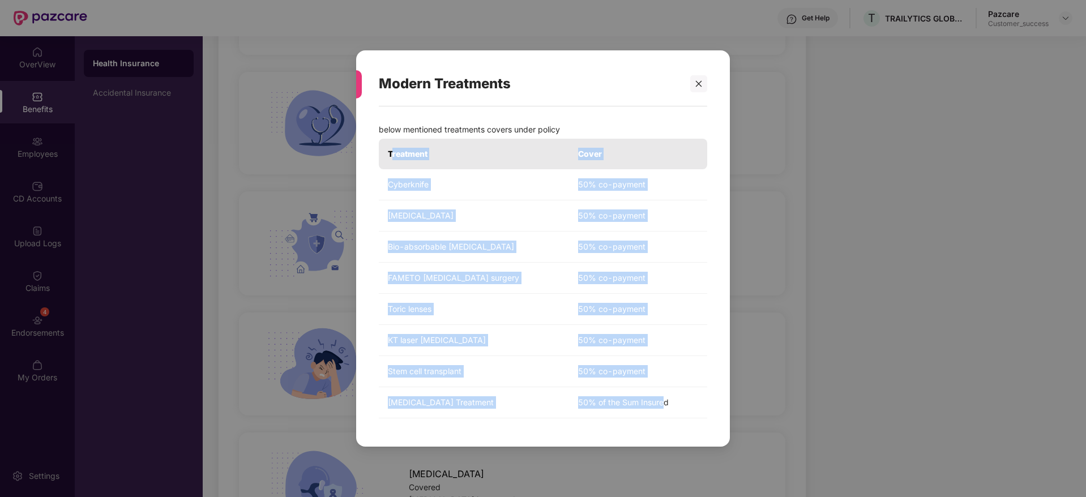
drag, startPoint x: 589, startPoint y: 403, endPoint x: 392, endPoint y: 157, distance: 314.9
click at [392, 157] on table "Treatment Cover Cyberknife 50% co-payment Robotic surgery 50% co-payment Bio-ab…" at bounding box center [543, 279] width 328 height 280
click at [392, 157] on th "Treatment" at bounding box center [474, 154] width 190 height 31
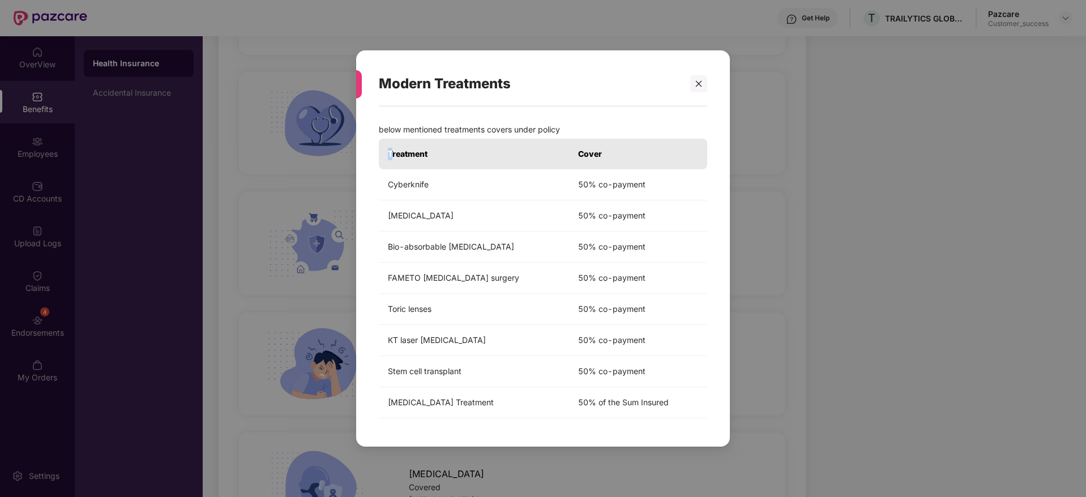
drag, startPoint x: 391, startPoint y: 153, endPoint x: 637, endPoint y: 424, distance: 366.2
click at [637, 424] on div "Treatment Cover Cyberknife 50% co-payment Robotic surgery 50% co-payment Bio-ab…" at bounding box center [543, 284] width 328 height 291
click at [639, 424] on div "Treatment Cover Cyberknife 50% co-payment Robotic surgery 50% co-payment Bio-ab…" at bounding box center [543, 284] width 328 height 291
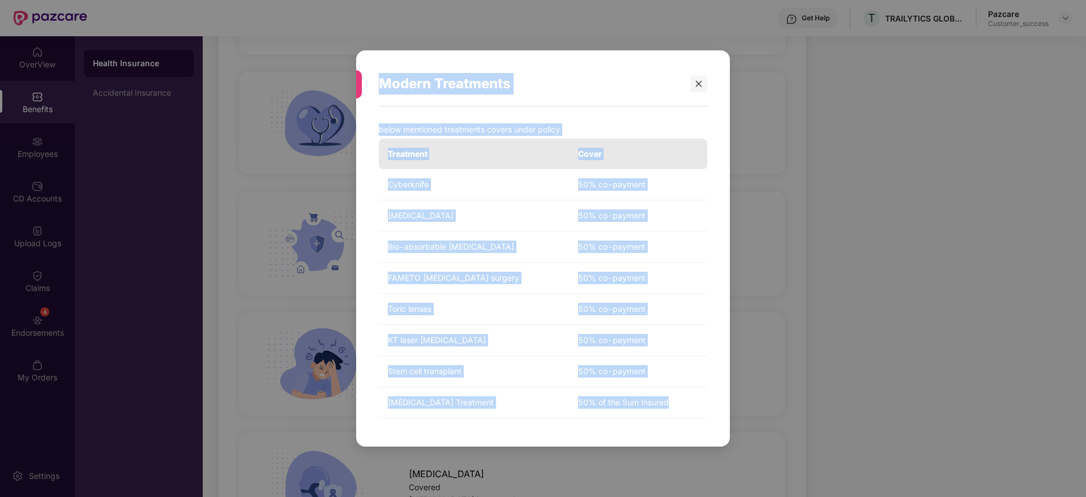
drag, startPoint x: 658, startPoint y: 418, endPoint x: 364, endPoint y: 82, distance: 446.9
click at [364, 82] on div "Modern Treatments below mentioned treatments covers under policy Treatment Cove…" at bounding box center [543, 248] width 374 height 396
click at [414, 88] on div "Modern Treatments" at bounding box center [529, 84] width 301 height 44
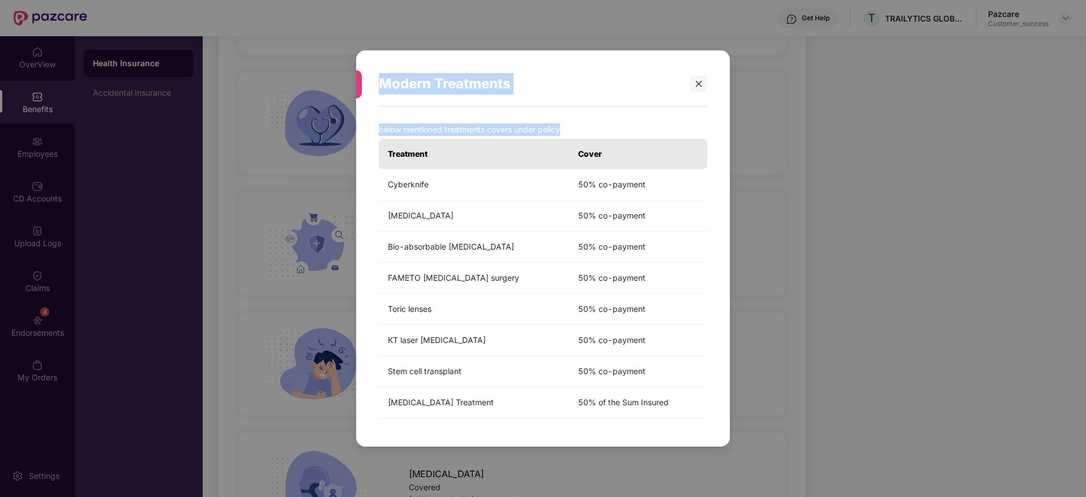
drag, startPoint x: 380, startPoint y: 86, endPoint x: 694, endPoint y: 427, distance: 463.5
click at [694, 427] on div "Modern Treatments below mentioned treatments covers under policy Treatment Cove…" at bounding box center [543, 248] width 374 height 396
click at [694, 427] on div "Treatment Cover Cyberknife 50% co-payment Robotic surgery 50% co-payment Bio-ab…" at bounding box center [543, 284] width 328 height 291
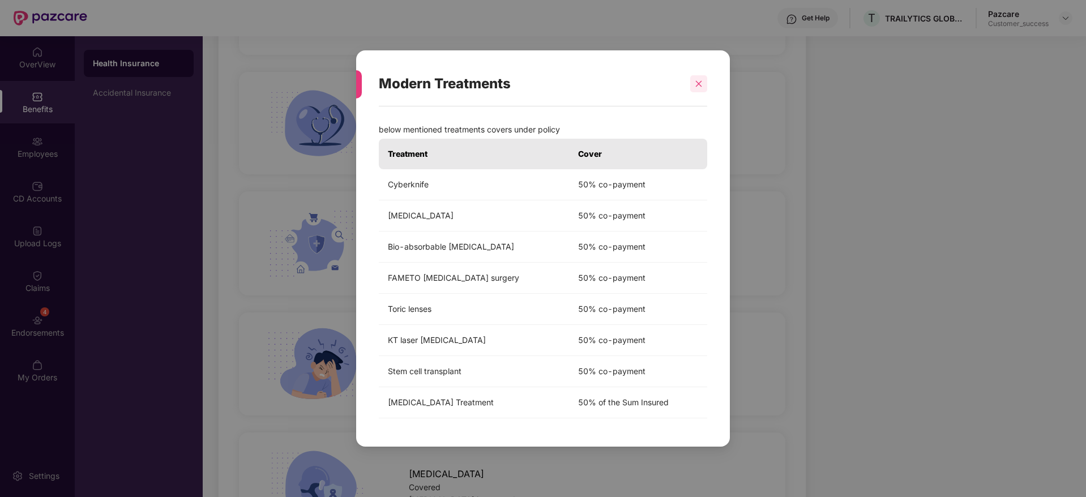
click at [696, 79] on div at bounding box center [698, 83] width 17 height 17
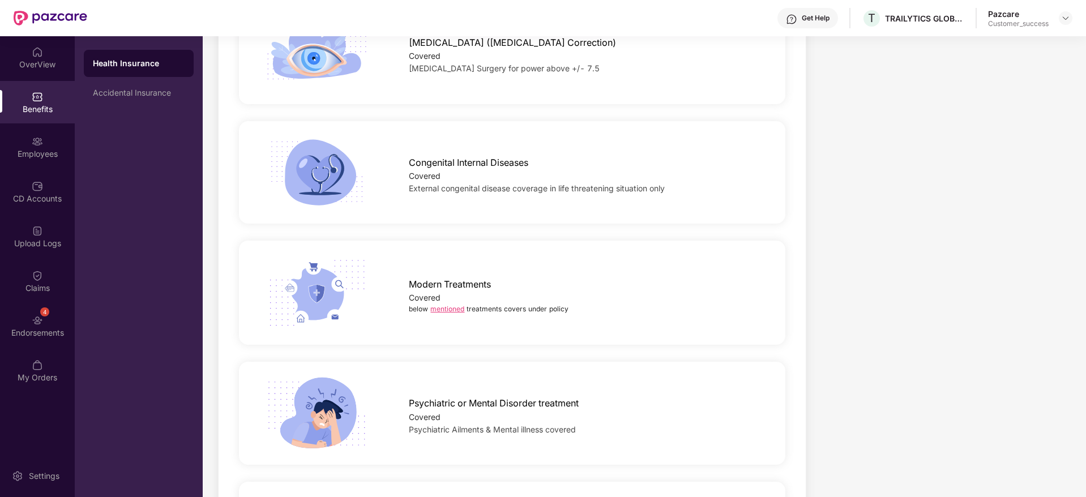
scroll to position [1377, 0]
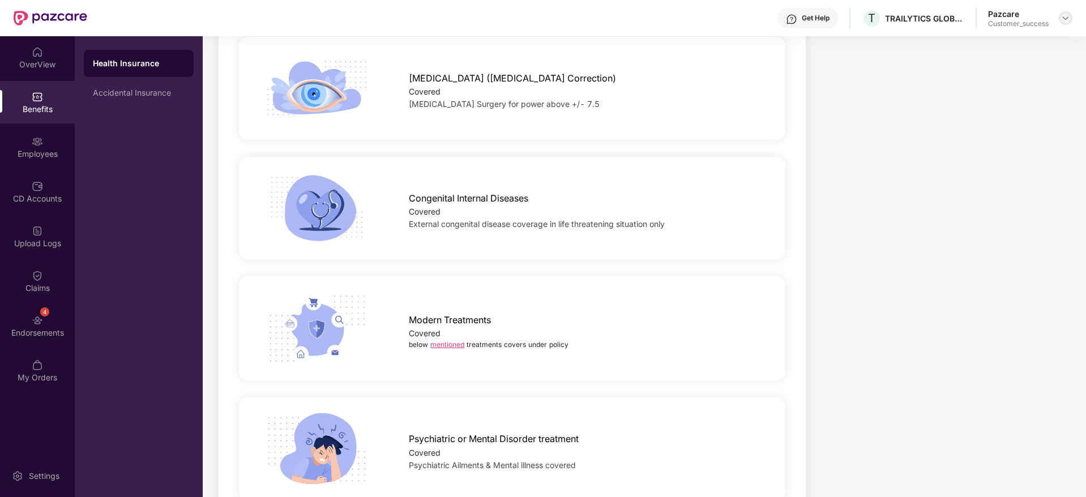
click at [1069, 15] on img at bounding box center [1065, 18] width 9 height 9
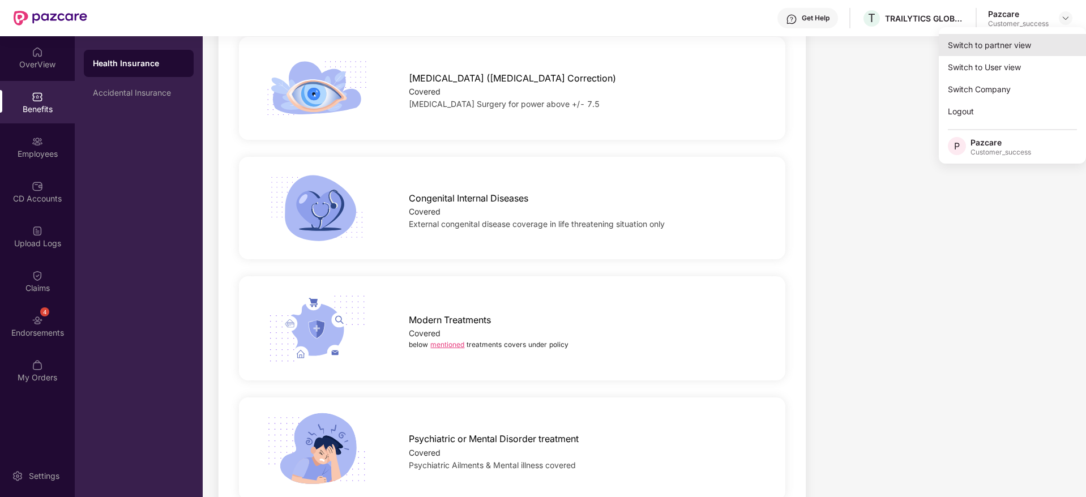
click at [1052, 37] on div "Switch to partner view" at bounding box center [1012, 45] width 147 height 22
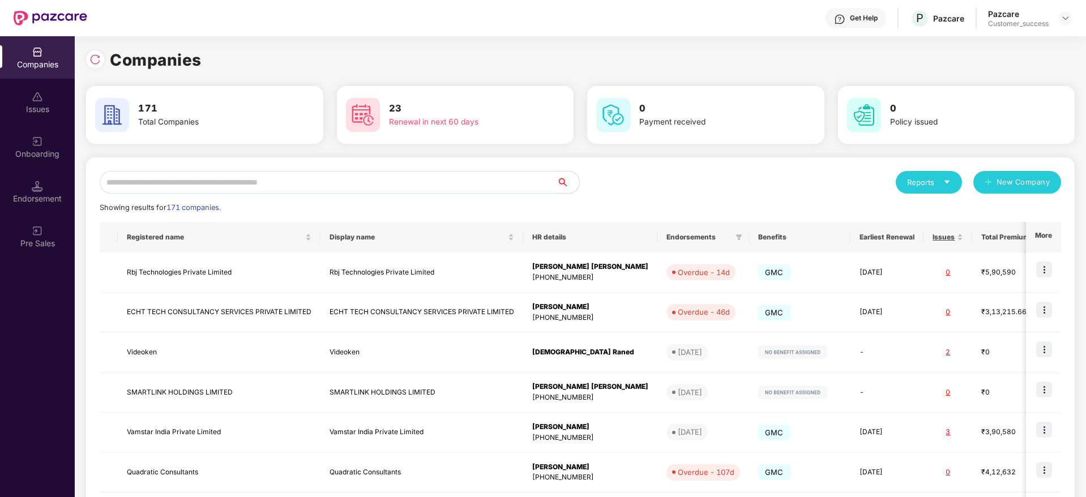
click at [449, 176] on input "text" at bounding box center [328, 182] width 457 height 23
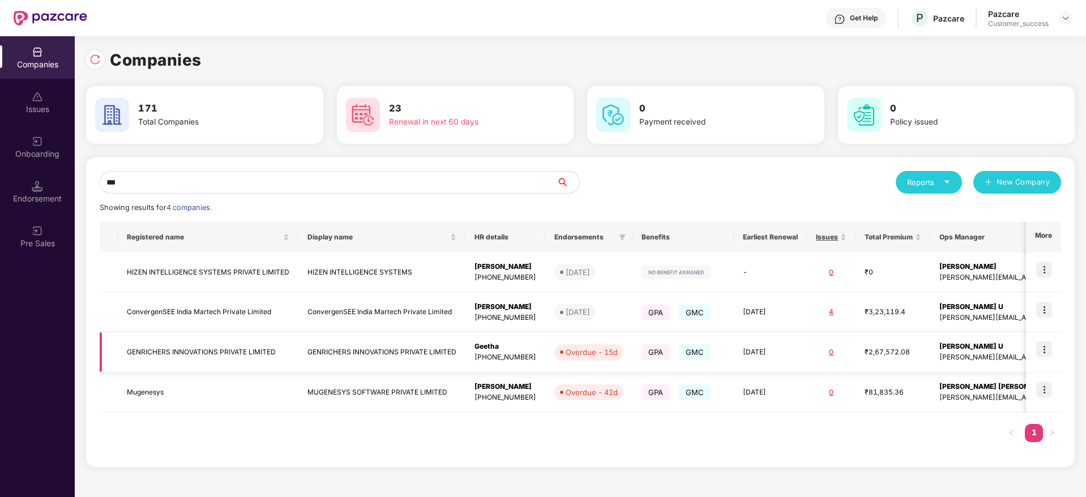
type input "***"
click at [1042, 349] on img at bounding box center [1044, 349] width 16 height 16
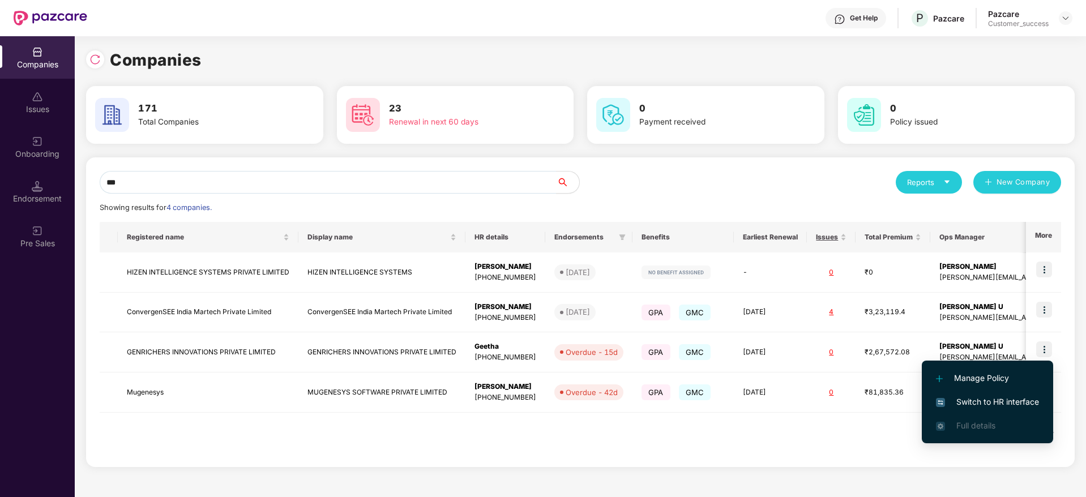
click at [1019, 398] on span "Switch to HR interface" at bounding box center [987, 402] width 103 height 12
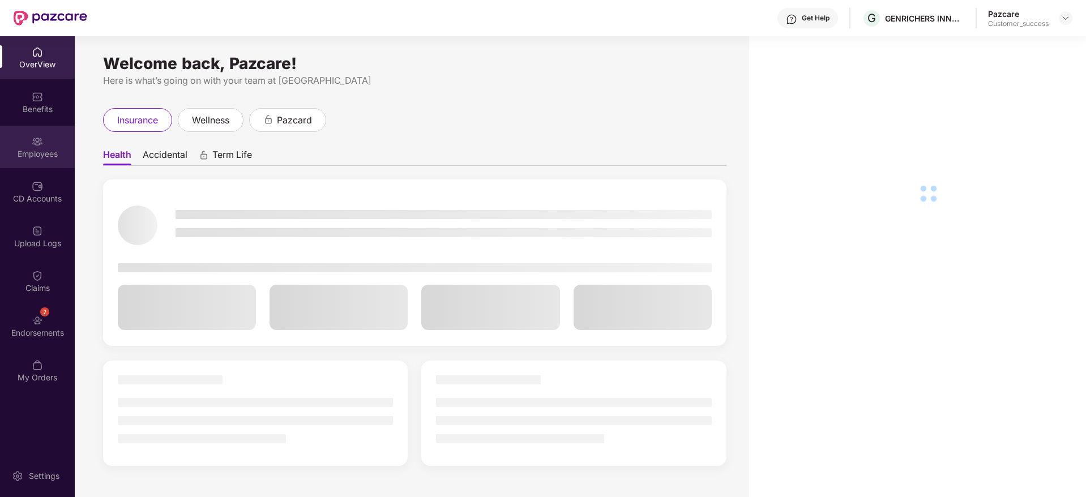
click at [34, 157] on div "Employees" at bounding box center [37, 153] width 75 height 11
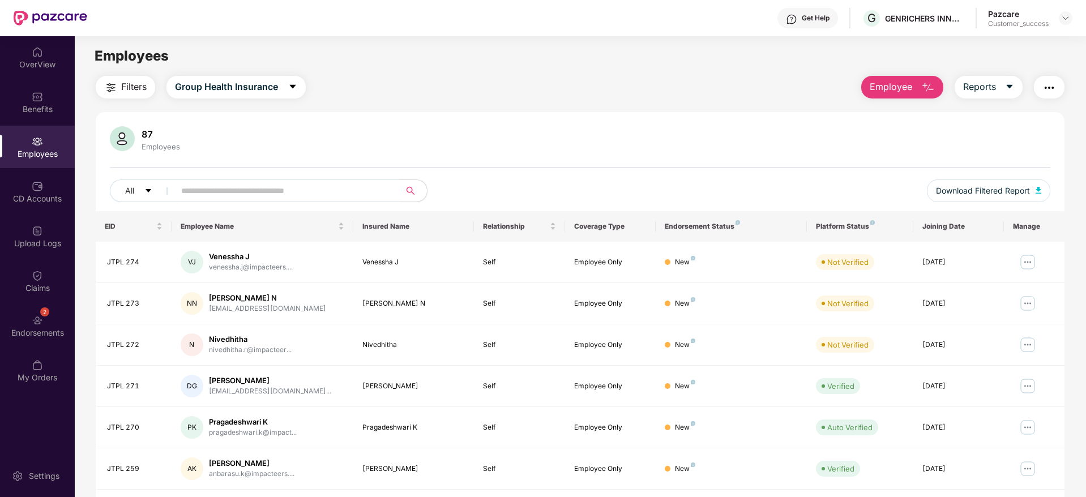
click at [327, 189] on input "text" at bounding box center [282, 190] width 203 height 17
paste input "********"
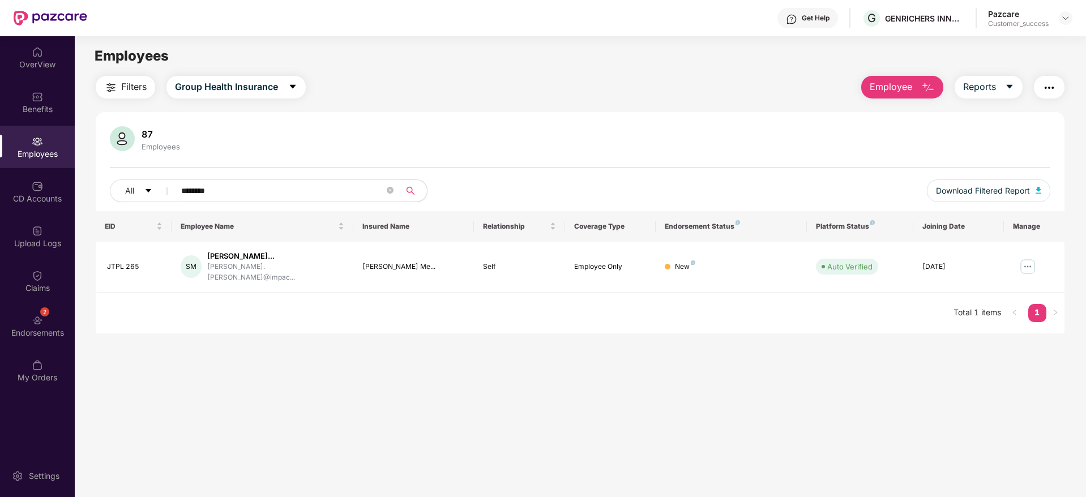
type input "********"
click at [68, 102] on div "Benefits" at bounding box center [37, 102] width 75 height 42
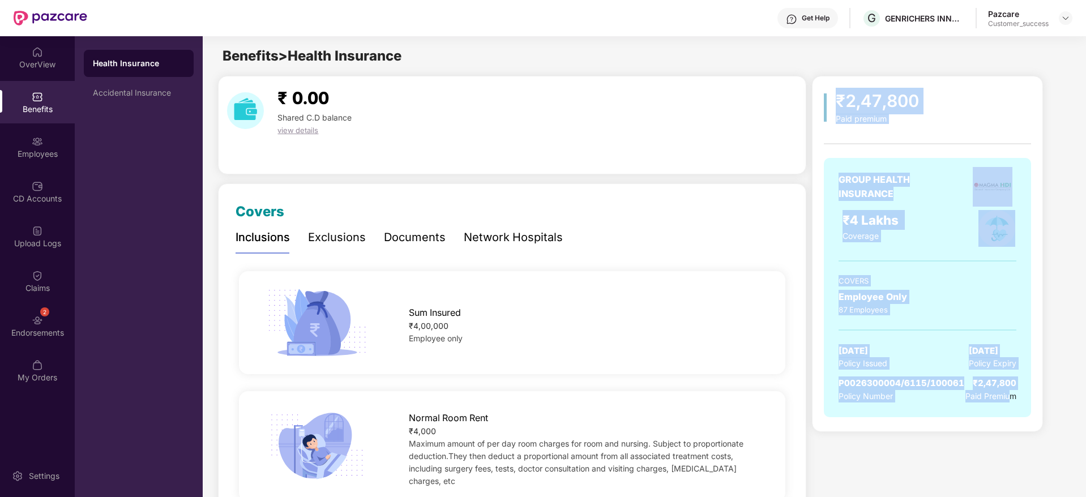
drag, startPoint x: 989, startPoint y: 390, endPoint x: 819, endPoint y: 92, distance: 343.1
click at [819, 92] on div "₹2,47,800 Paid premium GROUP HEALTH INSURANCE ₹4 Lakhs Coverage COVERS Employee…" at bounding box center [927, 254] width 231 height 356
drag, startPoint x: 990, startPoint y: 278, endPoint x: 1047, endPoint y: 420, distance: 153.2
click at [1047, 420] on div "₹2,47,800 Paid premium GROUP HEALTH INSURANCE ₹4 Lakhs Coverage COVERS Employee…" at bounding box center [940, 254] width 257 height 356
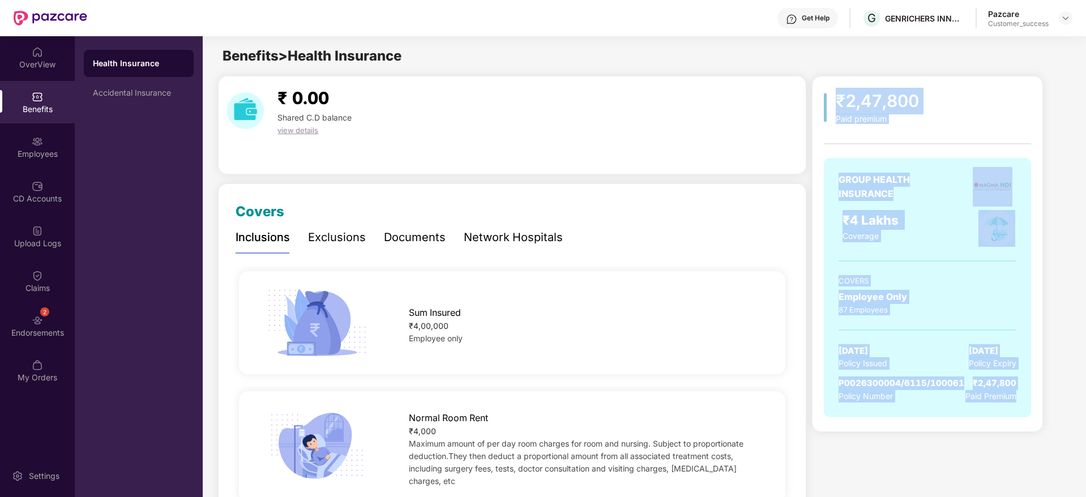
click at [1047, 420] on div "₹2,47,800 Paid premium GROUP HEALTH INSURANCE ₹4 Lakhs Coverage COVERS Employee…" at bounding box center [940, 254] width 257 height 356
